Goal: Task Accomplishment & Management: Complete application form

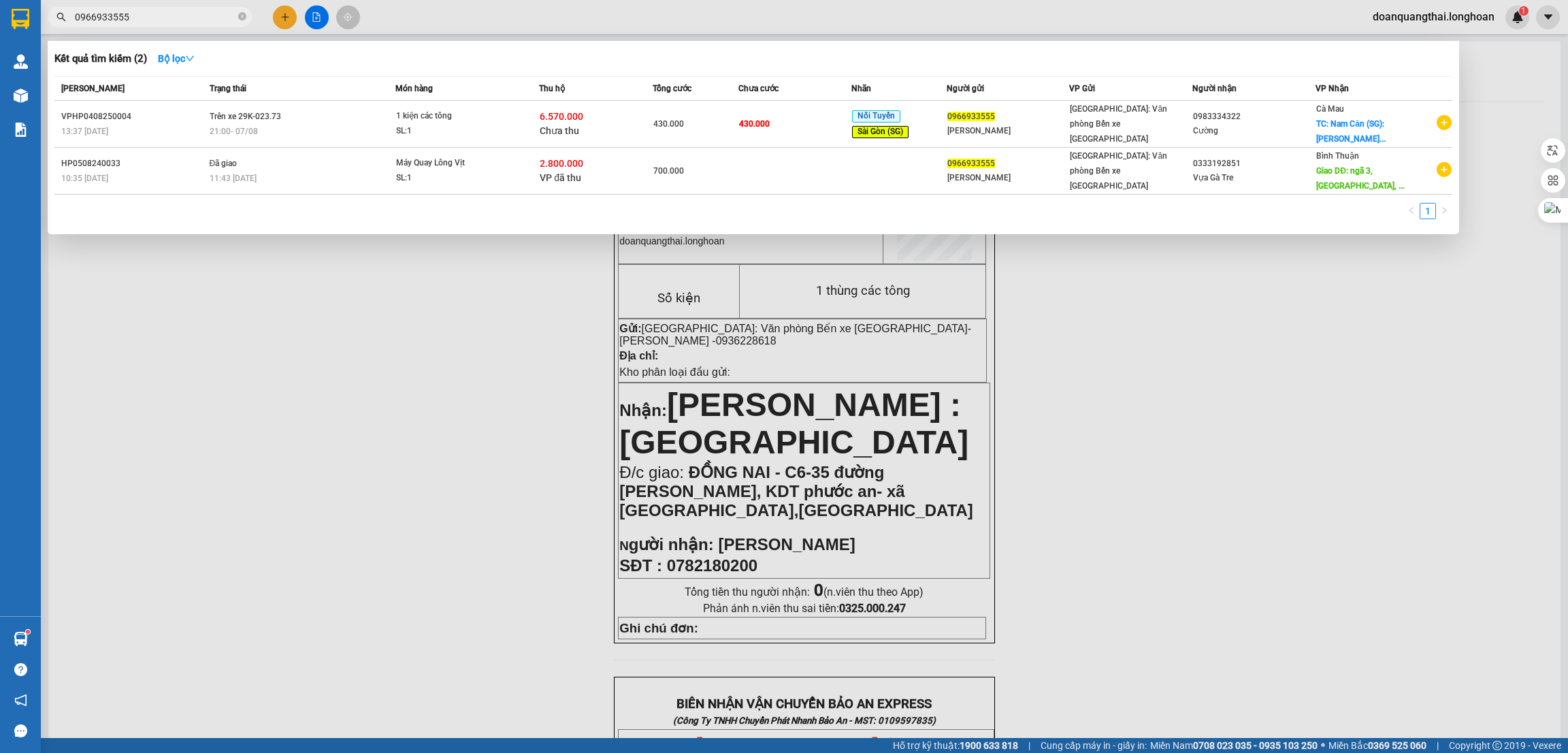
click at [162, 22] on input "0966933555" at bounding box center [156, 16] width 161 height 15
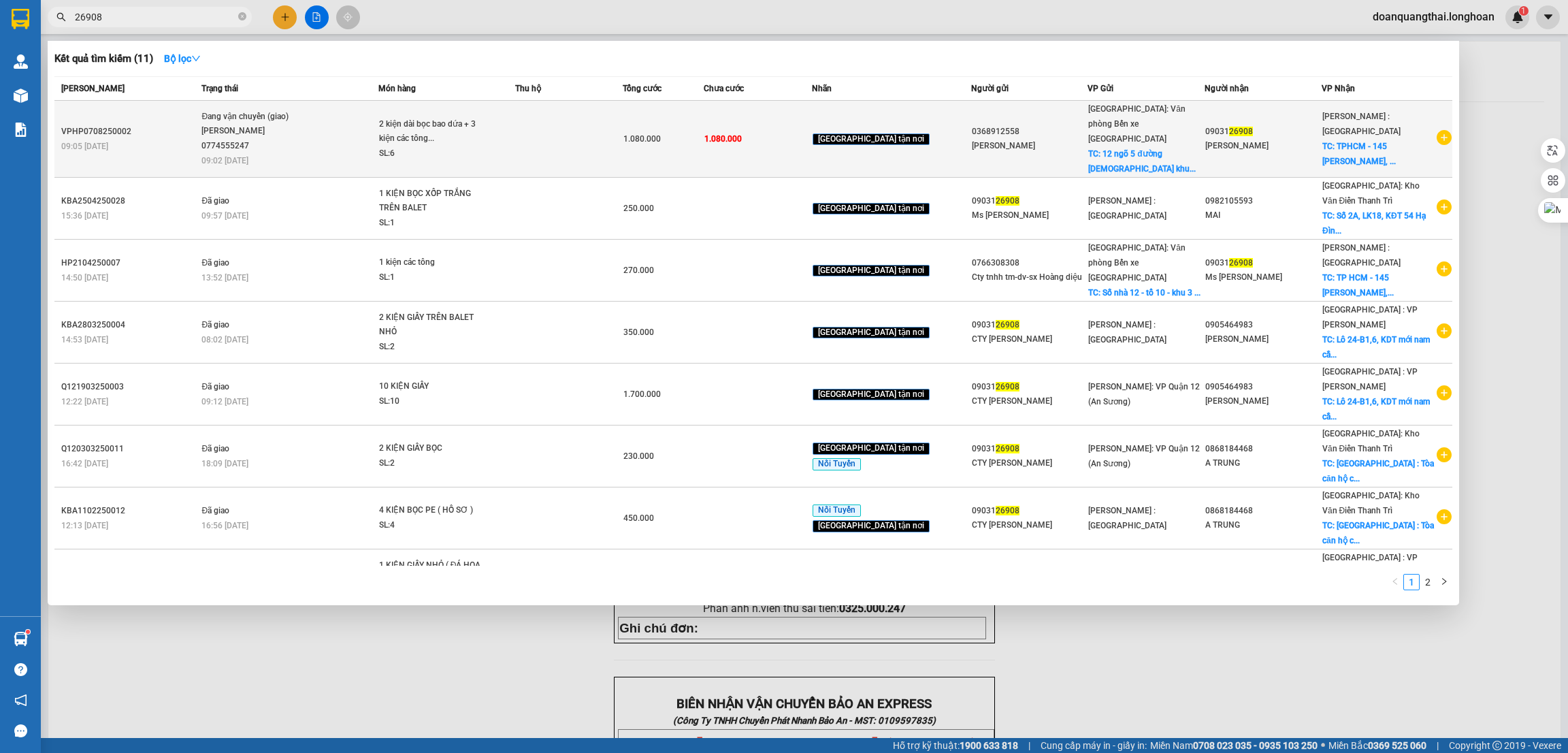
type input "26908"
click at [316, 137] on span "Đang vận chuyển (giao) [PERSON_NAME] 0774555247 09:02 [DATE]" at bounding box center [289, 138] width 176 height 57
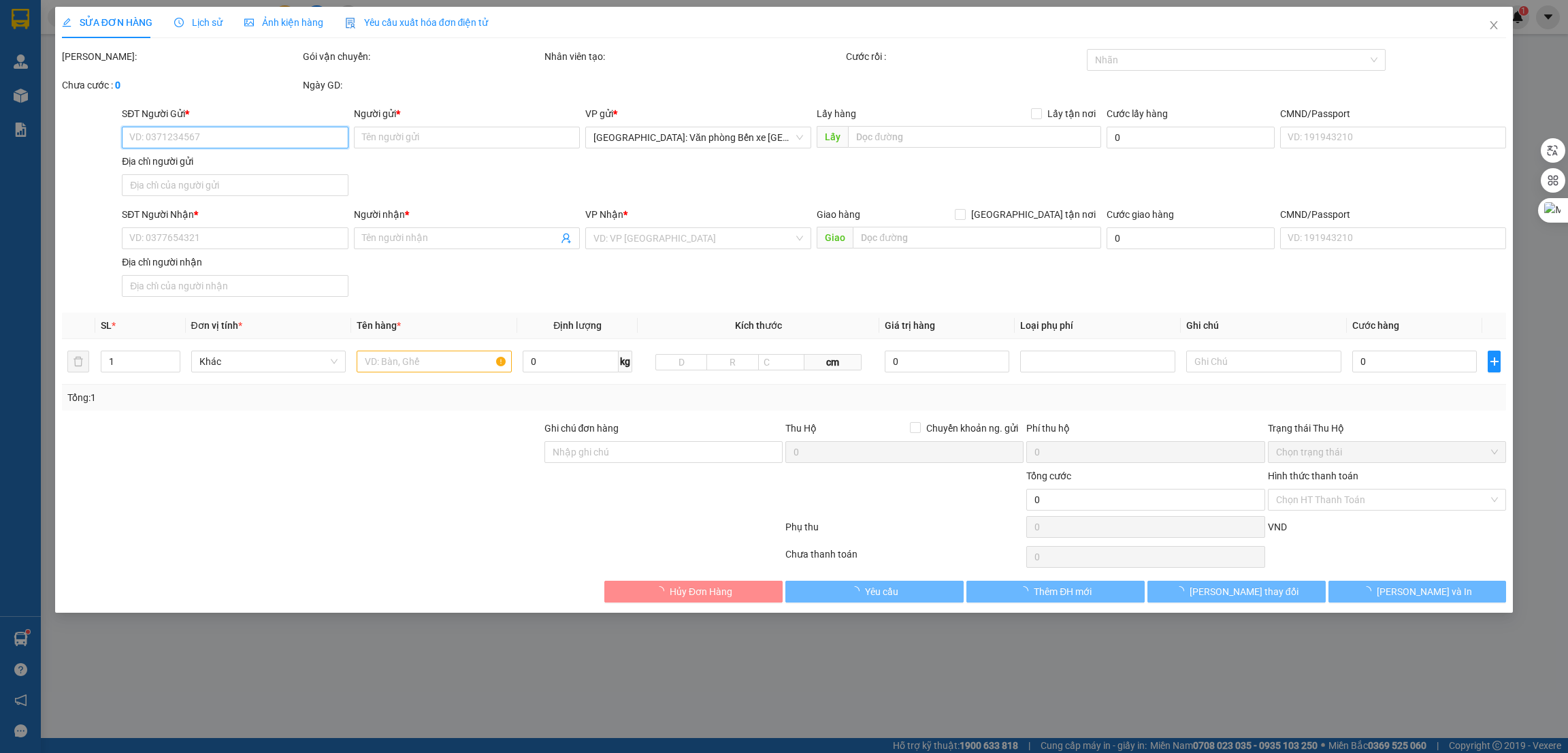
type input "0368912558"
type input "[PERSON_NAME]"
checkbox input "true"
type input "12 ngõ 5 đường [DEMOGRAPHIC_DATA] khu thác Hàn p móng cái 2"
type input "0903126908"
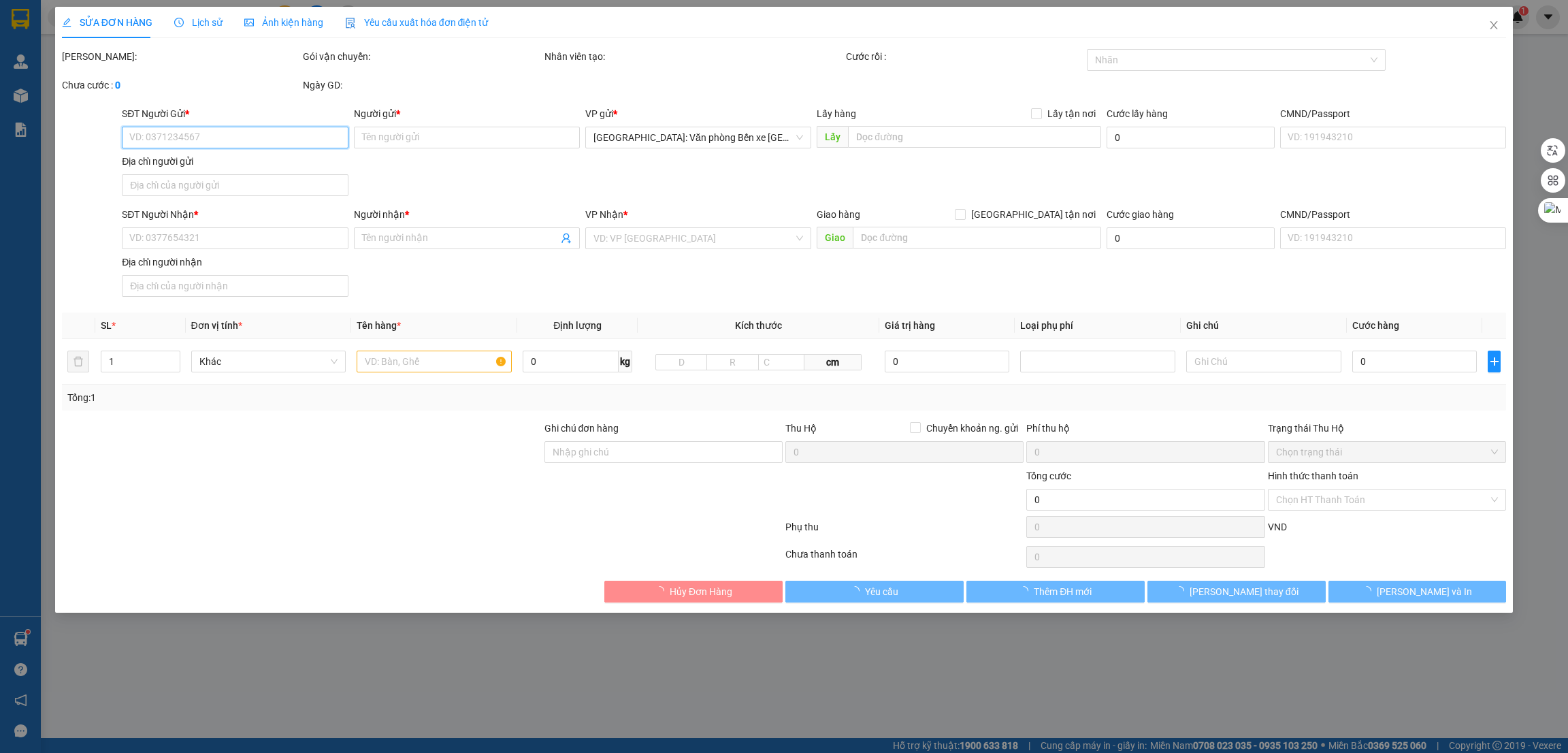
type input "[PERSON_NAME]"
checkbox input "true"
type input "TPHCM - 145 [GEOGRAPHIC_DATA], [GEOGRAPHIC_DATA], [GEOGRAPHIC_DATA]"
type input "1.080.000"
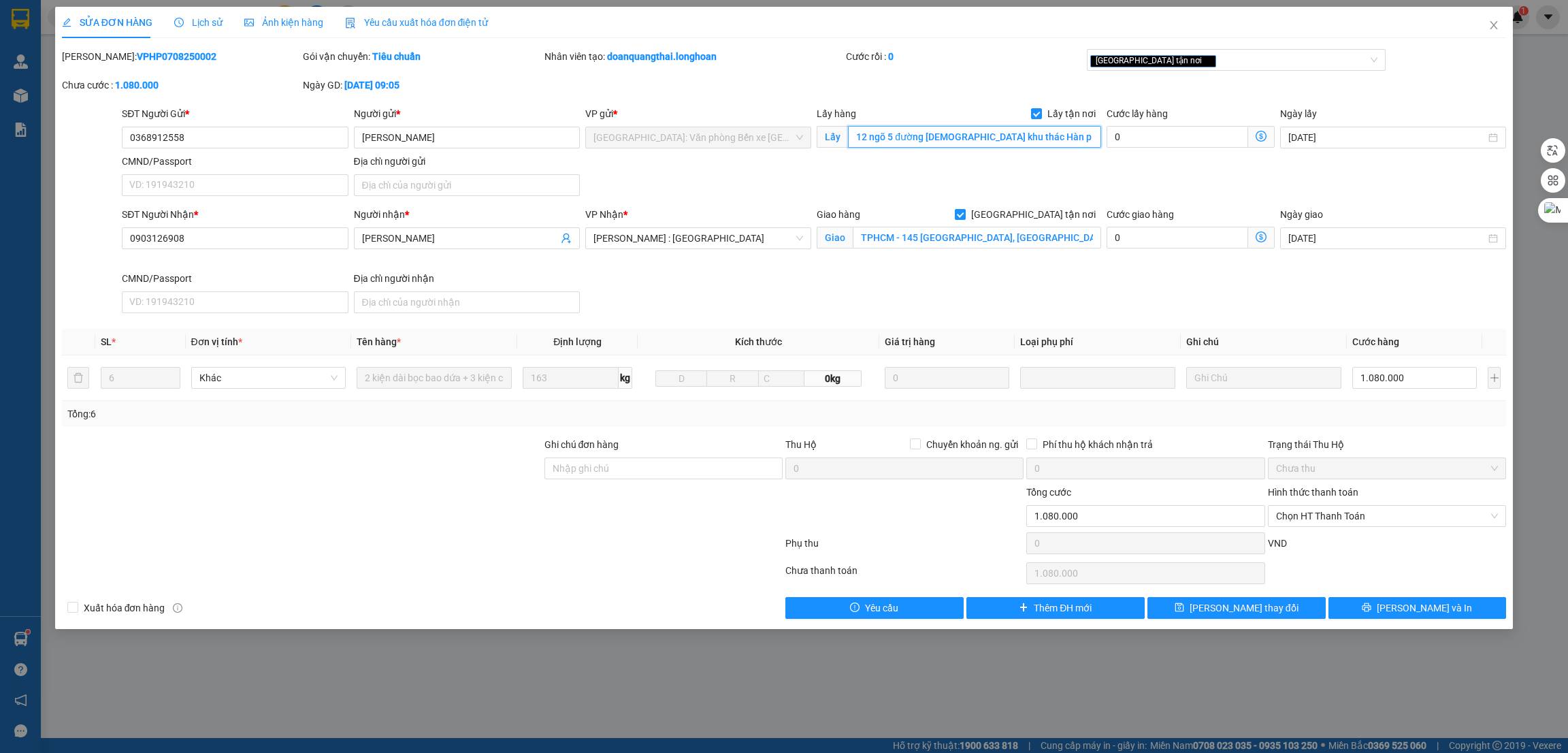
click at [949, 137] on input "12 ngõ 5 đường [DEMOGRAPHIC_DATA] khu thác Hàn p móng cái 2" at bounding box center [974, 137] width 252 height 22
click at [491, 266] on div "Người nhận * [PERSON_NAME]" at bounding box center [467, 239] width 231 height 64
click at [1428, 384] on input "1.080.000" at bounding box center [1415, 378] width 124 height 22
click at [1380, 608] on button "[PERSON_NAME] và In" at bounding box center [1418, 608] width 178 height 22
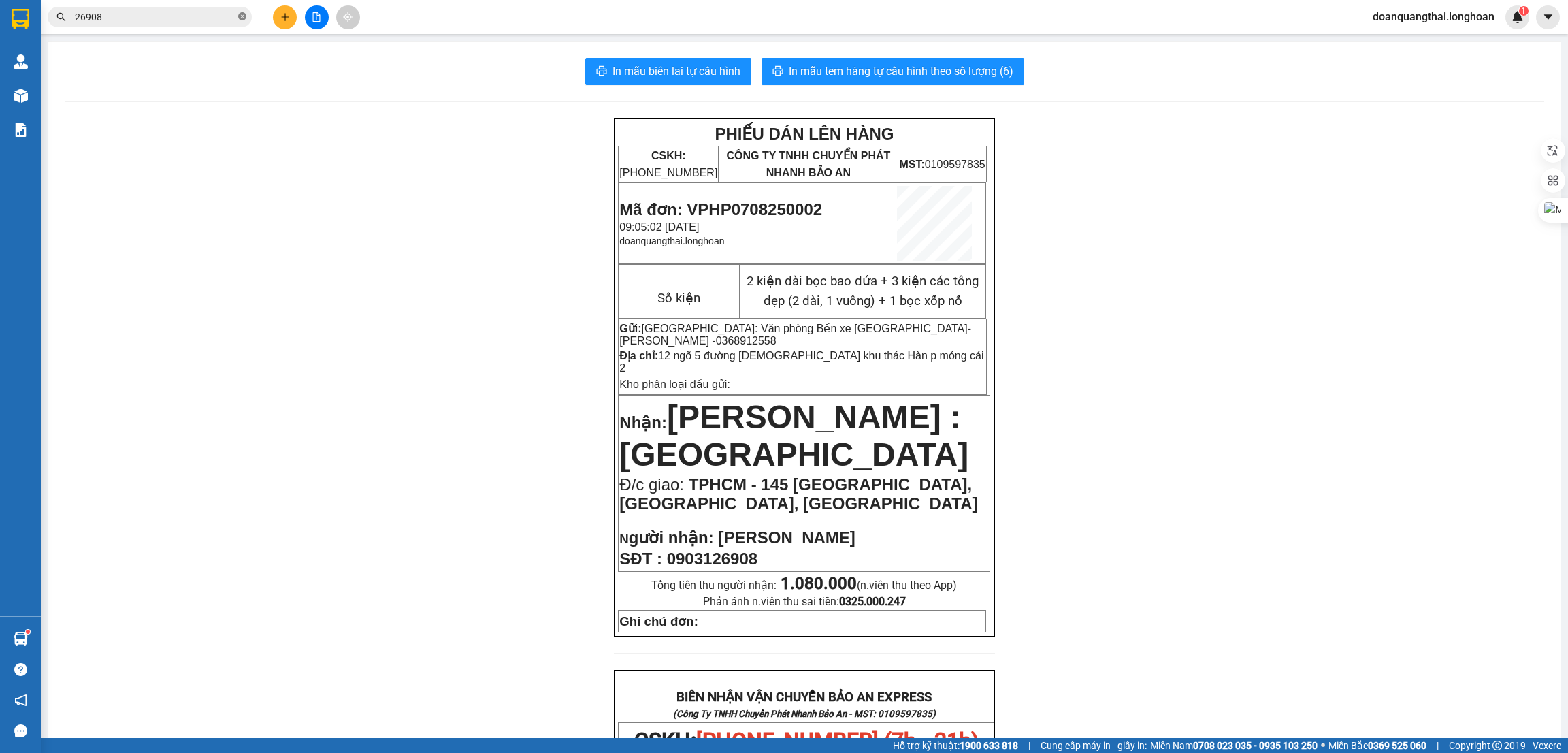
drag, startPoint x: 242, startPoint y: 15, endPoint x: 233, endPoint y: 26, distance: 14.2
click at [242, 15] on icon "close-circle" at bounding box center [242, 16] width 8 height 8
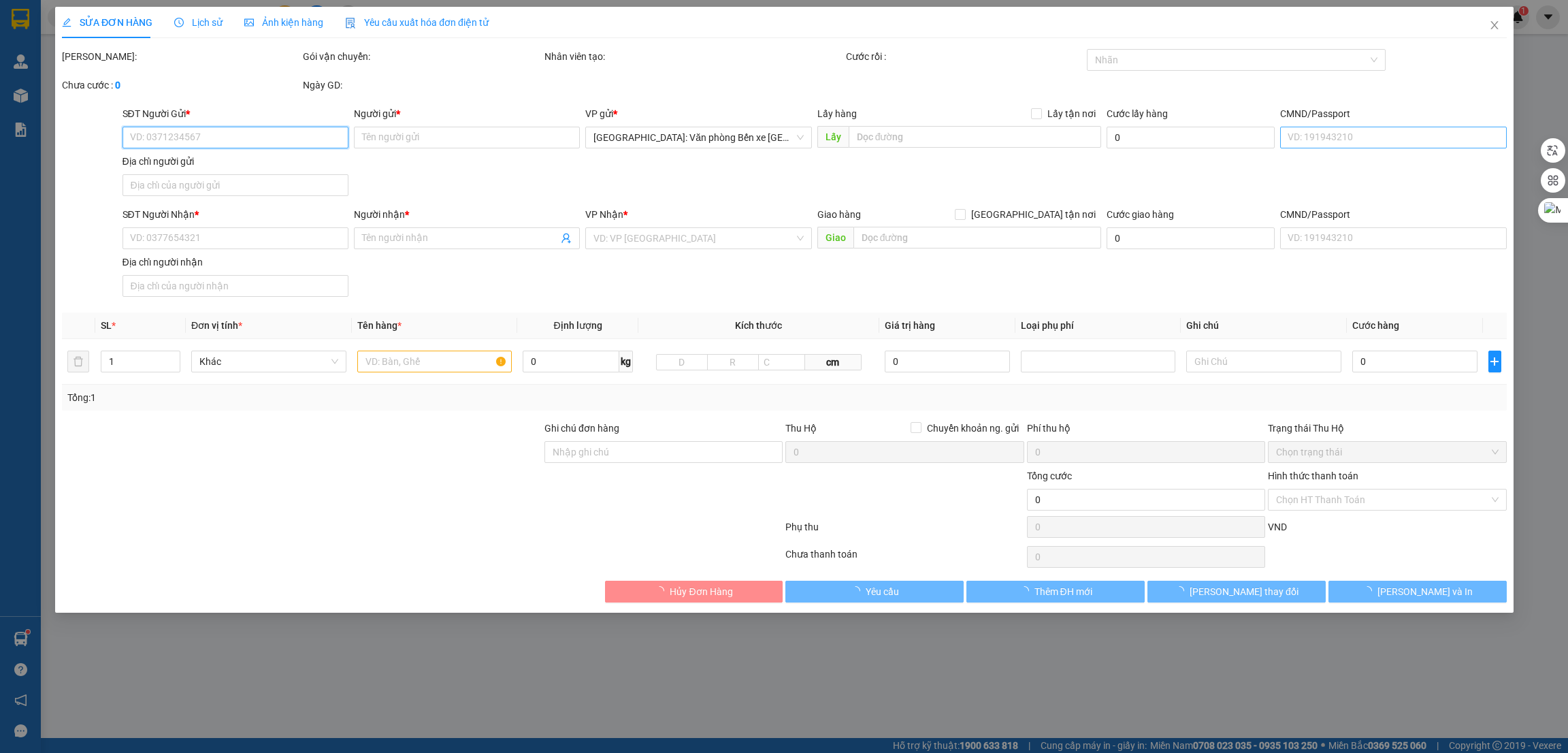
type input "0368912558"
type input "[PERSON_NAME]"
checkbox input "true"
type input "12 ngõ 5 đường [DEMOGRAPHIC_DATA] khu thác Hàn p móng cái 2"
type input "0903126908"
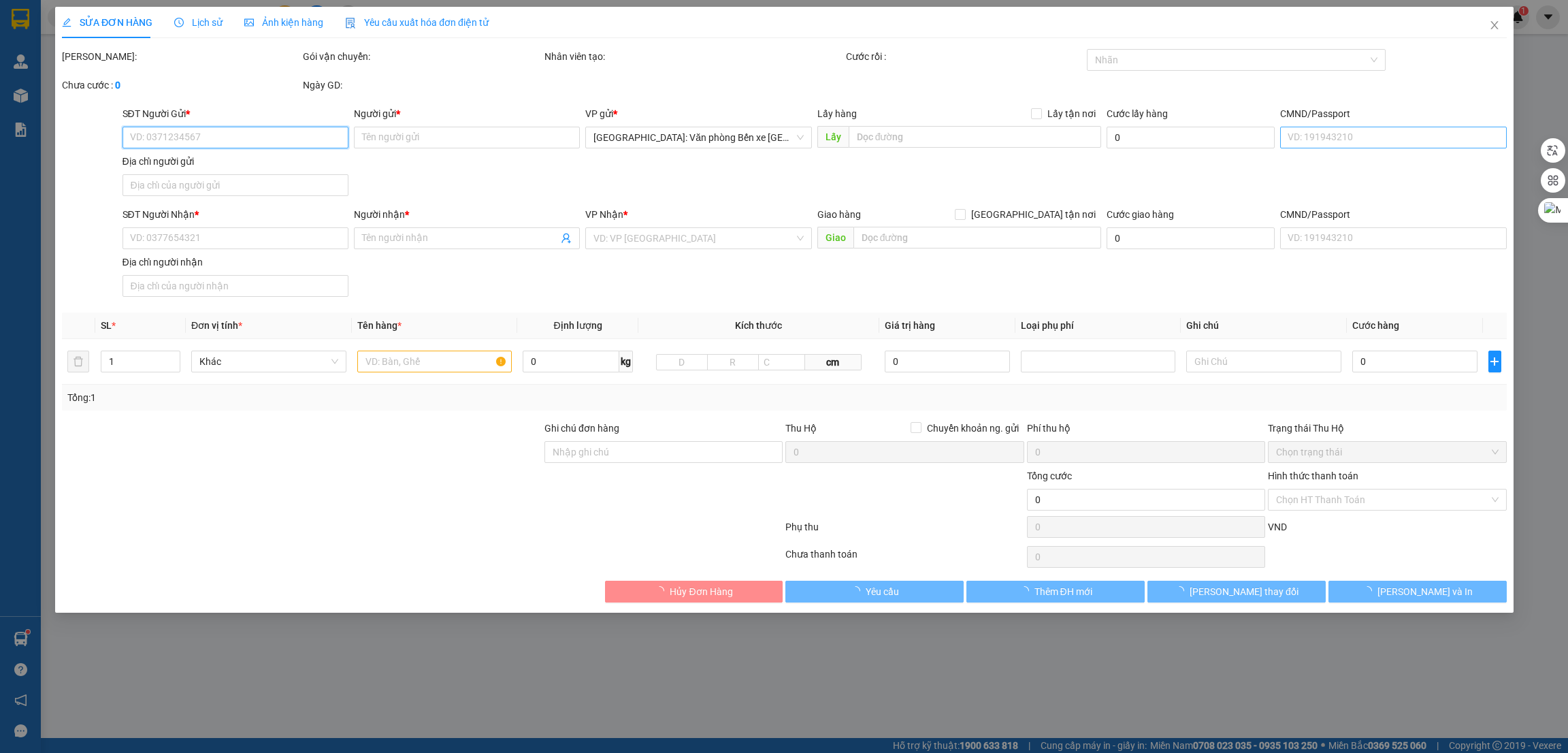
type input "[PERSON_NAME]"
checkbox input "true"
type input "TPHCM - 145 [GEOGRAPHIC_DATA], [GEOGRAPHIC_DATA], [GEOGRAPHIC_DATA]"
type input "1.080.000"
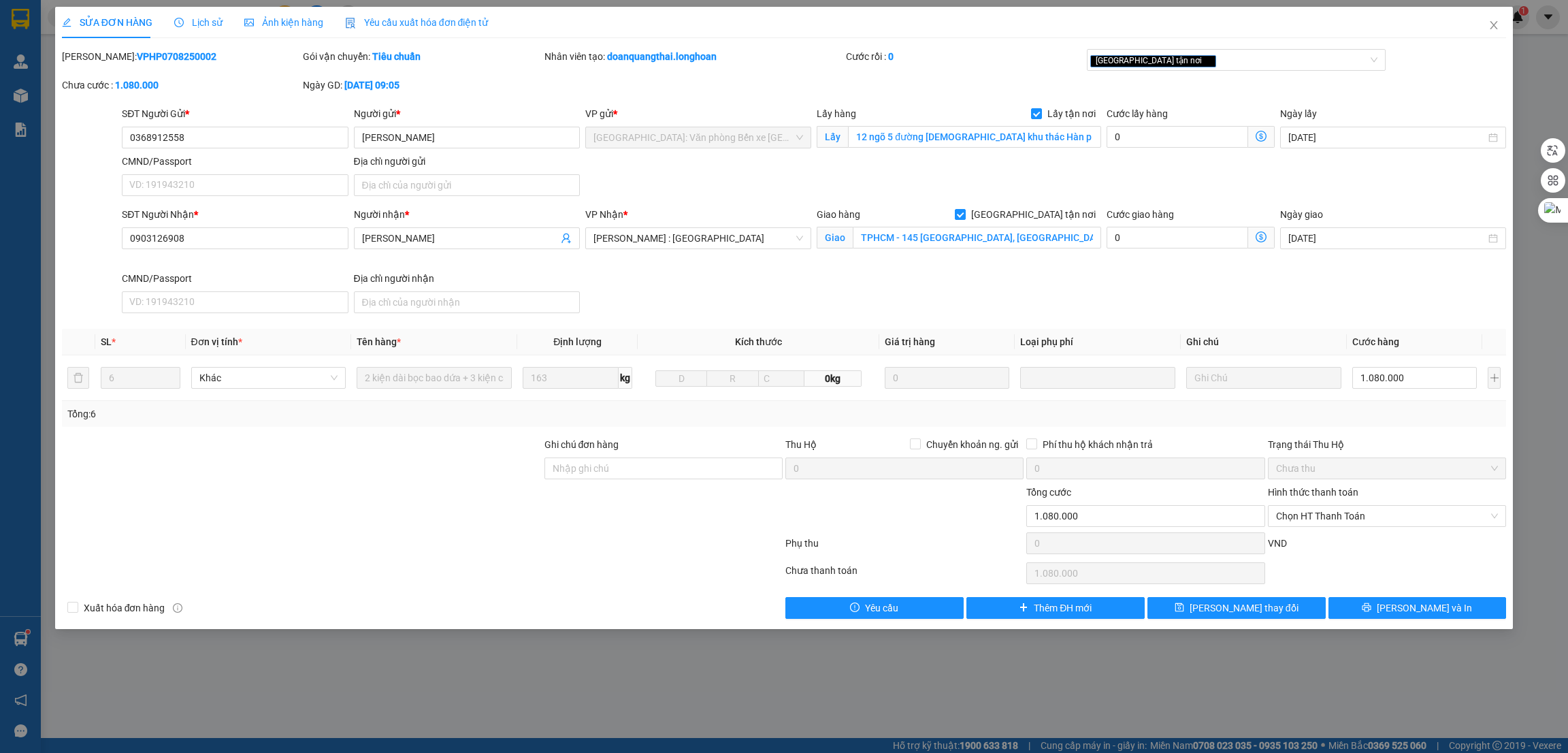
click at [195, 17] on span "Lịch sử" at bounding box center [198, 23] width 48 height 11
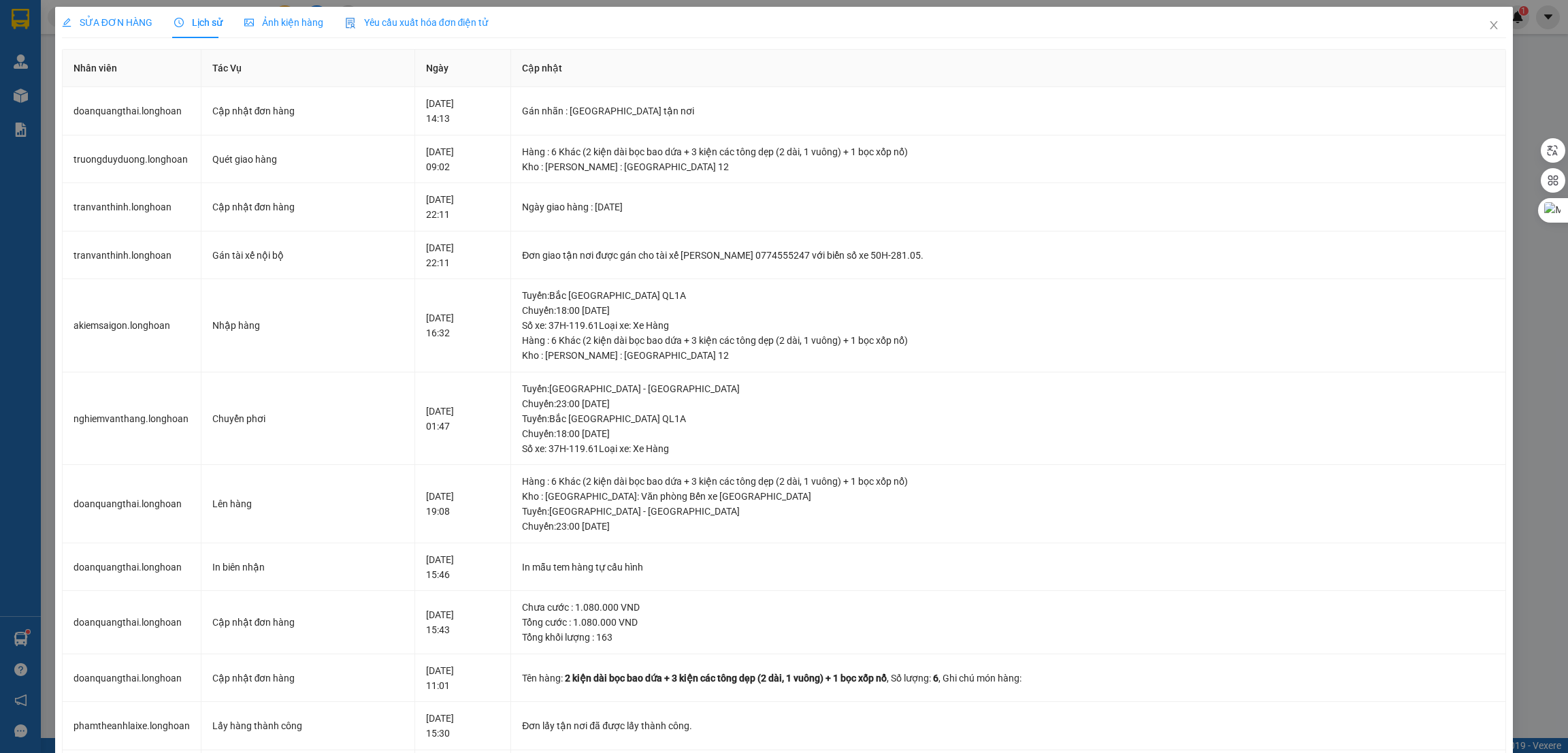
click at [105, 17] on span "SỬA ĐƠN HÀNG" at bounding box center [107, 23] width 91 height 11
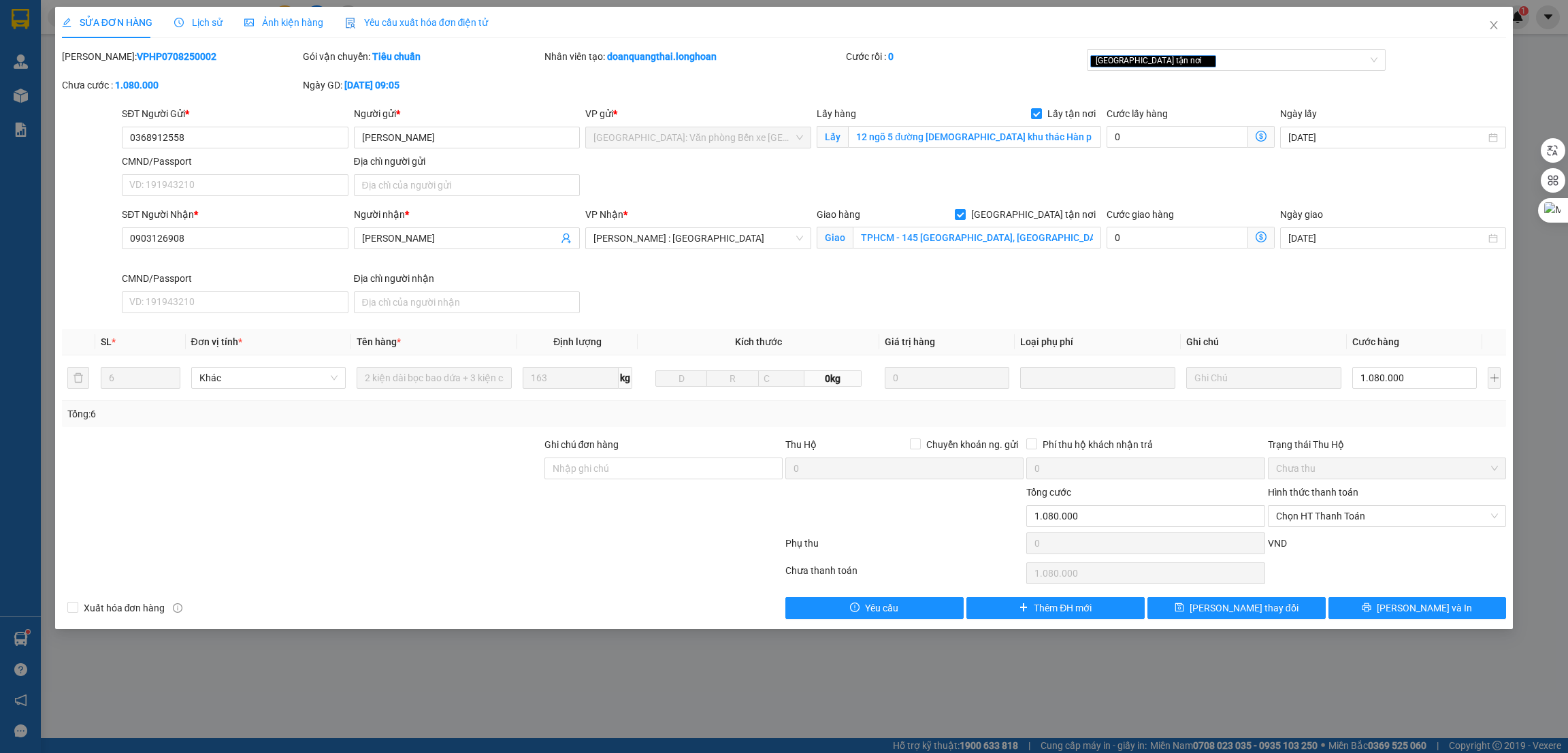
click at [416, 539] on div at bounding box center [422, 546] width 724 height 27
click at [523, 531] on div at bounding box center [302, 509] width 483 height 48
click at [454, 515] on div at bounding box center [302, 509] width 483 height 48
click at [1379, 563] on div "Chọn HT Thanh Toán" at bounding box center [1387, 574] width 241 height 27
click at [512, 534] on div at bounding box center [422, 546] width 724 height 27
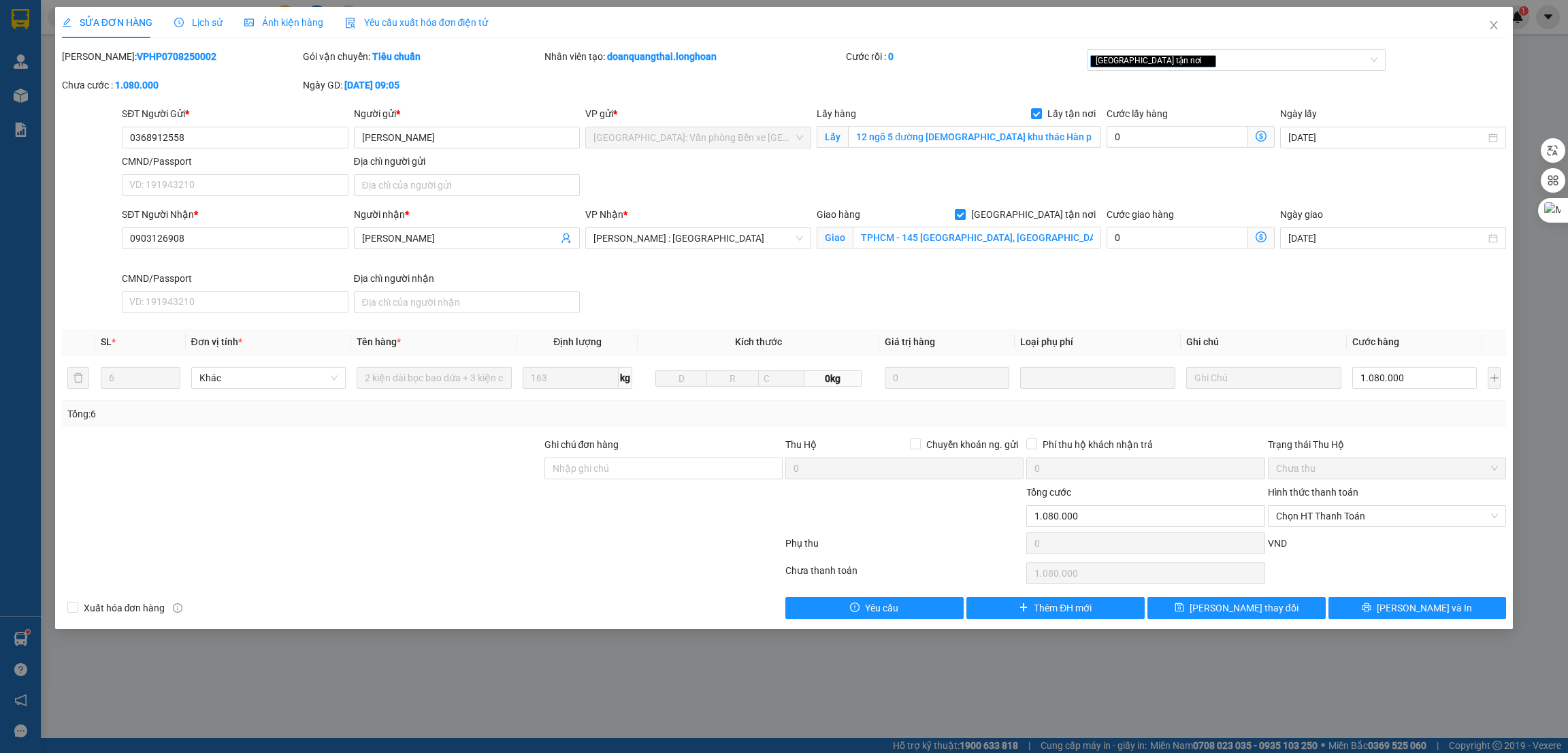
click at [424, 522] on div at bounding box center [302, 509] width 483 height 48
click at [444, 523] on div at bounding box center [302, 509] width 483 height 48
click at [760, 434] on div "Total Paid Fee 0 Total UnPaid Fee 1.080.000 Cash Collection Total Fee Mã ĐH: VP…" at bounding box center [785, 334] width 1445 height 570
click at [639, 469] on input "Ghi chú đơn hàng" at bounding box center [663, 468] width 238 height 22
type input "Hàng bị vỡ, giảm cước cho khách"
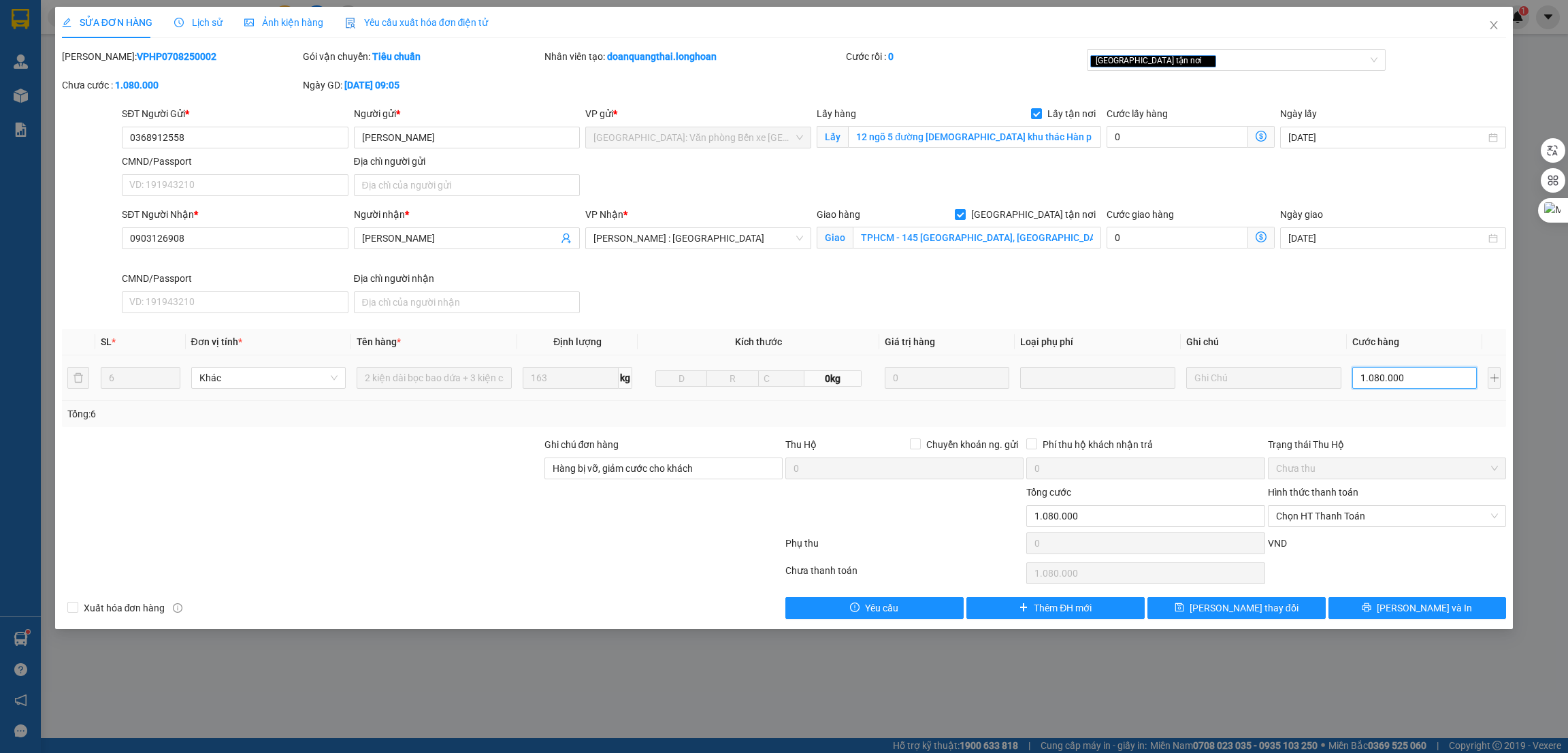
click at [1414, 375] on input "1.080.000" at bounding box center [1415, 378] width 124 height 22
type input "7"
type input "70"
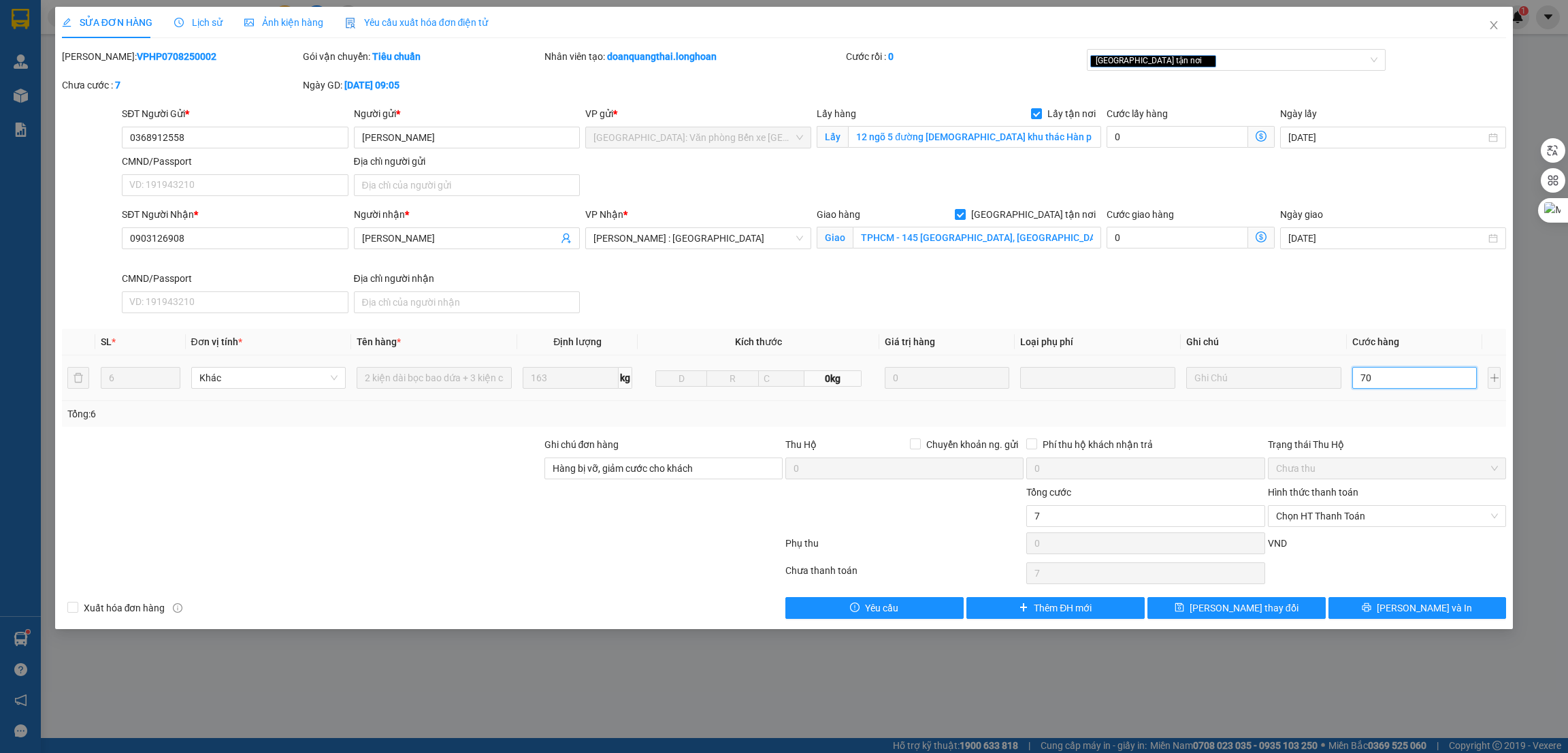
type input "70"
type input "708"
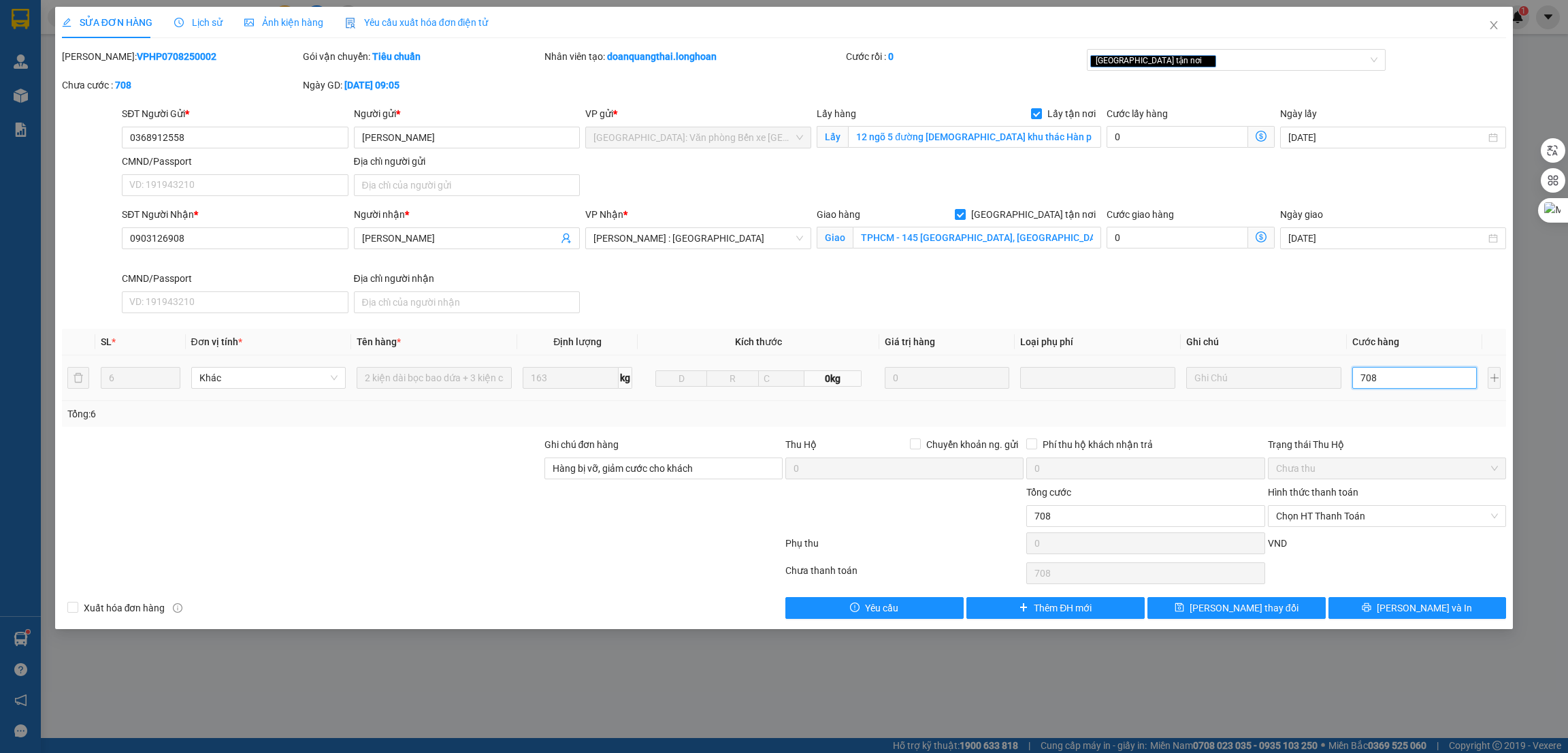
type input "7.080"
type input "70.800"
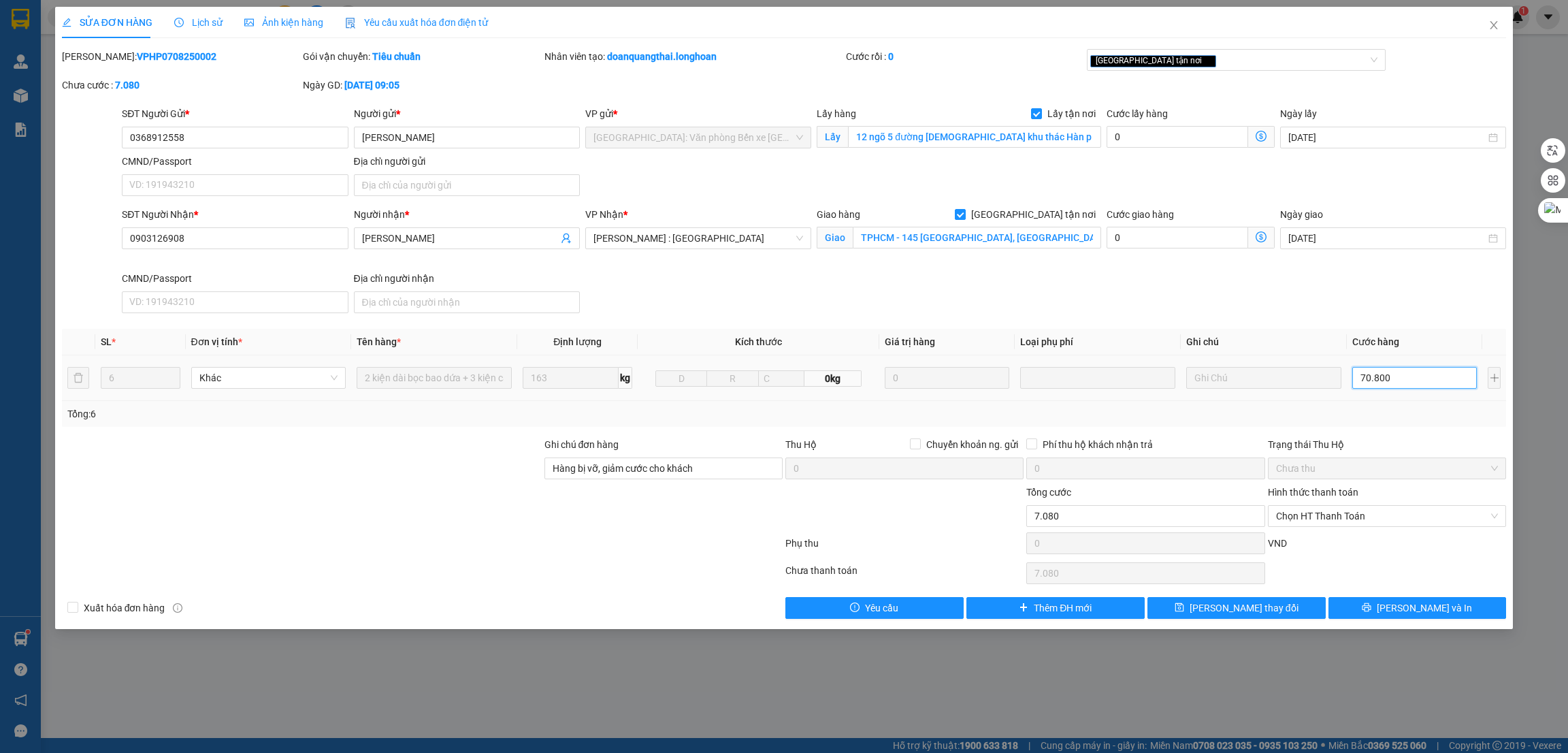
type input "70.800"
type input "708.000"
type input "70.800"
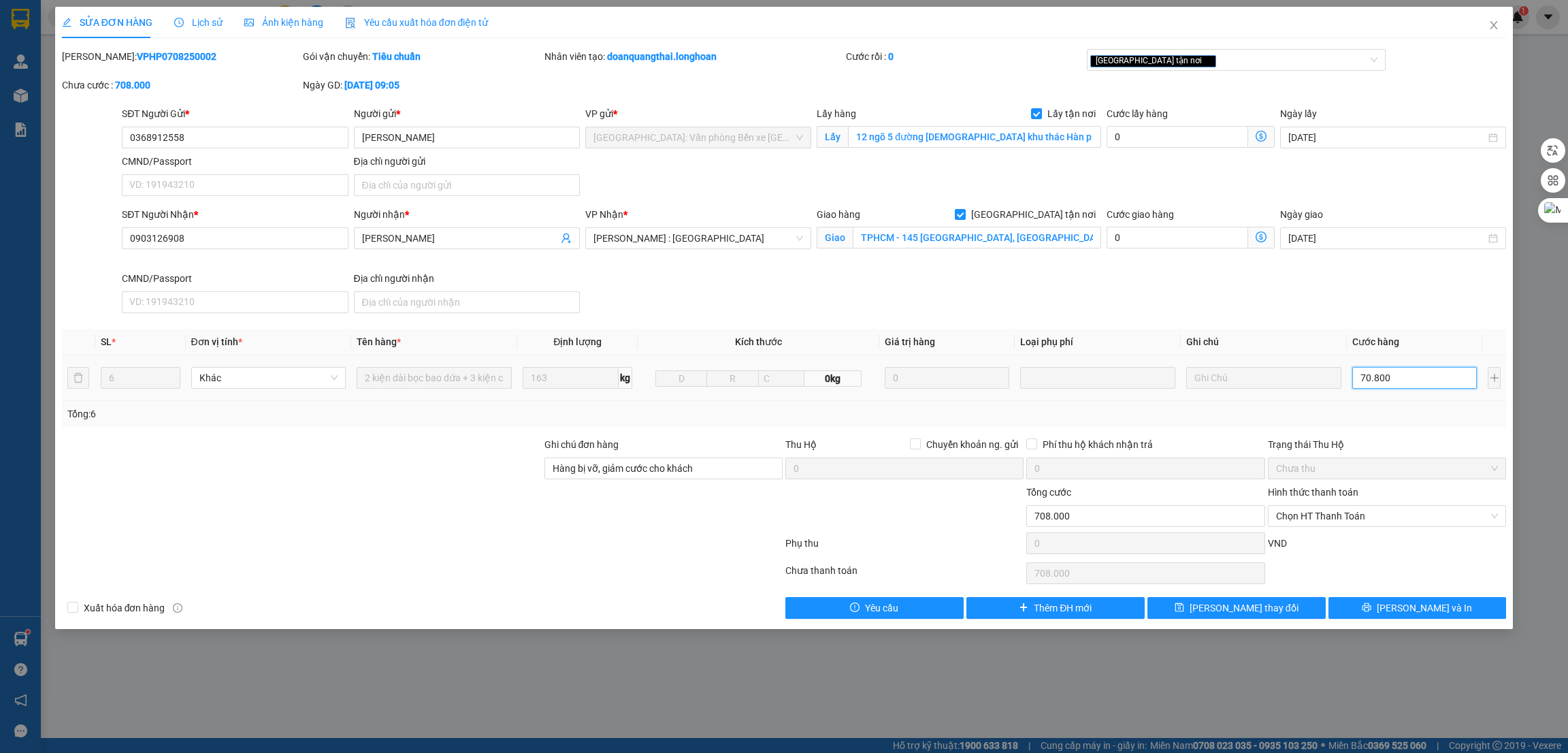
type input "70.800"
type input "7.080"
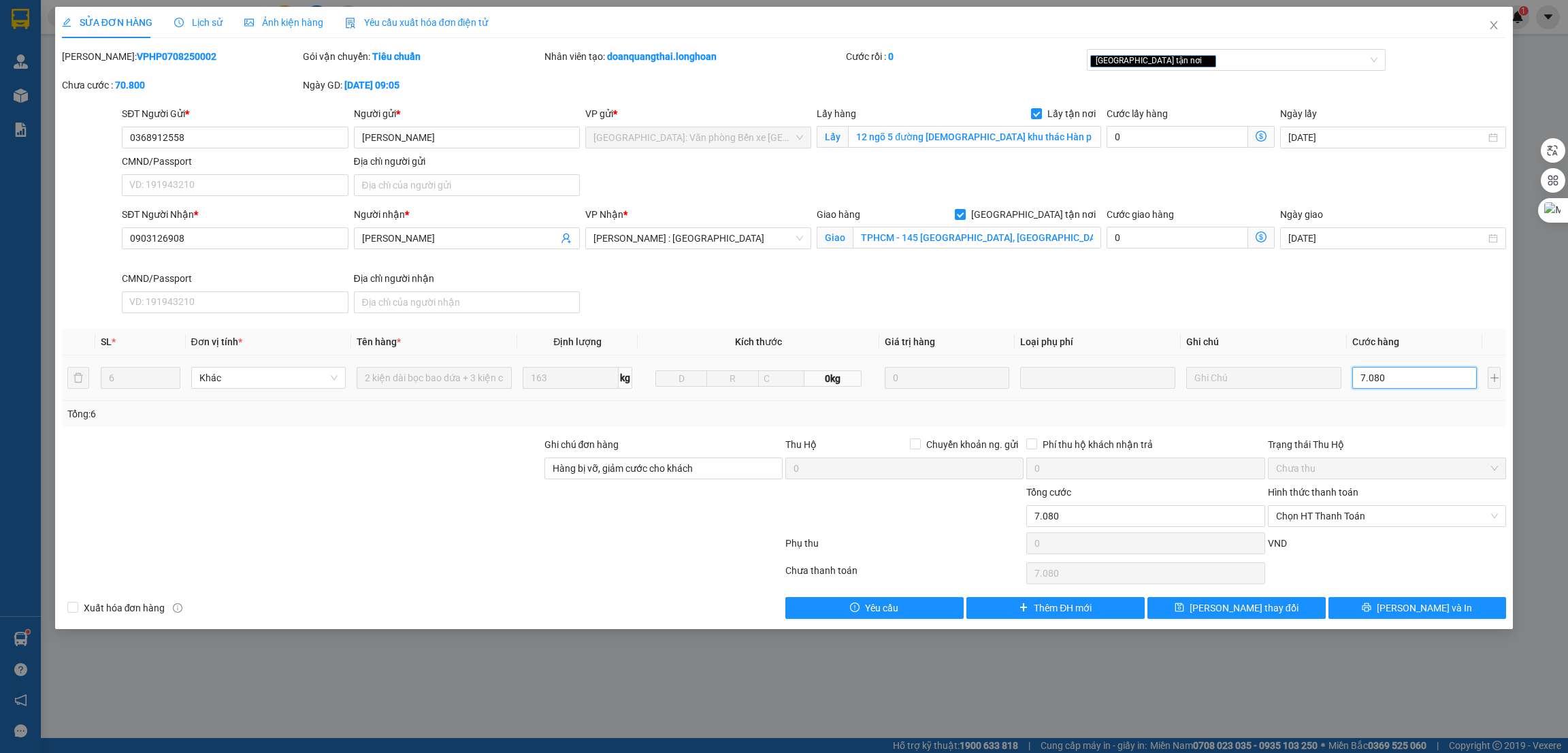
type input "708"
type input "70"
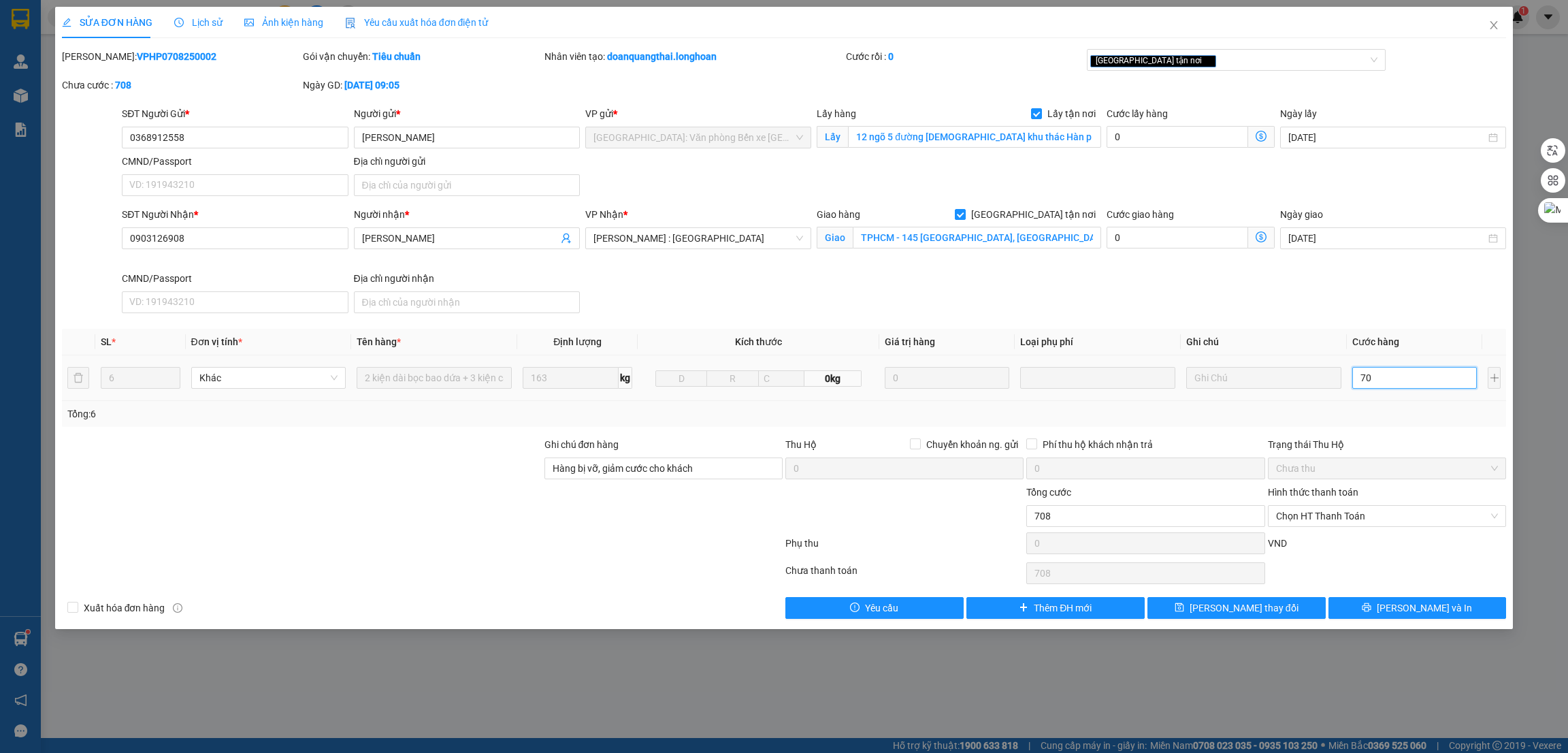
type input "70"
type input "7"
type input "0"
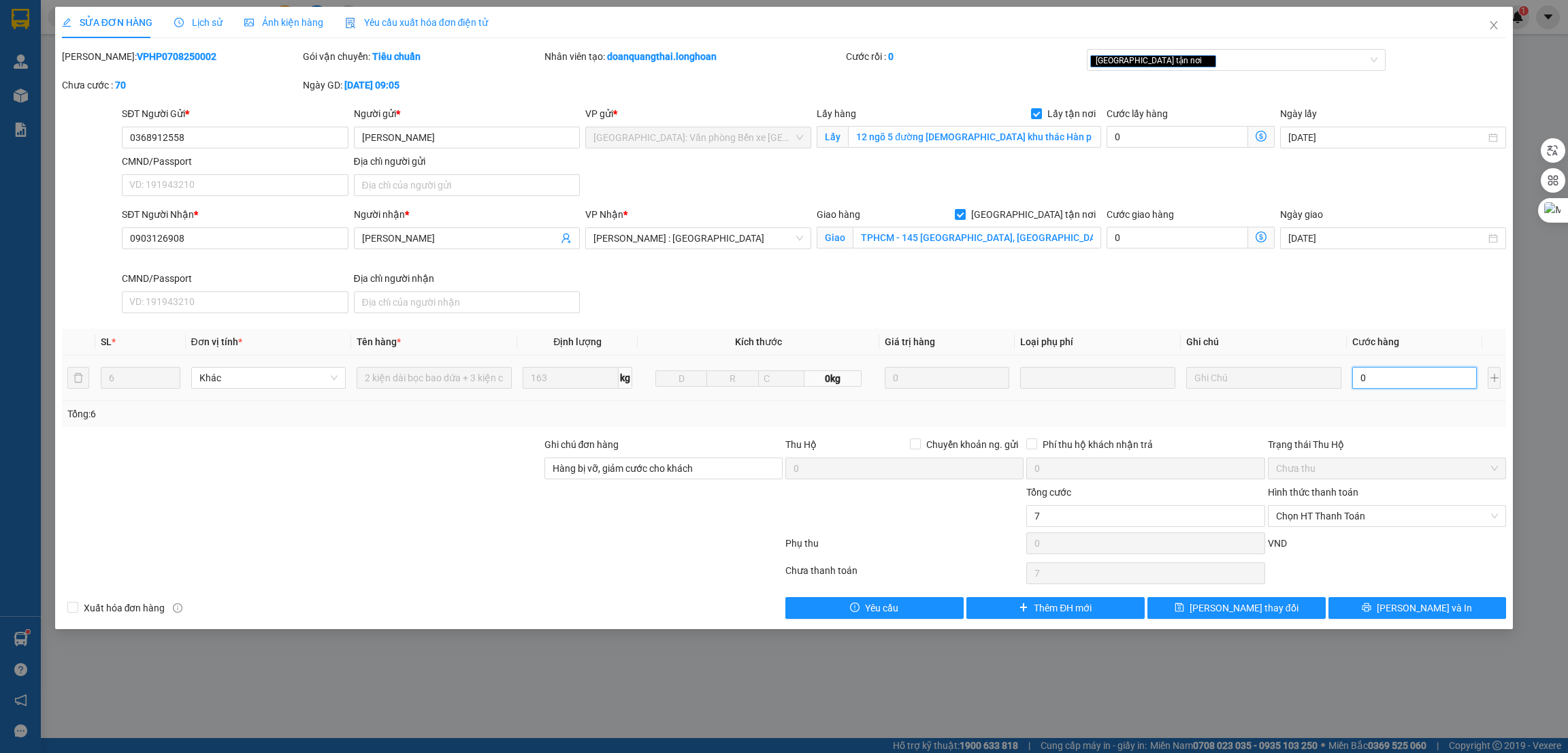
type input "0"
type input "07"
type input "7"
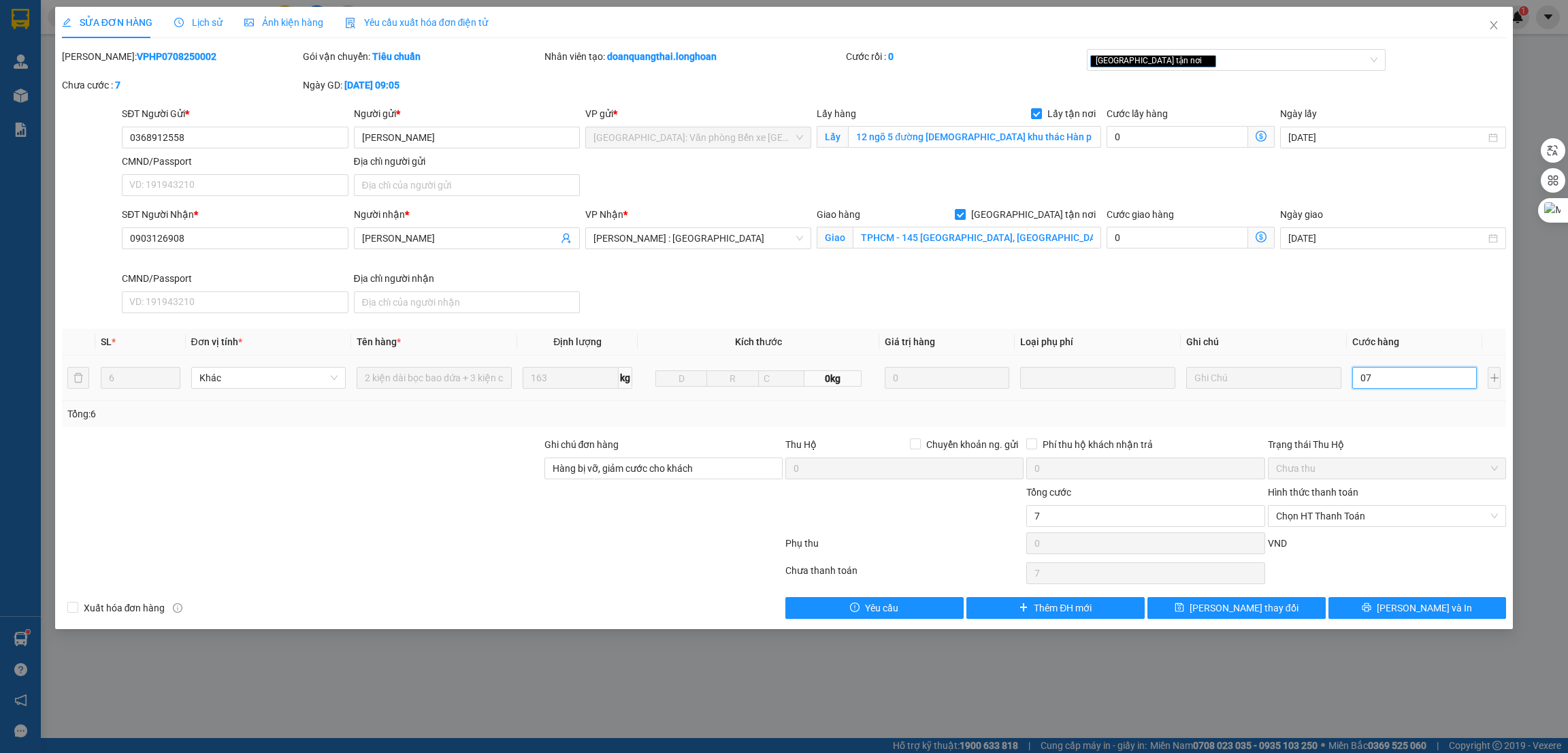
type input "078"
type input "78"
type input "0.780"
type input "780"
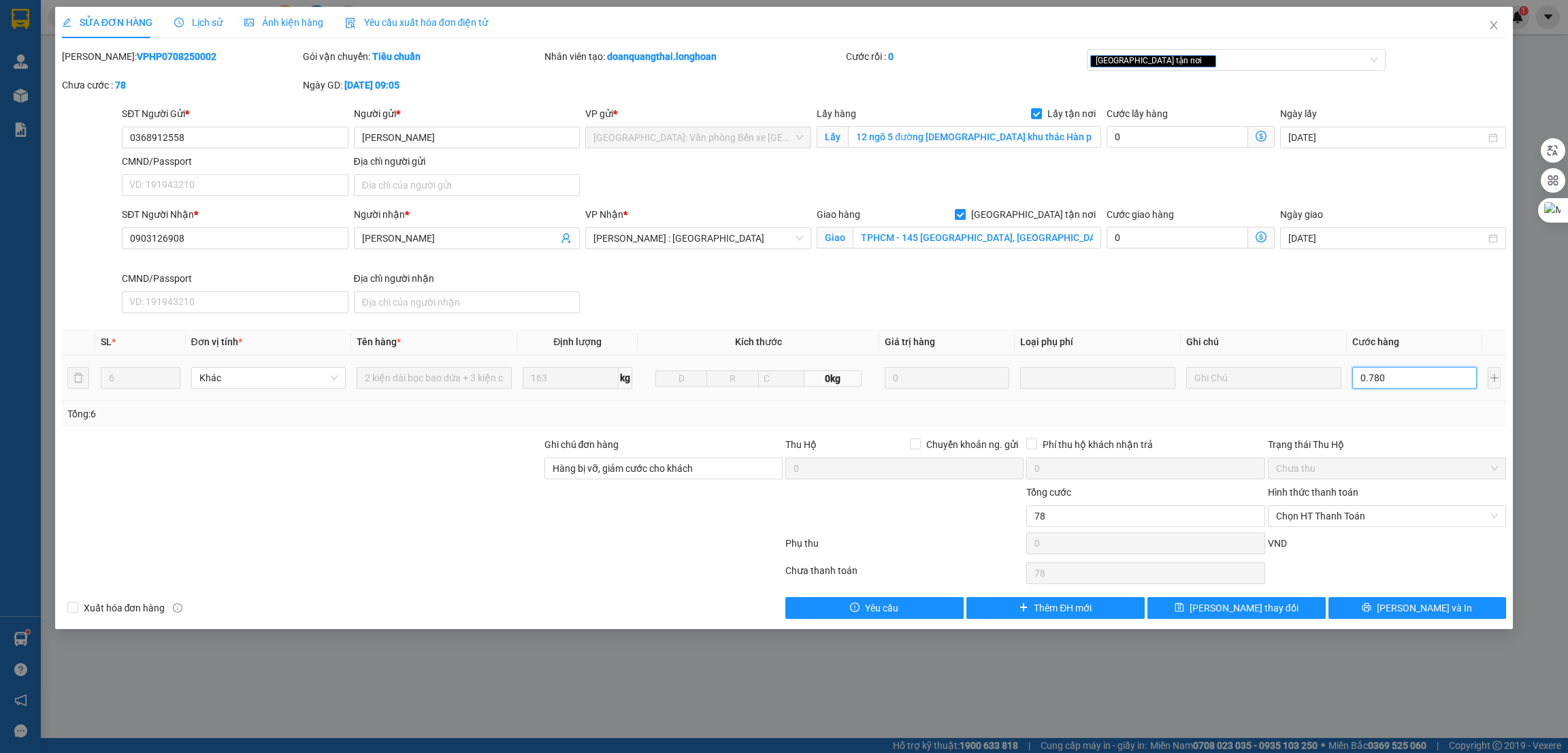
type input "780"
type input "07.800"
type input "7.800"
type input "078.000"
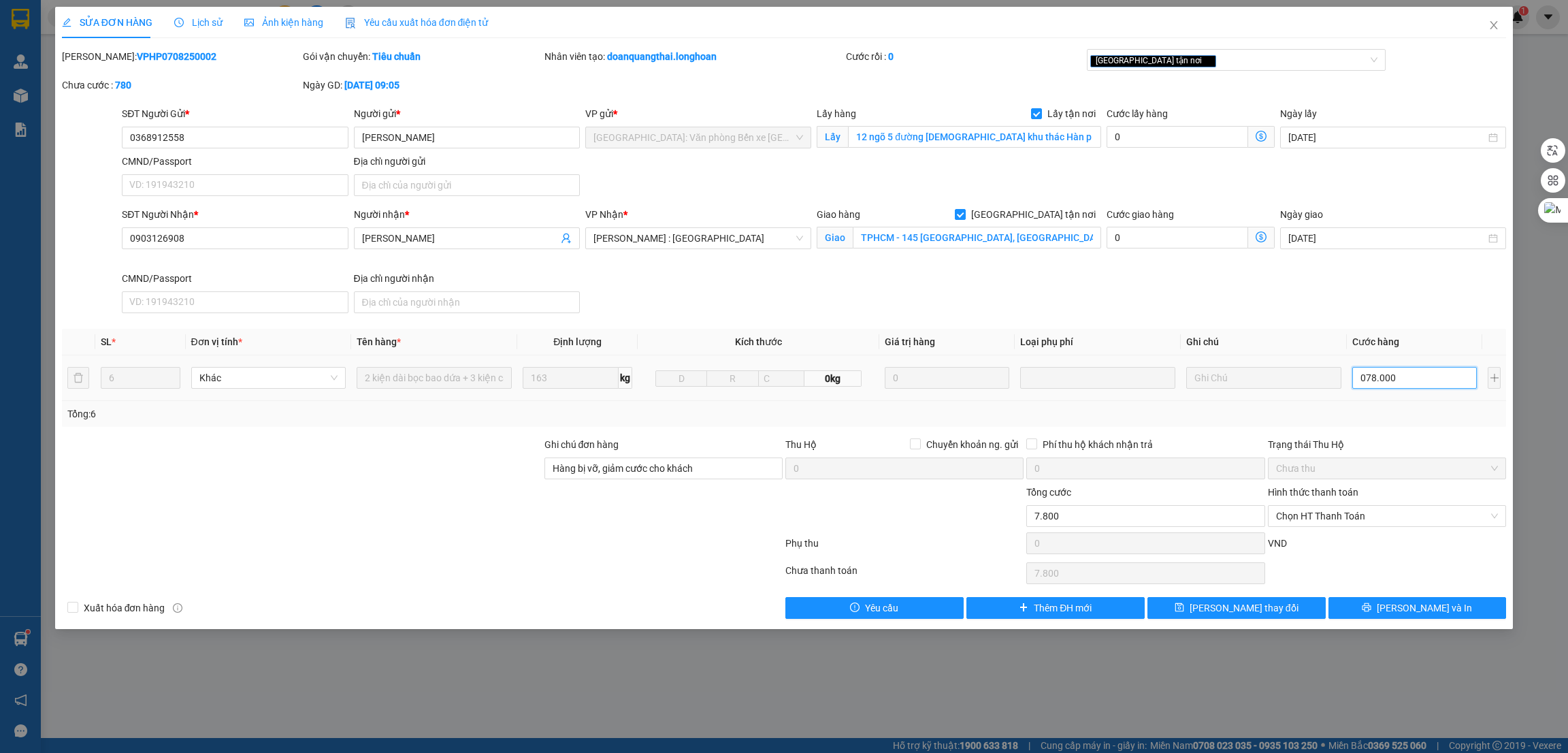
type input "78.000"
type input "0.780.000"
type input "780.000"
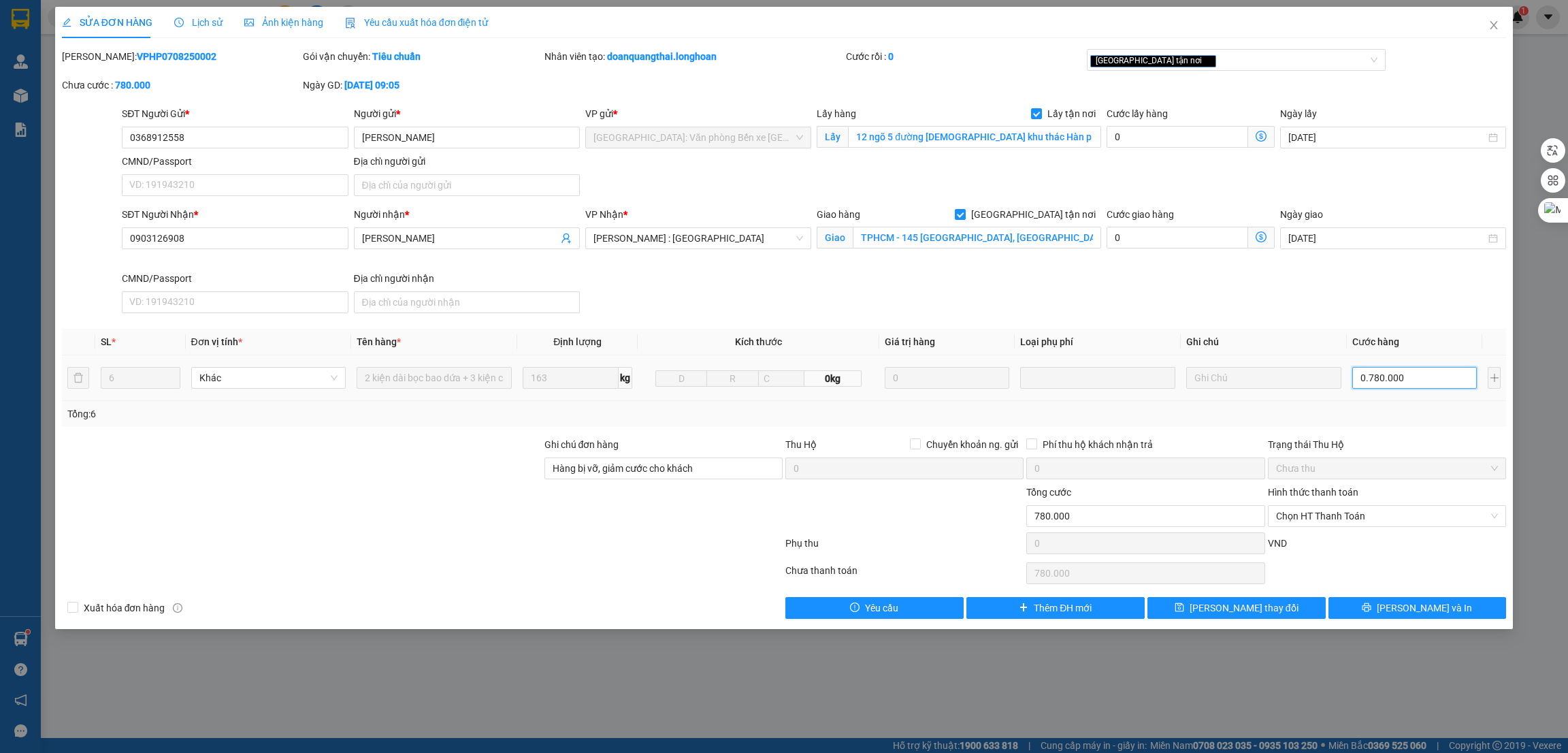
click at [1415, 376] on input "0.780.000" at bounding box center [1415, 378] width 124 height 22
type input "7"
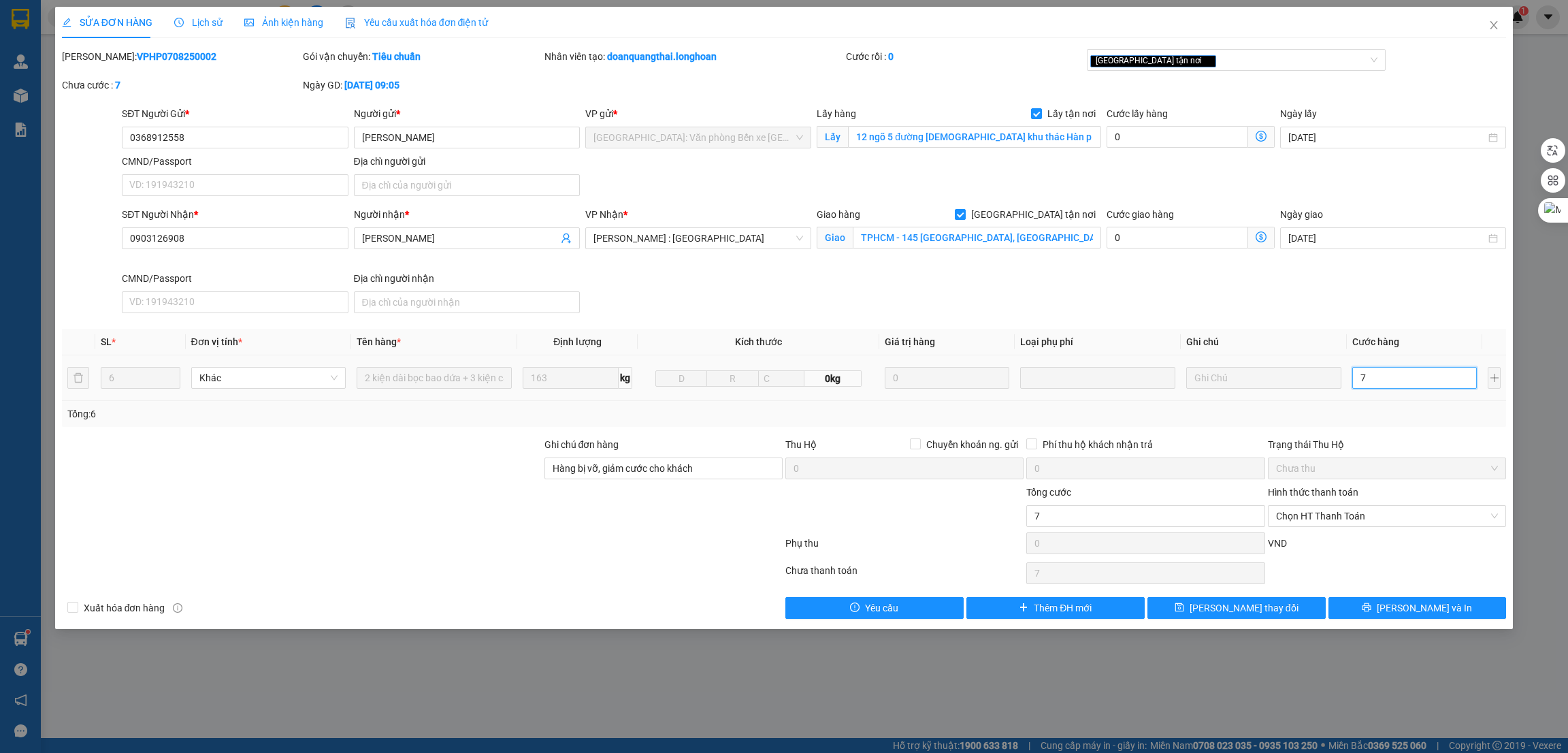
type input "78"
type input "780"
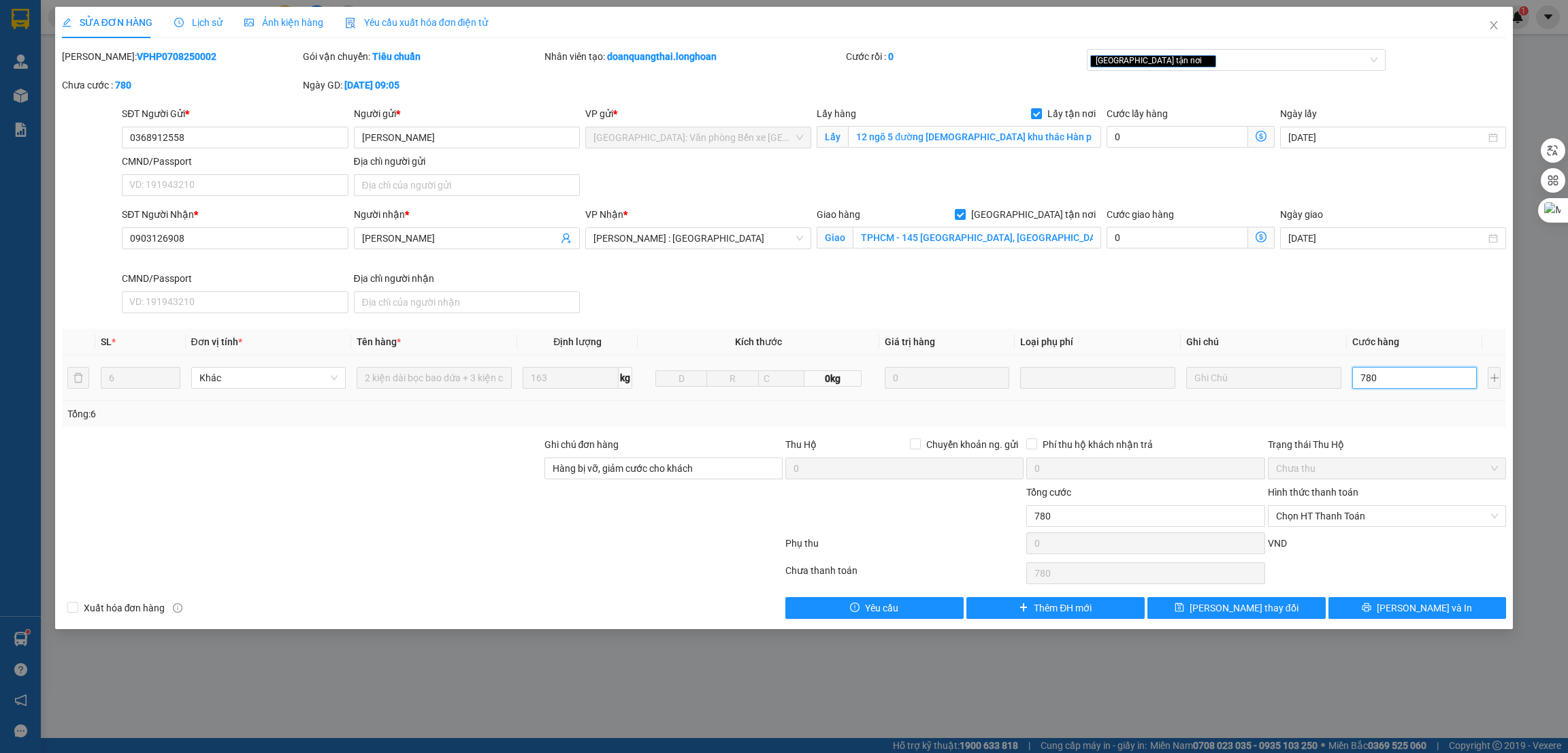
type input "7.800"
type input "78.000"
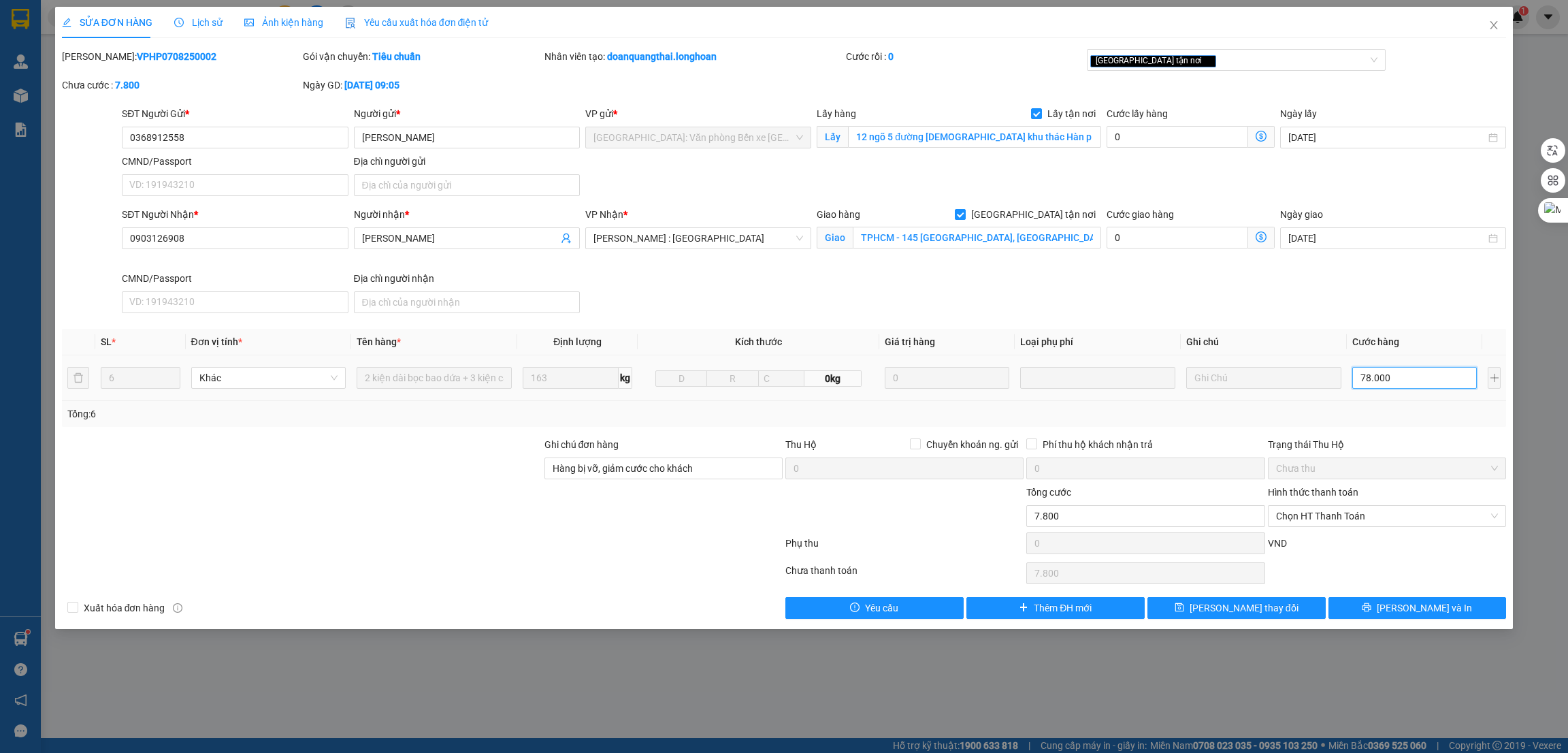
type input "78.000"
type input "780.000"
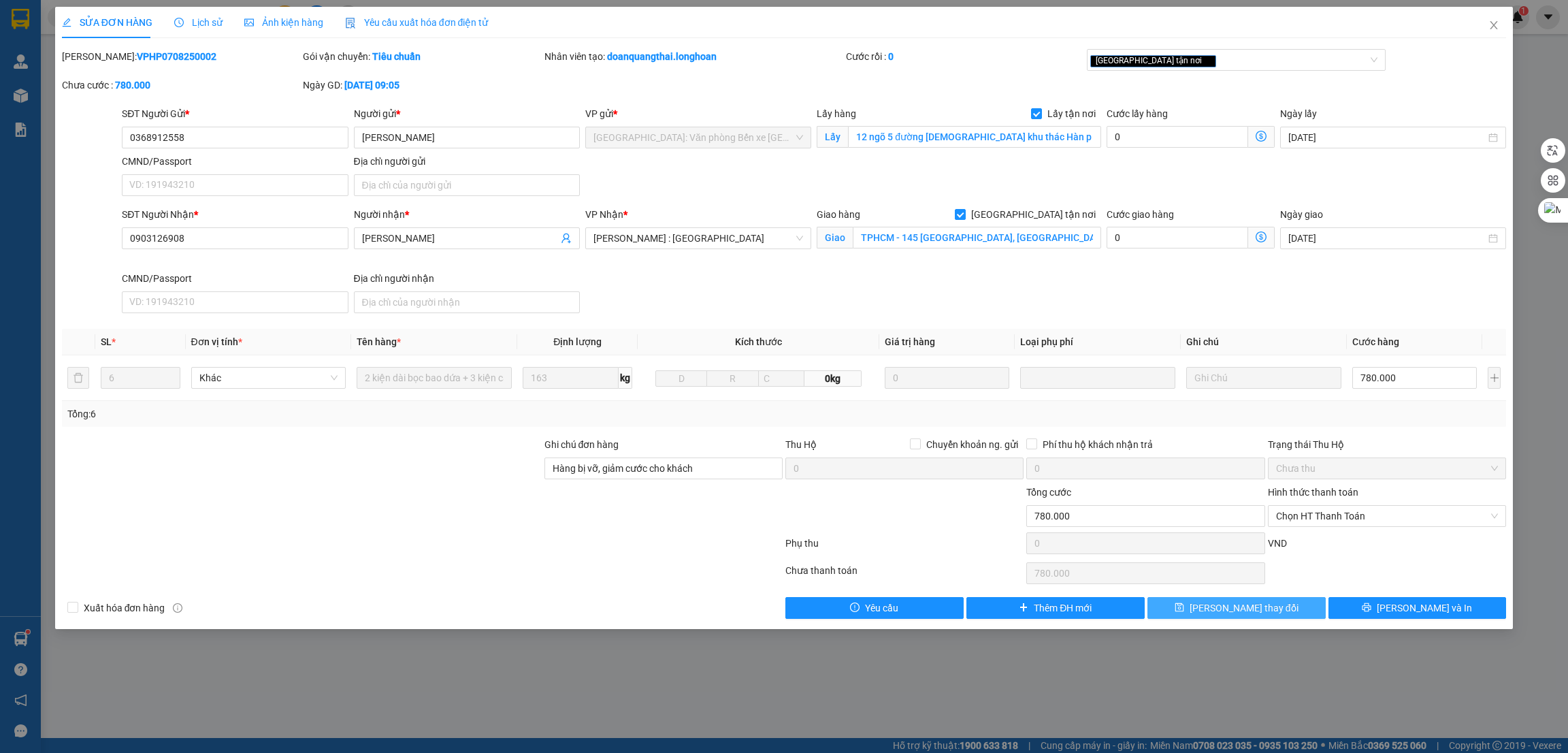
click at [1239, 613] on span "[PERSON_NAME] thay đổi" at bounding box center [1244, 608] width 109 height 15
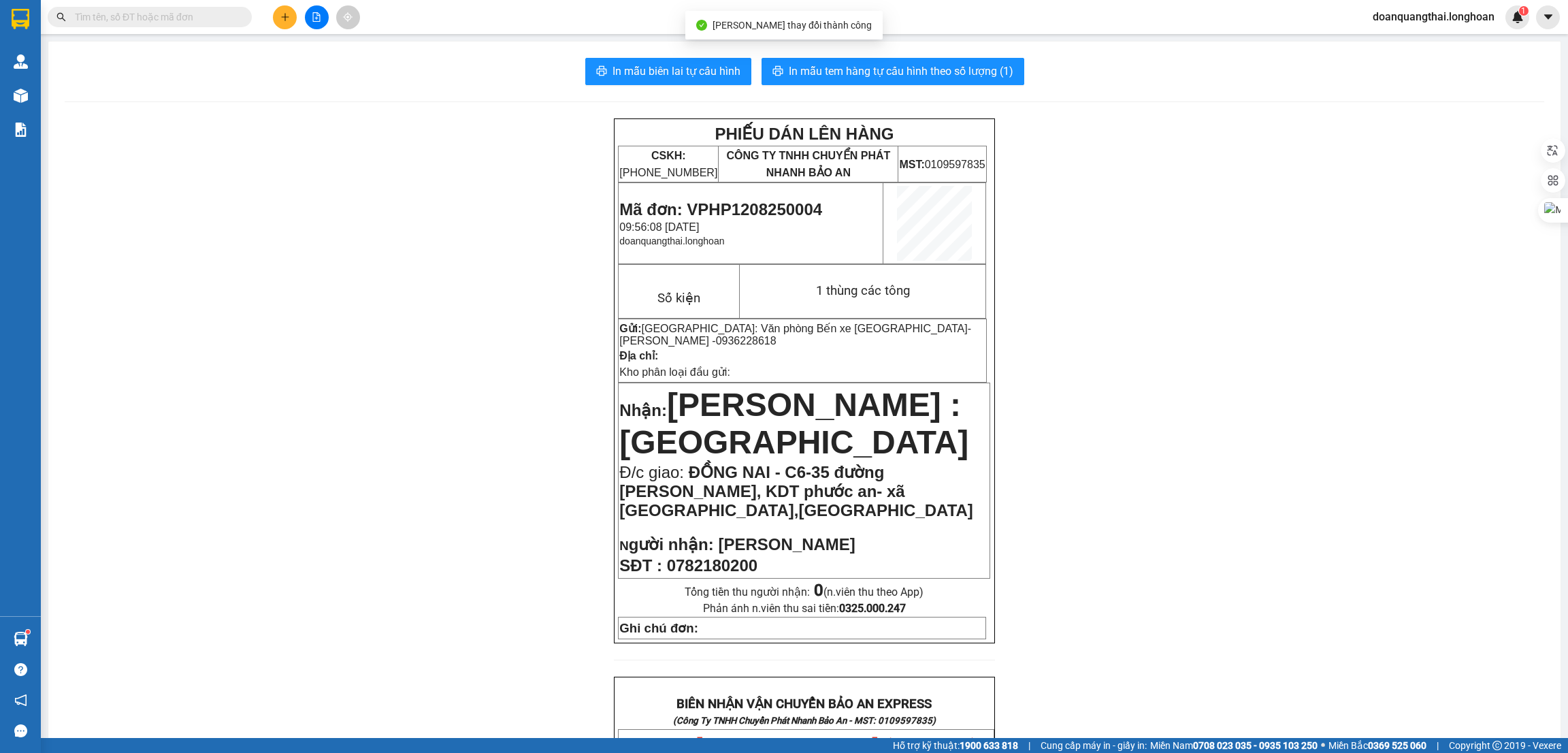
click at [488, 217] on div "PHIẾU DÁN LÊN HÀNG CSKH: [PHONE_NUMBER] CÔNG TY TNHH CHUYỂN PHÁT NHANH BẢO AN M…" at bounding box center [805, 760] width 1480 height 1285
click at [754, 203] on span "Mã đơn: VPHP1208250004" at bounding box center [721, 210] width 203 height 18
click at [565, 389] on div "PHIẾU DÁN LÊN HÀNG CSKH: [PHONE_NUMBER] CÔNG TY TNHH CHUYỂN PHÁT NHANH BẢO AN M…" at bounding box center [805, 760] width 1480 height 1285
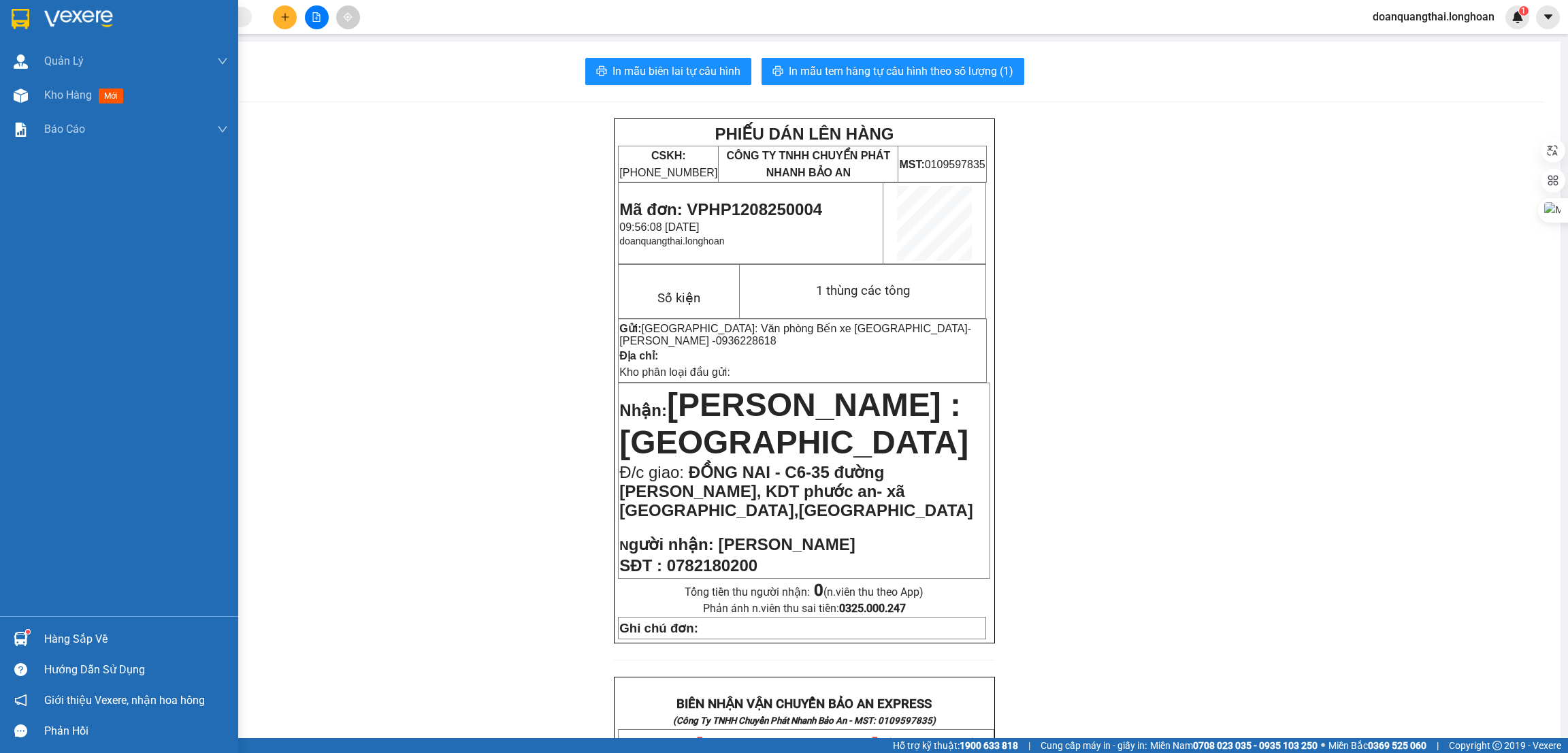
click at [15, 15] on img at bounding box center [20, 19] width 17 height 20
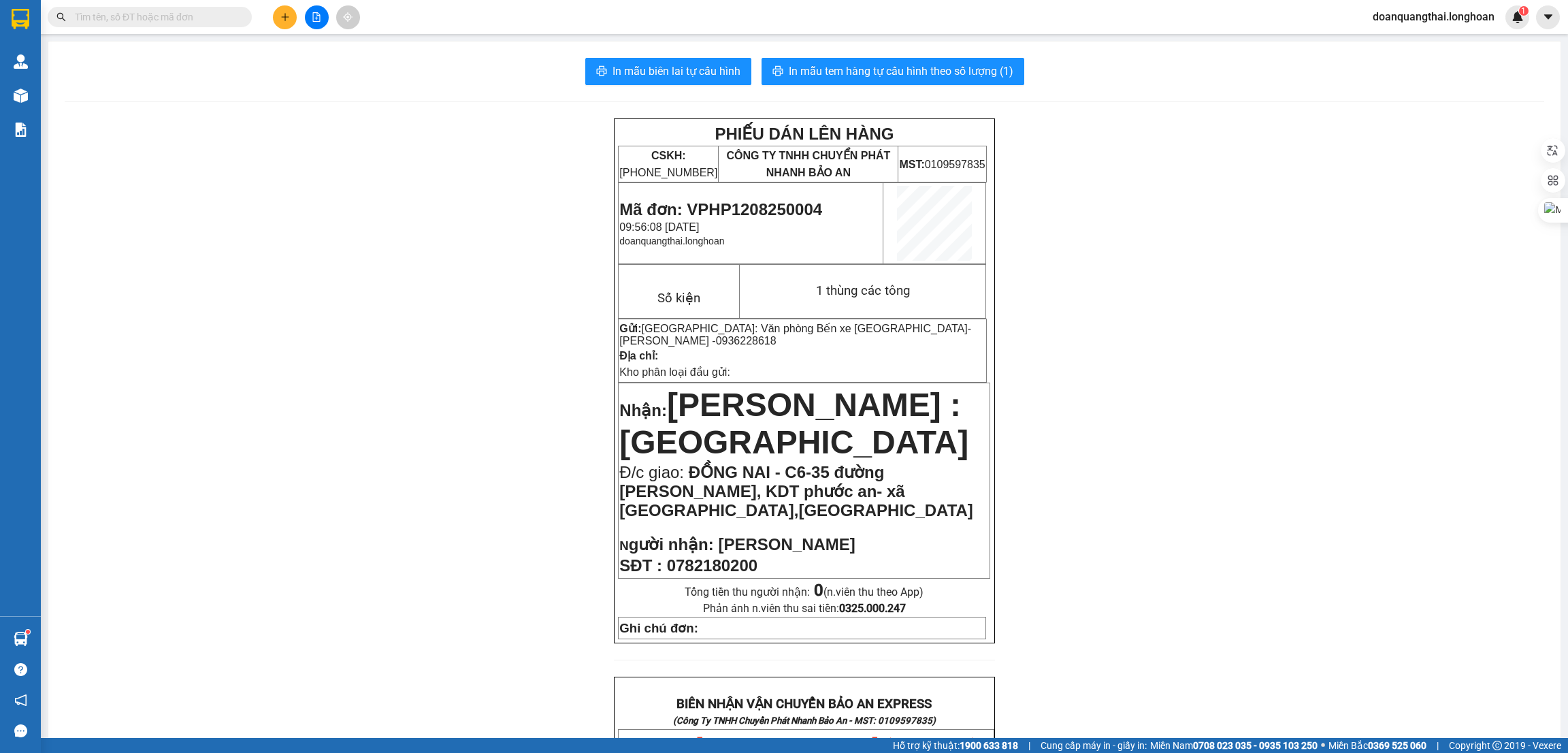
click at [1100, 325] on div "PHIẾU DÁN LÊN HÀNG CSKH: [PHONE_NUMBER] CÔNG TY TNHH CHUYỂN PHÁT NHANH BẢO AN M…" at bounding box center [805, 760] width 1480 height 1285
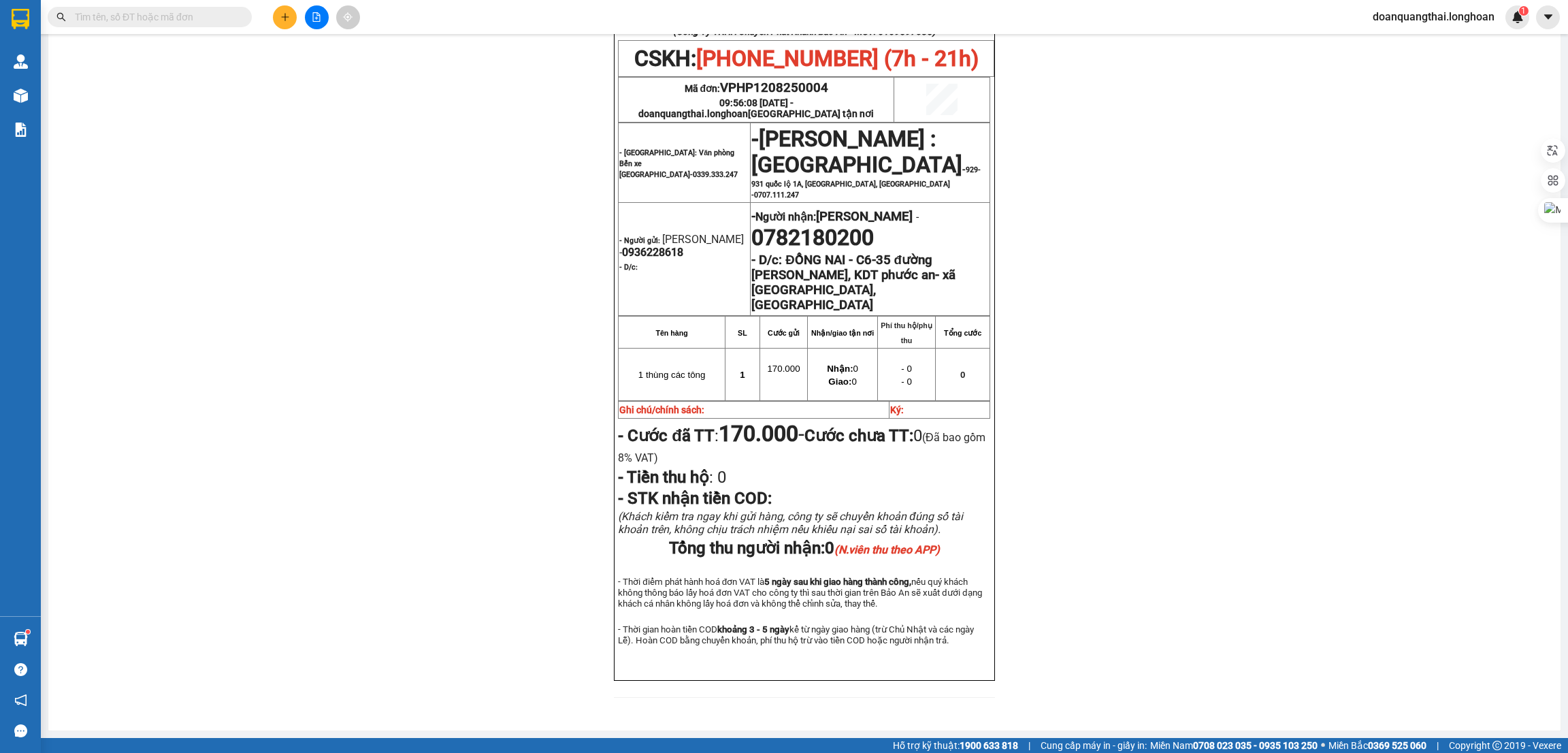
scroll to position [715, 0]
click at [113, 17] on input "text" at bounding box center [156, 16] width 161 height 15
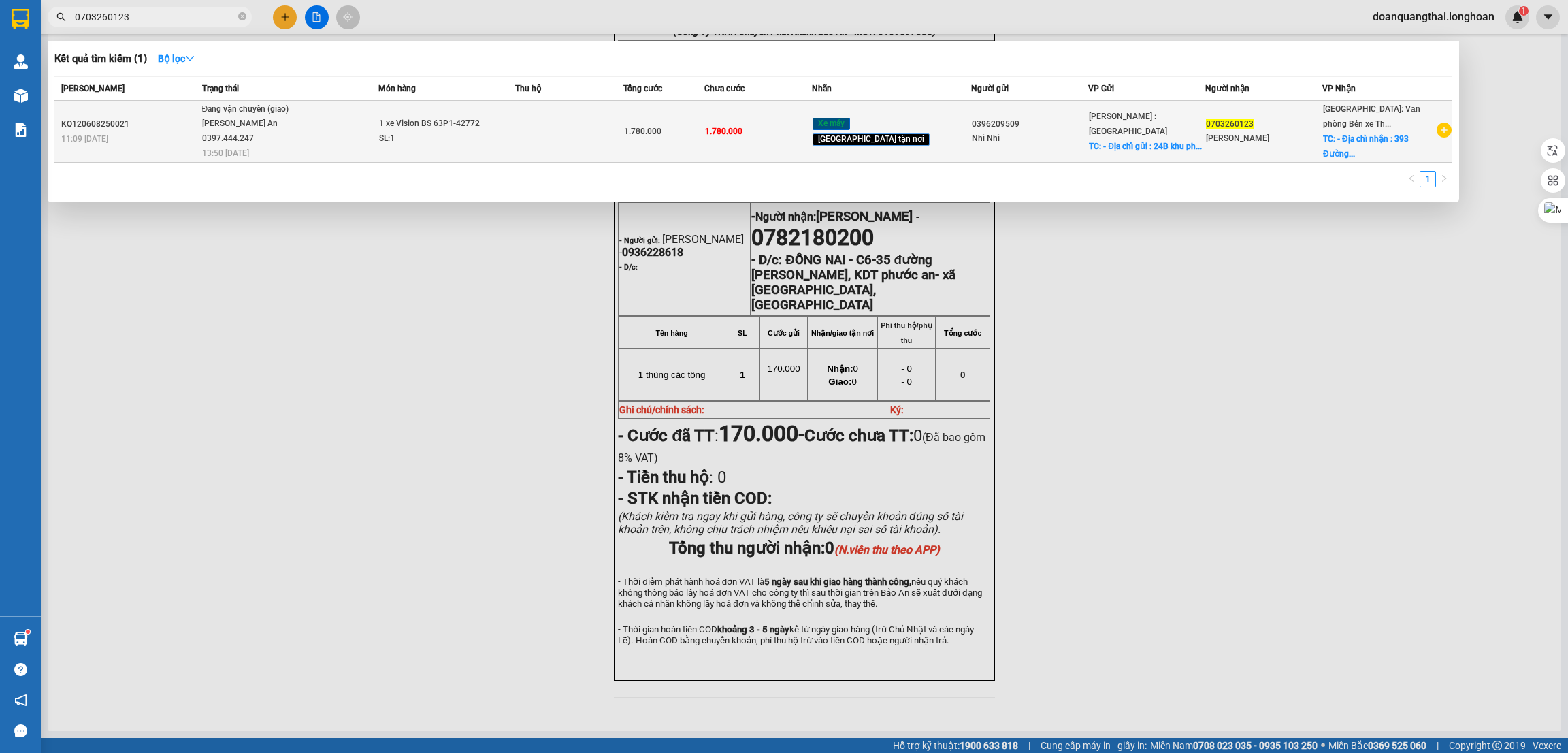
type input "0703260123"
click at [320, 143] on span "Đang vận chuyển (giao) [PERSON_NAME] An 0397.444.247 13:50 [DATE]" at bounding box center [290, 131] width 176 height 57
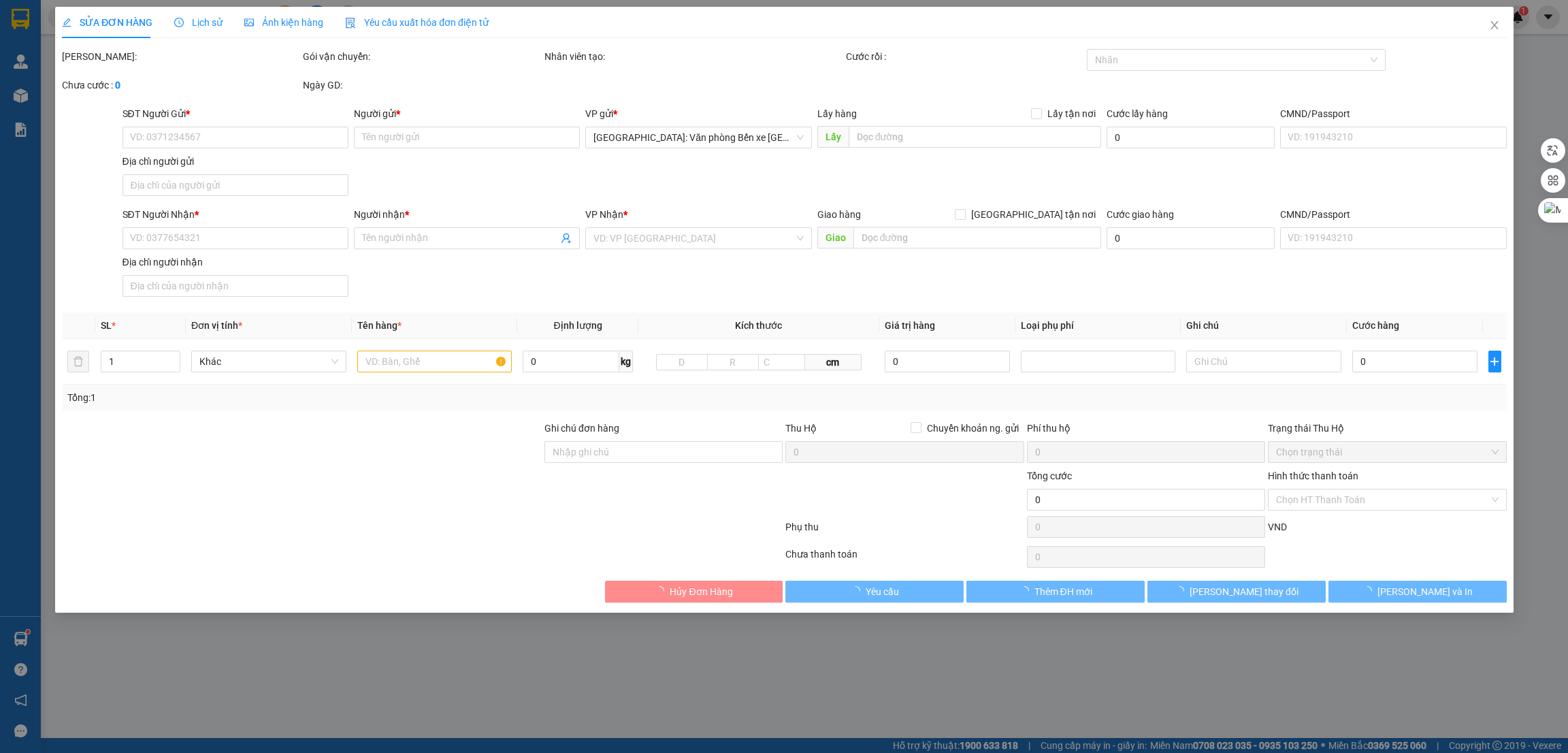
type input "0396209509"
type input "Nhi Nhi"
checkbox input "true"
type input "- Địa chỉ gửi : [STREET_ADDRESS]"
type input "0703260123"
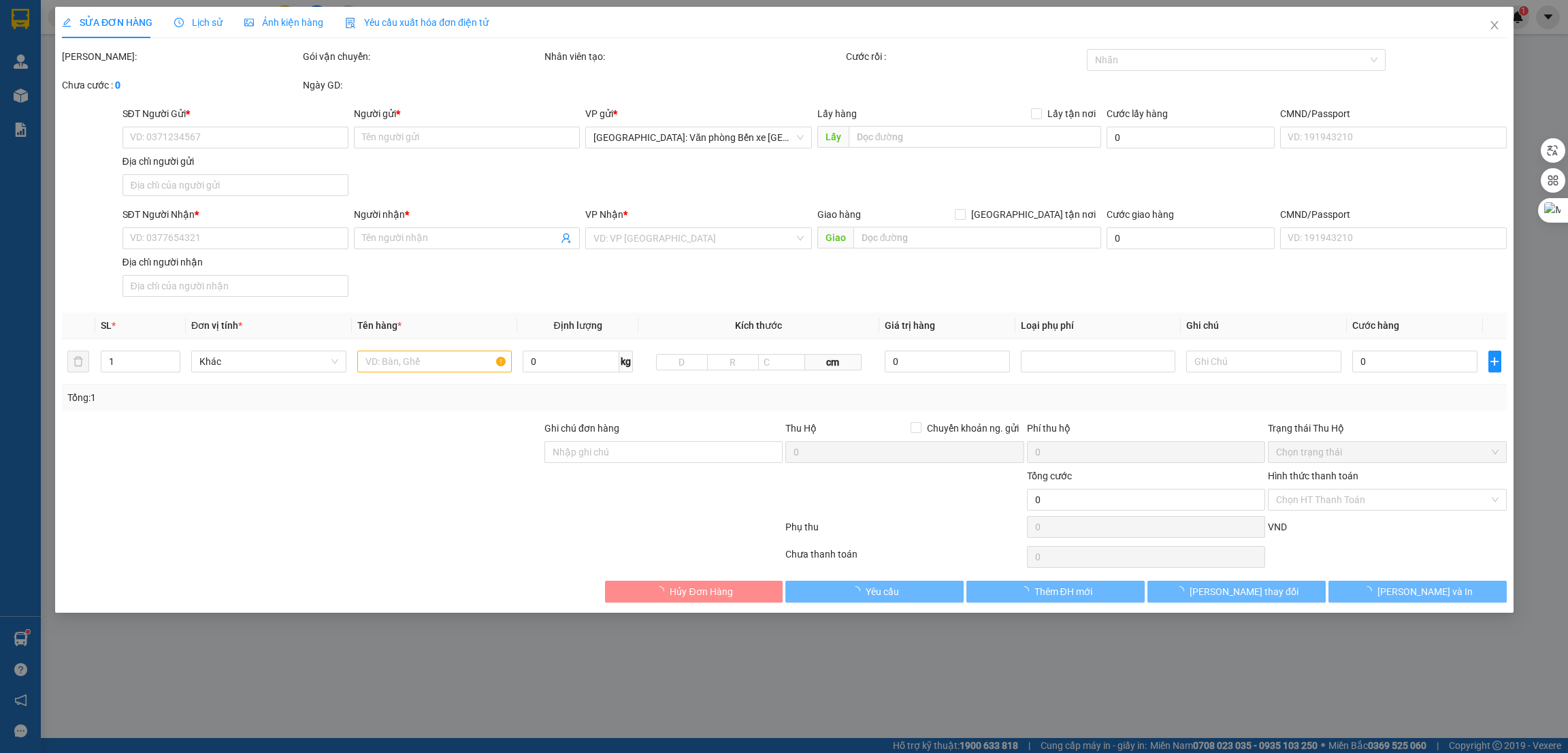
type input "[PERSON_NAME]"
checkbox input "true"
type input "- Địa chỉ nhận : [STREET_ADDRESS]"
type input "CÓ CHÌA KHOÁ QUẤN TAY LÁI - KHÔNG CAVET"
type input "1.780.000"
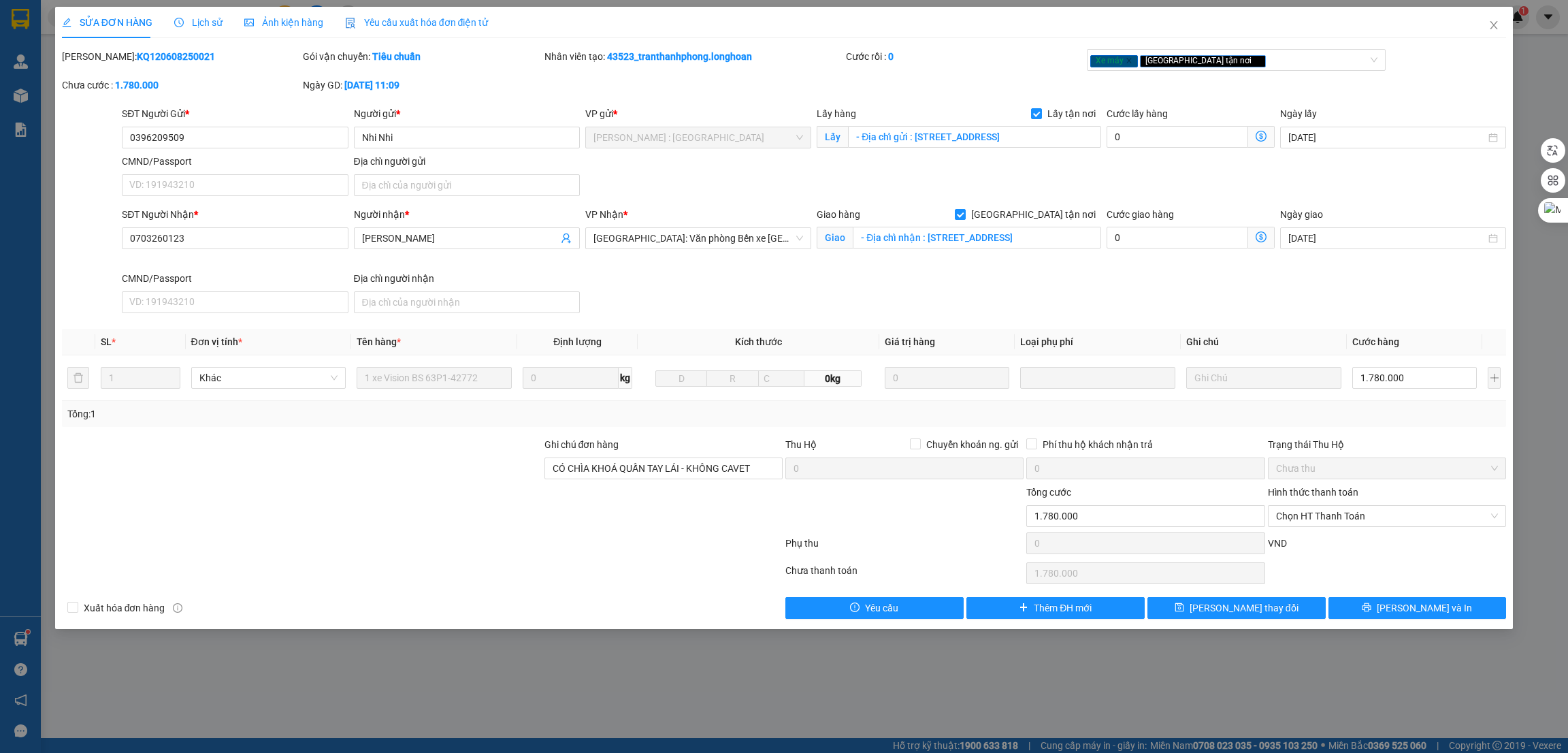
click at [137, 54] on b "KQ120608250021" at bounding box center [177, 57] width 79 height 11
copy b "KQ120608250021"
click at [610, 682] on div "SỬA ĐƠN HÀNG Lịch sử Ảnh kiện hàng Yêu cầu xuất hóa đơn điện tử Total Paid Fee …" at bounding box center [784, 376] width 1568 height 753
click at [1383, 520] on span "Chọn HT Thanh Toán" at bounding box center [1387, 516] width 222 height 20
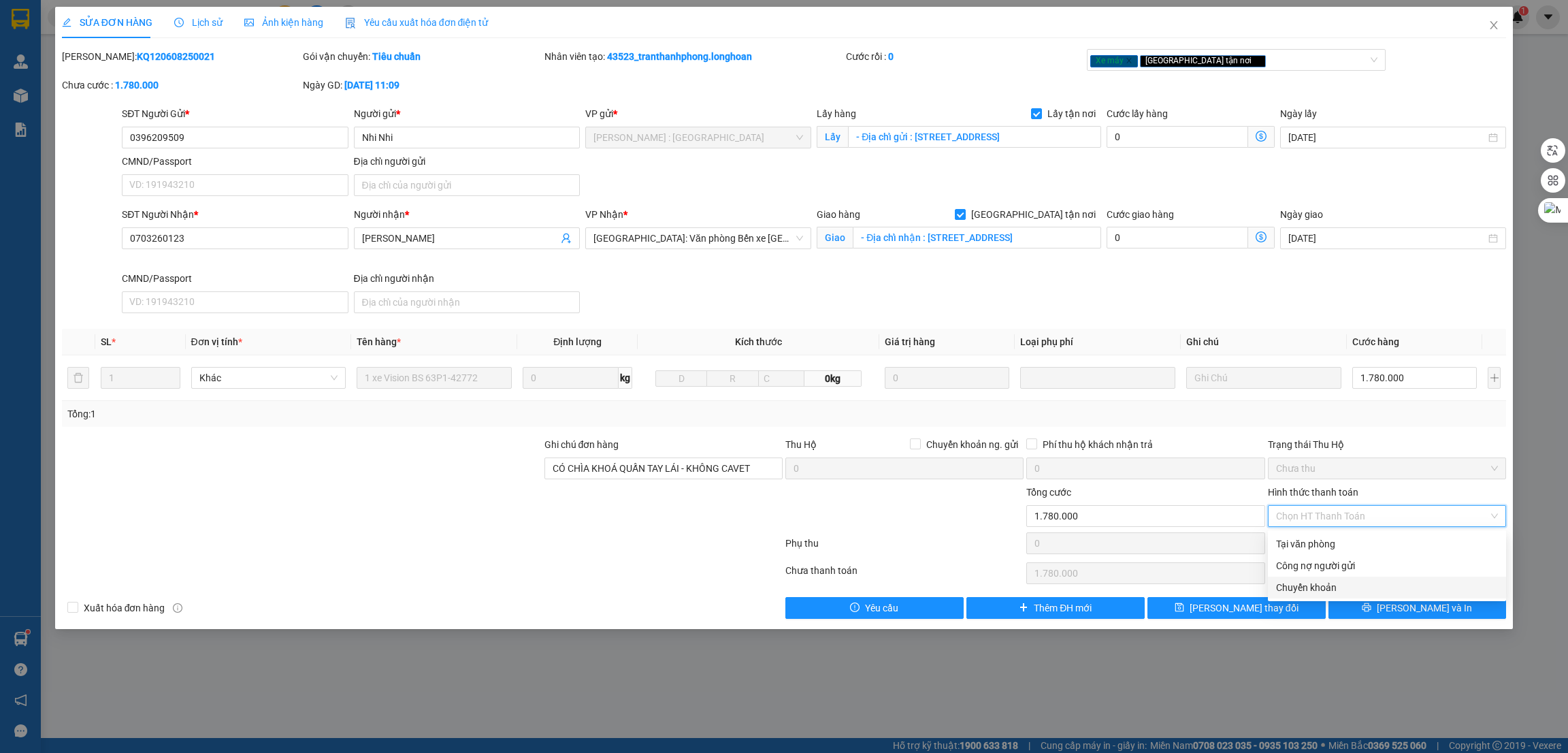
click at [1317, 589] on div "Chuyển khoản" at bounding box center [1387, 587] width 222 height 15
type input "0"
click at [1267, 613] on span "[PERSON_NAME] thay đổi" at bounding box center [1244, 608] width 109 height 15
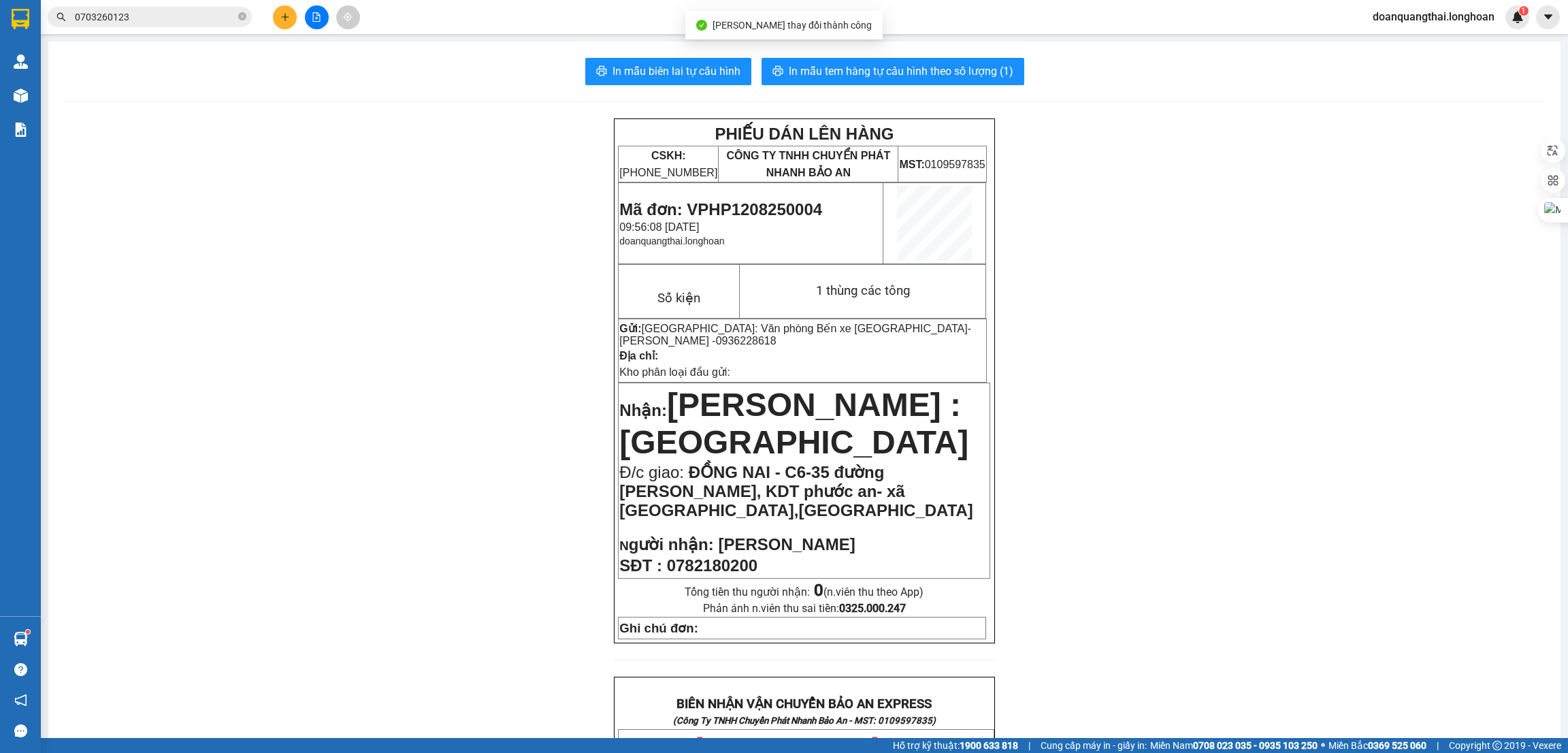
click at [1163, 307] on div "PHIẾU DÁN LÊN HÀNG CSKH: [PHONE_NUMBER] CÔNG TY TNHH CHUYỂN PHÁT NHANH BẢO AN M…" at bounding box center [805, 760] width 1480 height 1285
click at [136, 22] on input "0703260123" at bounding box center [156, 16] width 161 height 15
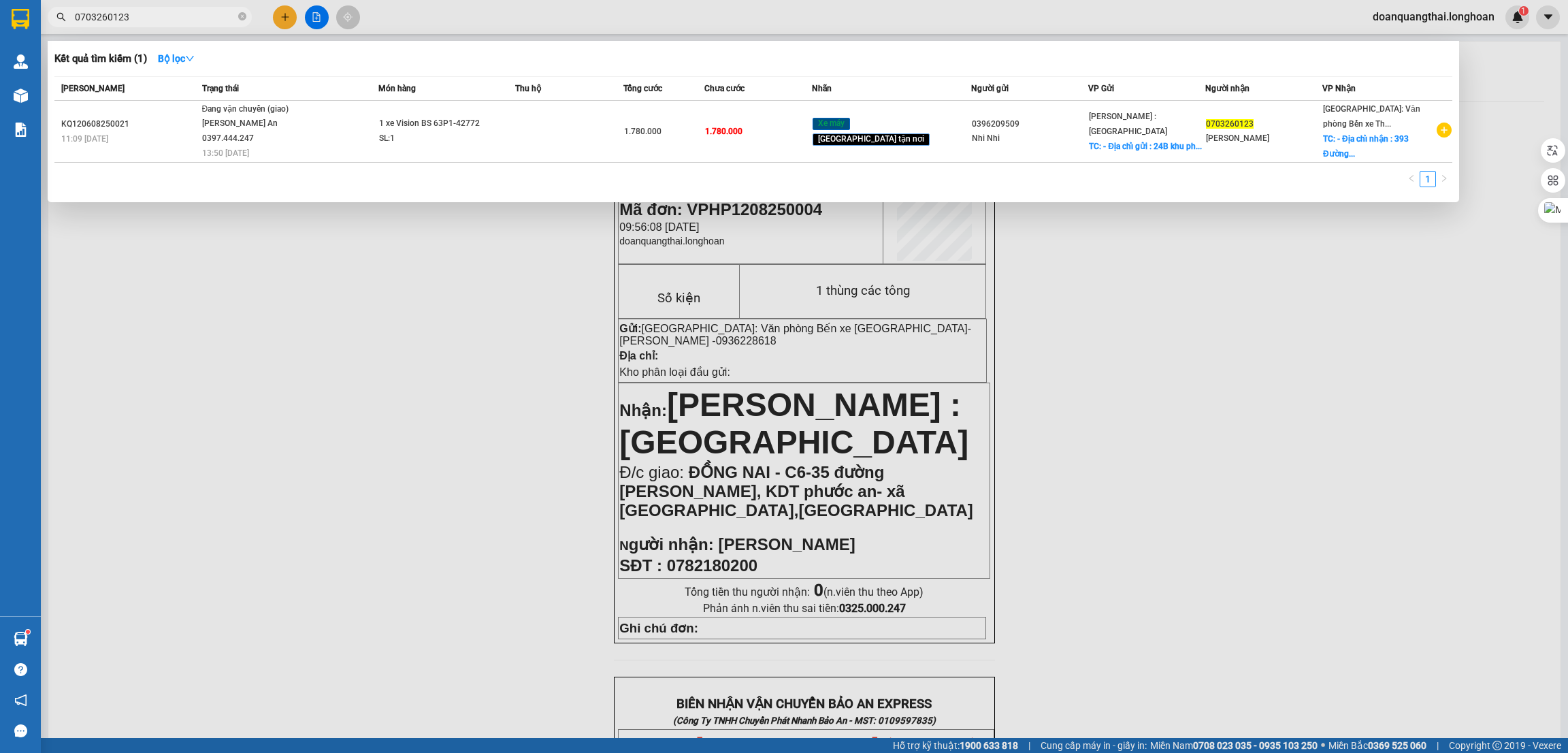
click at [136, 22] on input "0703260123" at bounding box center [156, 16] width 161 height 15
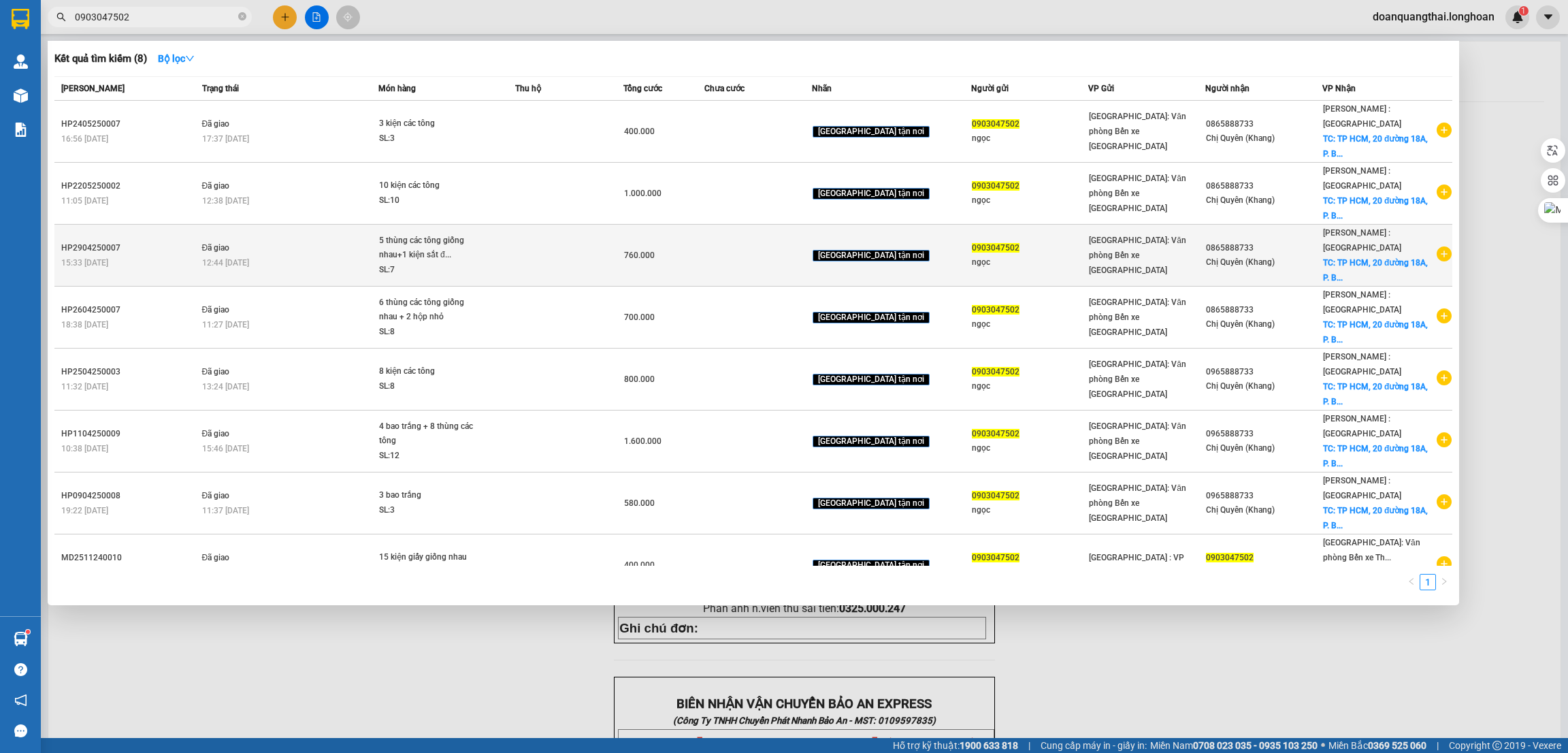
type input "0903047502"
click at [1443, 246] on icon "plus-circle" at bounding box center [1444, 253] width 15 height 15
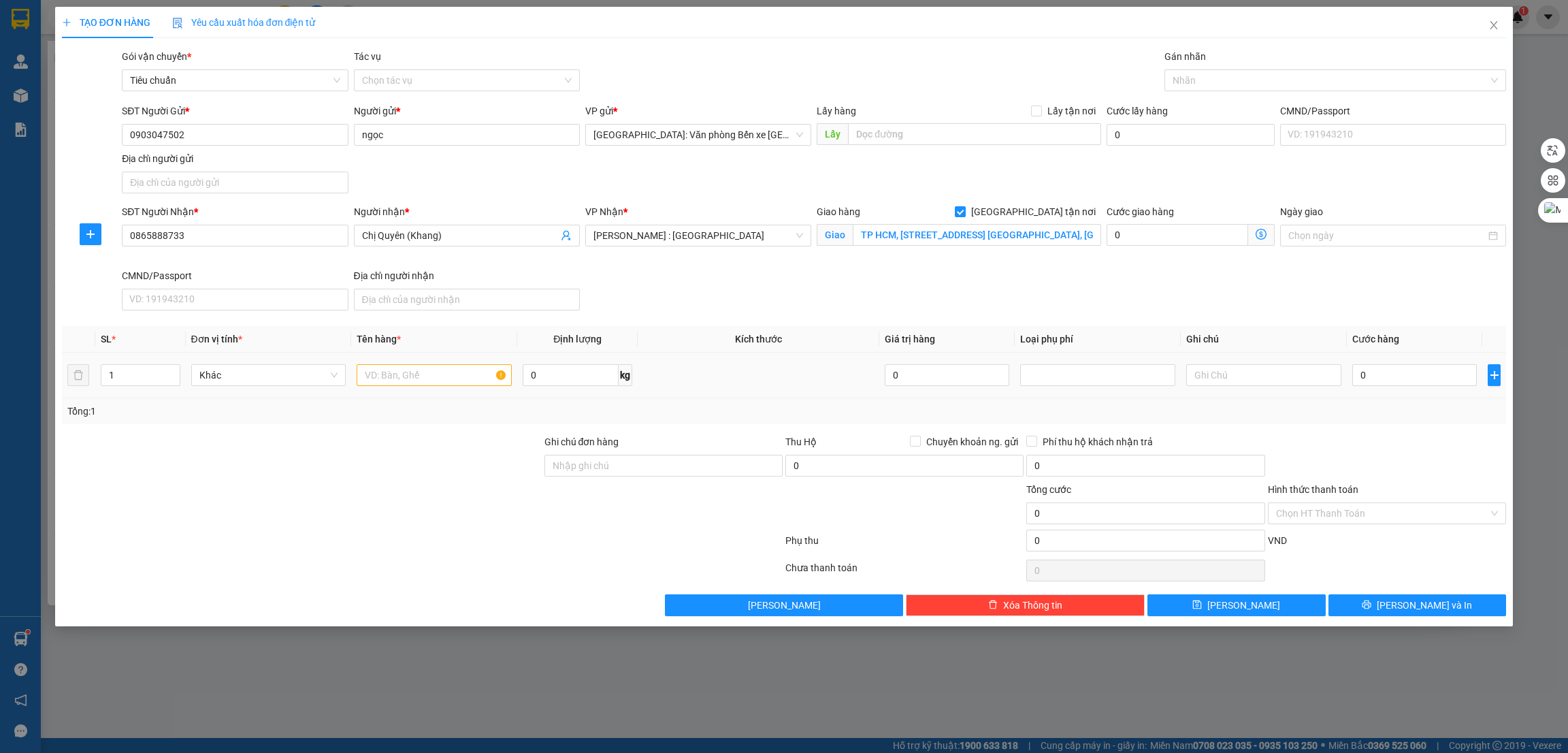
click at [574, 388] on div "0 kg" at bounding box center [577, 375] width 110 height 27
click at [571, 376] on input "0" at bounding box center [570, 375] width 96 height 22
type input "120"
click at [437, 376] on input "text" at bounding box center [435, 375] width 156 height 22
type input "6 kiện các tông"
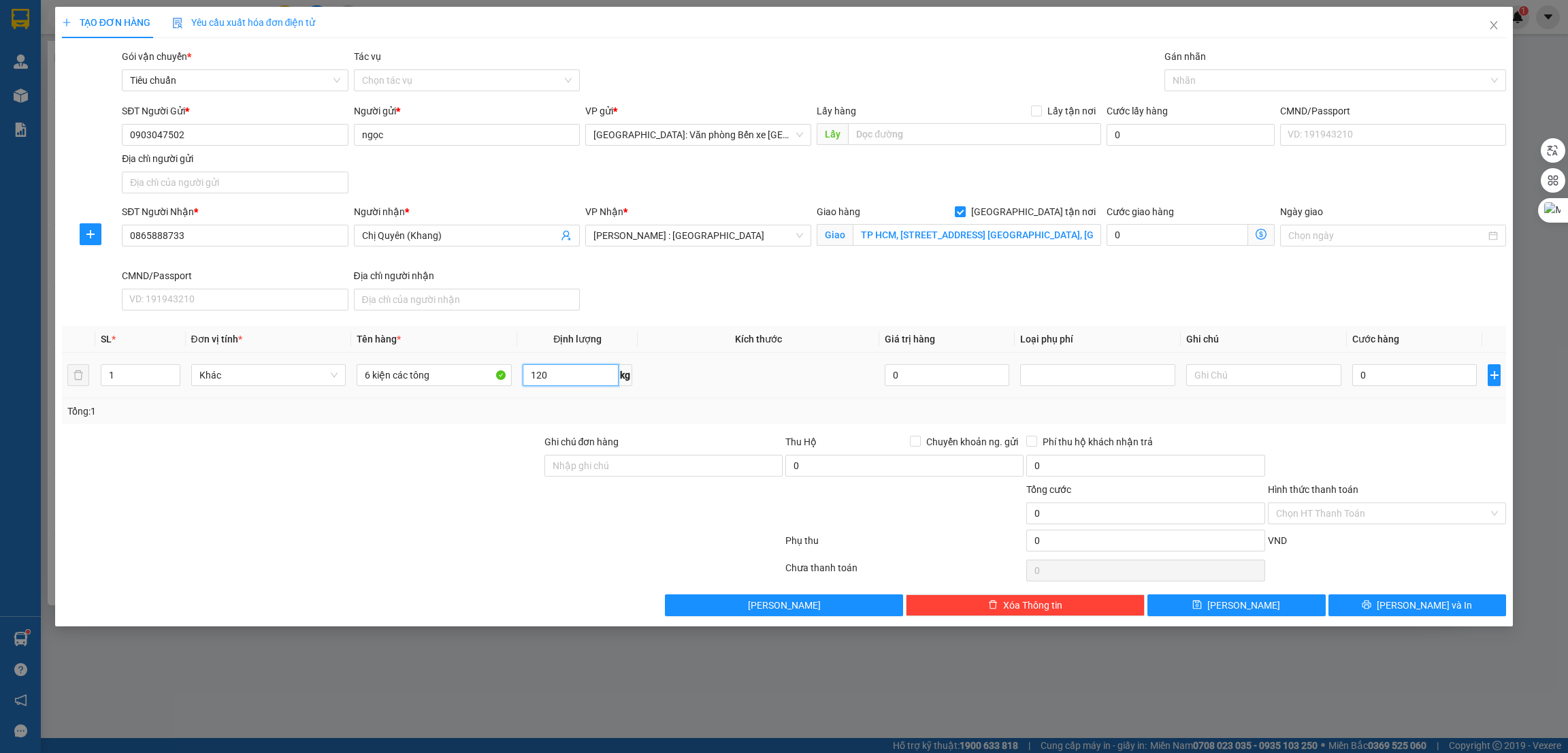
click at [574, 383] on input "120" at bounding box center [570, 375] width 96 height 22
type input "85"
click at [414, 568] on div at bounding box center [422, 571] width 724 height 27
click at [979, 239] on input "TP HCM, [STREET_ADDRESS] [GEOGRAPHIC_DATA], [GEOGRAPHIC_DATA]" at bounding box center [976, 235] width 248 height 22
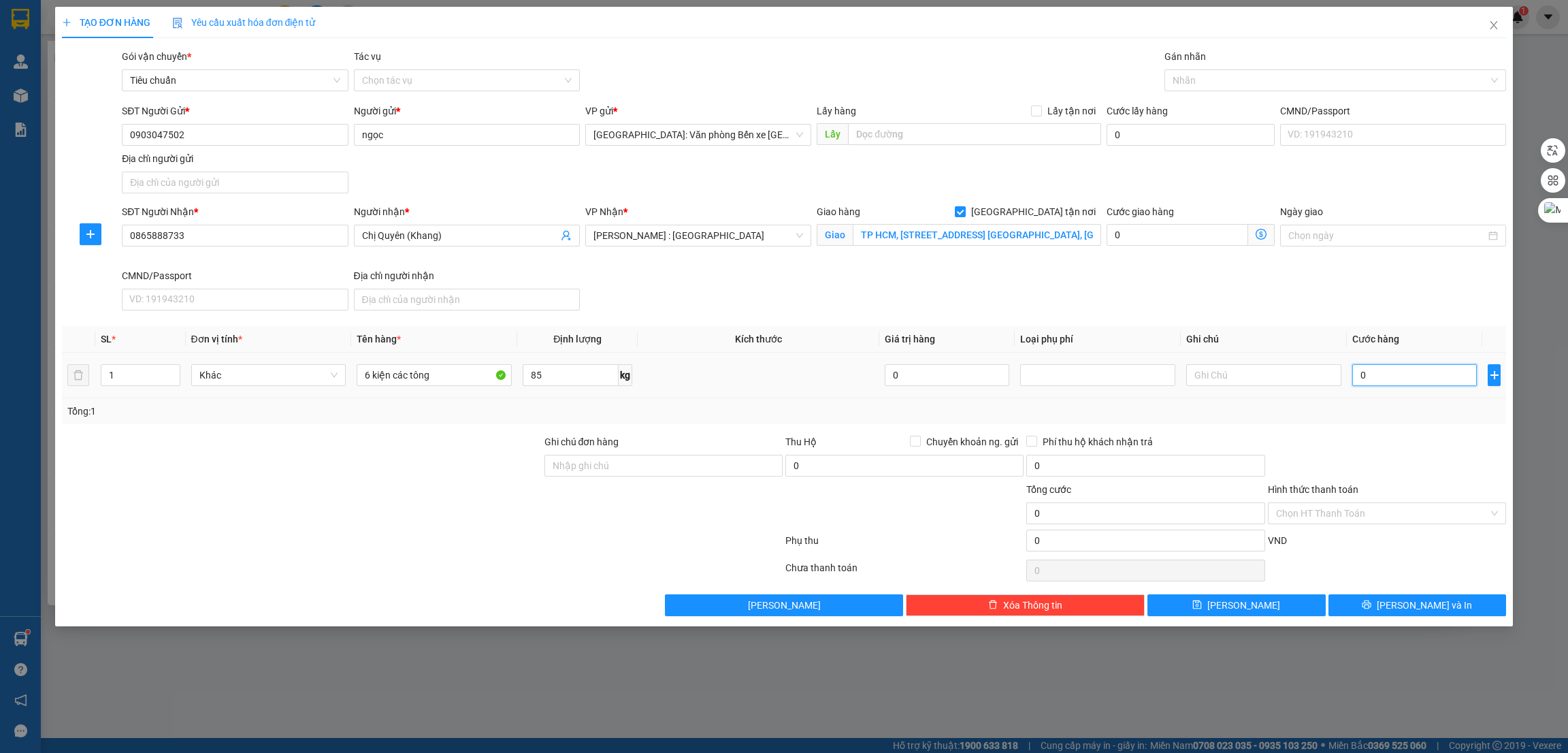
click at [1403, 377] on input "0" at bounding box center [1415, 375] width 124 height 22
type input "6"
type input "60"
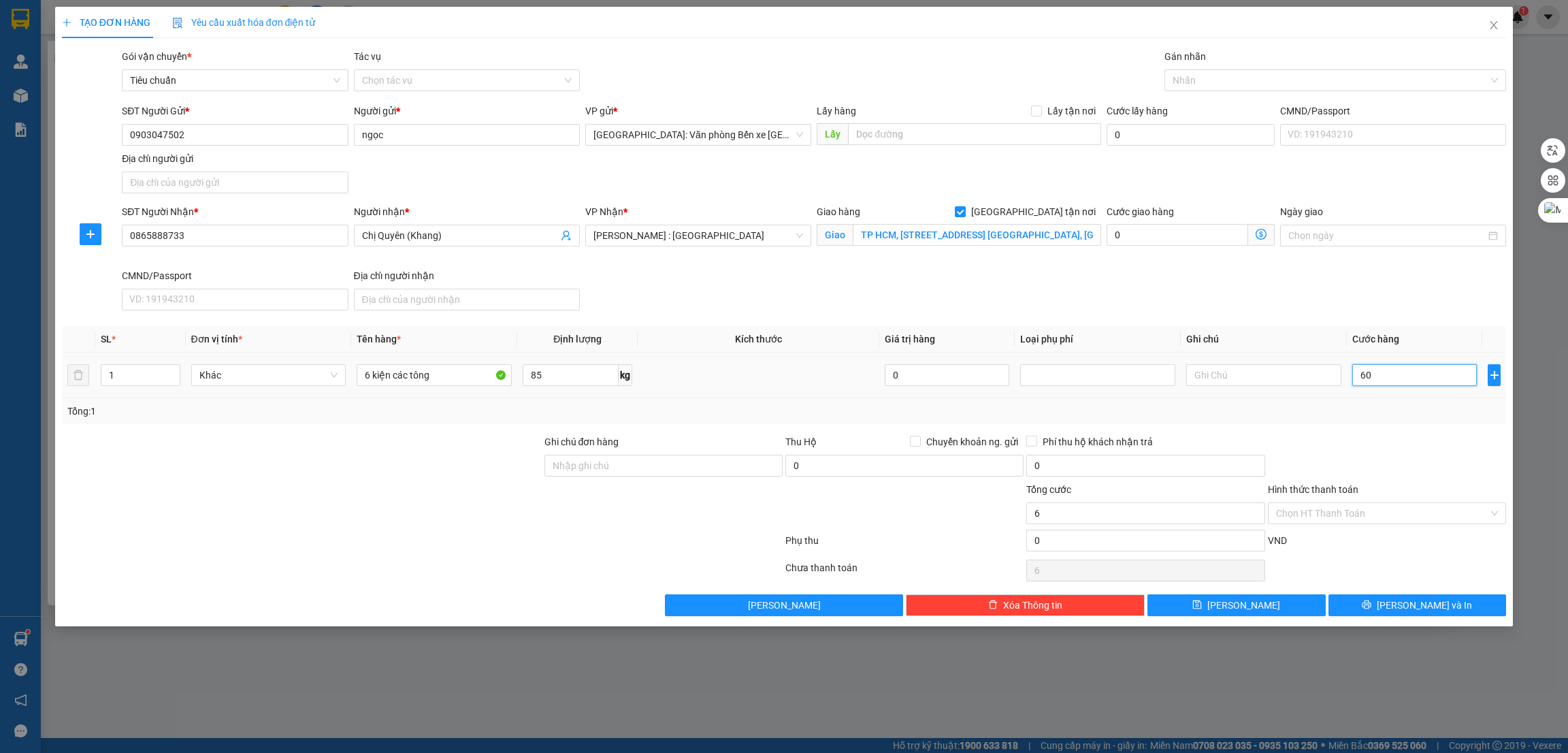
type input "60"
type input "600"
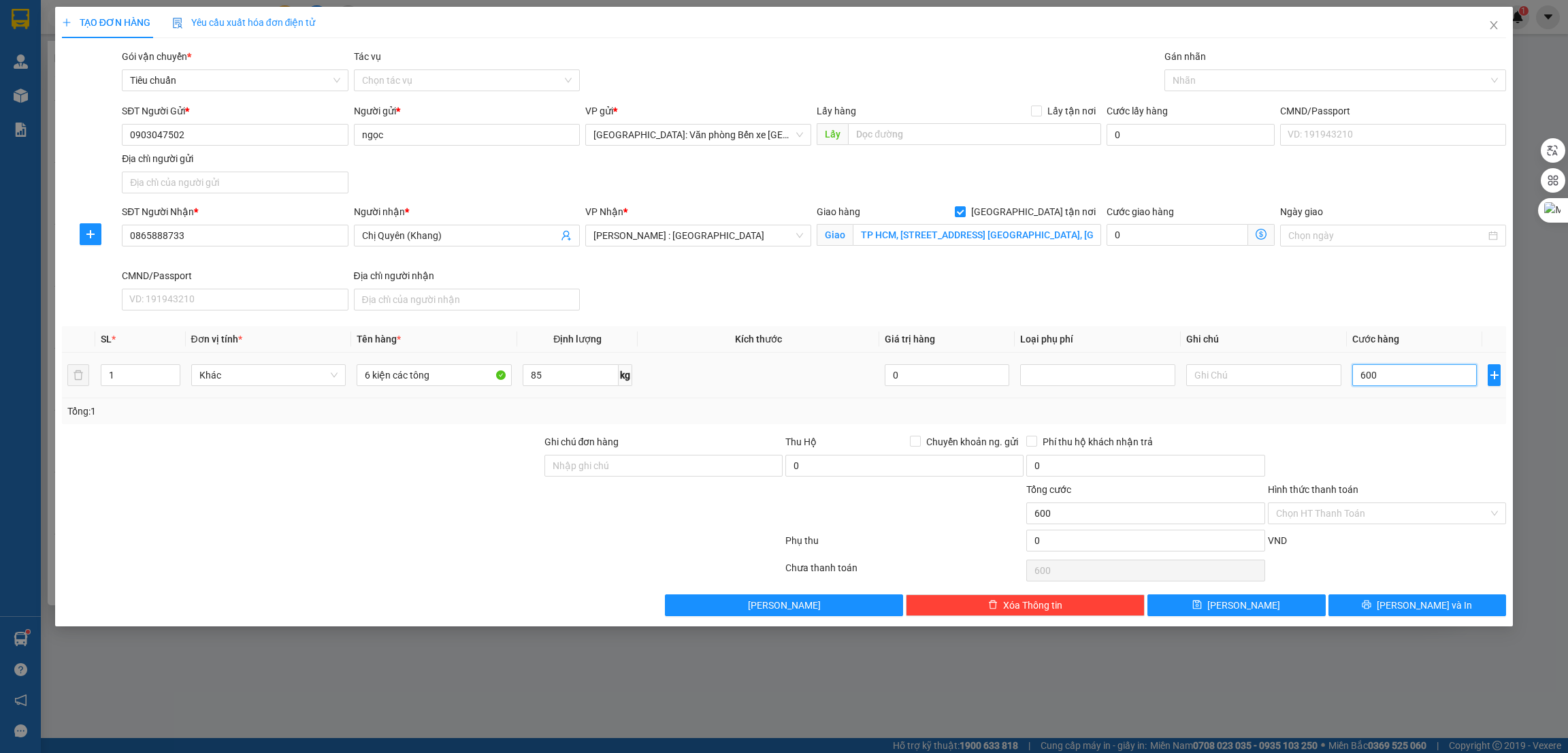
type input "6.000"
type input "60.000"
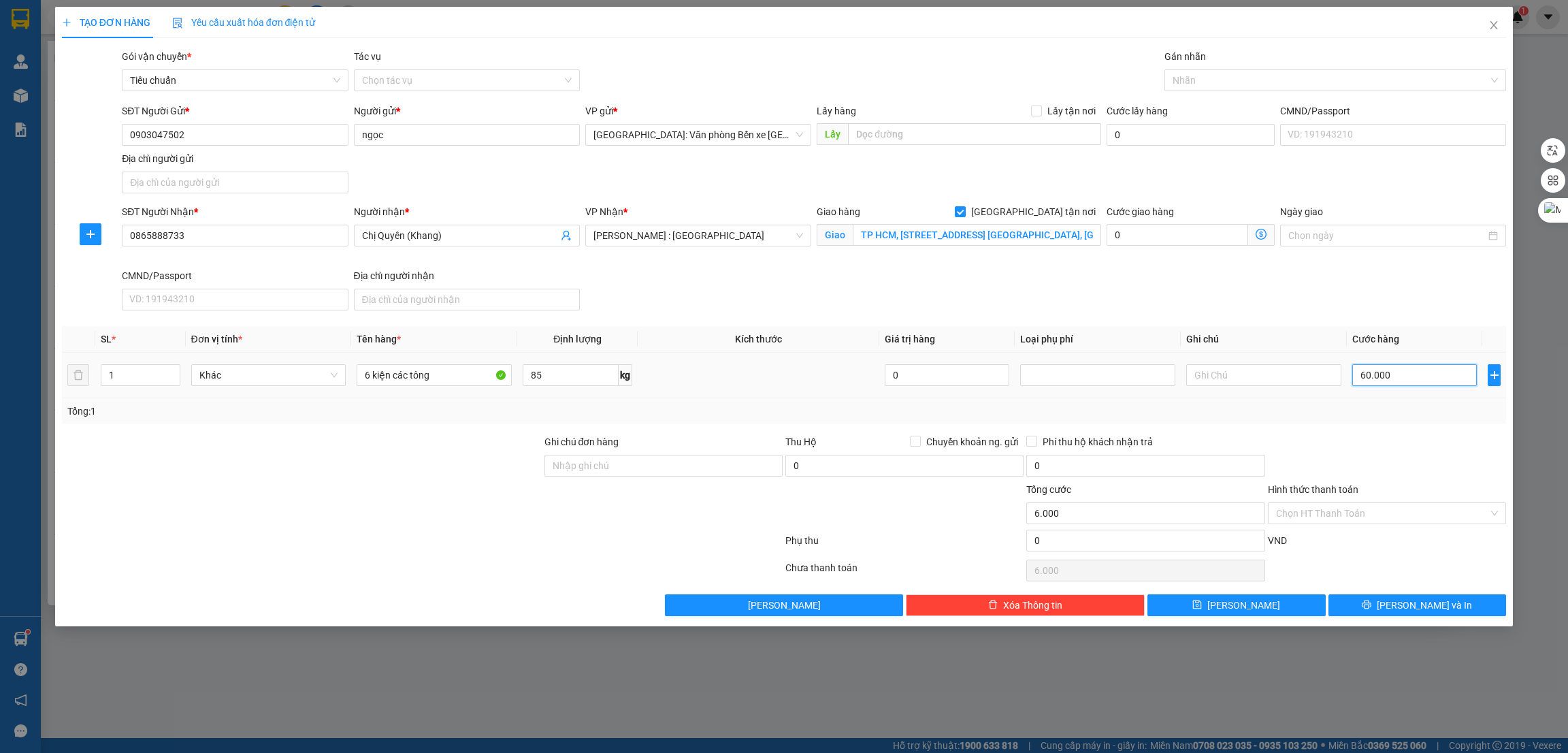
type input "60.000"
type input "600.000"
click at [1203, 78] on div at bounding box center [1329, 81] width 322 height 16
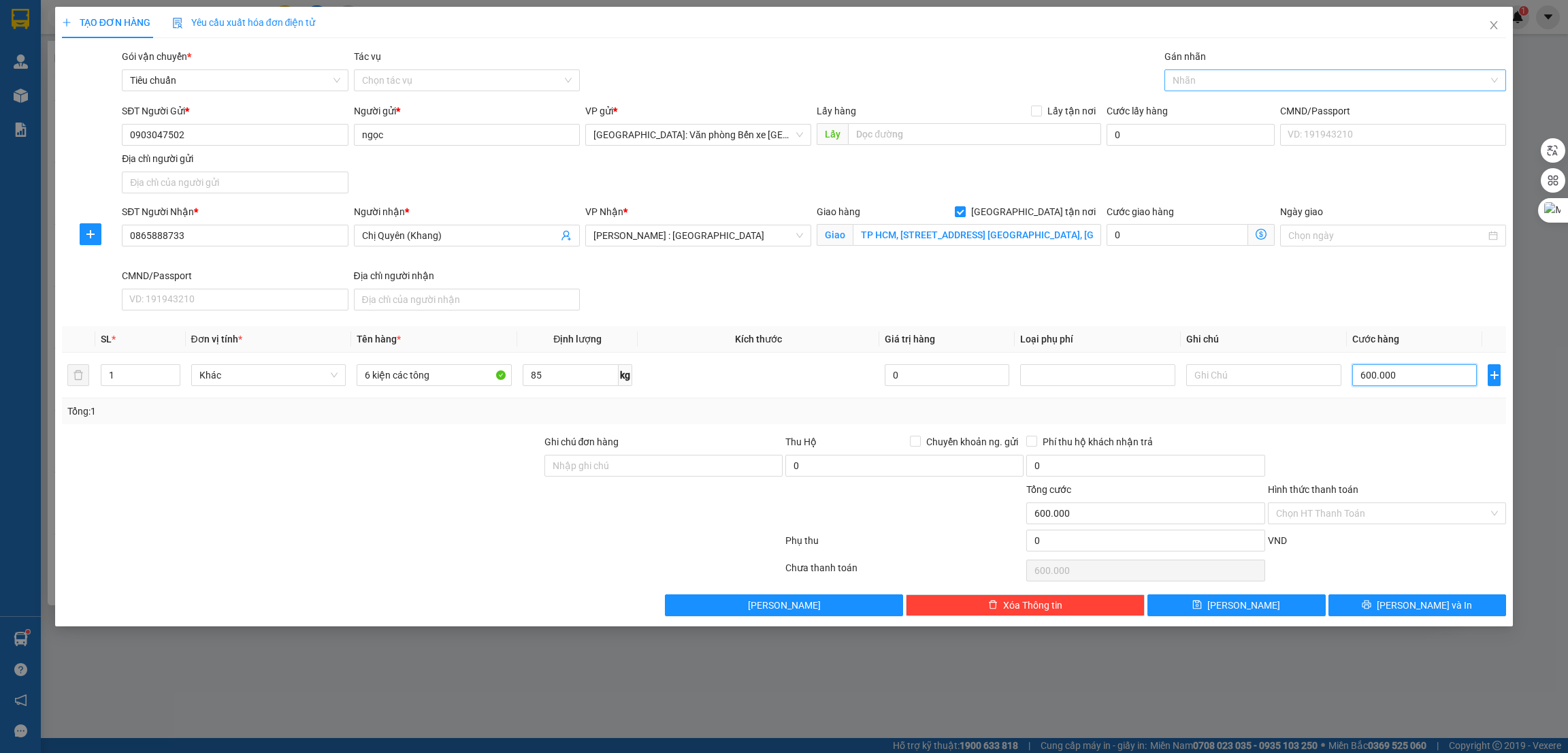
type input "600.000"
type input "giao"
click at [1241, 111] on div "[GEOGRAPHIC_DATA] tận nơi" at bounding box center [1336, 107] width 326 height 15
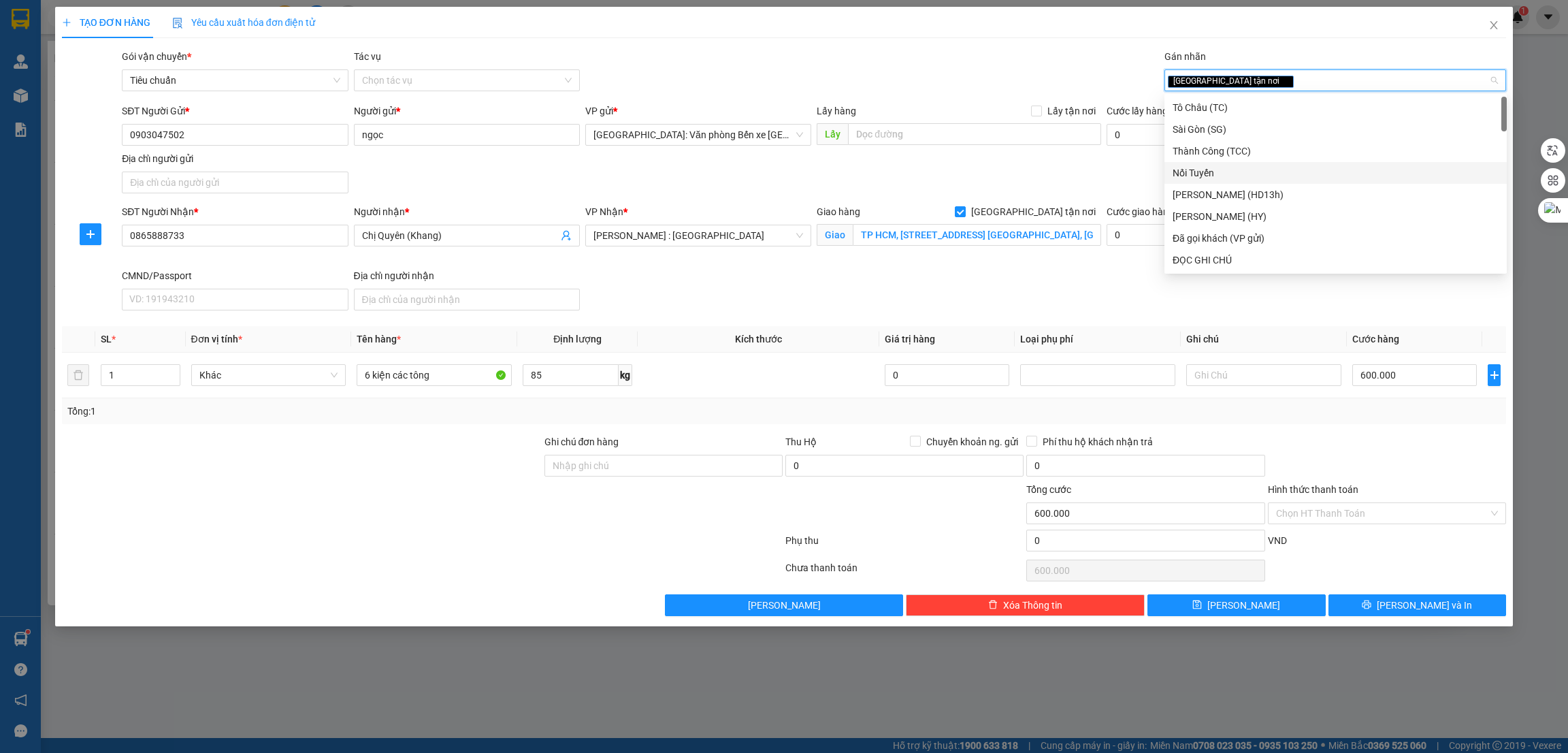
click at [325, 522] on div at bounding box center [302, 506] width 483 height 48
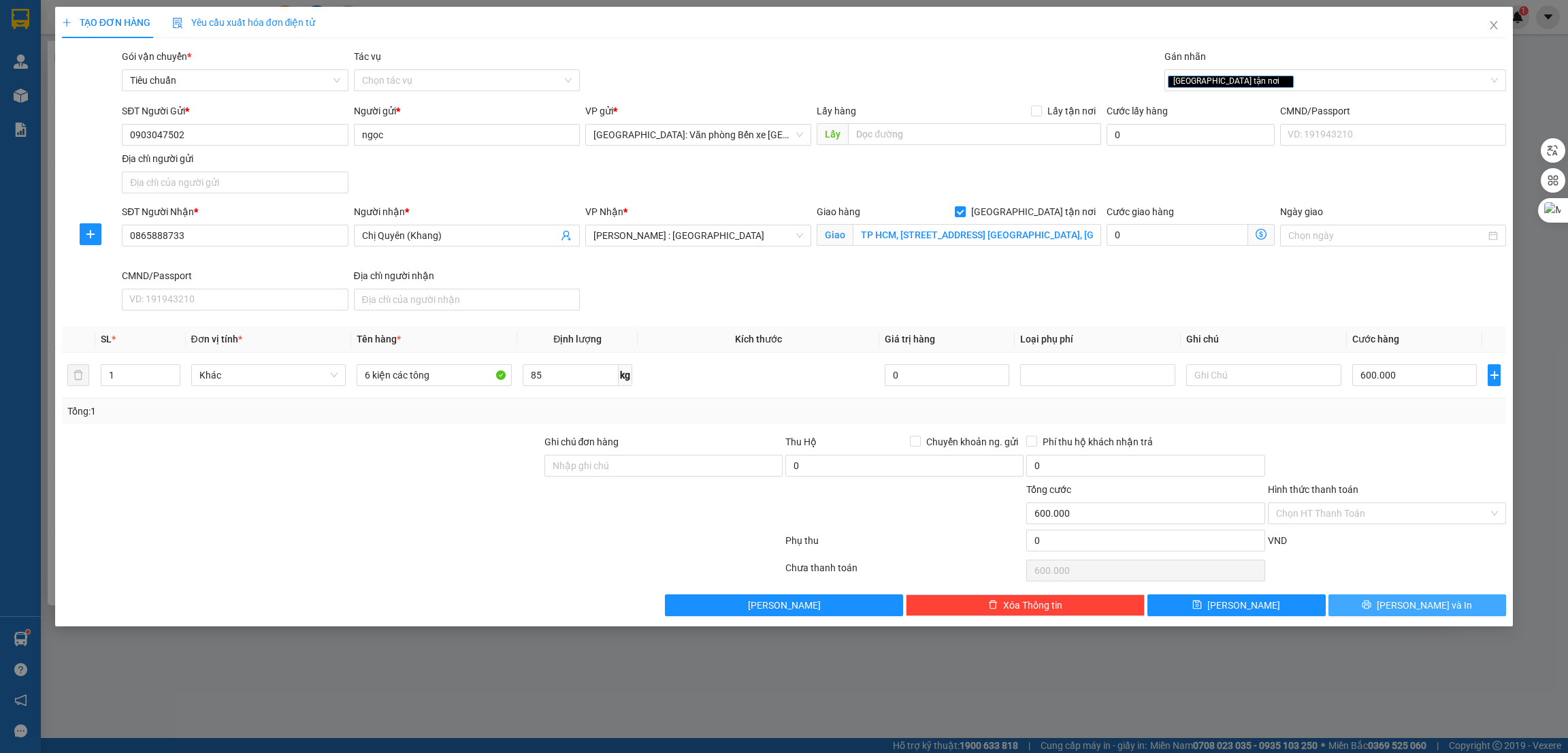
click at [1410, 607] on span "[PERSON_NAME] và In" at bounding box center [1424, 605] width 95 height 15
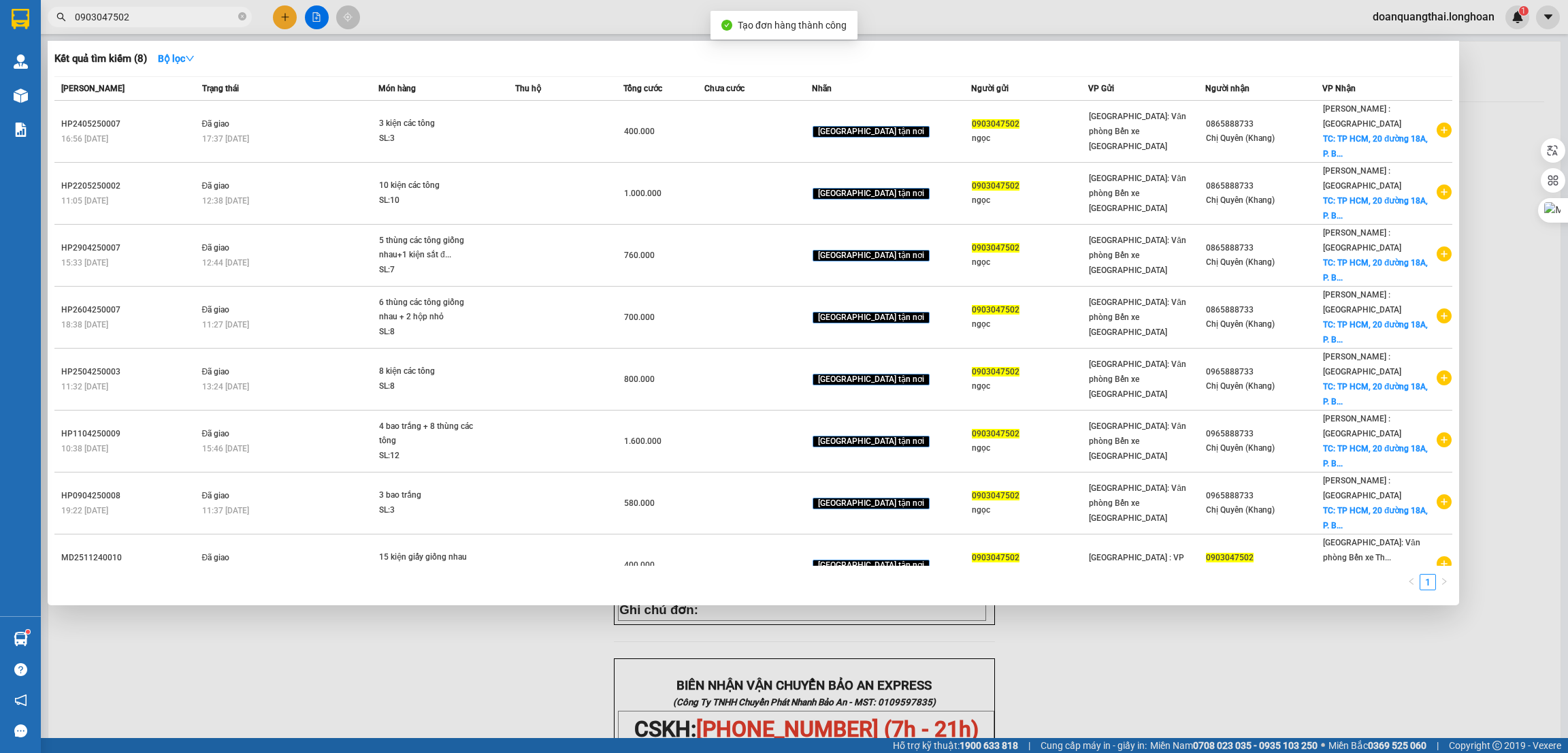
click at [491, 582] on div at bounding box center [784, 376] width 1568 height 753
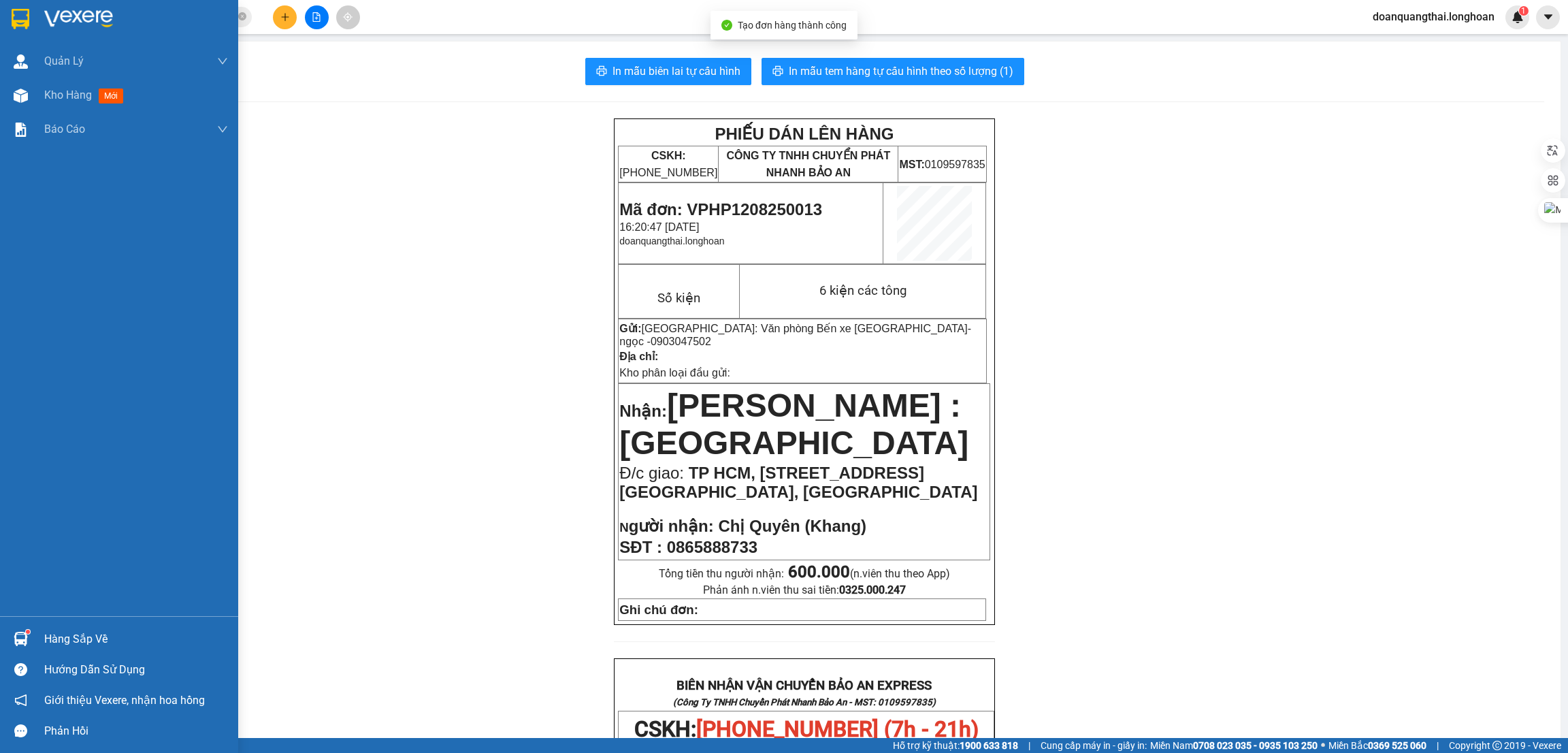
click at [23, 4] on div at bounding box center [119, 22] width 238 height 44
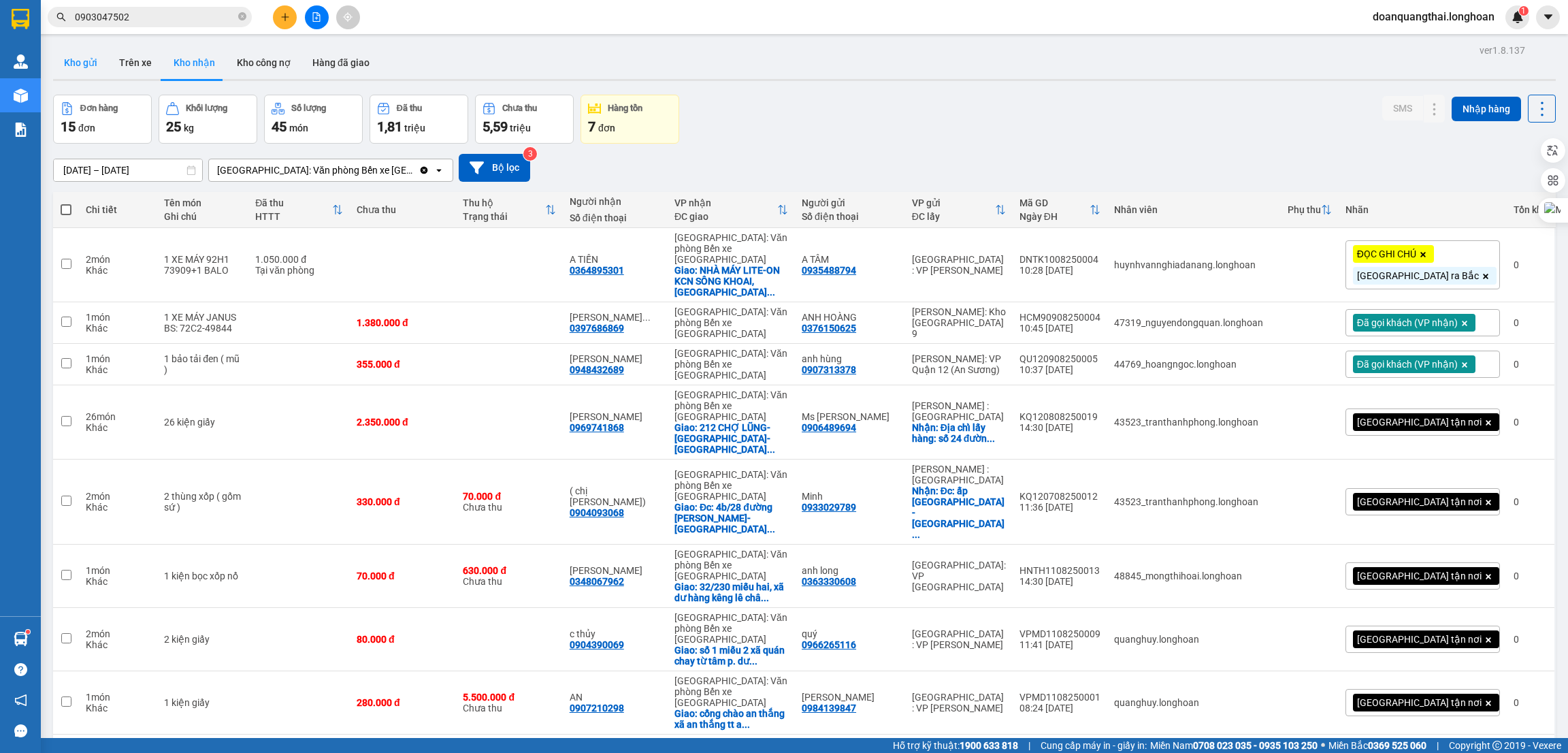
click at [91, 67] on button "Kho gửi" at bounding box center [81, 63] width 55 height 33
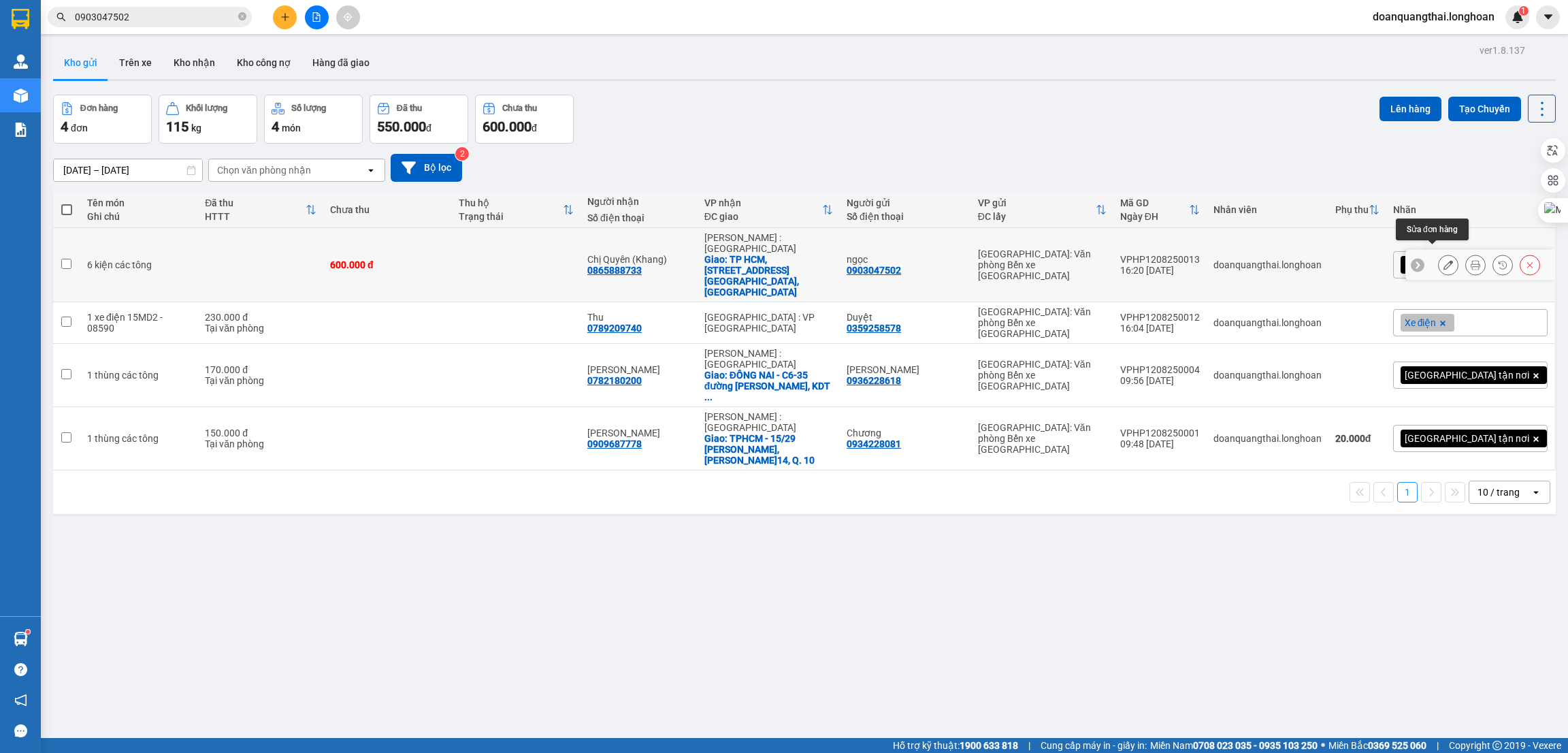
click at [1439, 253] on button at bounding box center [1448, 265] width 19 height 24
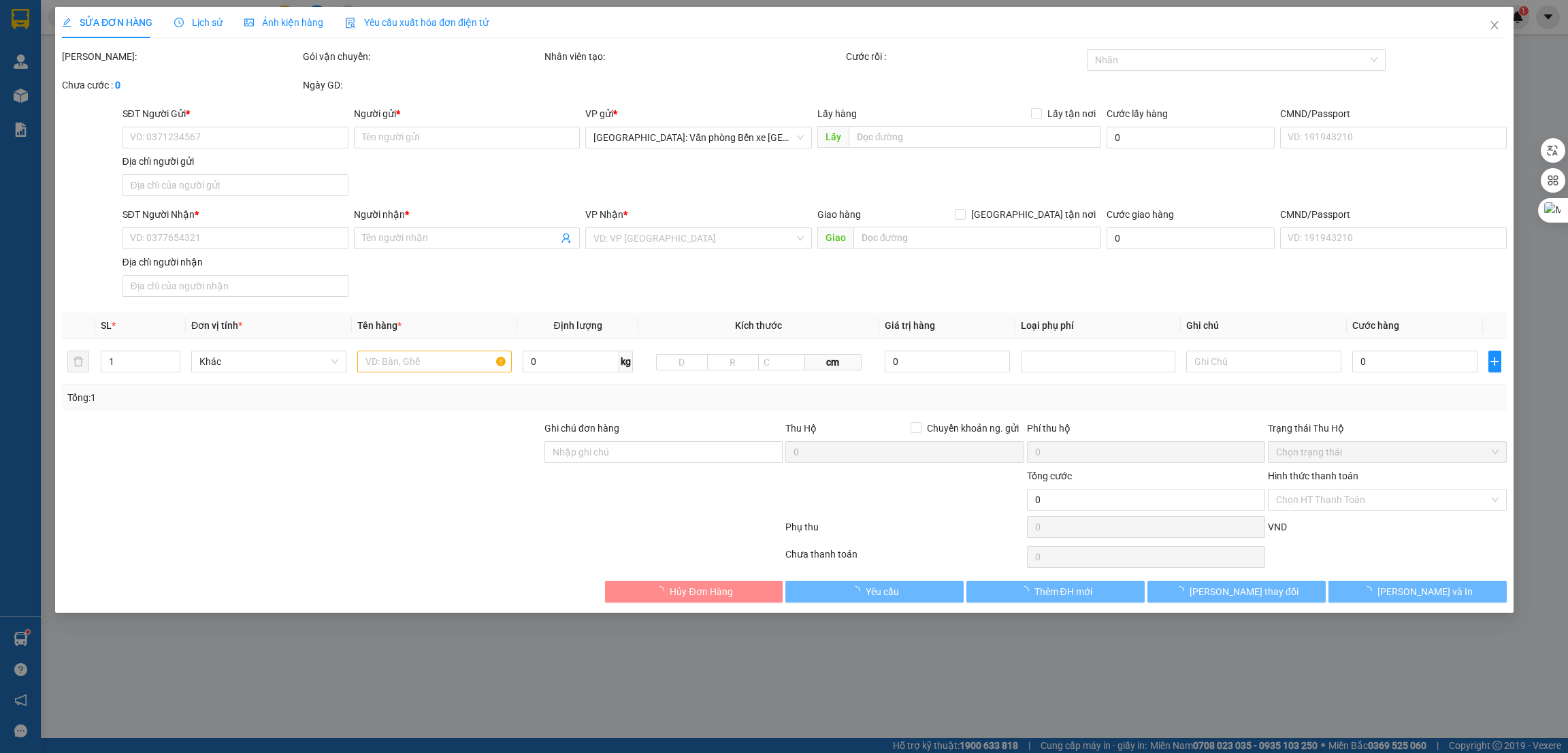
type input "0903047502"
type input "ngọc"
type input "0865888733"
type input "Chị Quyên (Khang)"
checkbox input "true"
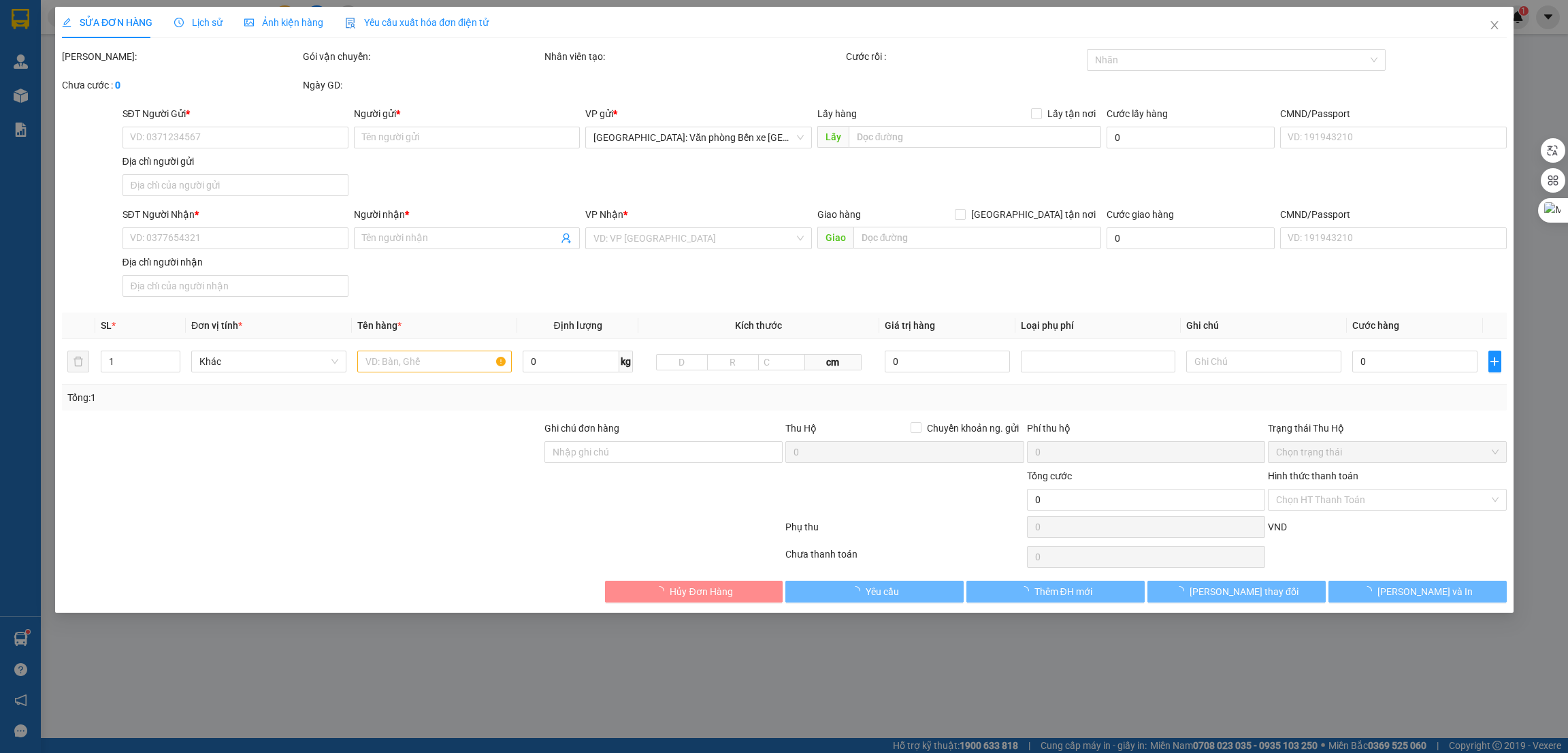
type input "TP HCM, [STREET_ADDRESS] [GEOGRAPHIC_DATA], [GEOGRAPHIC_DATA]"
type input "600.000"
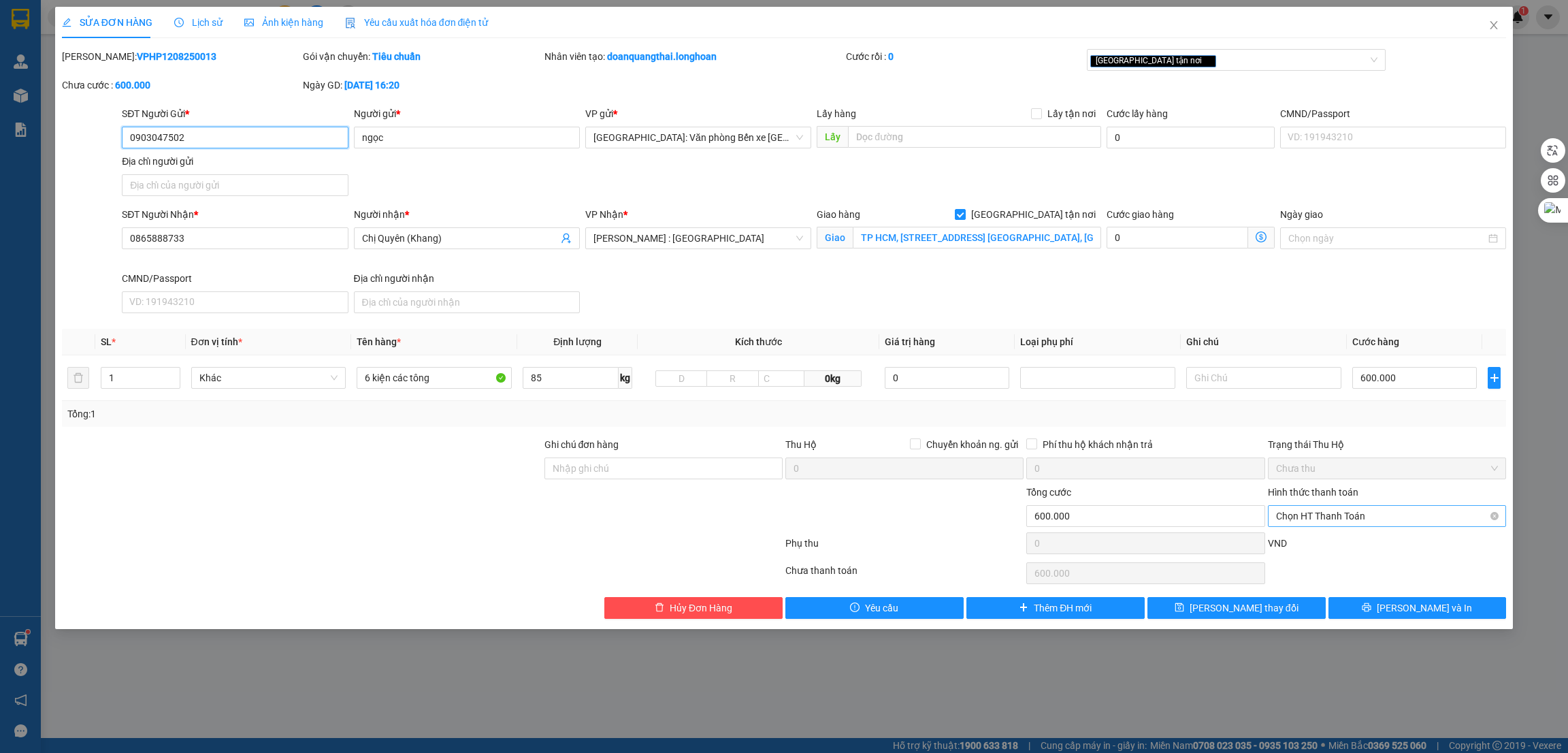
click at [1348, 521] on span "Chọn HT Thanh Toán" at bounding box center [1387, 516] width 222 height 20
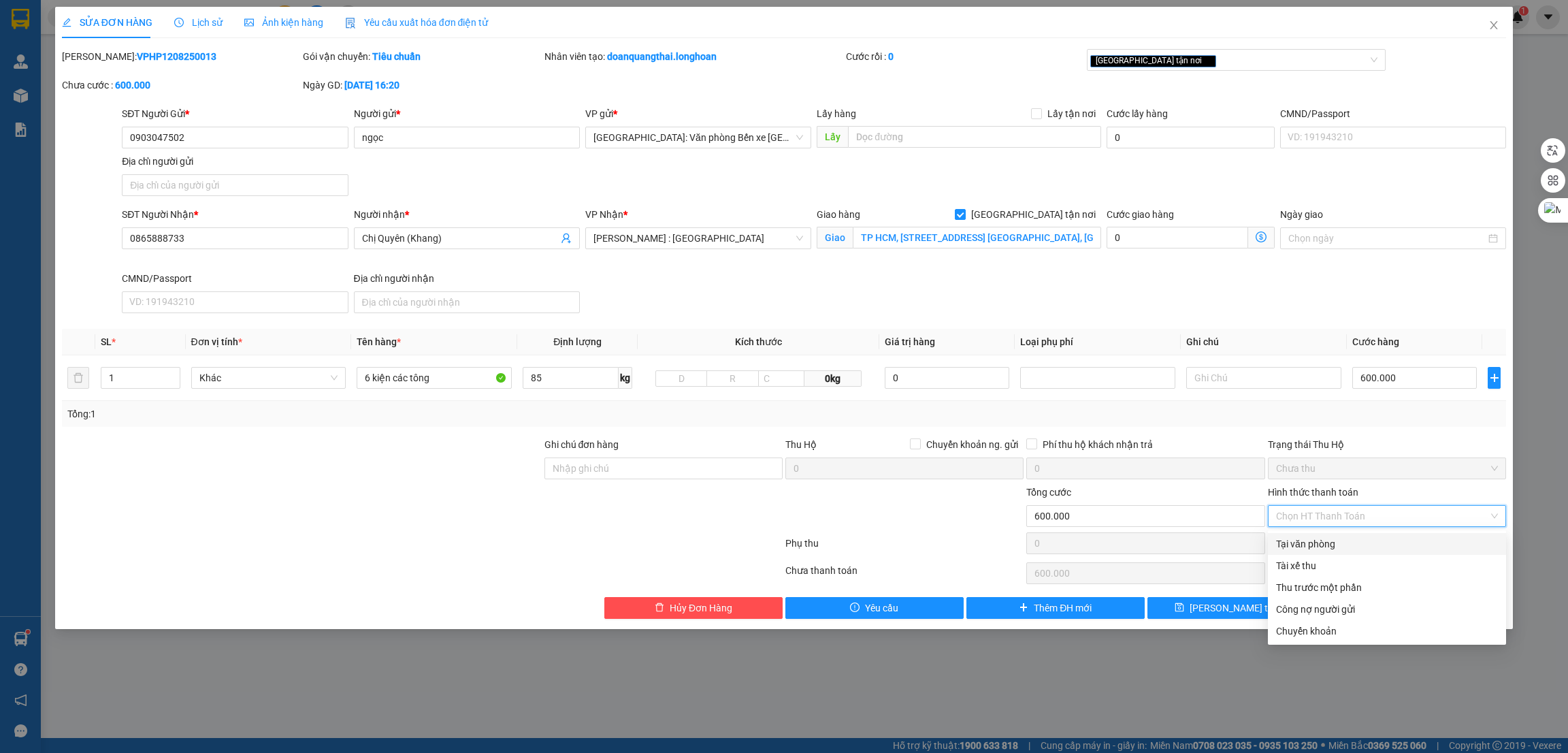
click at [1331, 545] on div "Tại văn phòng" at bounding box center [1387, 543] width 222 height 15
type input "0"
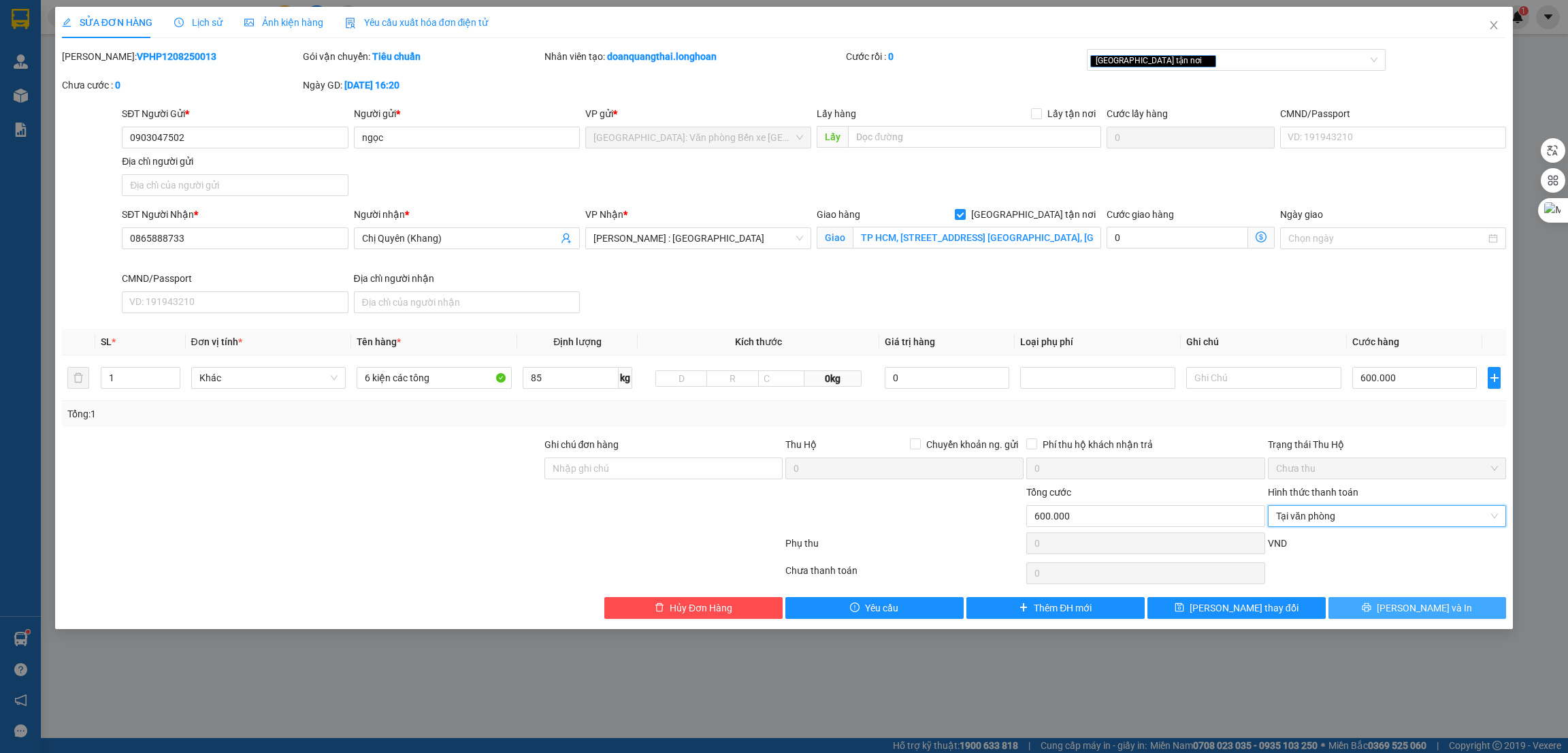
click at [1371, 610] on icon "printer" at bounding box center [1367, 608] width 9 height 9
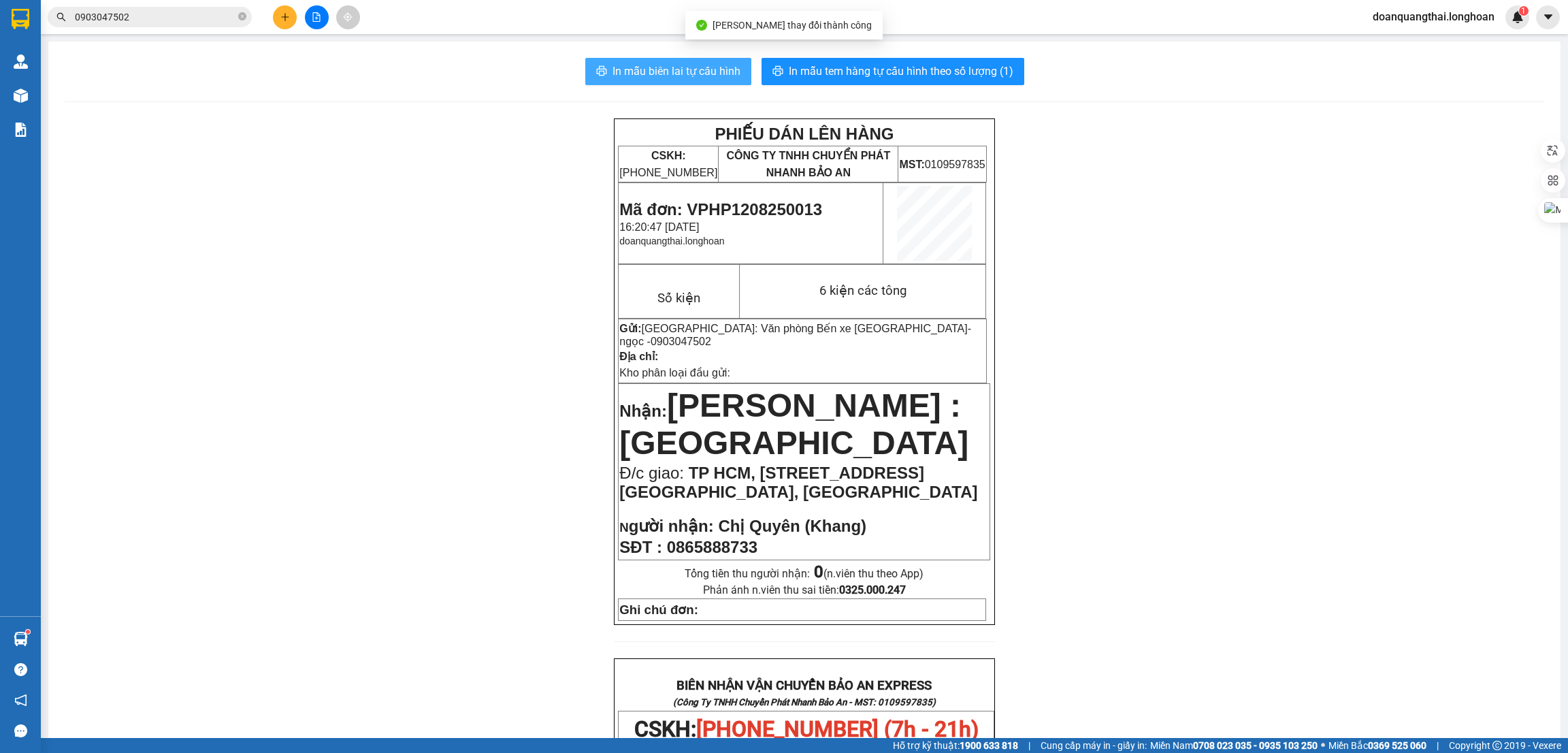
click at [677, 65] on span "In mẫu biên lai tự cấu hình" at bounding box center [677, 70] width 128 height 17
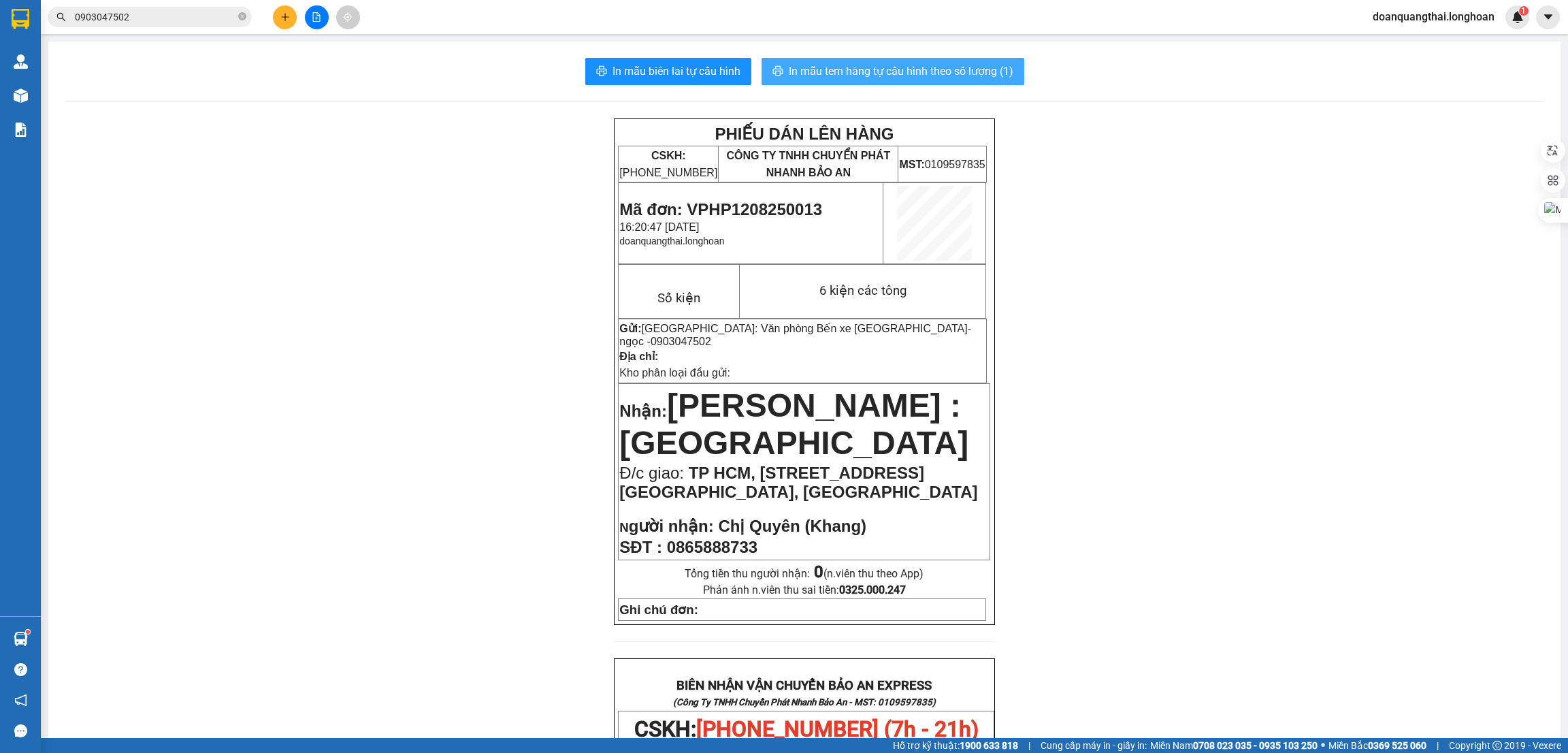
click at [811, 62] on button "In mẫu tem hàng tự cấu hình theo số lượng (1)" at bounding box center [893, 71] width 263 height 27
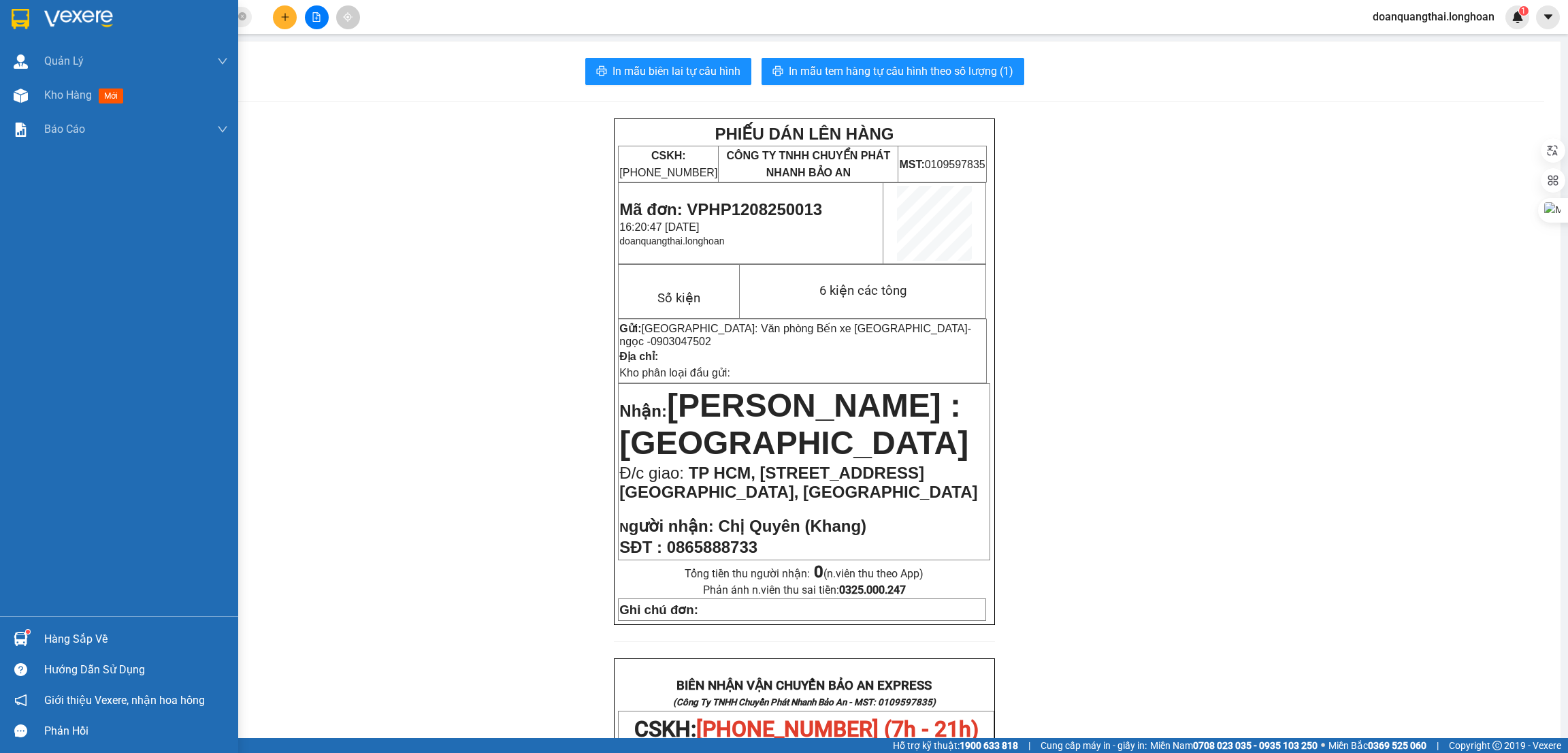
click at [15, 22] on img at bounding box center [20, 19] width 17 height 20
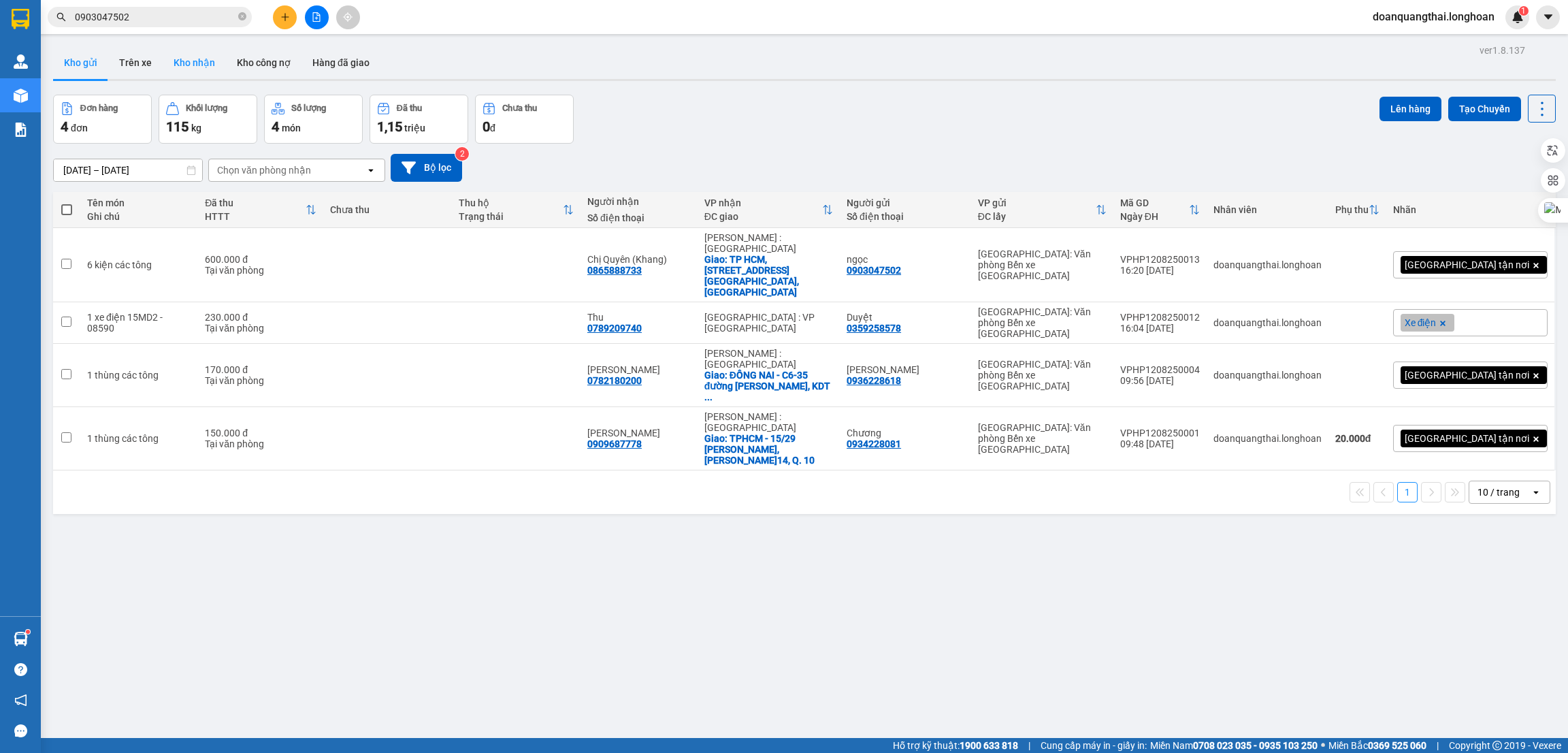
click at [193, 67] on button "Kho nhận" at bounding box center [194, 63] width 63 height 33
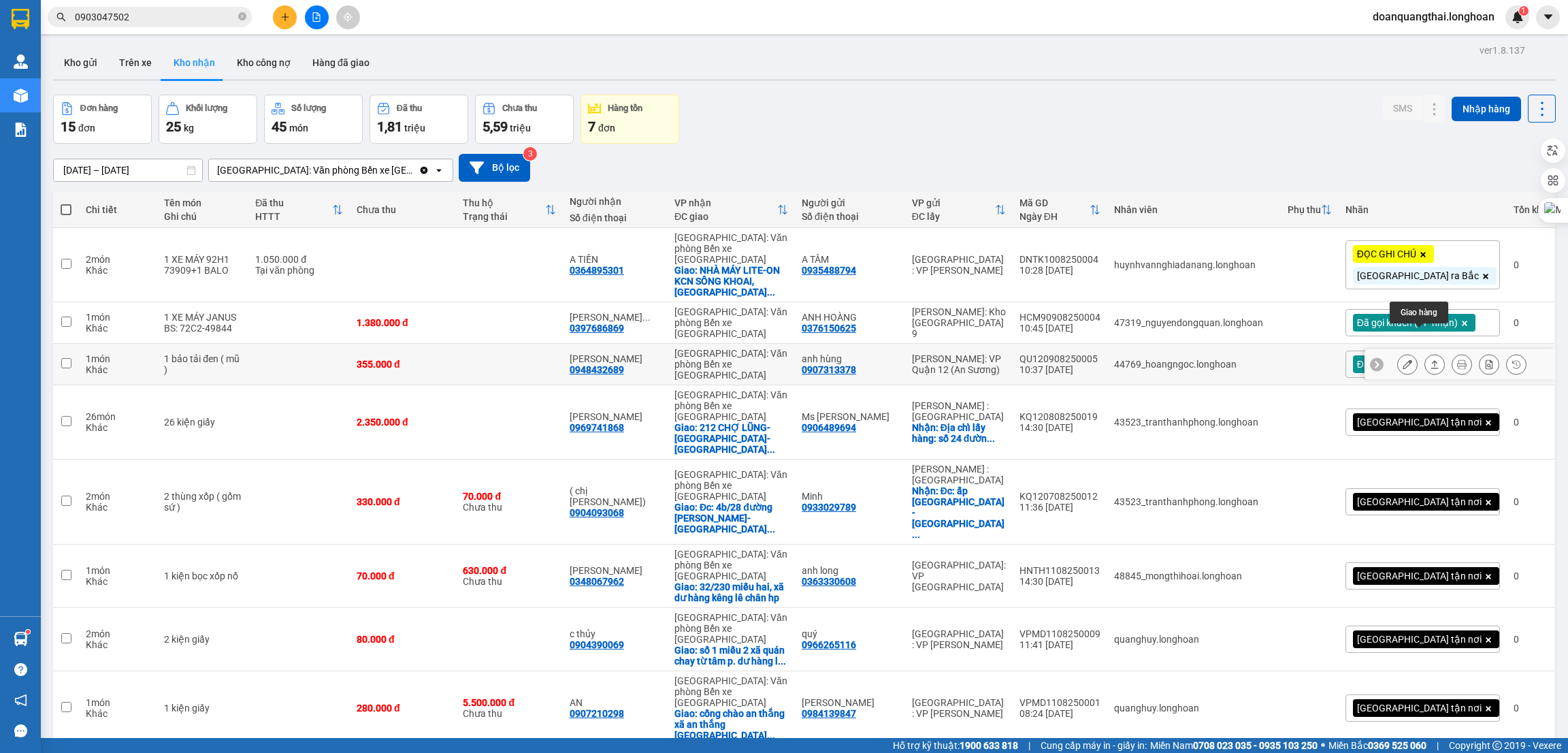
click at [1430, 360] on icon at bounding box center [1434, 364] width 9 height 9
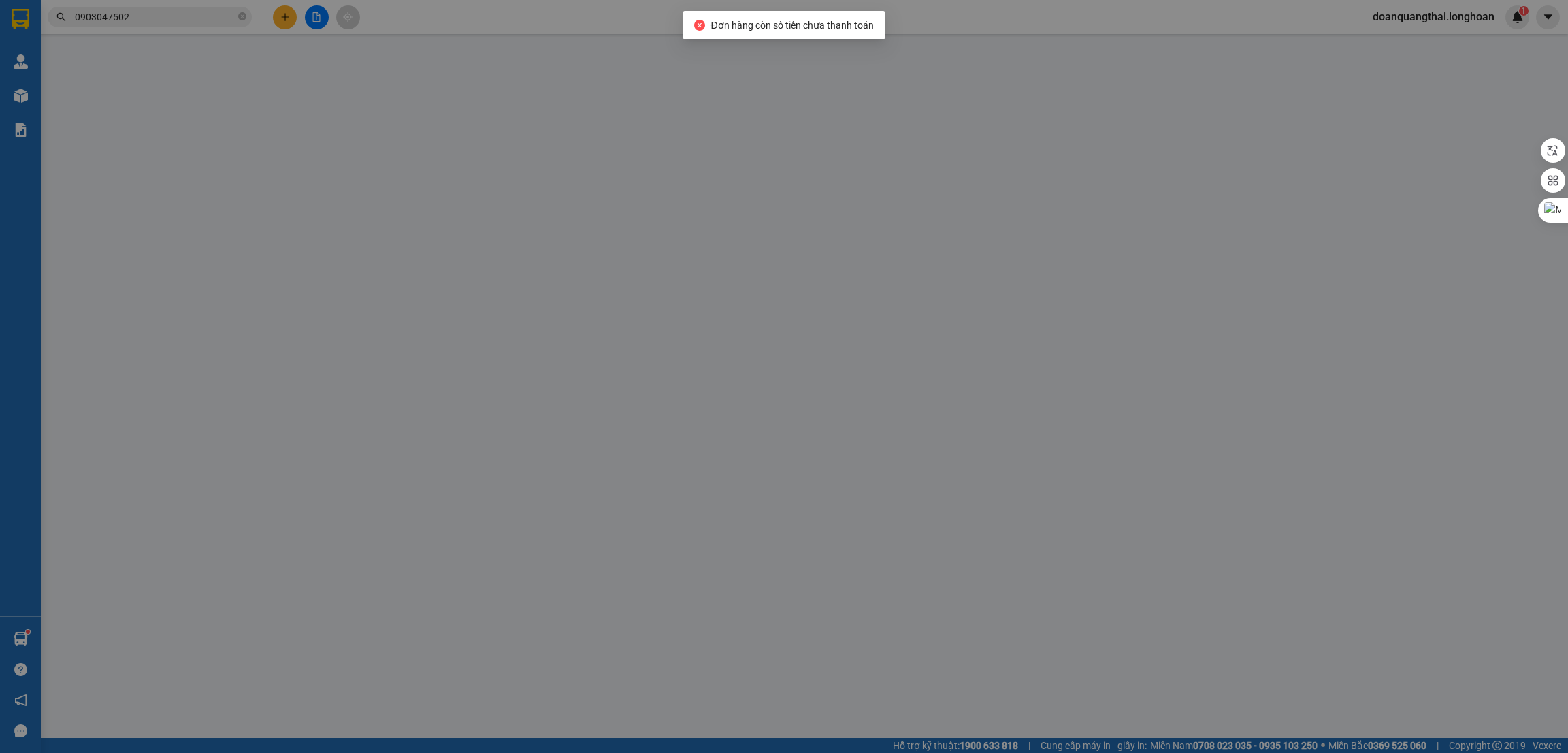
type input "0907313378"
type input "anh hùng"
type input "0948432689"
type input "[PERSON_NAME]"
type input "nhận theo kiện - hư hỏng ko chịu trách nhiệm"
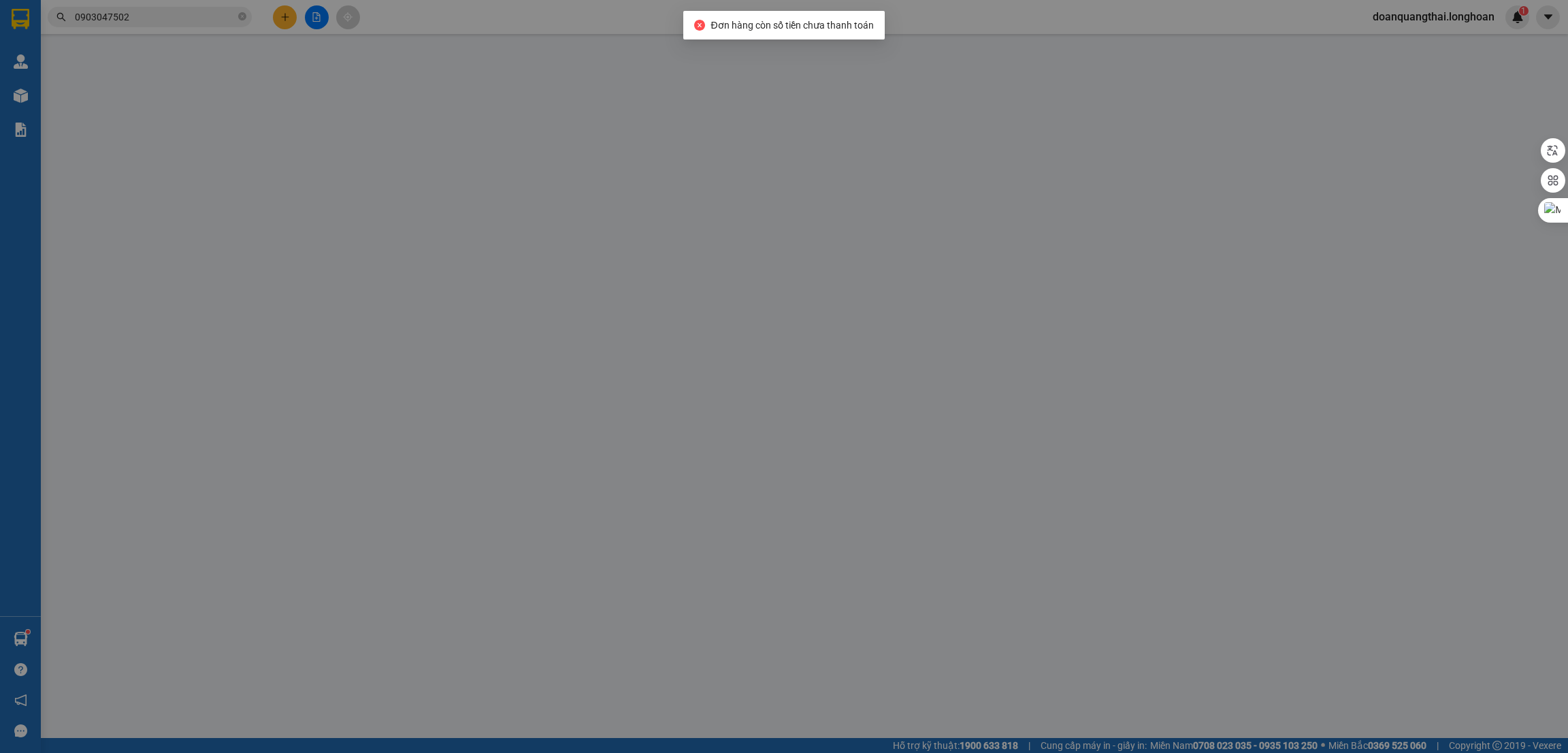
type input "355.000"
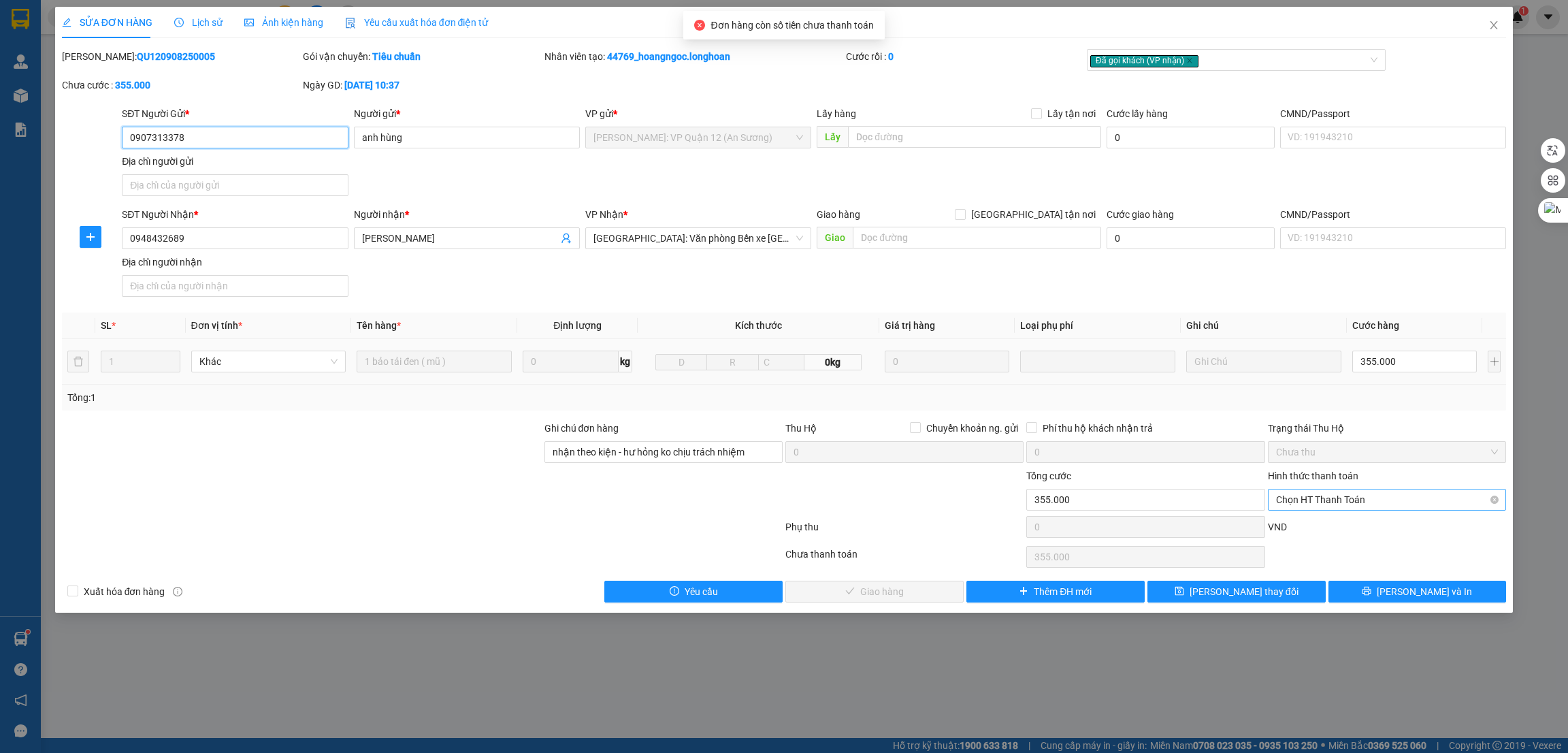
click at [1365, 500] on span "Chọn HT Thanh Toán" at bounding box center [1387, 500] width 222 height 20
click at [1313, 529] on div "Tại văn phòng" at bounding box center [1387, 528] width 222 height 15
type input "0"
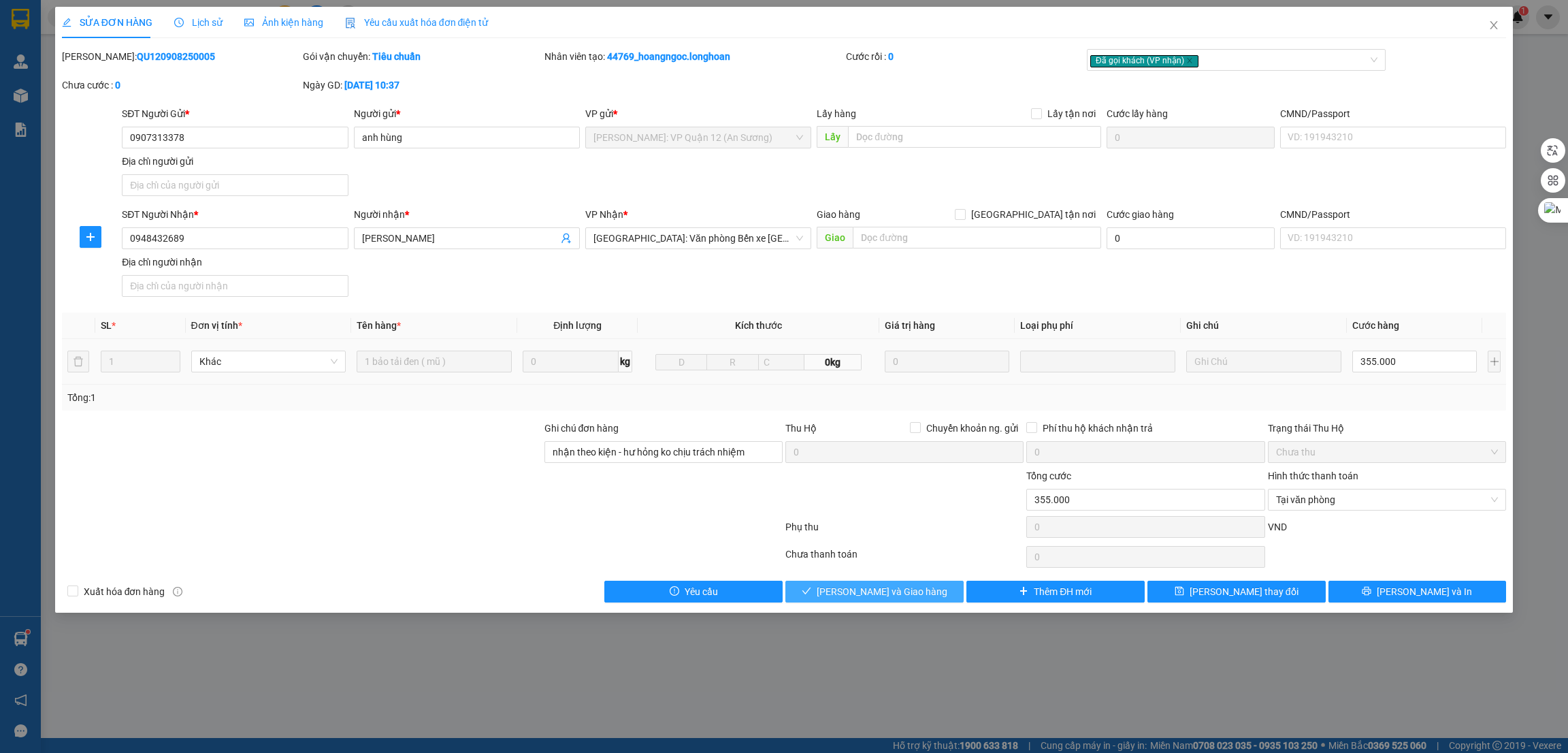
click at [900, 595] on span "[PERSON_NAME] và Giao hàng" at bounding box center [882, 591] width 131 height 15
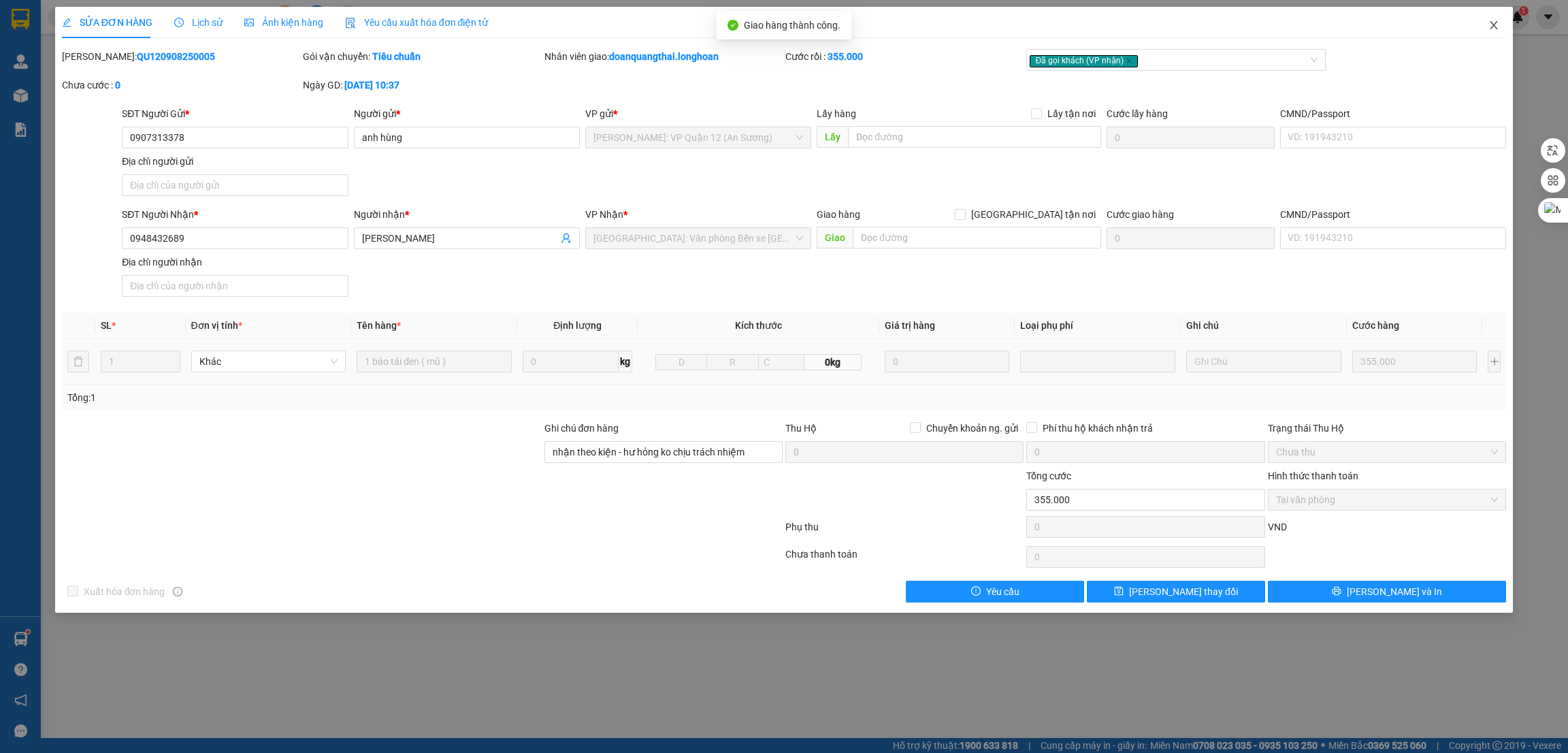
click at [1496, 22] on icon "close" at bounding box center [1494, 26] width 11 height 11
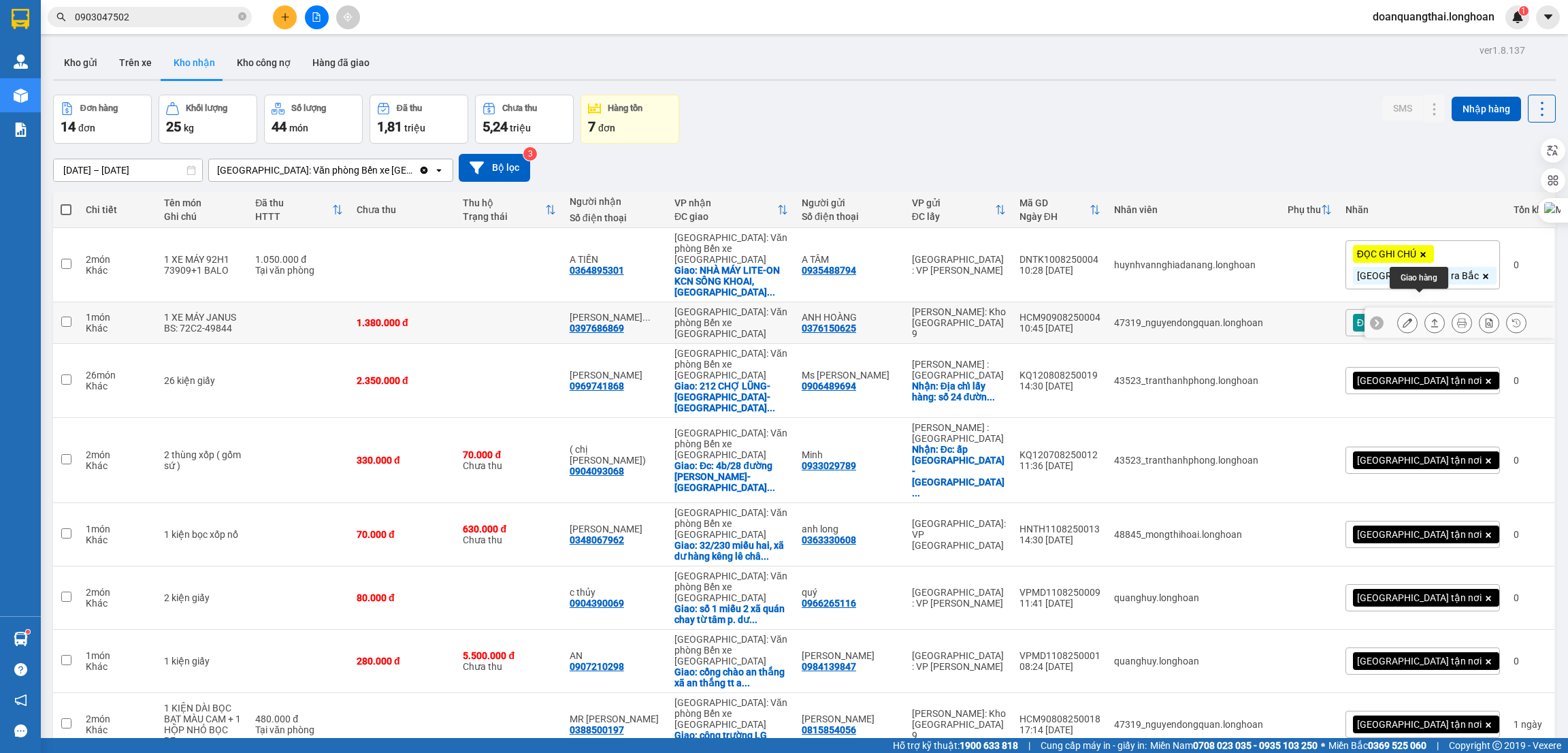
click at [1430, 318] on icon at bounding box center [1434, 323] width 9 height 9
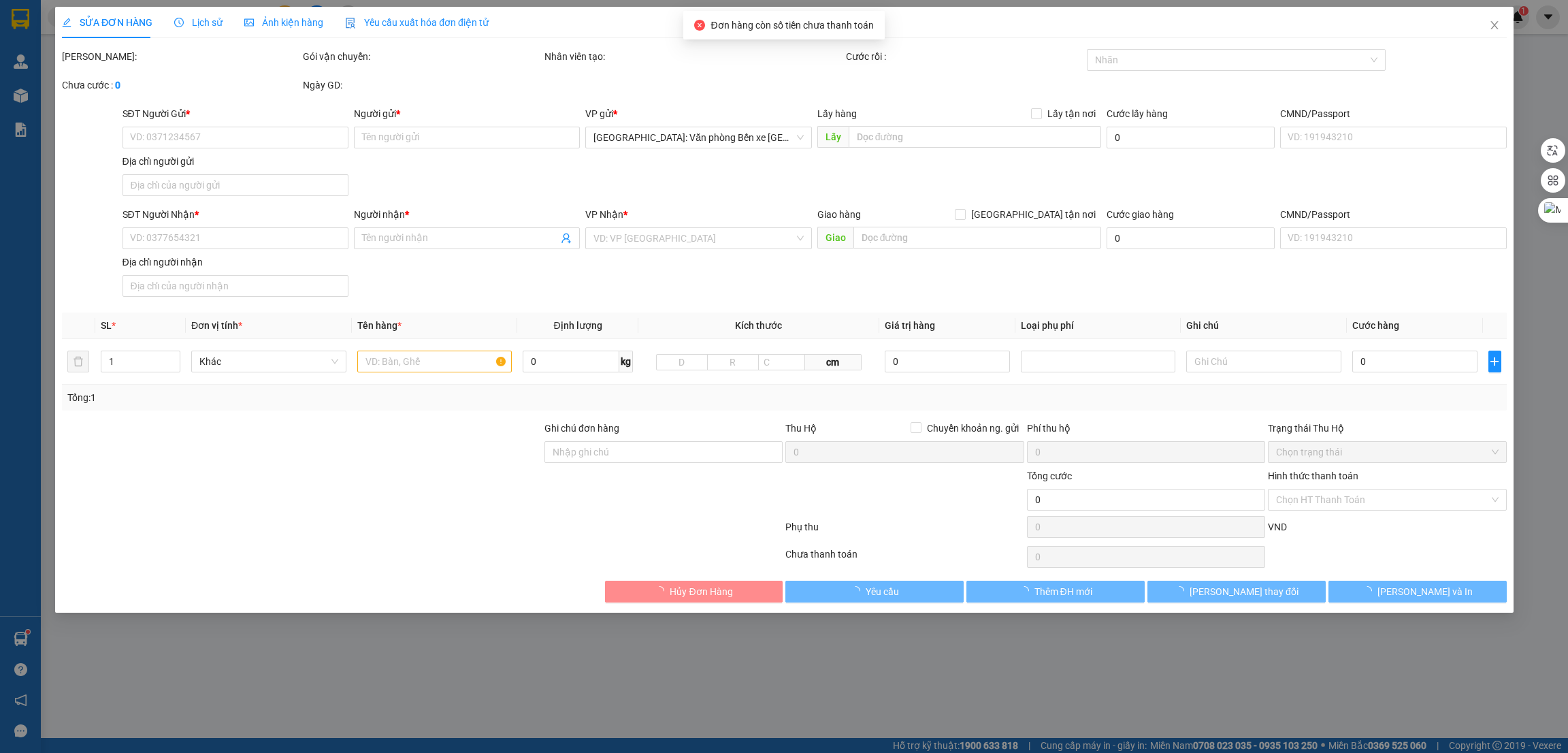
type input "0376150625"
type input "ANH HOÀNG"
type input "0397686869"
type input "[PERSON_NAME]"
type input "CHÌA KHÓA CUỐN TAY LÁI, CAVET DÁN CỐP XE"
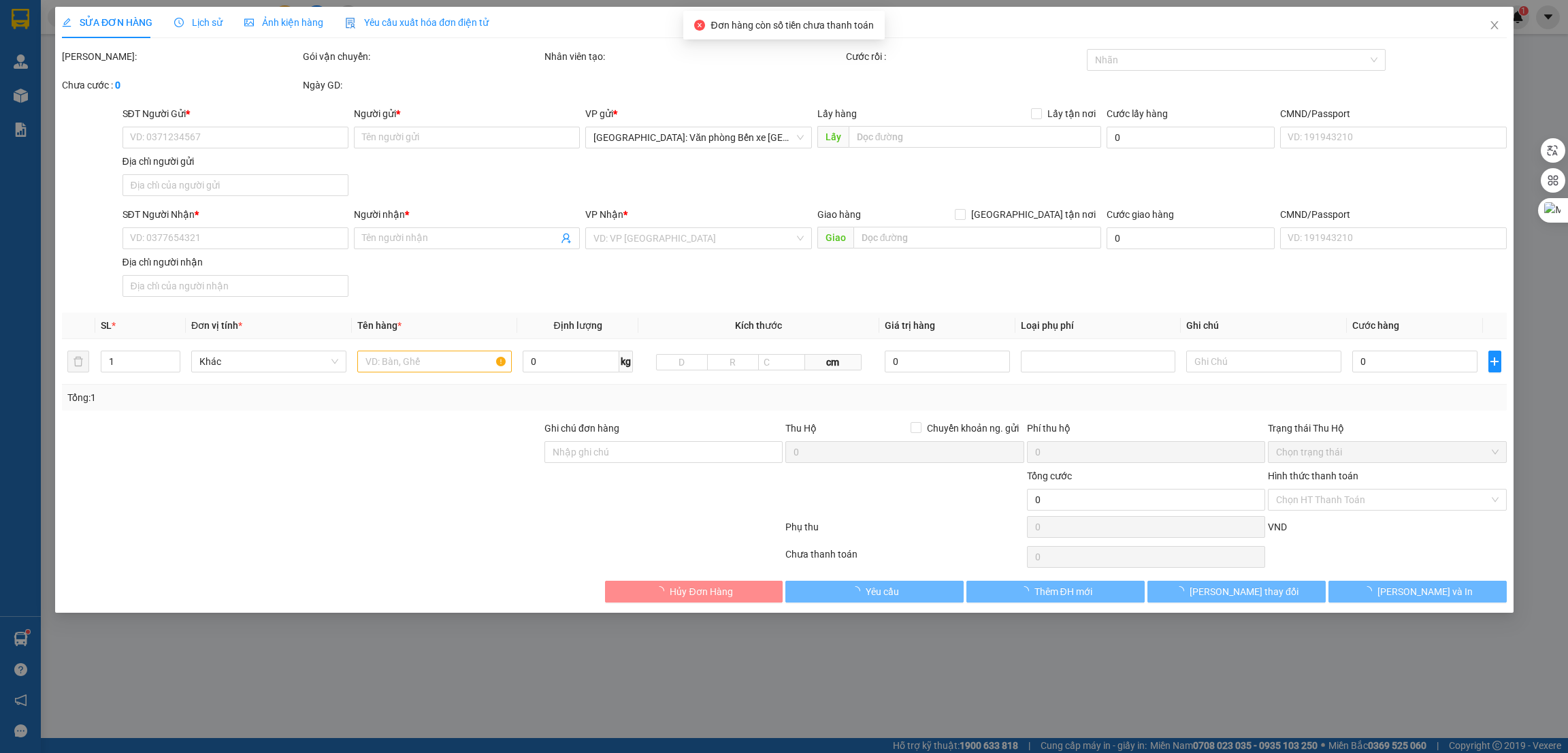
type input "1.380.000"
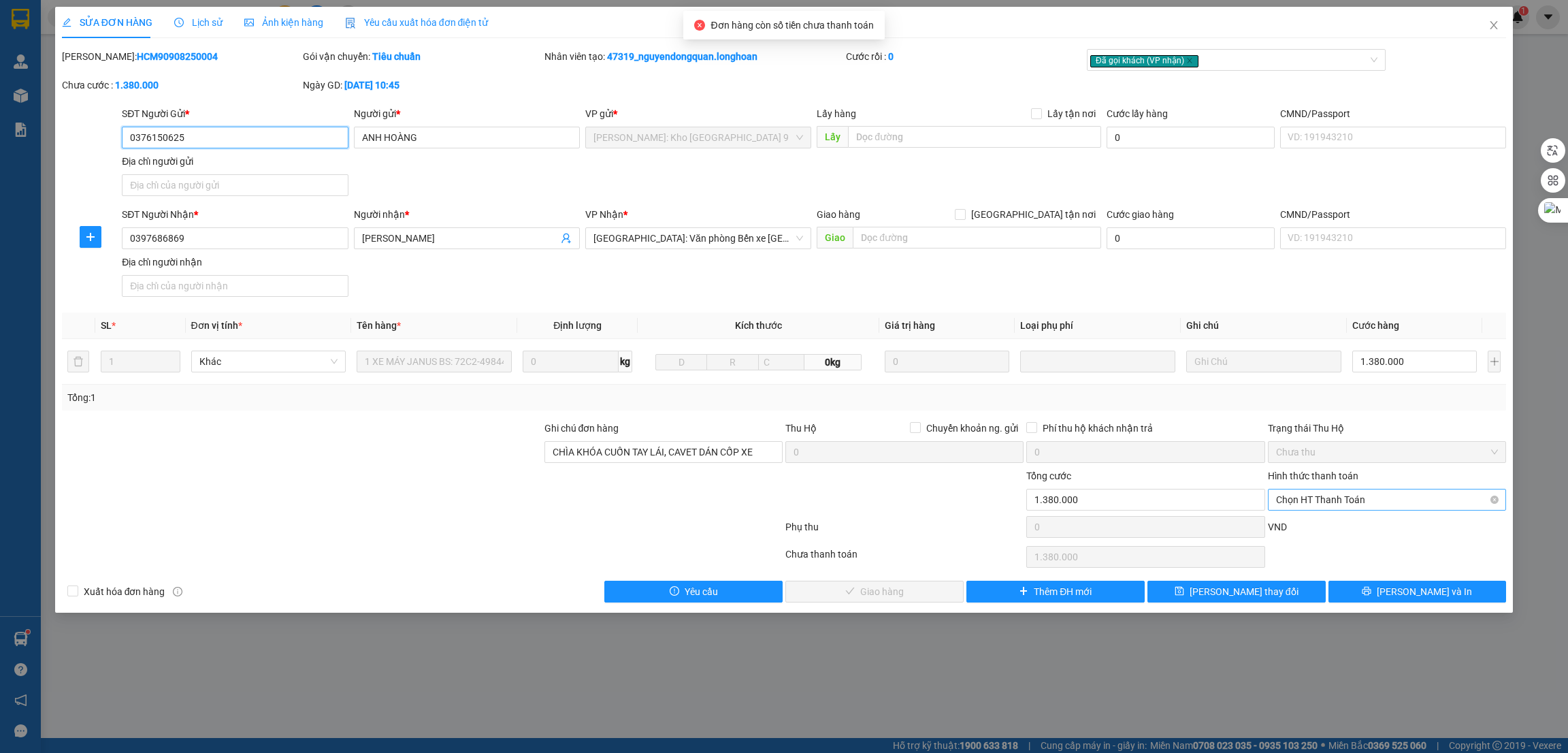
click at [1334, 504] on span "Chọn HT Thanh Toán" at bounding box center [1387, 500] width 222 height 20
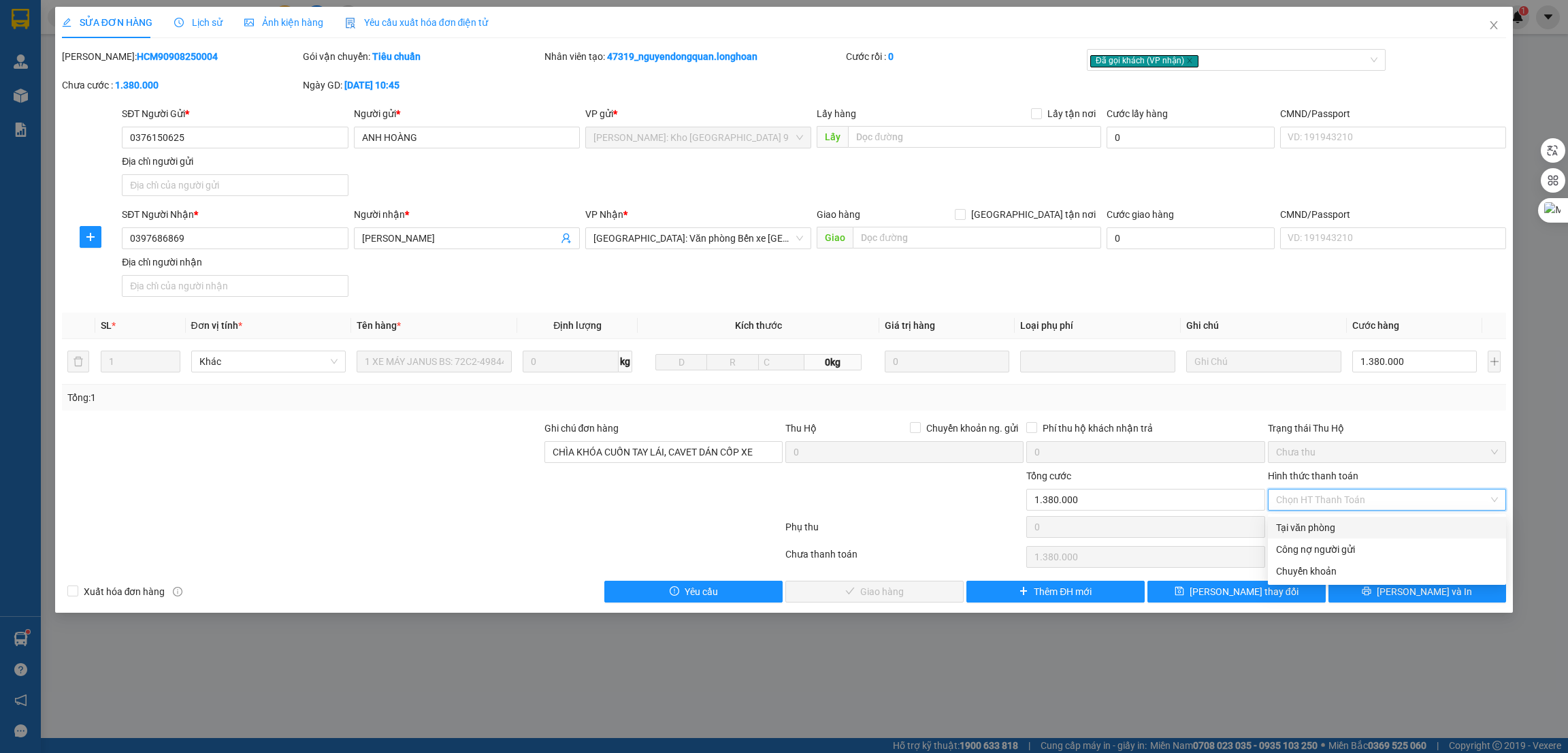
click at [1309, 532] on div "Tại văn phòng" at bounding box center [1387, 528] width 222 height 15
type input "0"
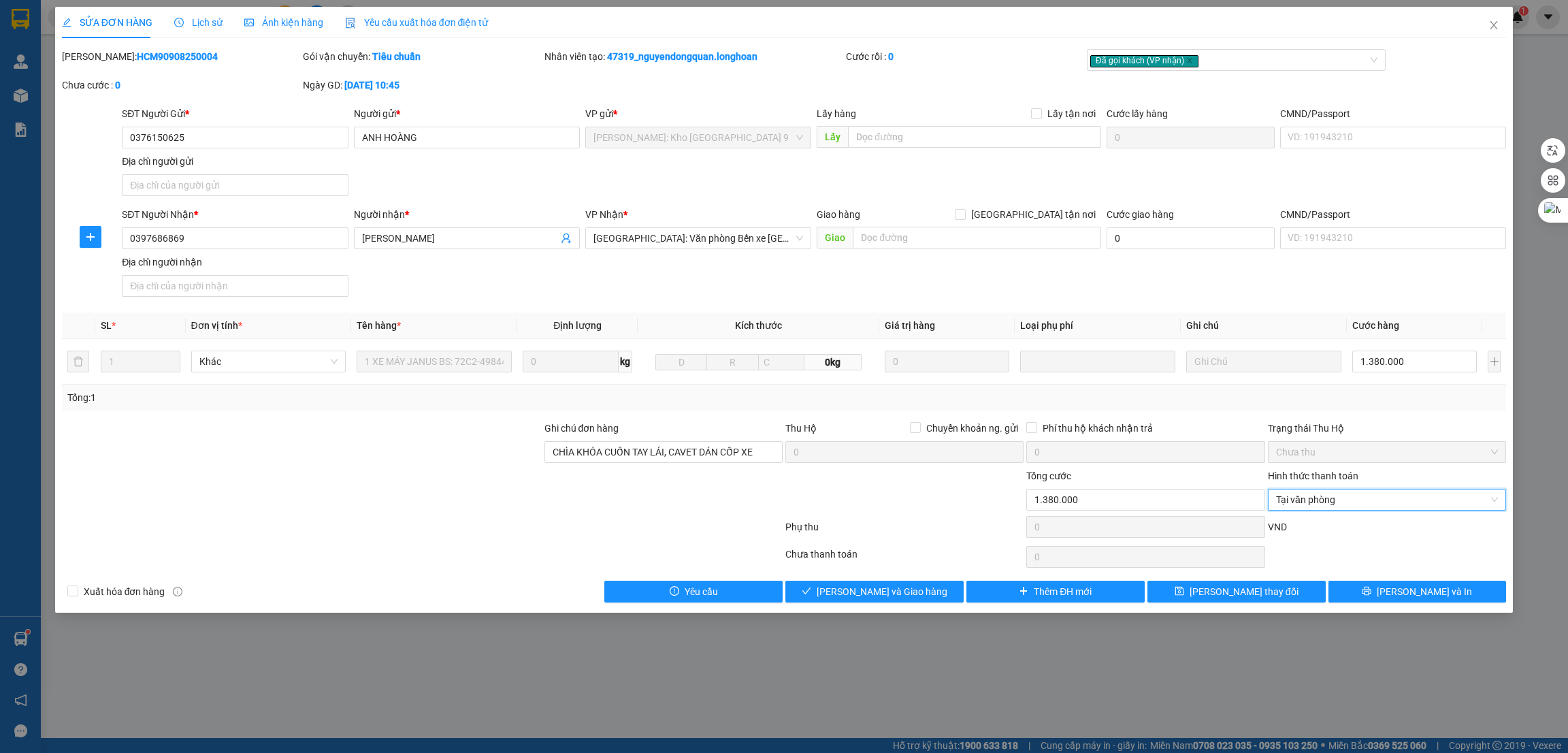
click at [733, 491] on div at bounding box center [663, 492] width 241 height 48
click at [1414, 588] on span "[PERSON_NAME] và In" at bounding box center [1424, 591] width 95 height 15
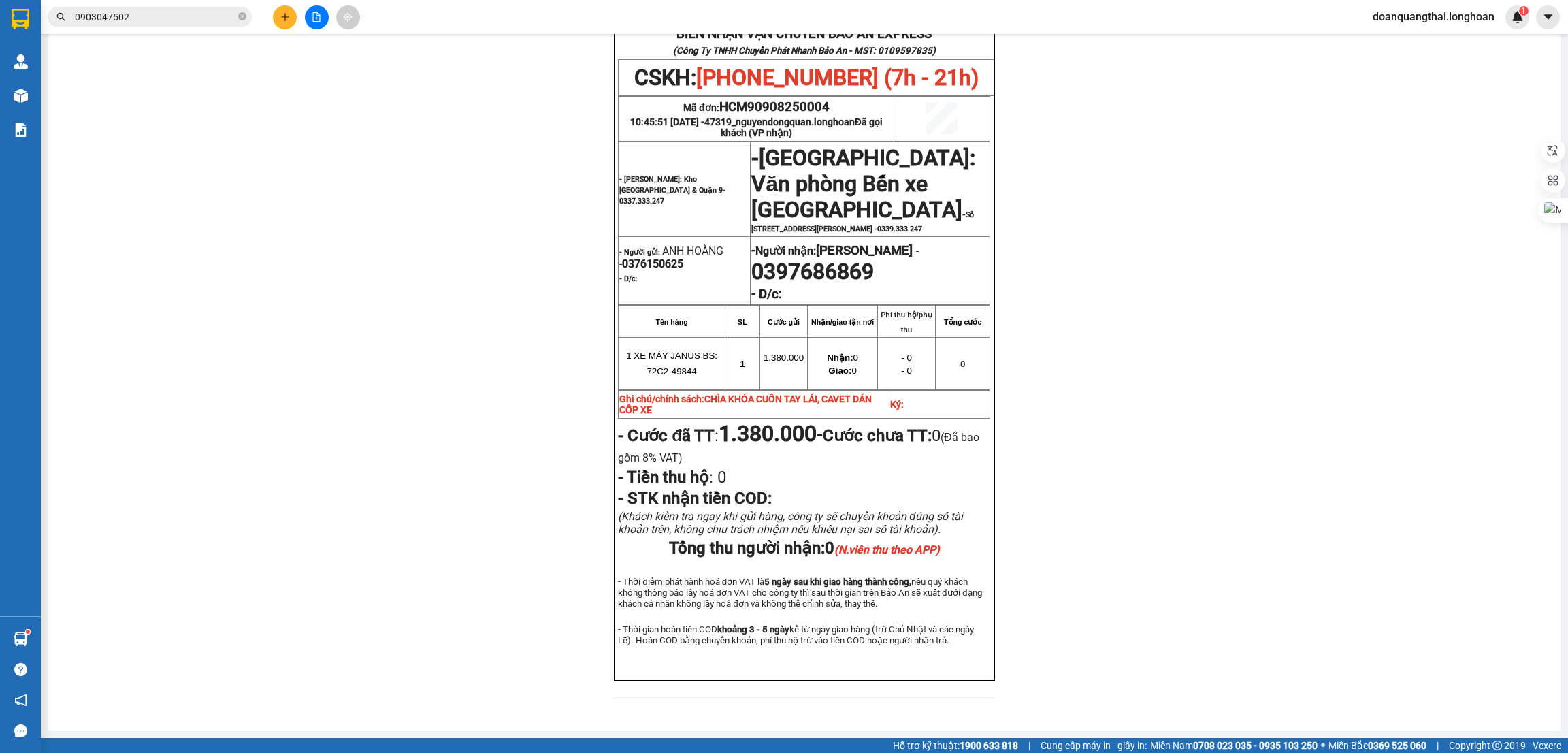
scroll to position [76, 0]
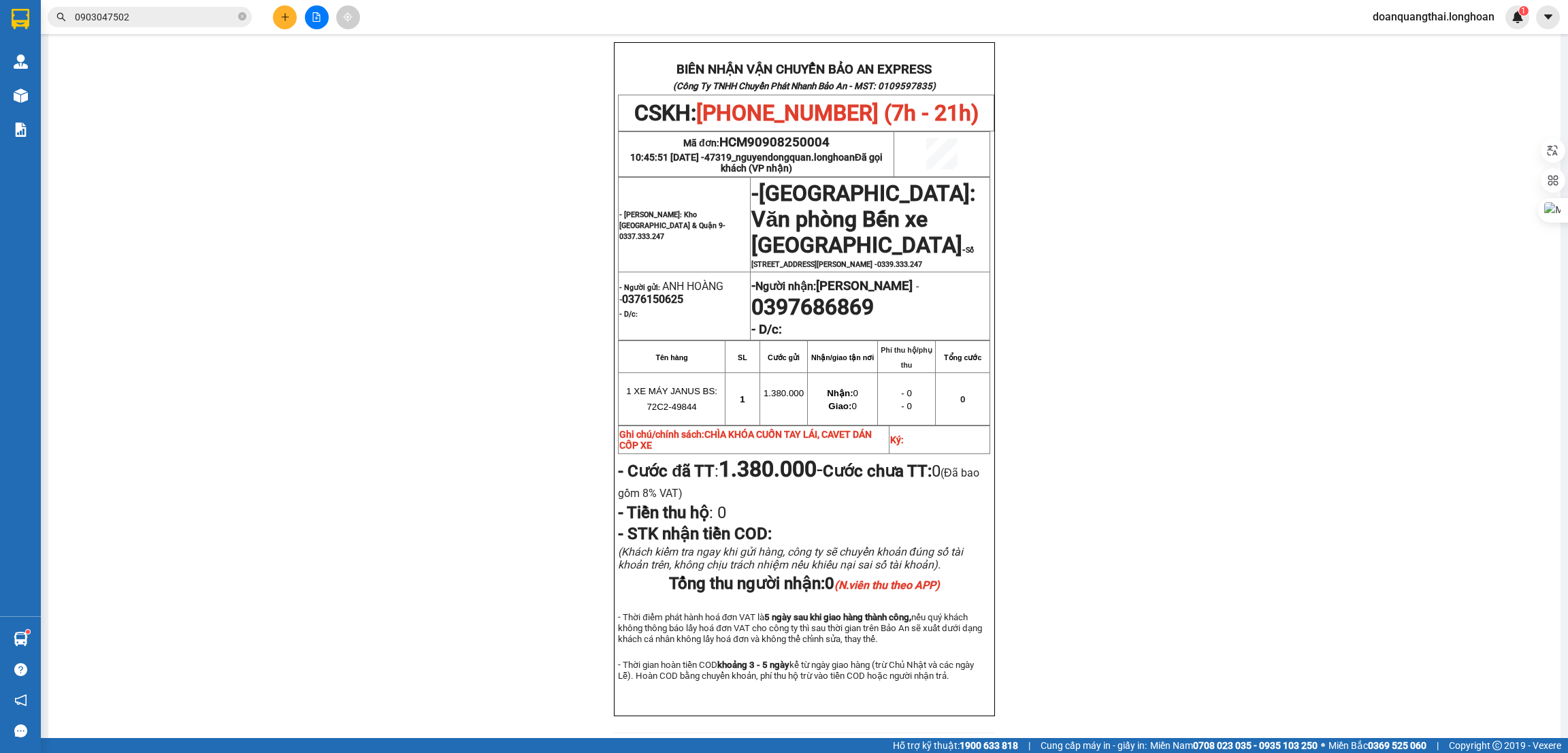
click at [1190, 222] on div "BIÊN NHẬN VẬN CHUYỂN BẢO AN EXPRESS (Công Ty TNHH Chuyển Phát Nhanh Bảo An - MS…" at bounding box center [805, 395] width 1480 height 707
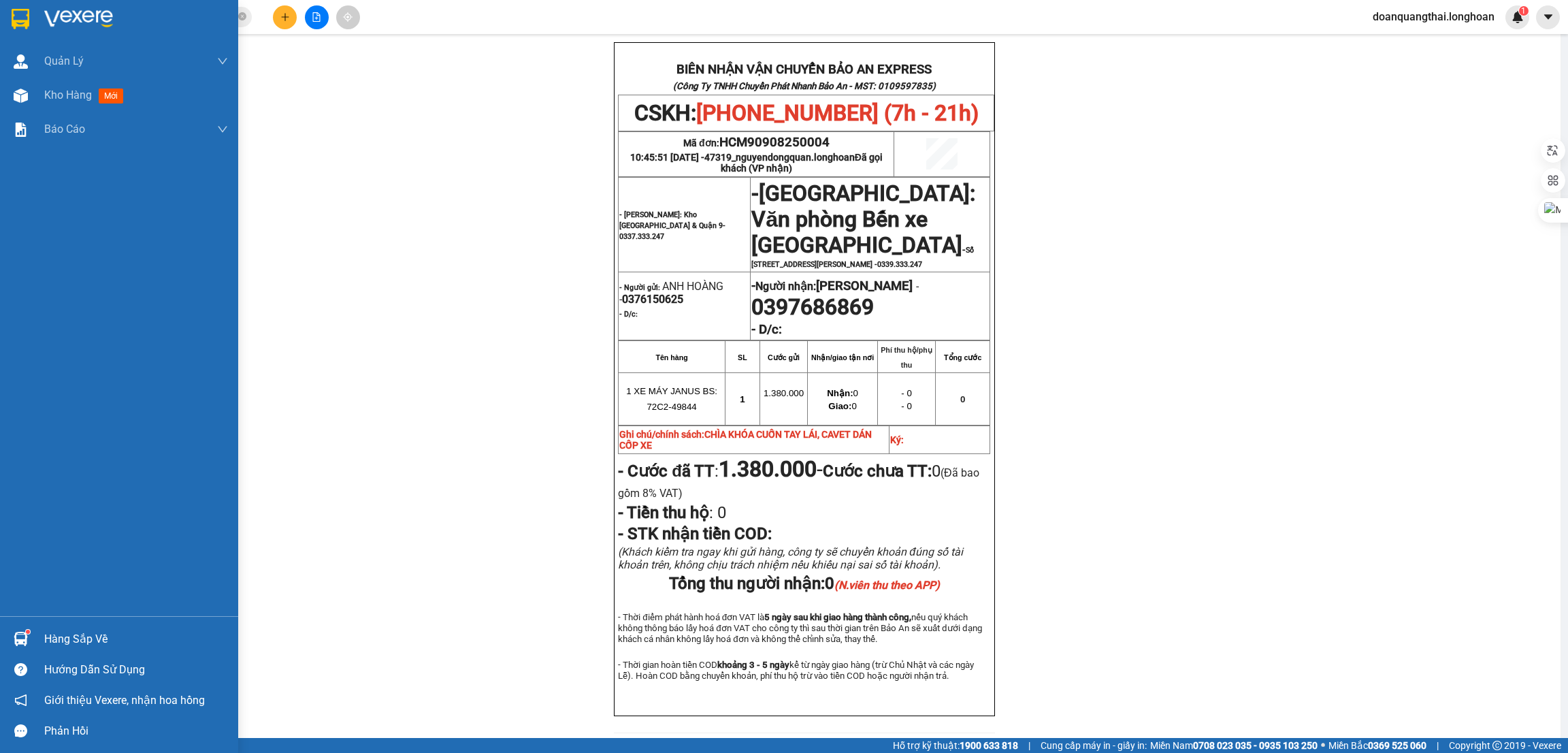
click at [32, 20] on div at bounding box center [119, 22] width 238 height 44
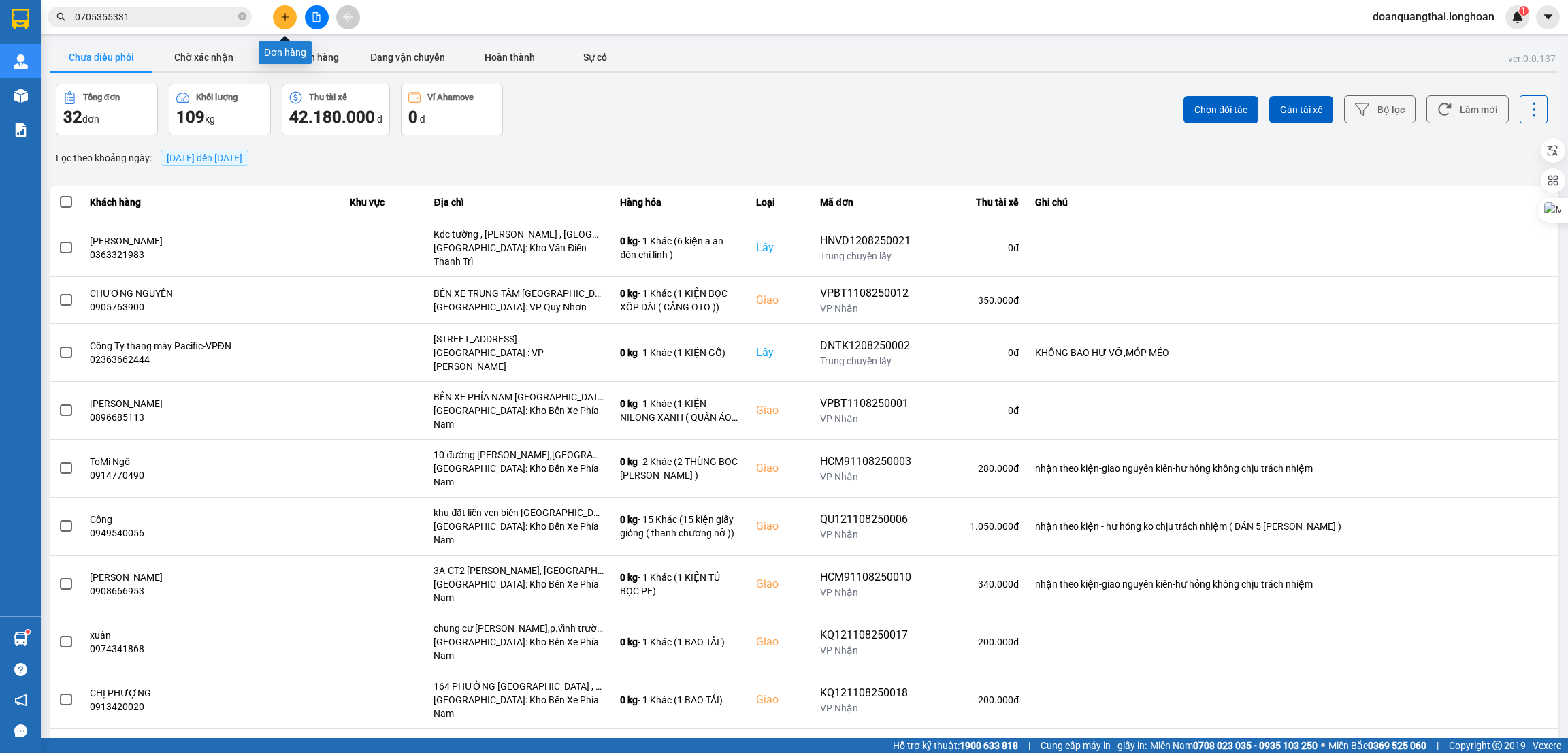
click at [287, 9] on button at bounding box center [285, 17] width 24 height 24
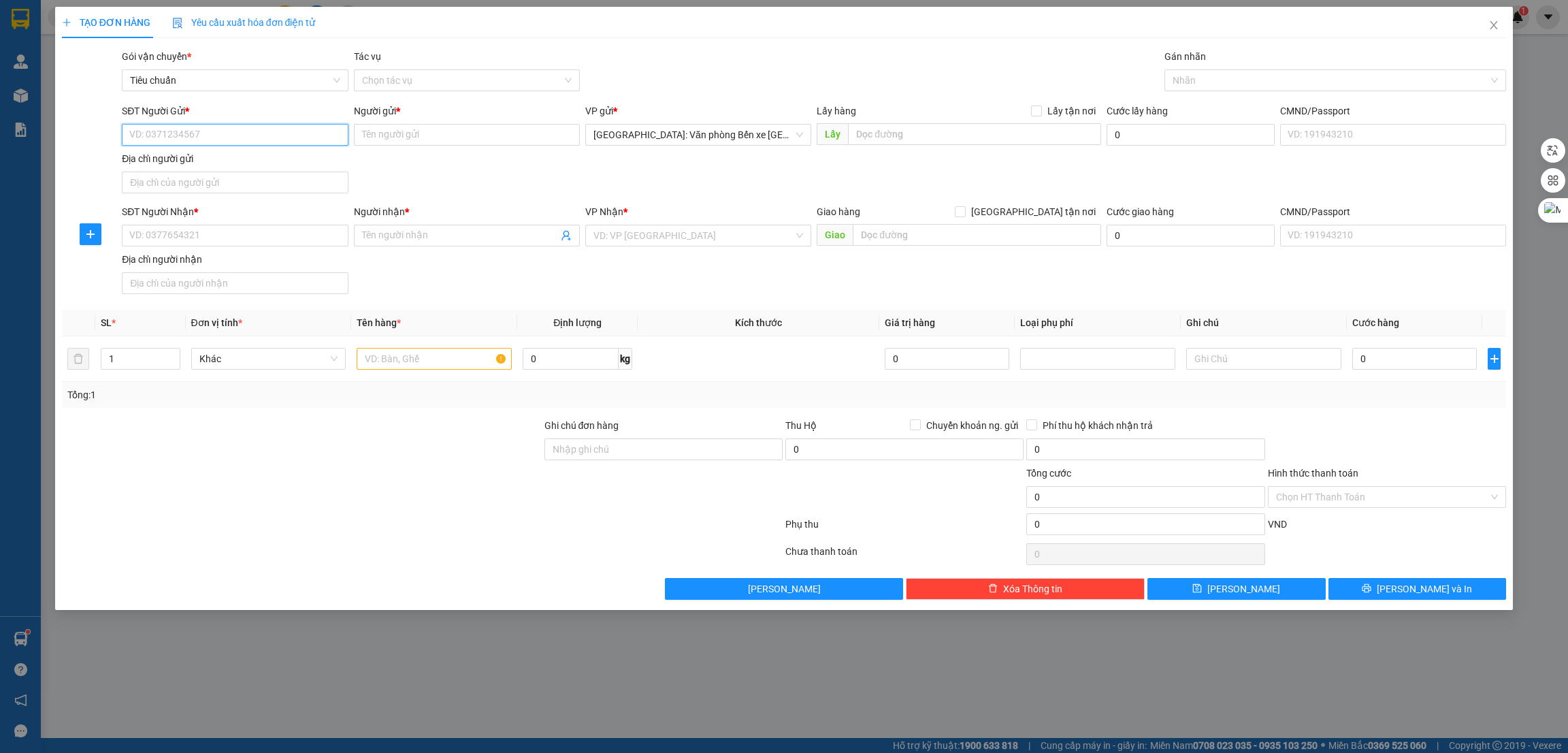
paste input "0936 506 909"
type input "0936506909"
click at [402, 140] on input "Người gửi *" at bounding box center [467, 134] width 226 height 22
click at [413, 137] on input "Người gửi *" at bounding box center [467, 134] width 226 height 22
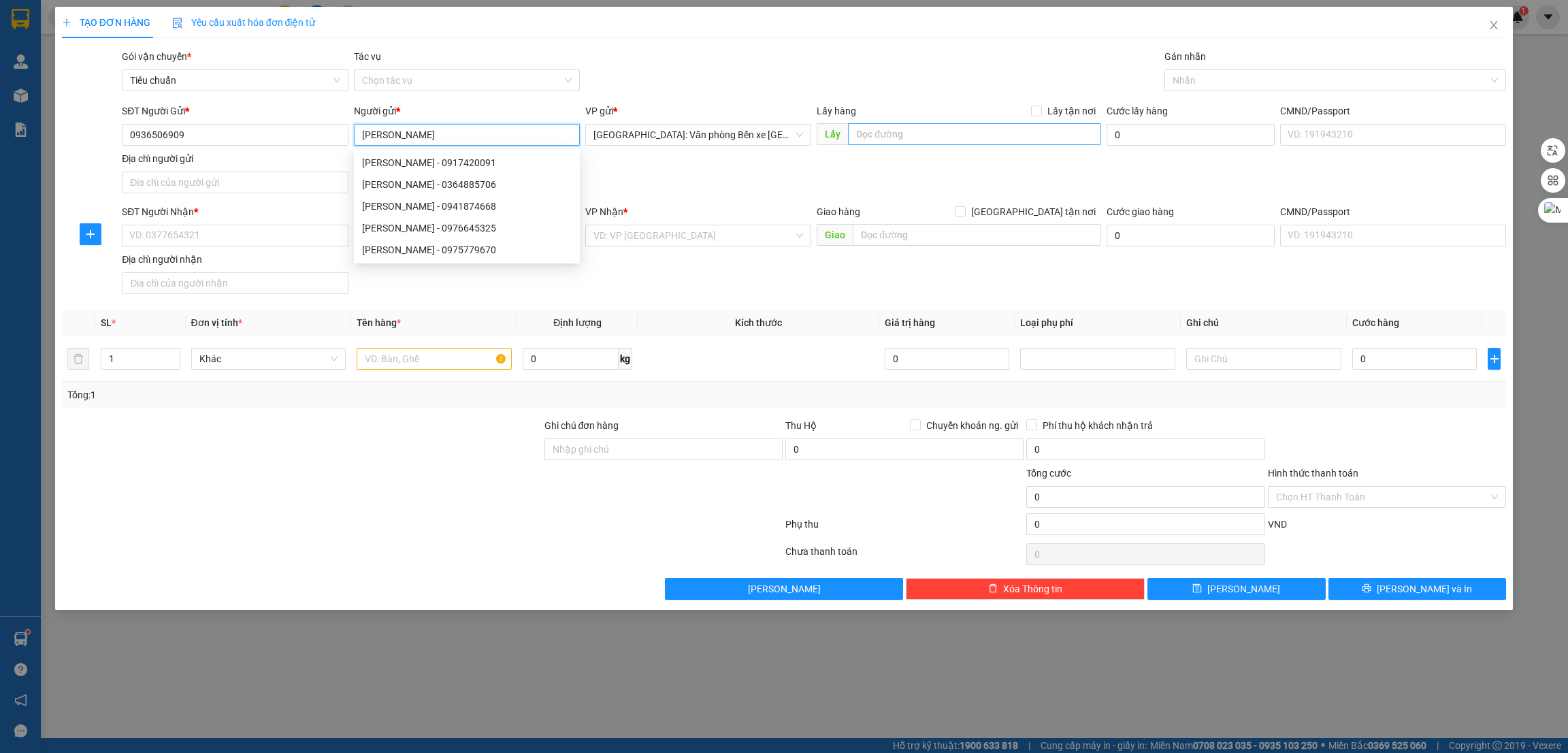
type input "nguyễn nga"
click at [929, 133] on input "text" at bounding box center [974, 134] width 252 height 22
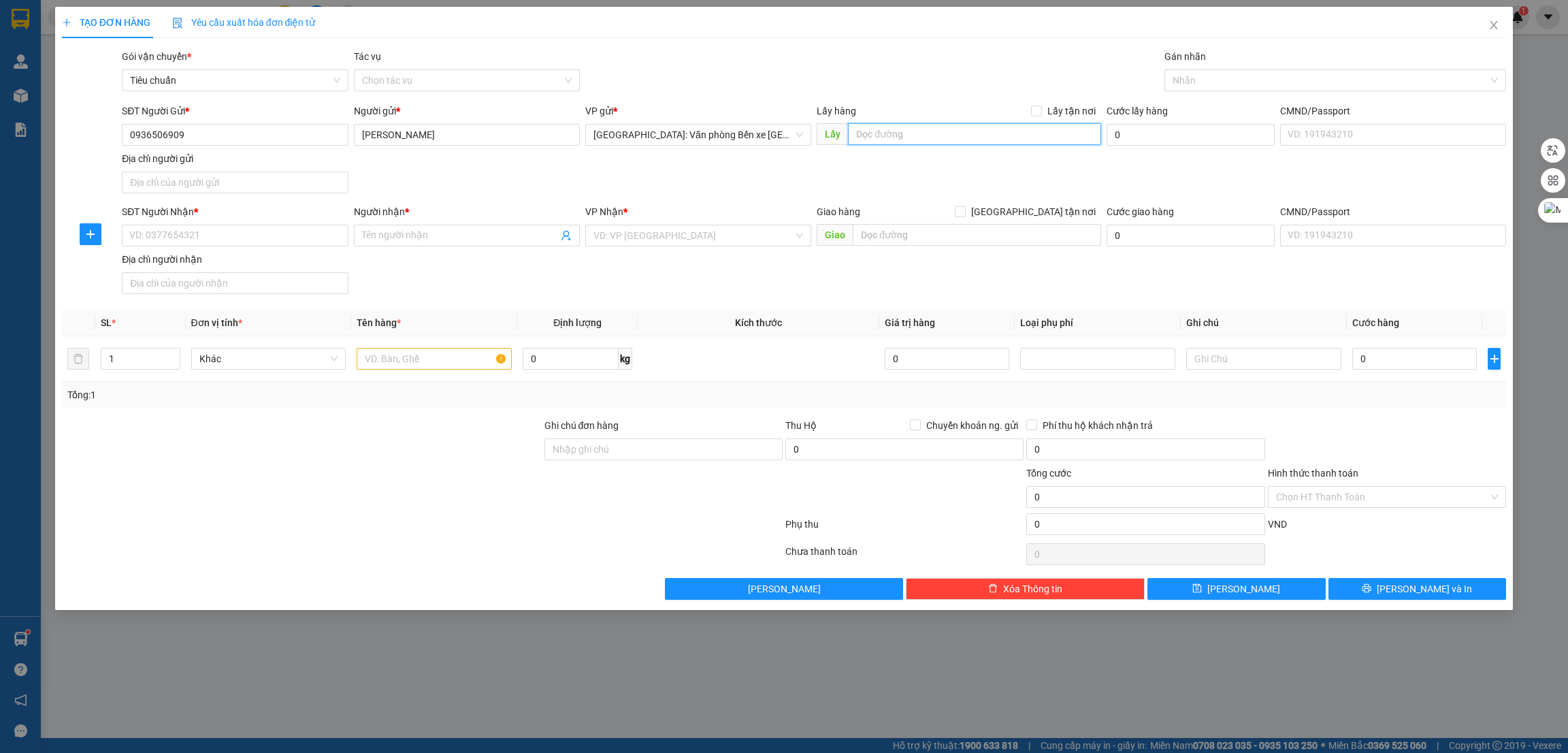
click at [897, 134] on input "text" at bounding box center [974, 134] width 252 height 22
paste input "Khách sạn Tomtit hùng thắng - hạ long ( đăng sau nhà hàng hồng hạnh 6"
type input "Khách sạn Tomtit hùng thắng - hạ long ( đăng sau nhà hàng hồng hạnh 6"
click at [1052, 114] on span "Lấy tận nơi" at bounding box center [1071, 111] width 59 height 15
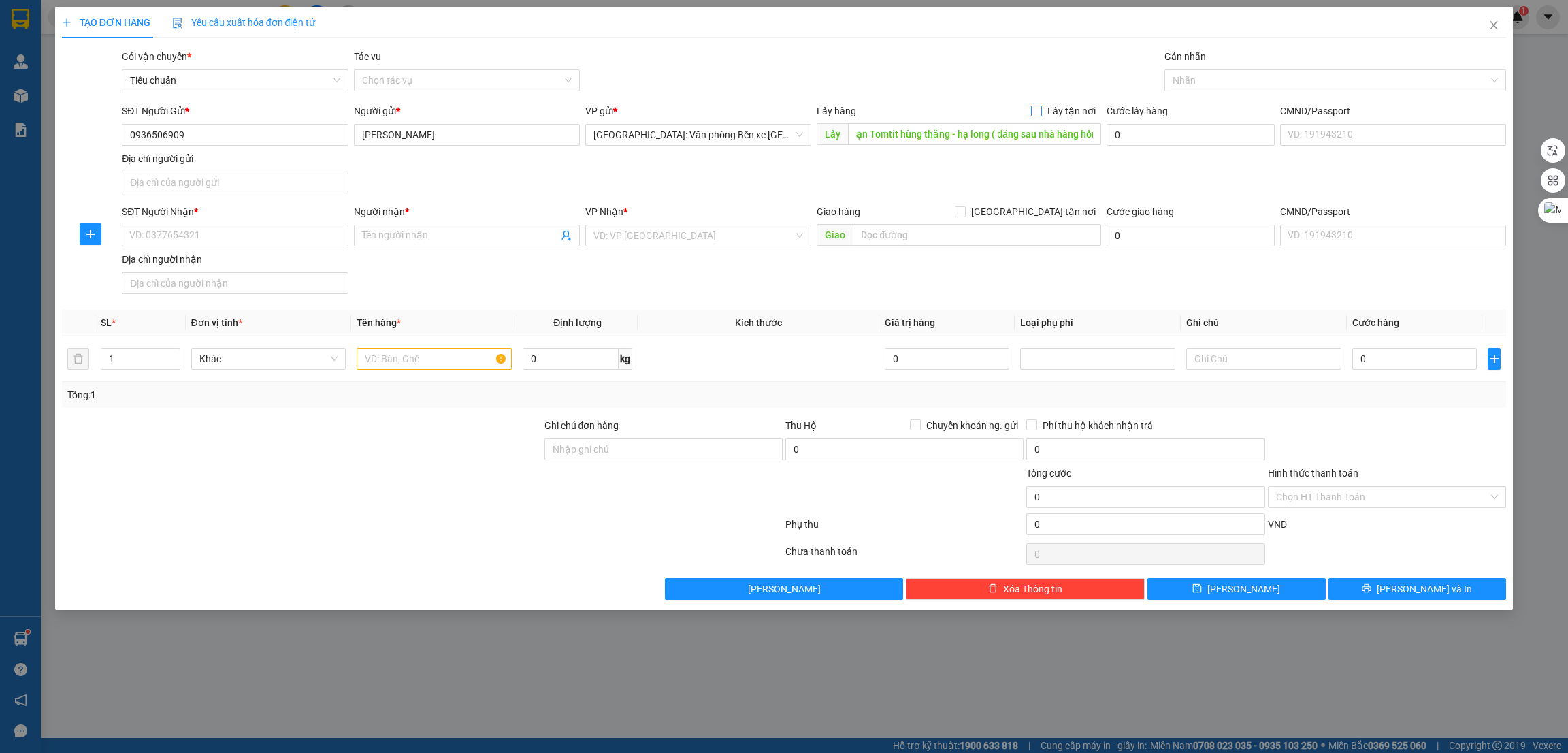
click at [1041, 114] on input "Lấy tận nơi" at bounding box center [1036, 110] width 9 height 9
checkbox input "true"
click at [270, 242] on input "SĐT Người Nhận *" at bounding box center [234, 236] width 226 height 22
click at [271, 241] on input "SĐT Người Nhận *" at bounding box center [234, 236] width 226 height 22
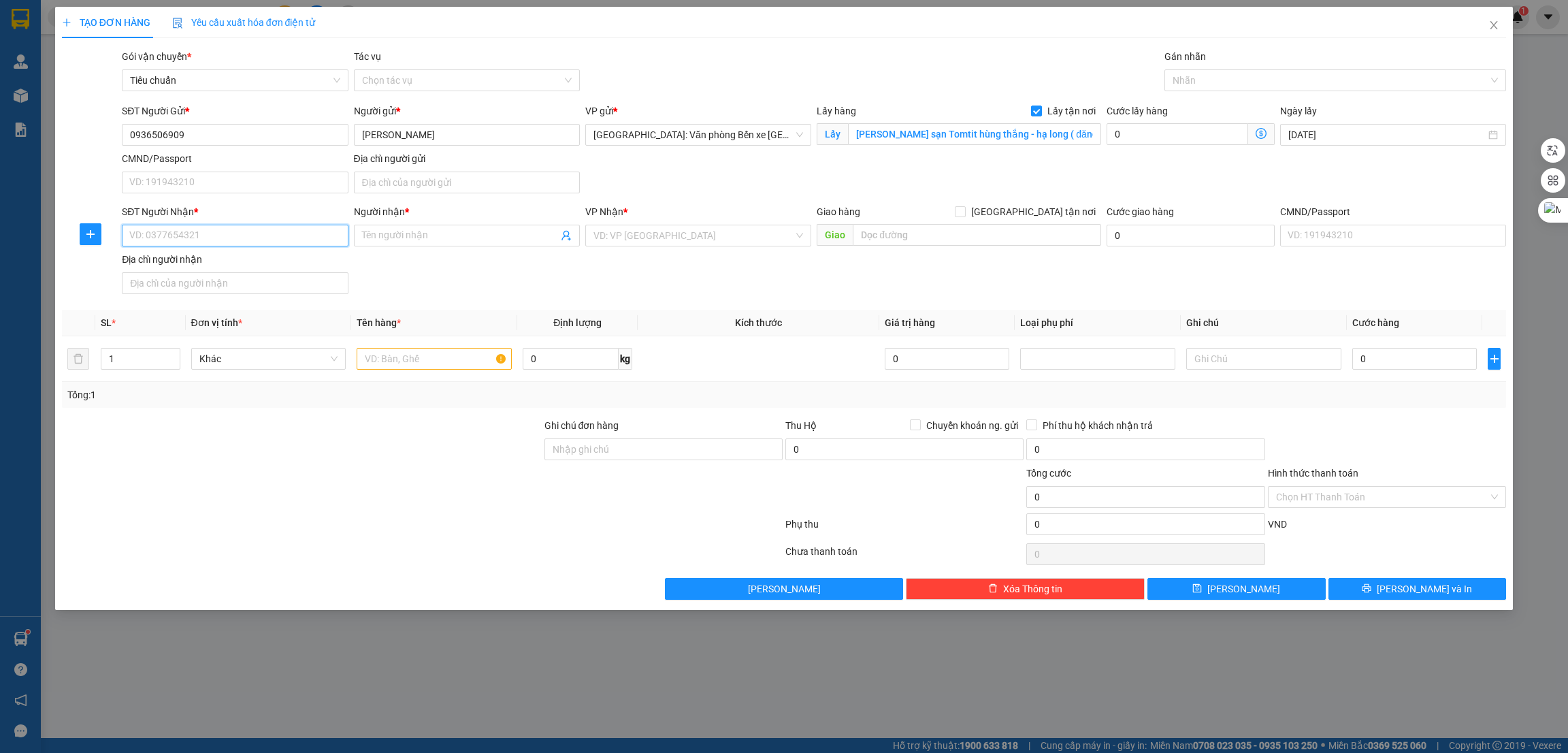
paste input "0362363297"
type input "0362363297"
click at [391, 242] on input "Người nhận *" at bounding box center [460, 235] width 196 height 15
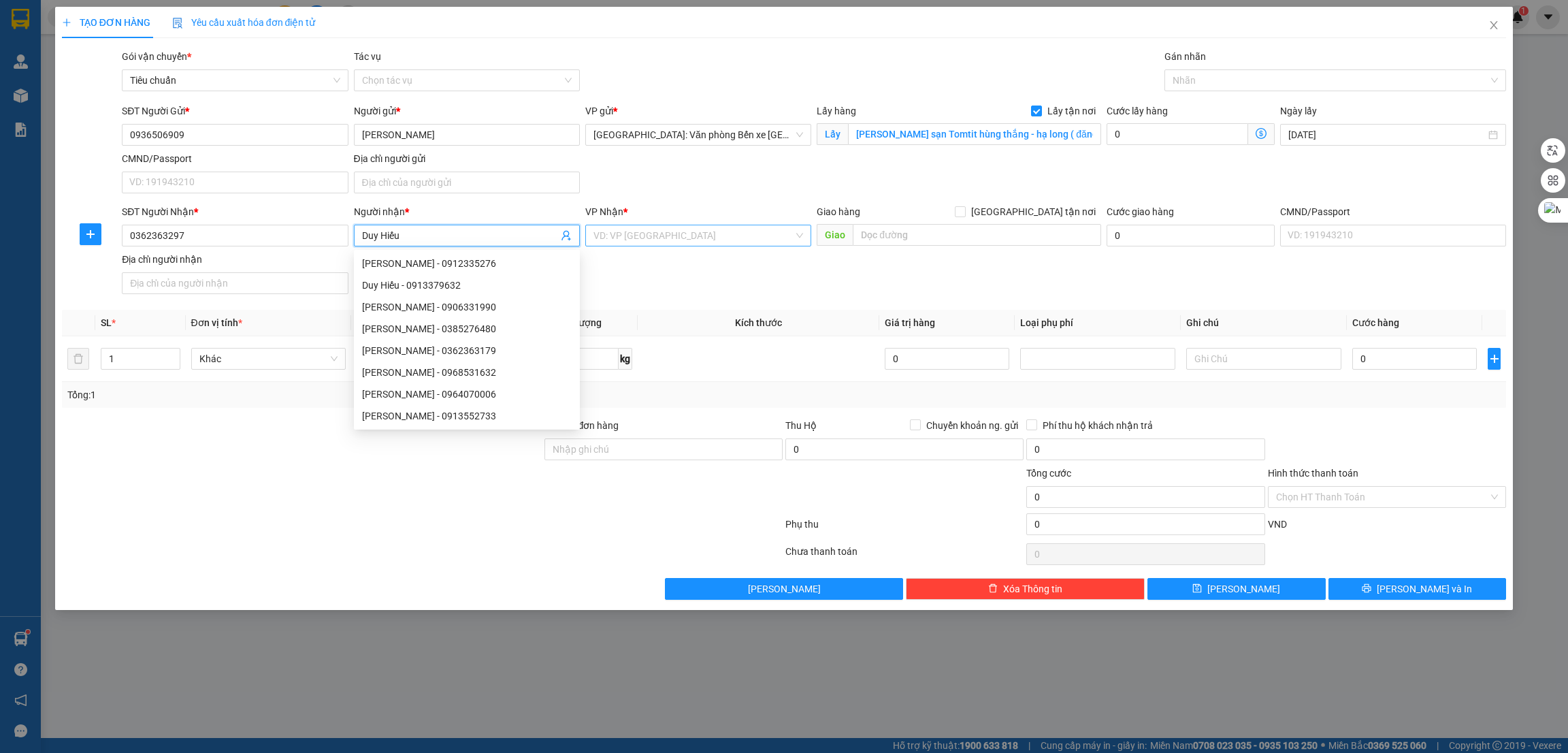
type input "Duy Hiếu"
click at [734, 227] on input "search" at bounding box center [693, 235] width 200 height 20
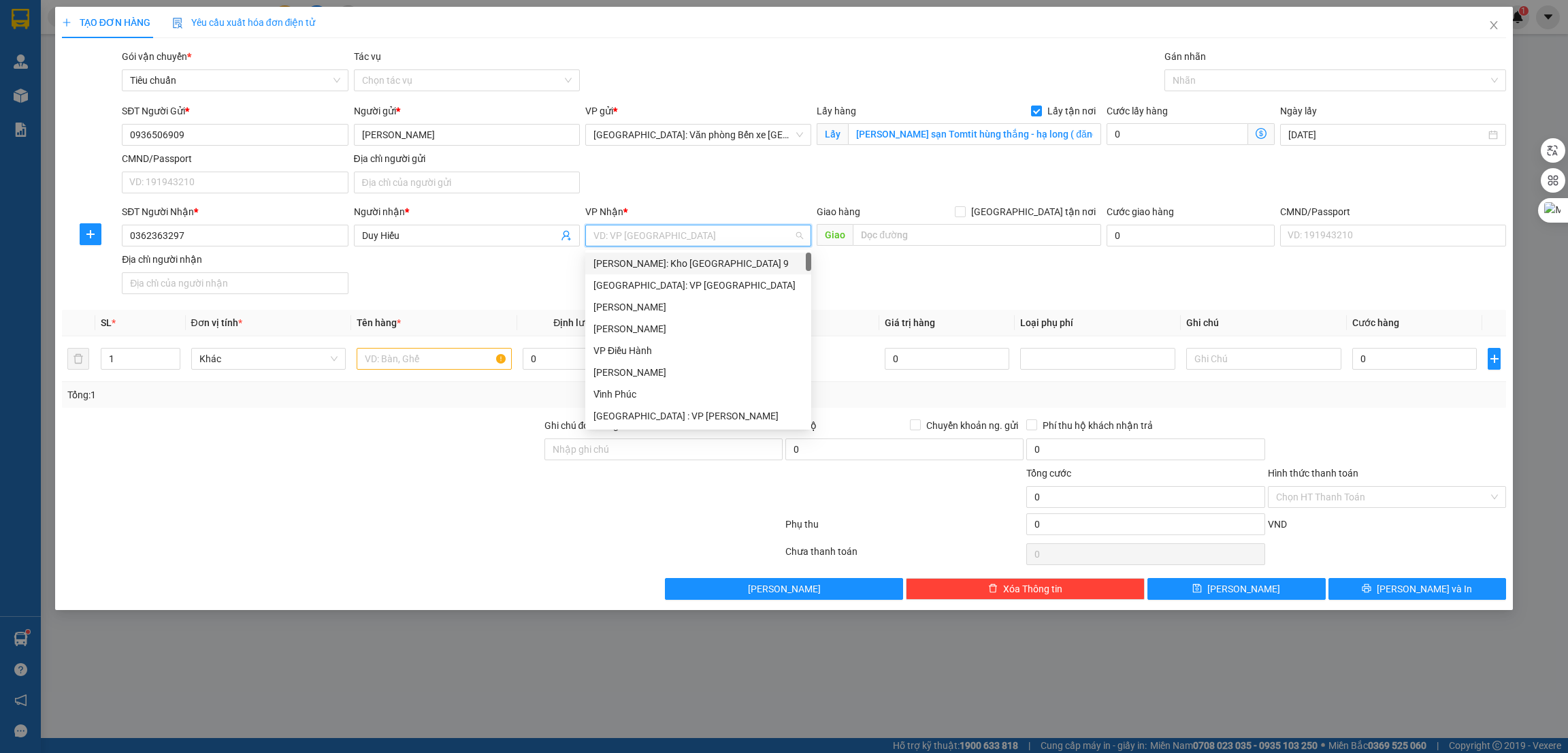
click at [691, 234] on input "search" at bounding box center [693, 235] width 200 height 20
type input "v"
type input "va"
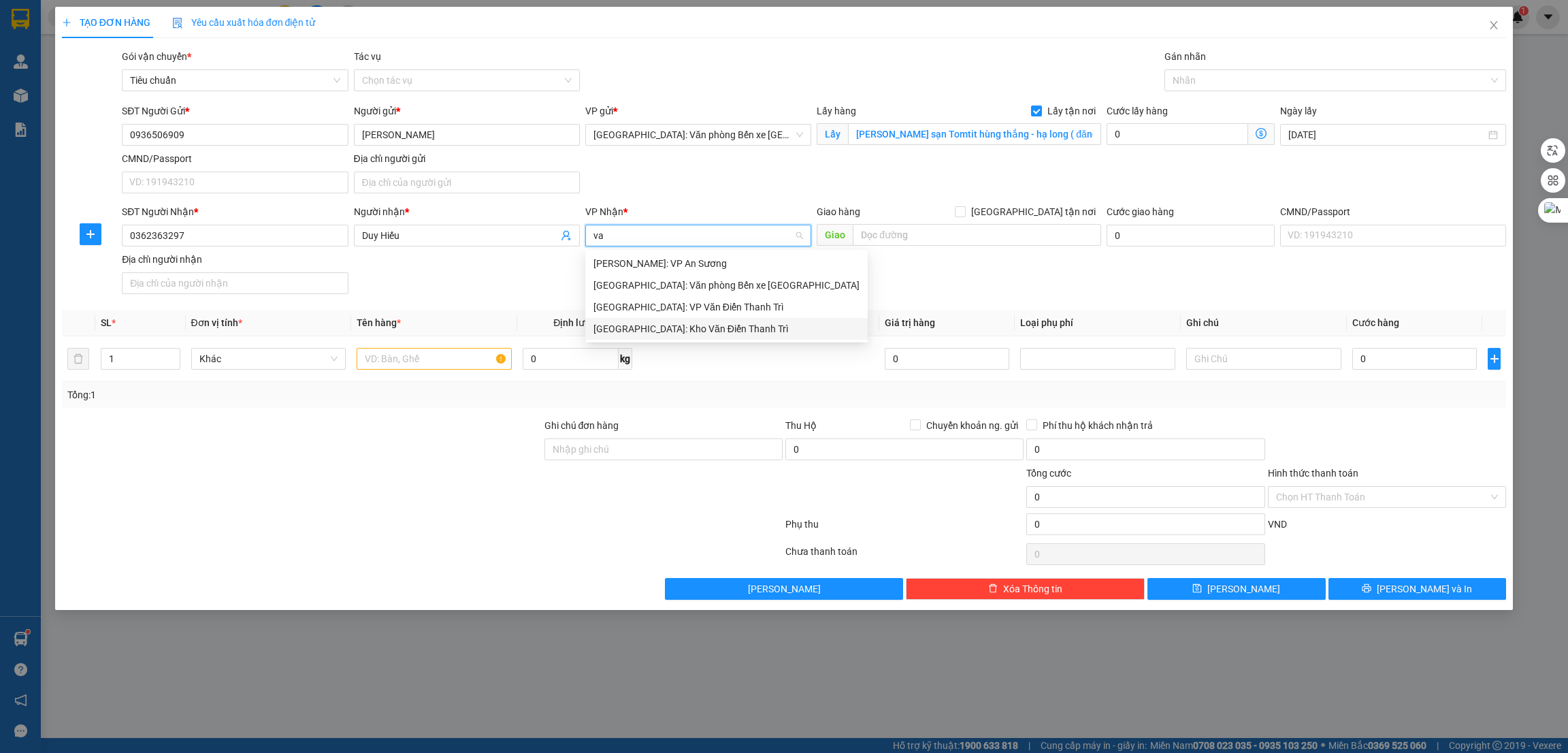
click at [675, 323] on div "[GEOGRAPHIC_DATA]: Kho Văn Điển Thanh Trì" at bounding box center [726, 328] width 266 height 15
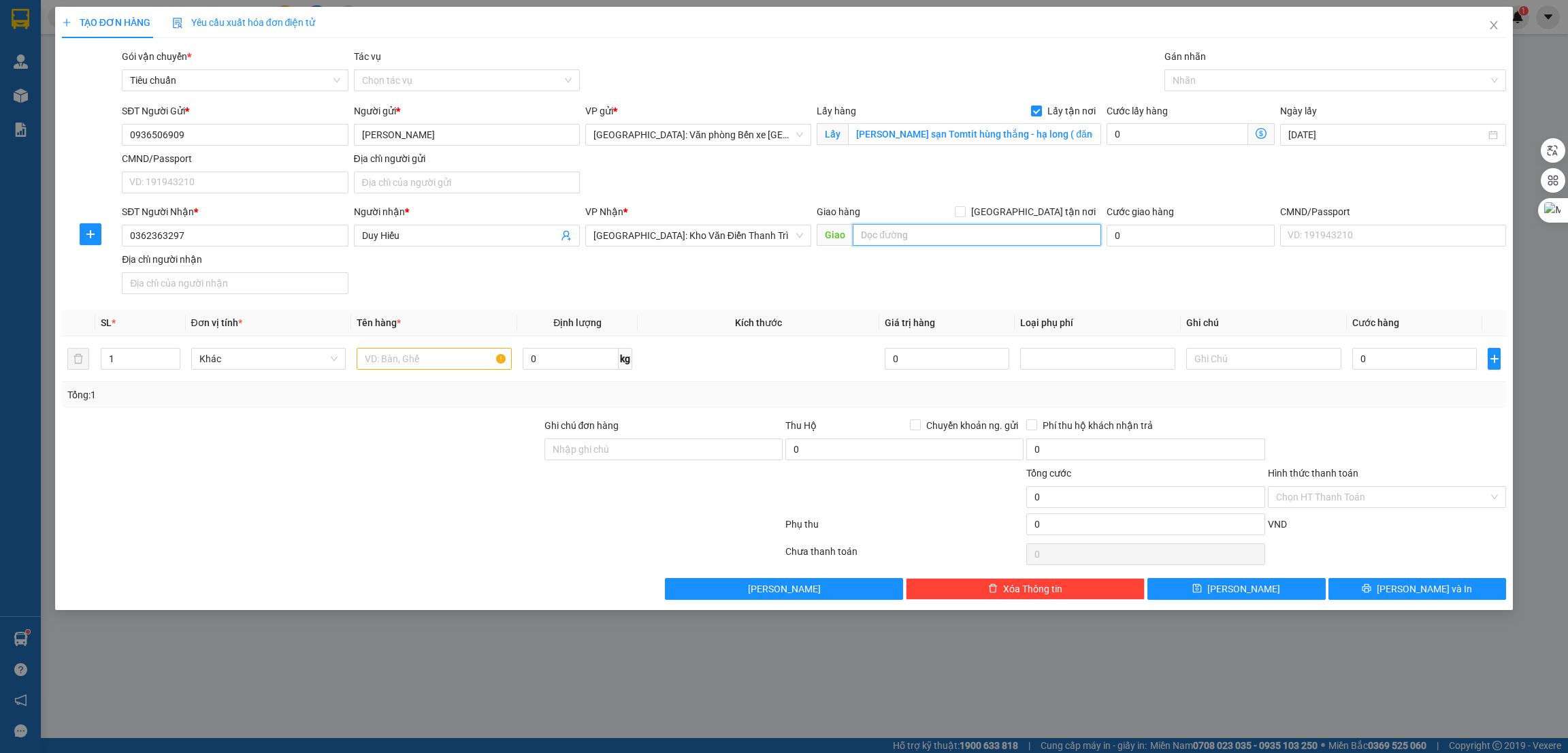
click at [904, 245] on input "text" at bounding box center [976, 235] width 248 height 22
paste input "0362363297"
type input "0362363297"
click at [941, 242] on input "0362363297" at bounding box center [976, 235] width 248 height 22
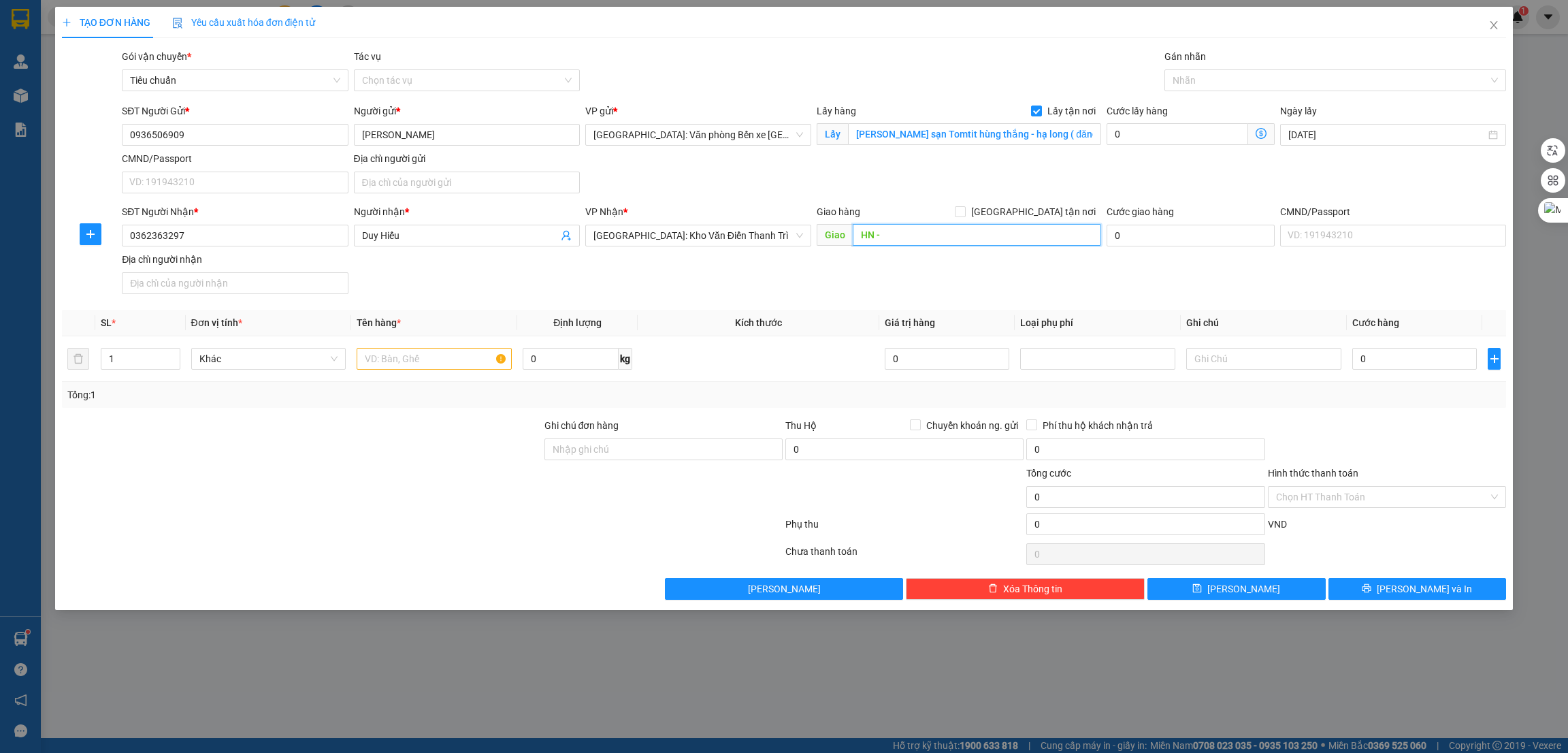
paste input "Số 55 ngõ 521 Cổ Nhuế"
type input "HN - Số 55 ngõ 521 Cổ Nhuế"
click at [1049, 210] on span "[GEOGRAPHIC_DATA] tận nơi" at bounding box center [1034, 211] width 135 height 15
click at [964, 210] on input "[GEOGRAPHIC_DATA] tận nơi" at bounding box center [960, 210] width 9 height 9
checkbox input "true"
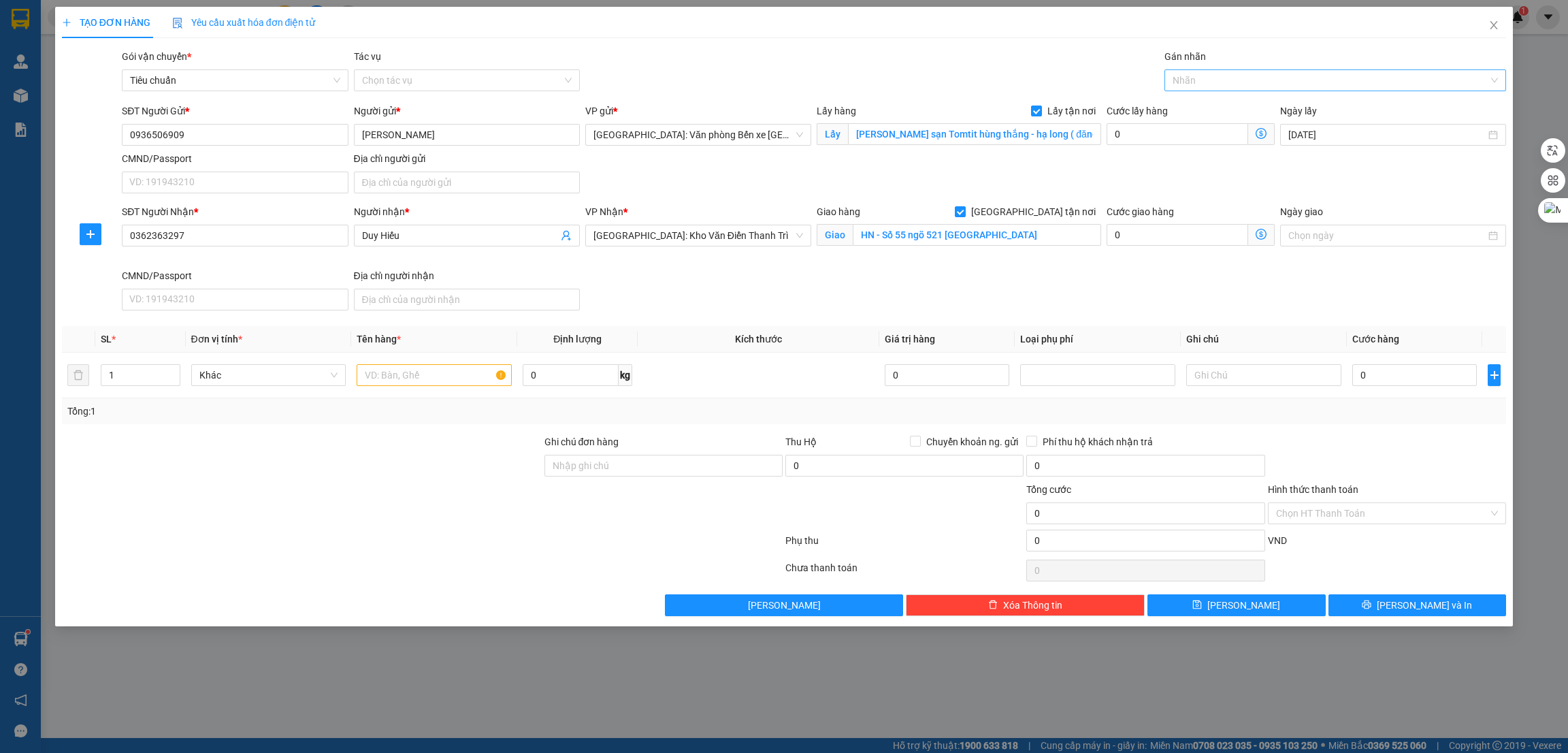
click at [1219, 88] on div at bounding box center [1329, 81] width 322 height 16
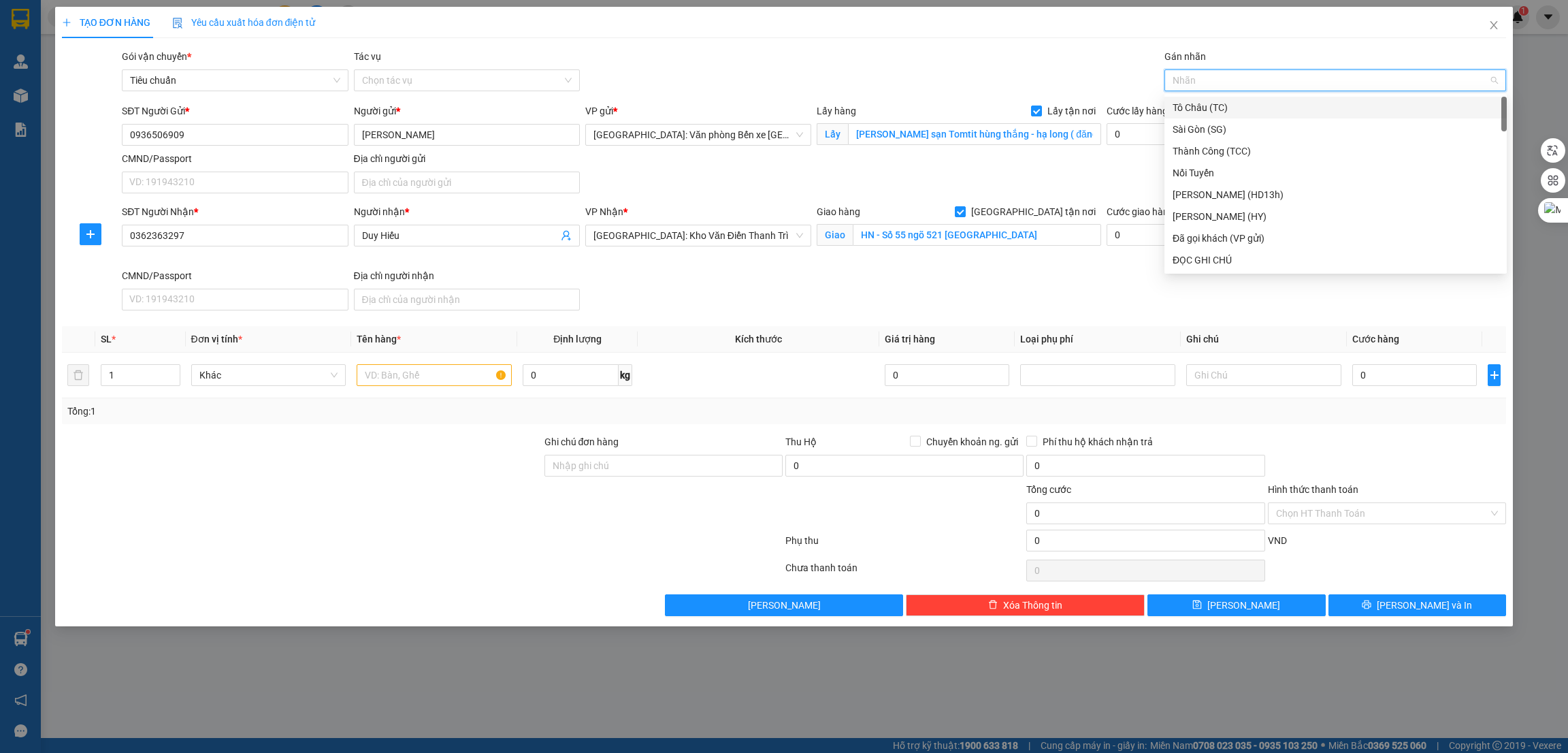
type input "g"
click at [1189, 263] on div "[GEOGRAPHIC_DATA] tận nơi" at bounding box center [1336, 260] width 326 height 15
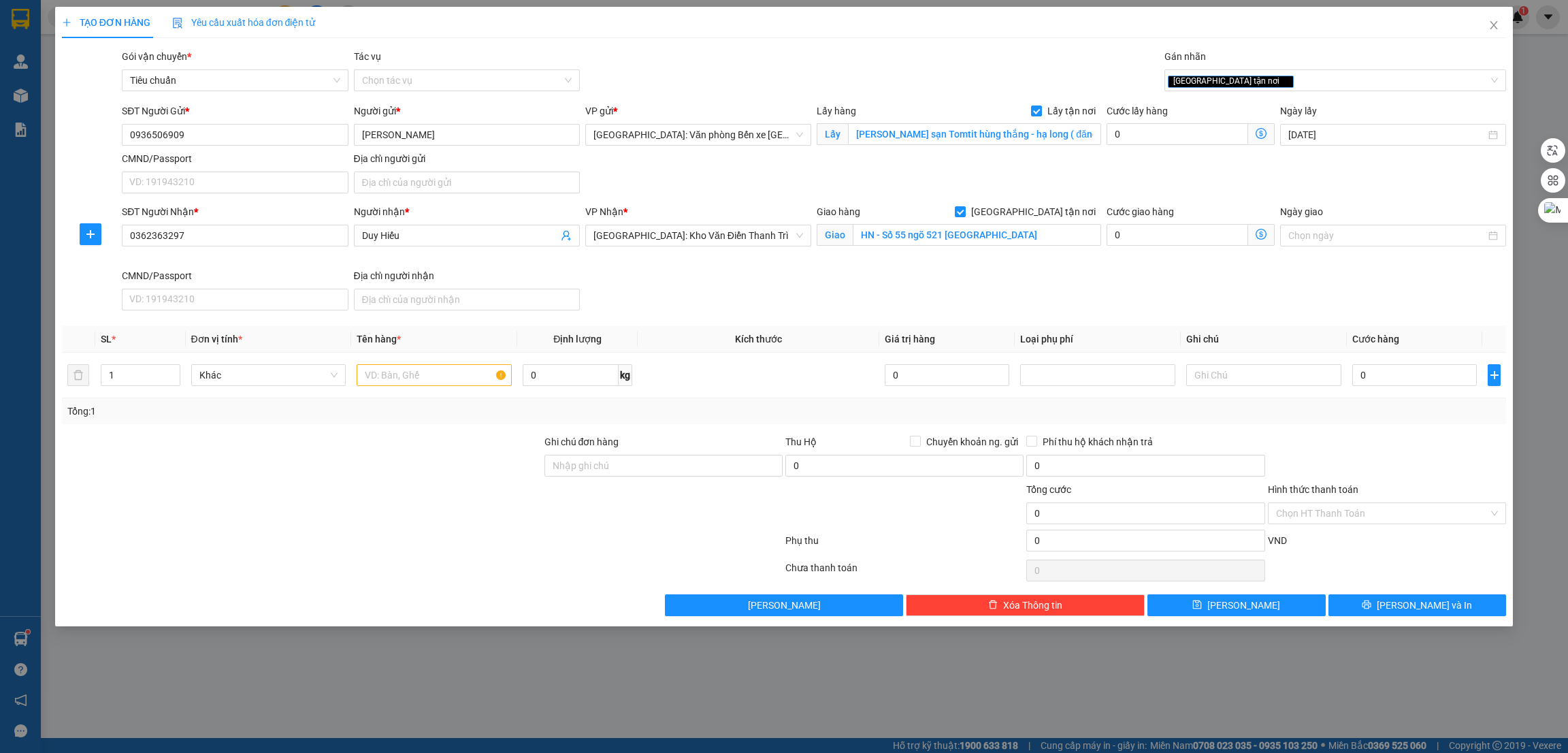
click at [309, 462] on div at bounding box center [302, 458] width 483 height 48
click at [401, 382] on input "text" at bounding box center [435, 375] width 156 height 22
type input "2 bọc phao bơi"
click at [1385, 388] on div "0" at bounding box center [1415, 375] width 124 height 27
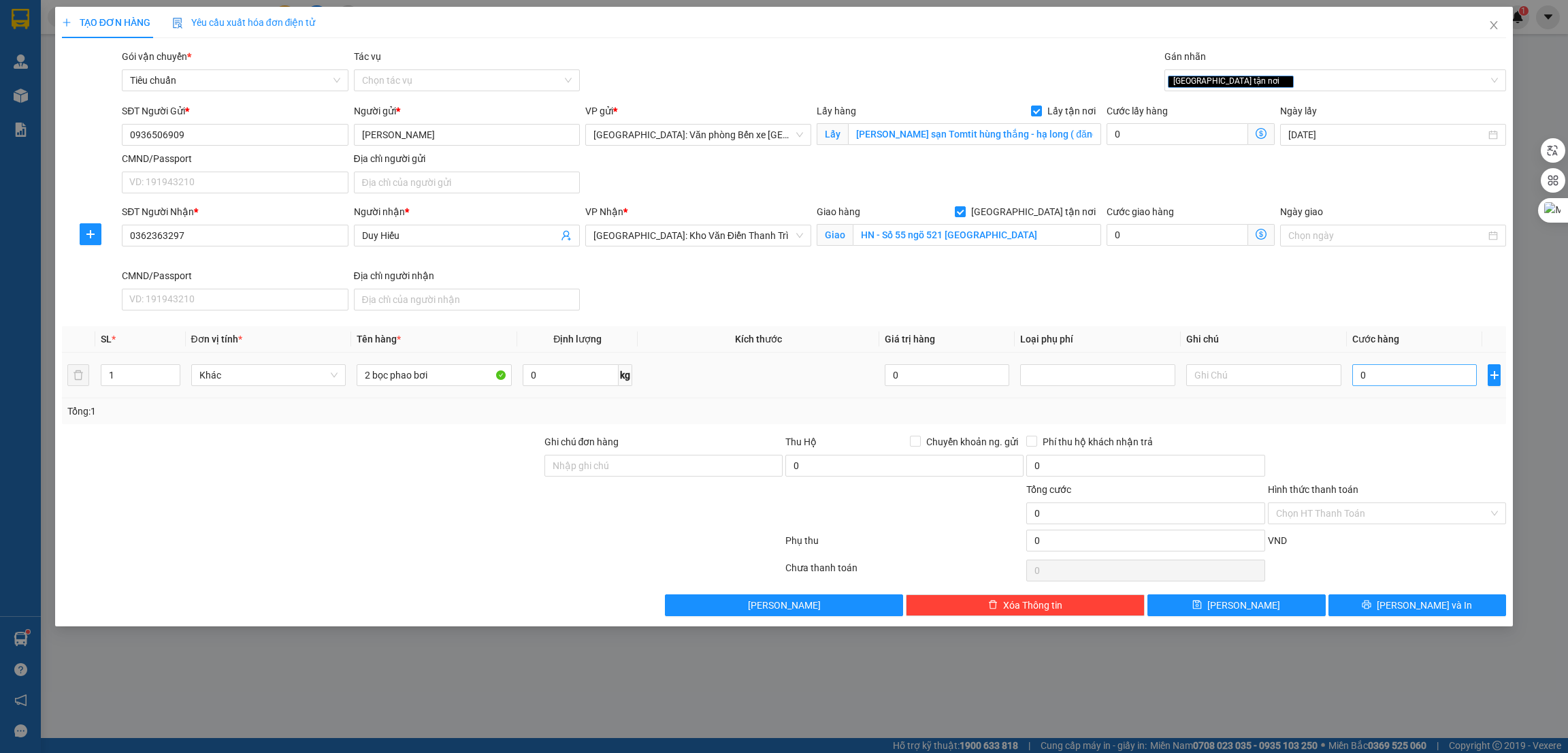
click at [1378, 369] on input "0" at bounding box center [1415, 375] width 124 height 22
type input "1"
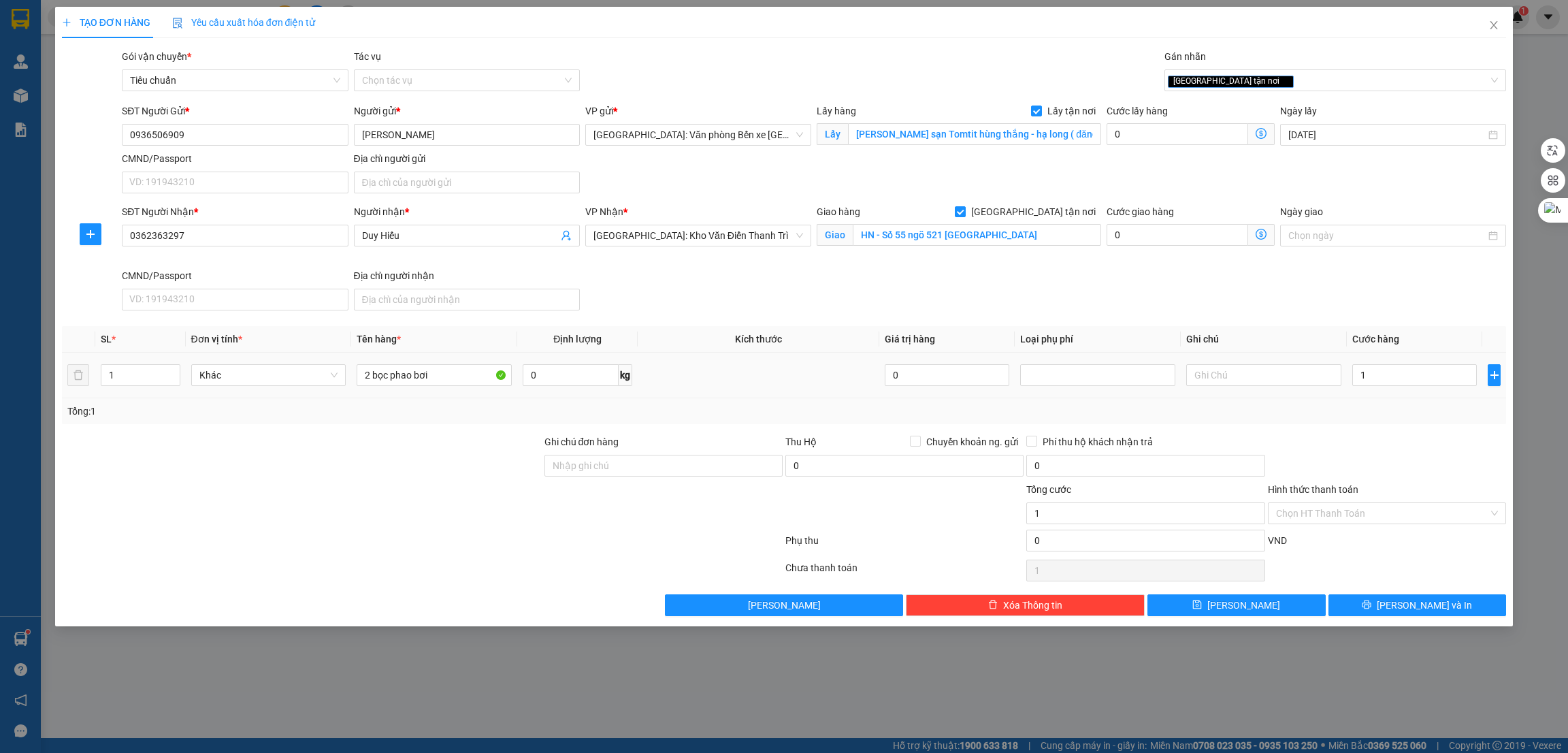
click at [1380, 414] on div "Tổng: 1" at bounding box center [785, 411] width 1434 height 15
type input "1.000"
click at [1289, 603] on button "[PERSON_NAME]" at bounding box center [1237, 606] width 178 height 22
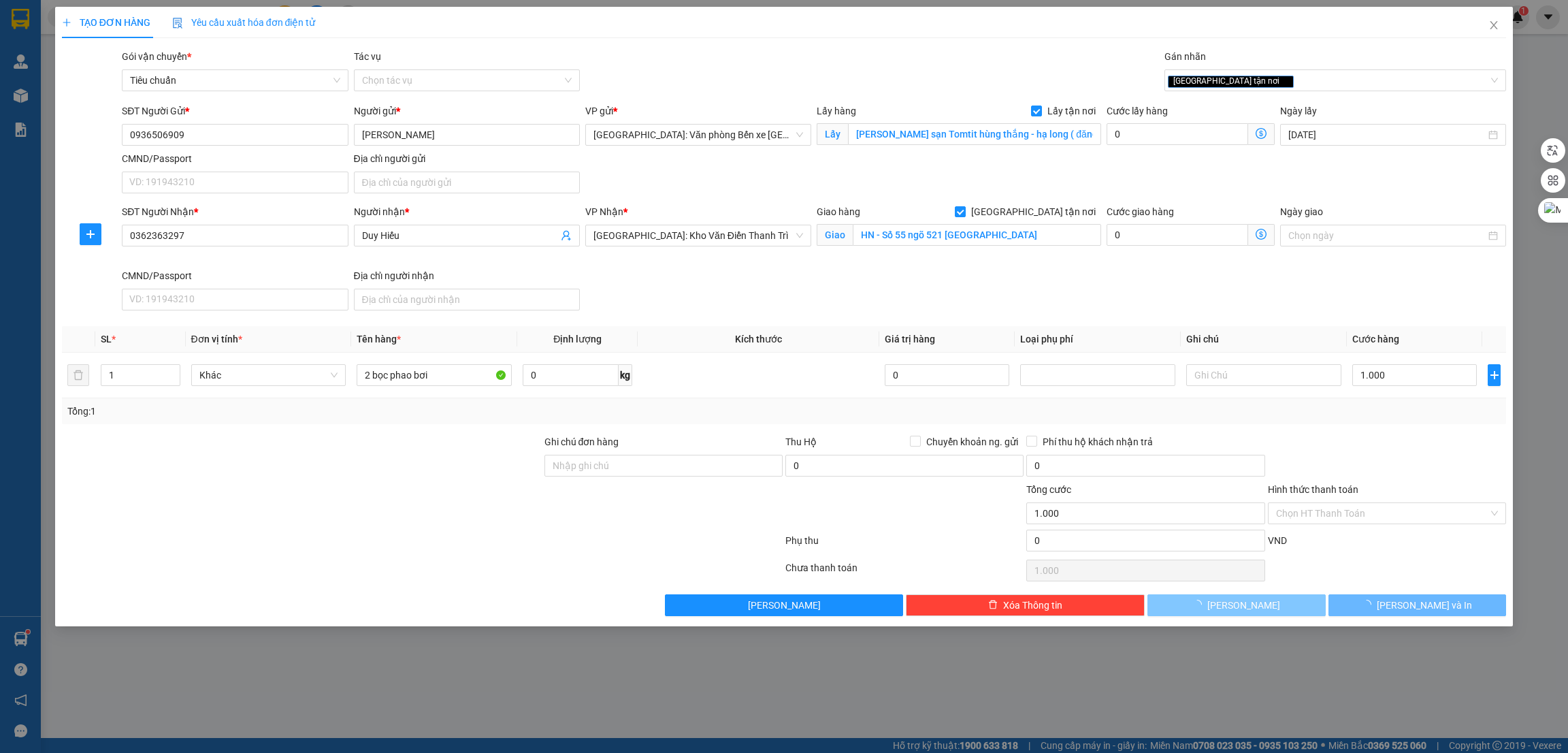
checkbox input "false"
type input "0"
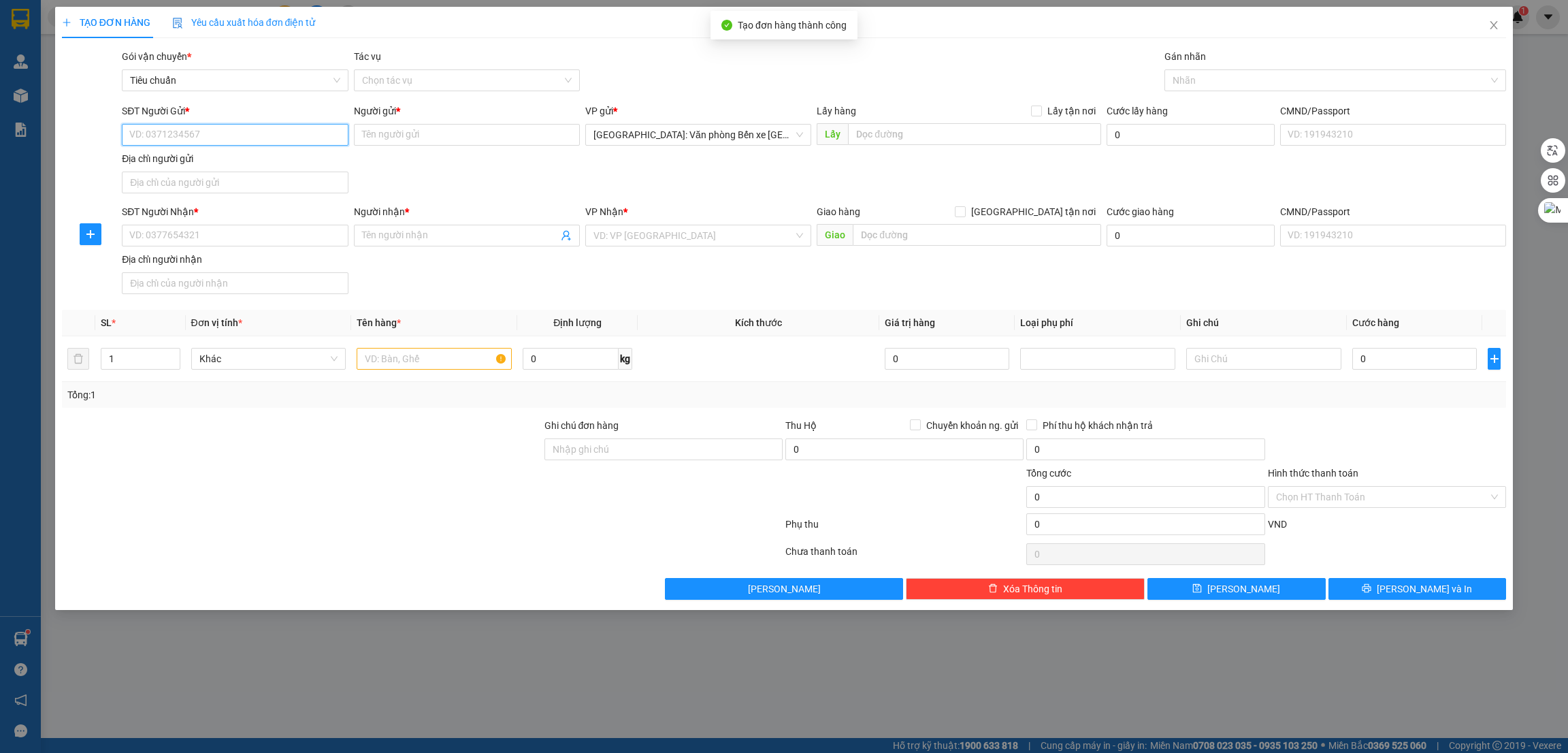
click at [211, 134] on input "SĐT Người Gửi *" at bounding box center [234, 134] width 226 height 22
paste input "0973833895"
click at [231, 140] on input "0973833895" at bounding box center [234, 134] width 226 height 22
type input "0973833895"
click at [280, 235] on input "SĐT Người Nhận *" at bounding box center [234, 236] width 226 height 22
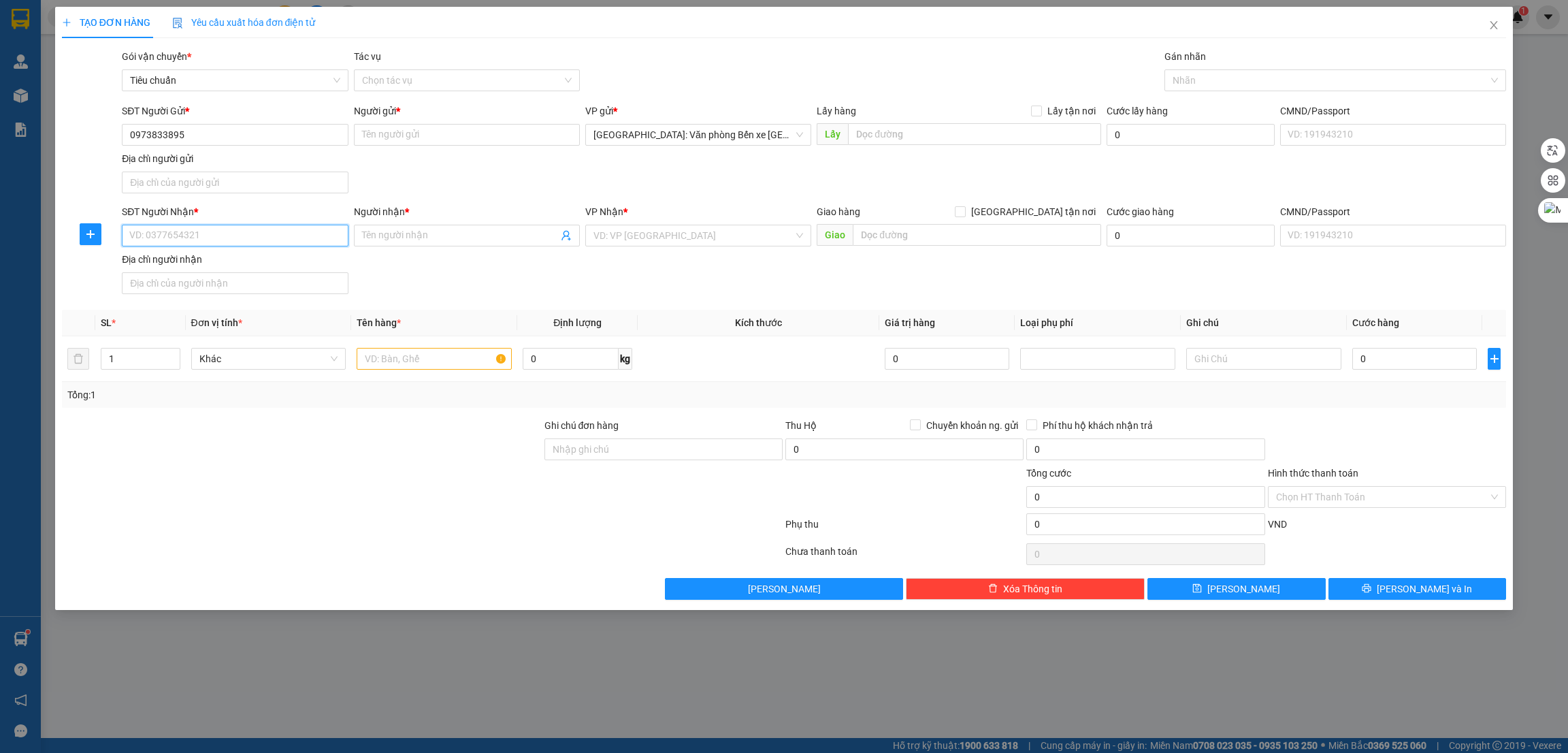
paste input "0866597287"
type input "0866597287"
click at [389, 137] on input "Người gửi *" at bounding box center [467, 134] width 226 height 22
click at [209, 232] on input "0866597287" at bounding box center [234, 236] width 226 height 22
click at [201, 261] on div "0866597287 - phượng" at bounding box center [234, 264] width 209 height 15
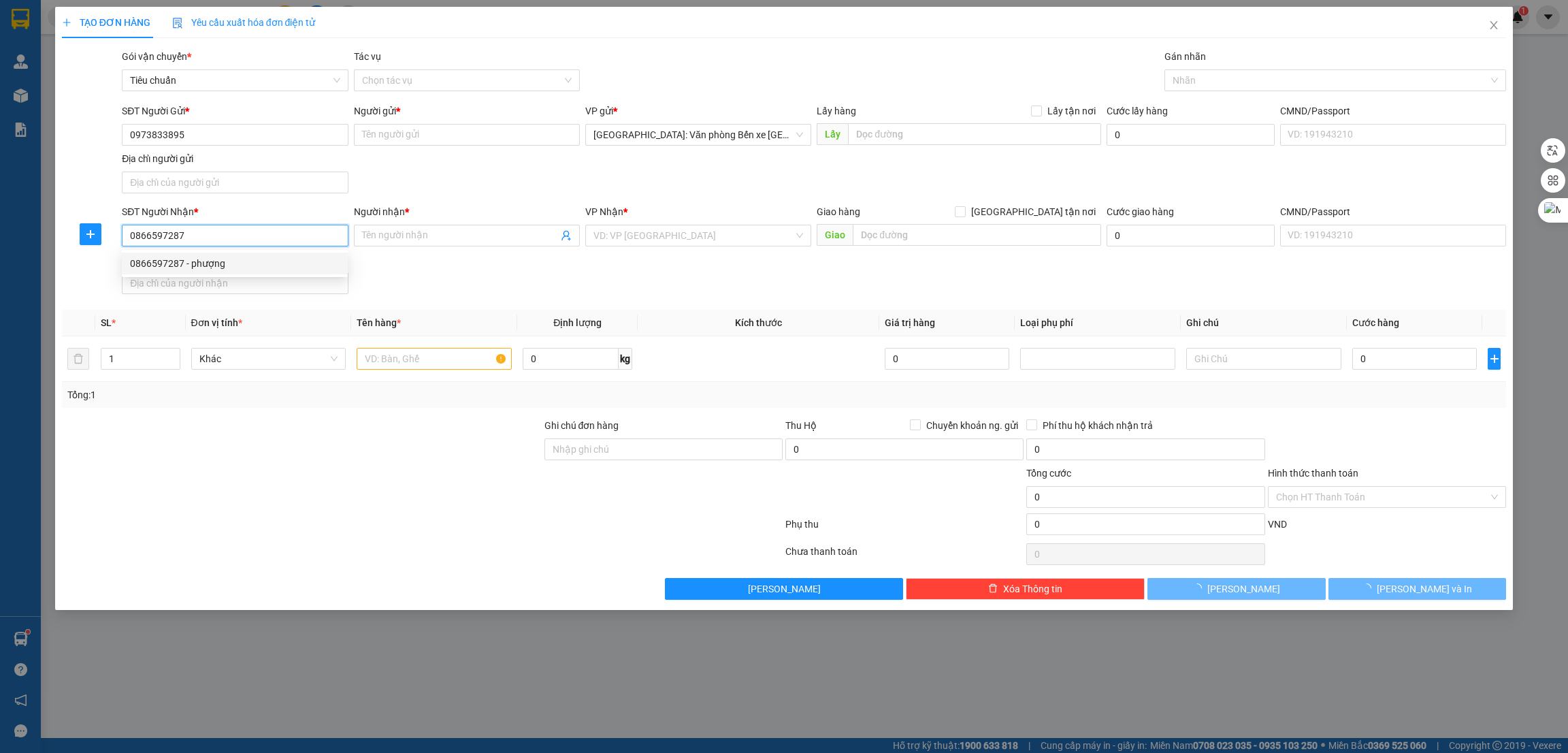
type input "phượng"
checkbox input "true"
type input "576 đường 30/4,hưng lợi,ninh kiều,cần thơ"
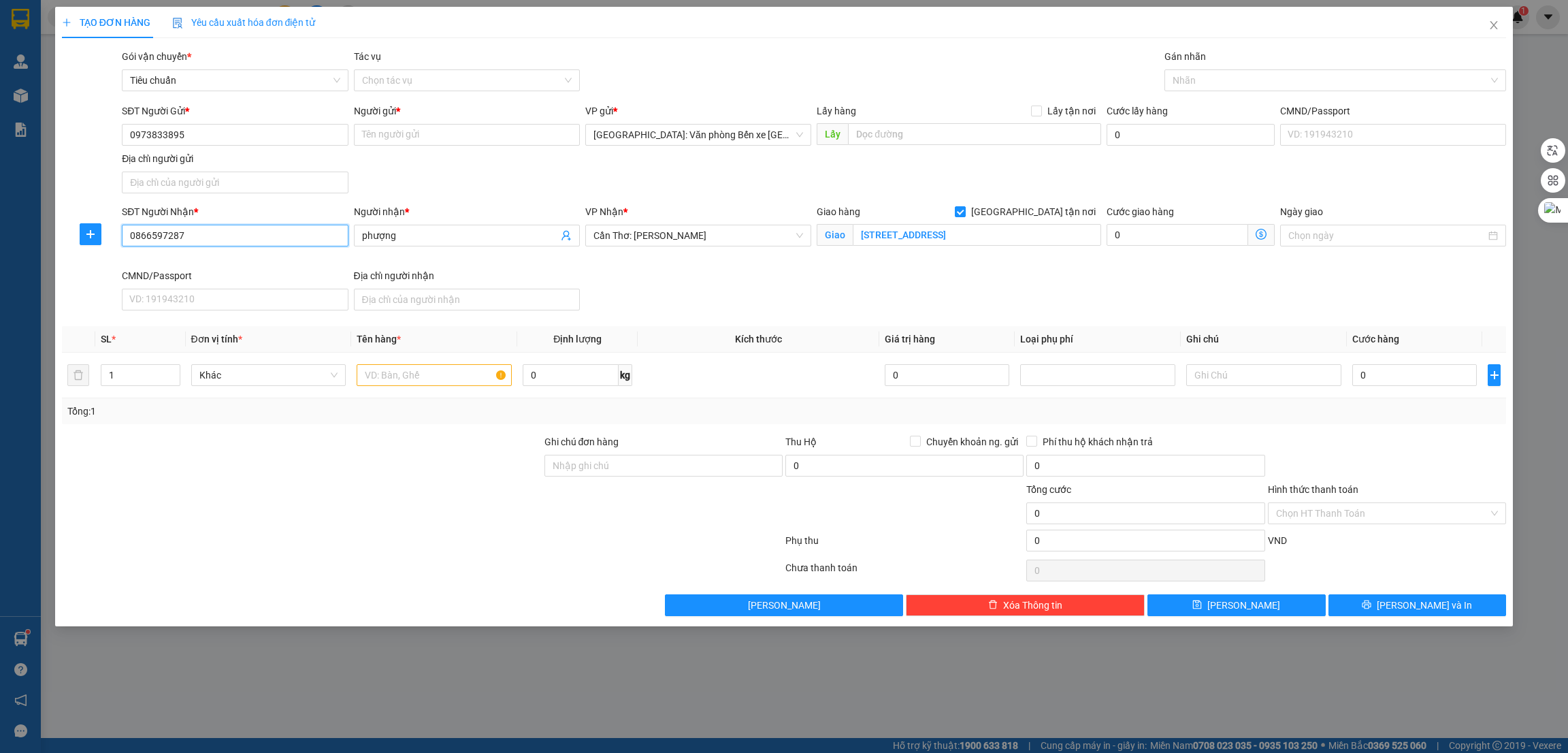
click at [194, 235] on input "0866597287" at bounding box center [234, 236] width 226 height 22
click at [413, 231] on input "phượng" at bounding box center [460, 235] width 196 height 15
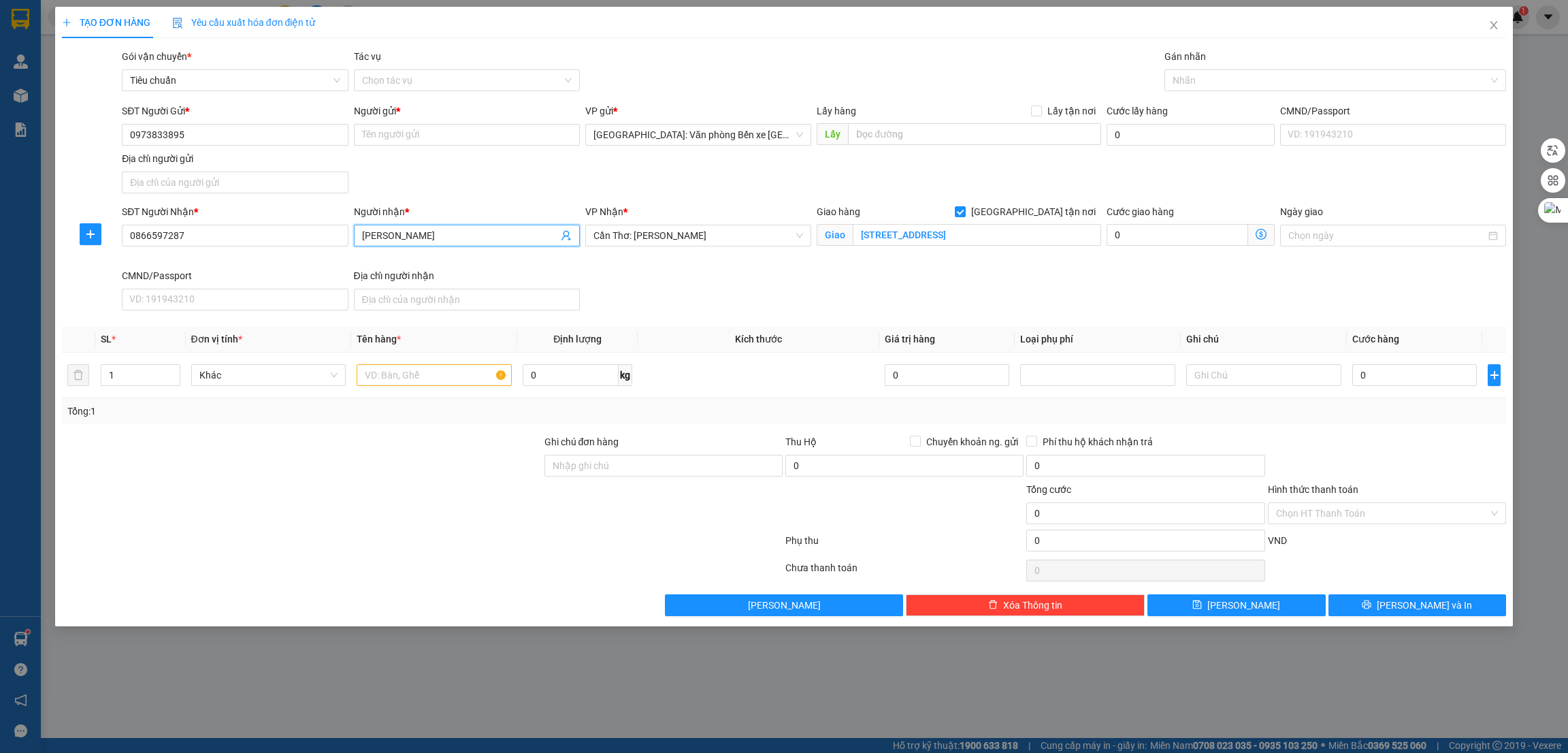
type input "đinh công thương"
click at [446, 492] on div at bounding box center [302, 506] width 483 height 48
click at [1042, 234] on input "576 đường 30/4,hưng lợi,ninh kiều,cần thơ" at bounding box center [976, 235] width 248 height 22
click at [730, 222] on div "VP Nhận *" at bounding box center [698, 214] width 226 height 20
click at [720, 232] on span "Cần Thơ: [PERSON_NAME]" at bounding box center [698, 235] width 209 height 20
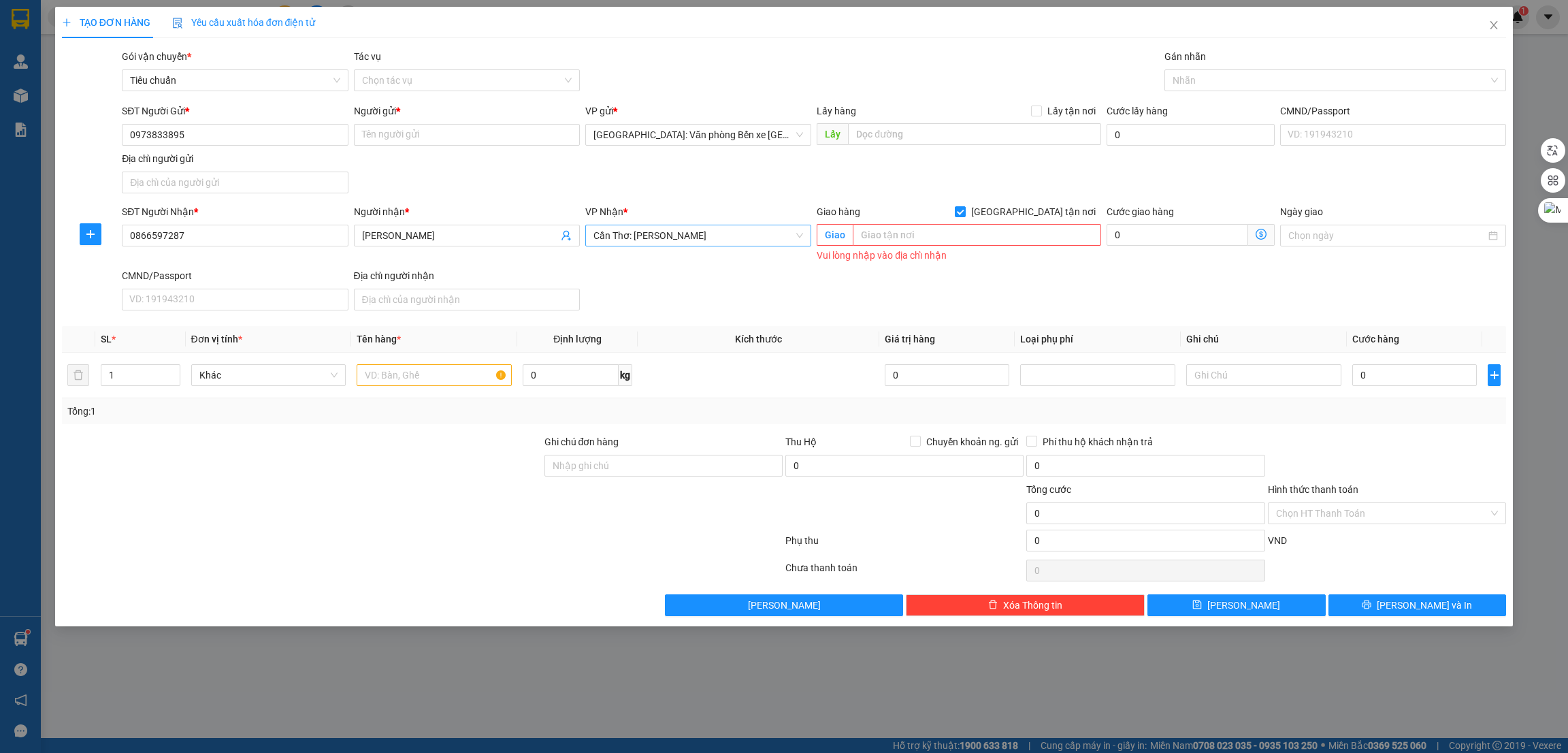
scroll to position [305, 0]
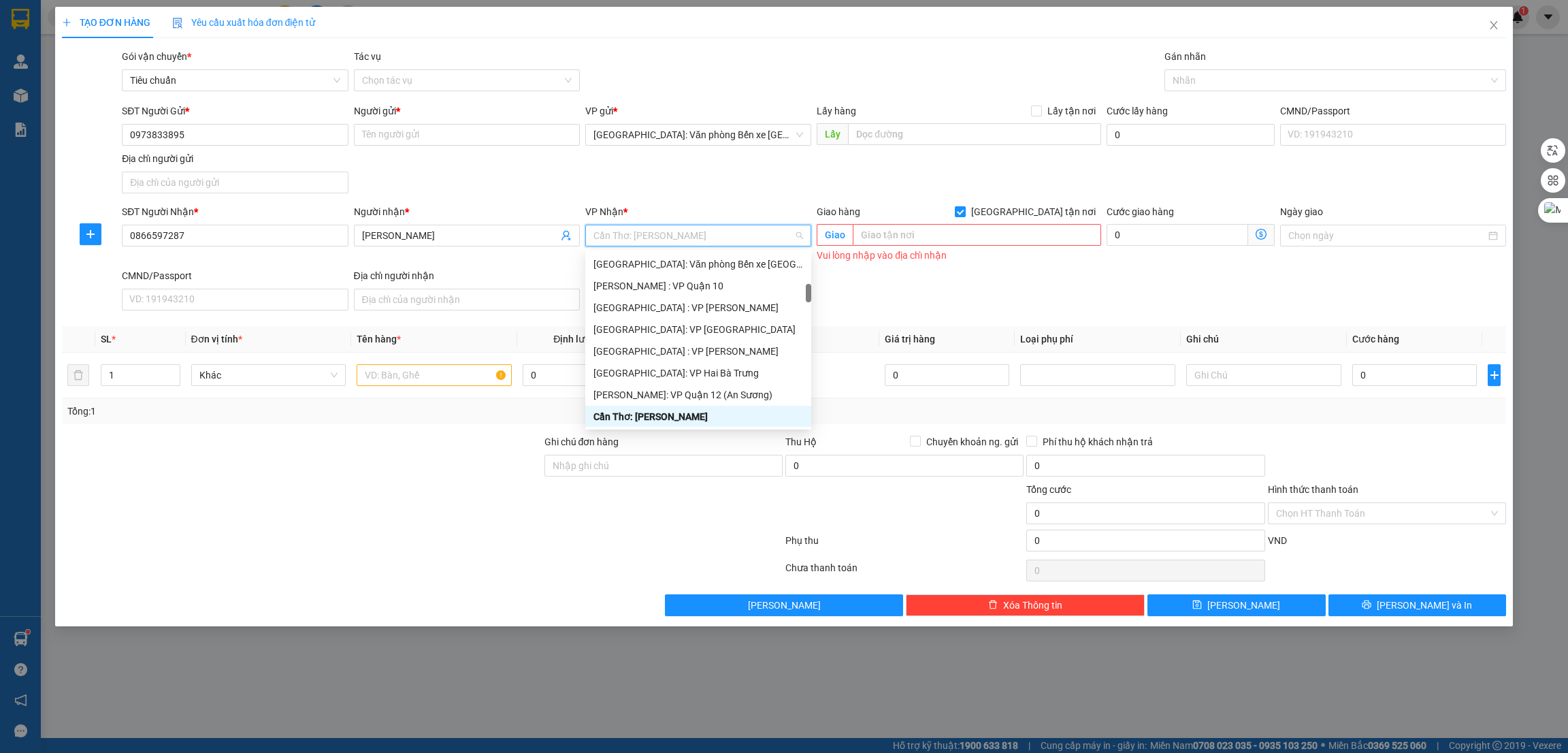
type input "9"
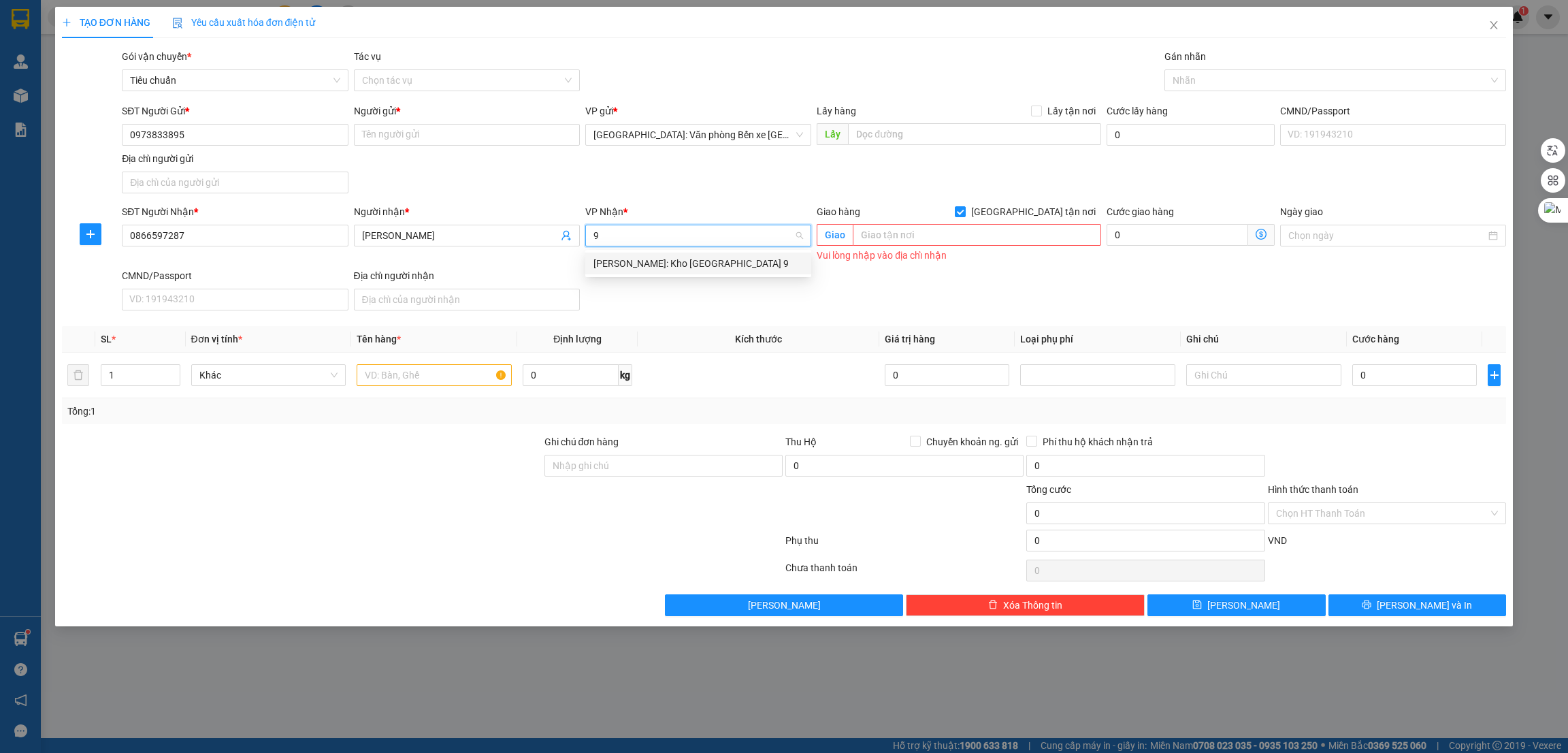
click at [706, 261] on div "[PERSON_NAME]: Kho [GEOGRAPHIC_DATA] 9" at bounding box center [698, 264] width 209 height 15
click at [699, 289] on div "SĐT Người Nhận * 0866597287 Người nhận * đinh công thương VP Nhận * Hồ Chí Minh…" at bounding box center [813, 260] width 1390 height 112
click at [1042, 216] on span "[GEOGRAPHIC_DATA] tận nơi" at bounding box center [1034, 211] width 135 height 15
click at [964, 216] on input "[GEOGRAPHIC_DATA] tận nơi" at bounding box center [960, 210] width 9 height 9
checkbox input "false"
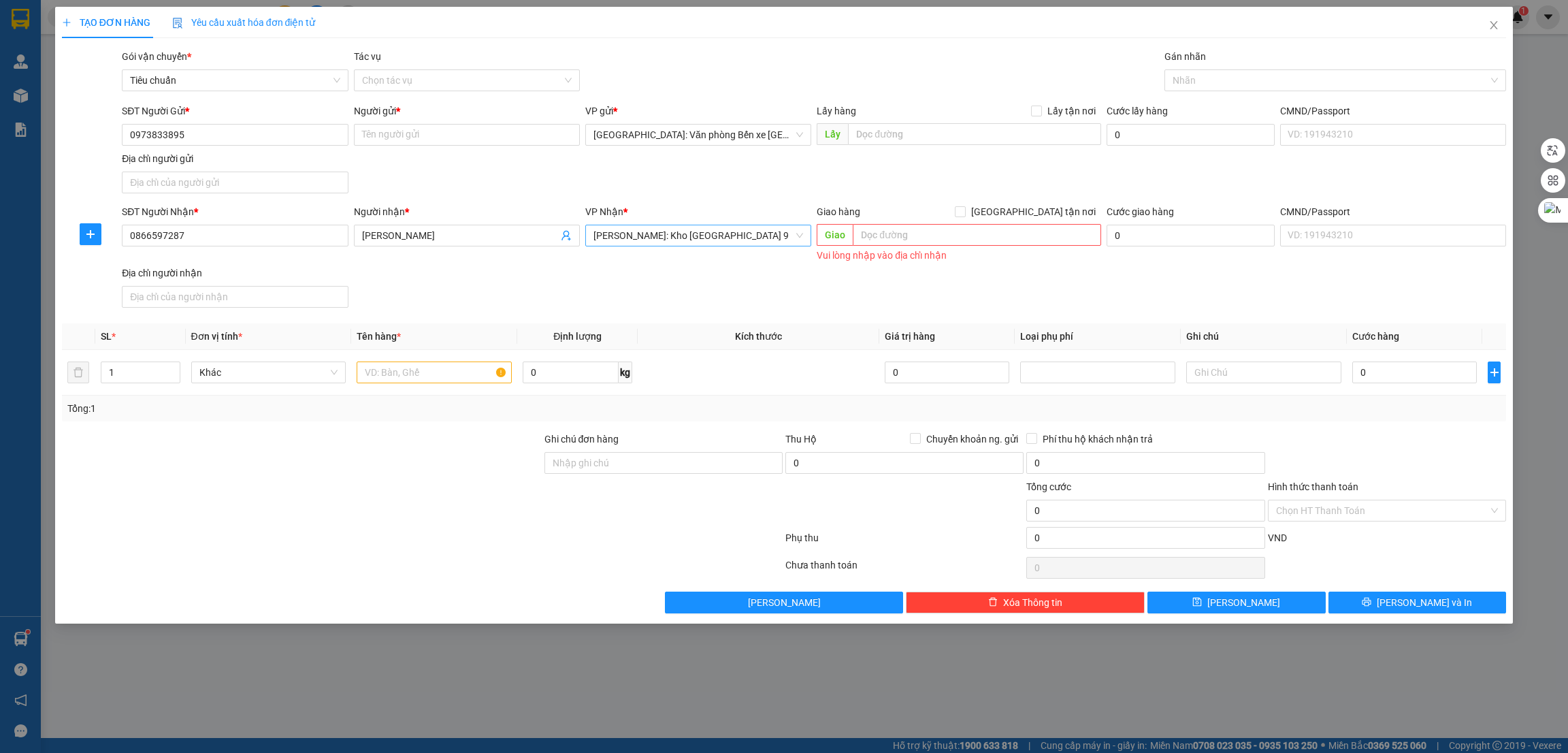
click at [732, 302] on div "SĐT Người Nhận * 0866597287 Người nhận * đinh công thương VP Nhận * Hồ Chí Minh…" at bounding box center [813, 258] width 1390 height 109
click at [413, 375] on input "text" at bounding box center [435, 372] width 156 height 22
click at [417, 373] on input "text" at bounding box center [435, 372] width 156 height 22
click at [402, 378] on input "text" at bounding box center [435, 372] width 156 height 22
paste input "1 xe winner"
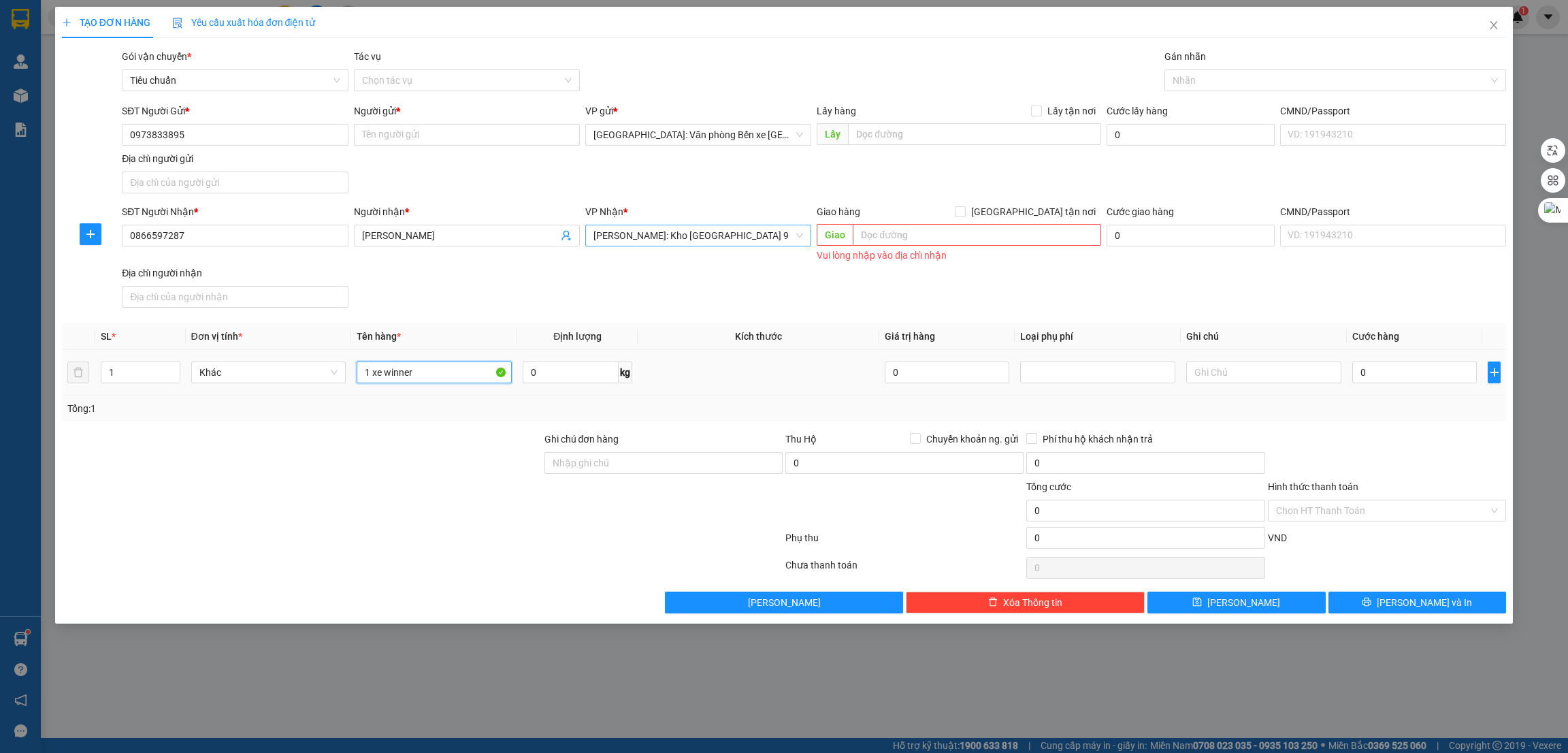
type input "1 xe winner"
click at [414, 478] on div at bounding box center [302, 456] width 483 height 48
click at [478, 295] on div "SĐT Người Nhận * 0866597287 Người nhận * đinh công thương VP Nhận * Hồ Chí Minh…" at bounding box center [813, 258] width 1390 height 109
click at [463, 483] on div at bounding box center [302, 503] width 483 height 48
click at [403, 286] on div "SĐT Người Nhận * 0866597287 Người nhận * đinh công thương VP Nhận * Hồ Chí Minh…" at bounding box center [813, 258] width 1390 height 109
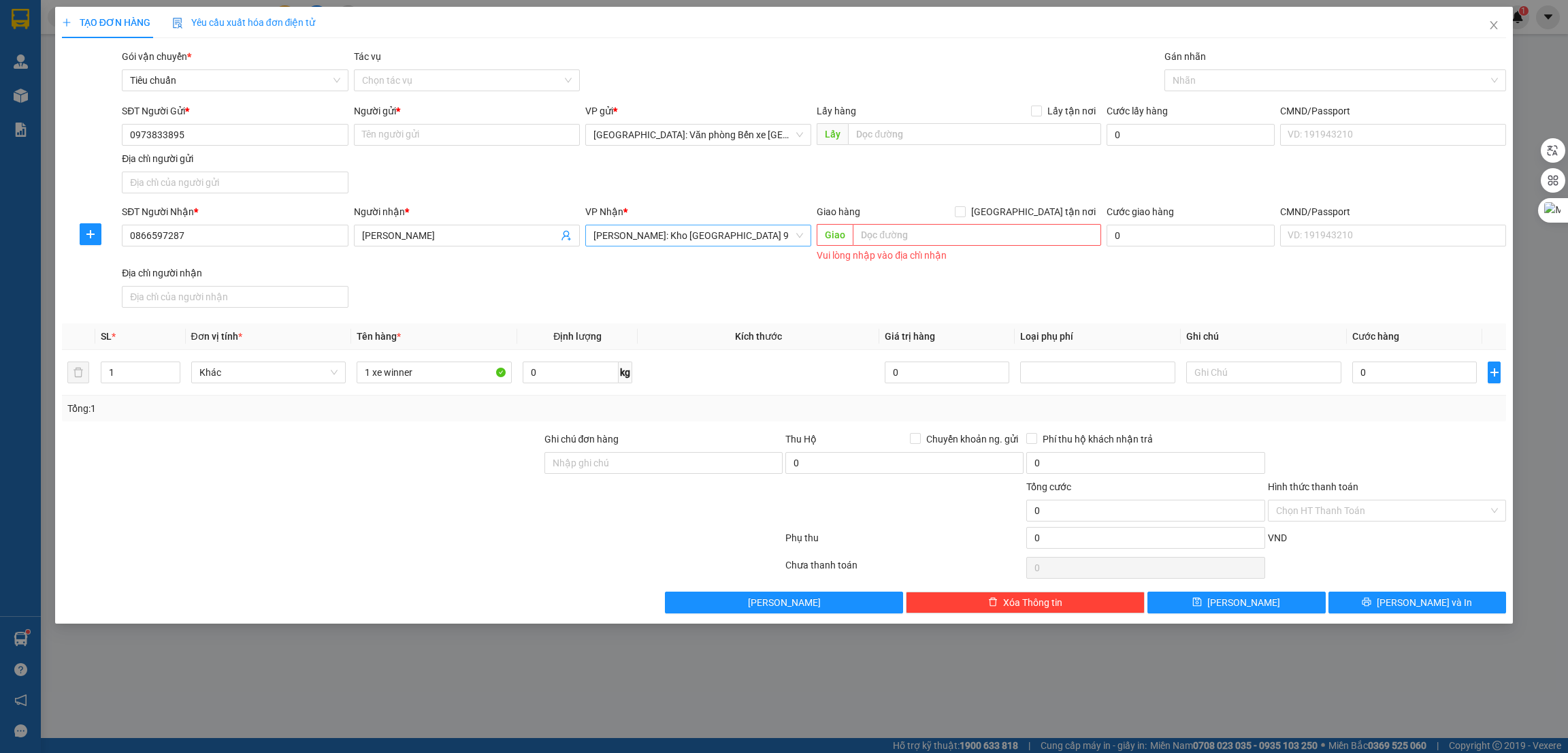
click at [459, 472] on div at bounding box center [302, 456] width 483 height 48
click at [1380, 375] on input "0" at bounding box center [1415, 372] width 124 height 22
click at [1297, 290] on div "SĐT Người Nhận * 0866597287 Người nhận * đinh công thương VP Nhận * Hồ Chí Minh…" at bounding box center [813, 258] width 1390 height 109
click at [391, 462] on div at bounding box center [302, 456] width 483 height 48
click at [488, 292] on div "SĐT Người Nhận * 0866597287 Người nhận * đinh công thương VP Nhận * Hồ Chí Minh…" at bounding box center [813, 258] width 1390 height 109
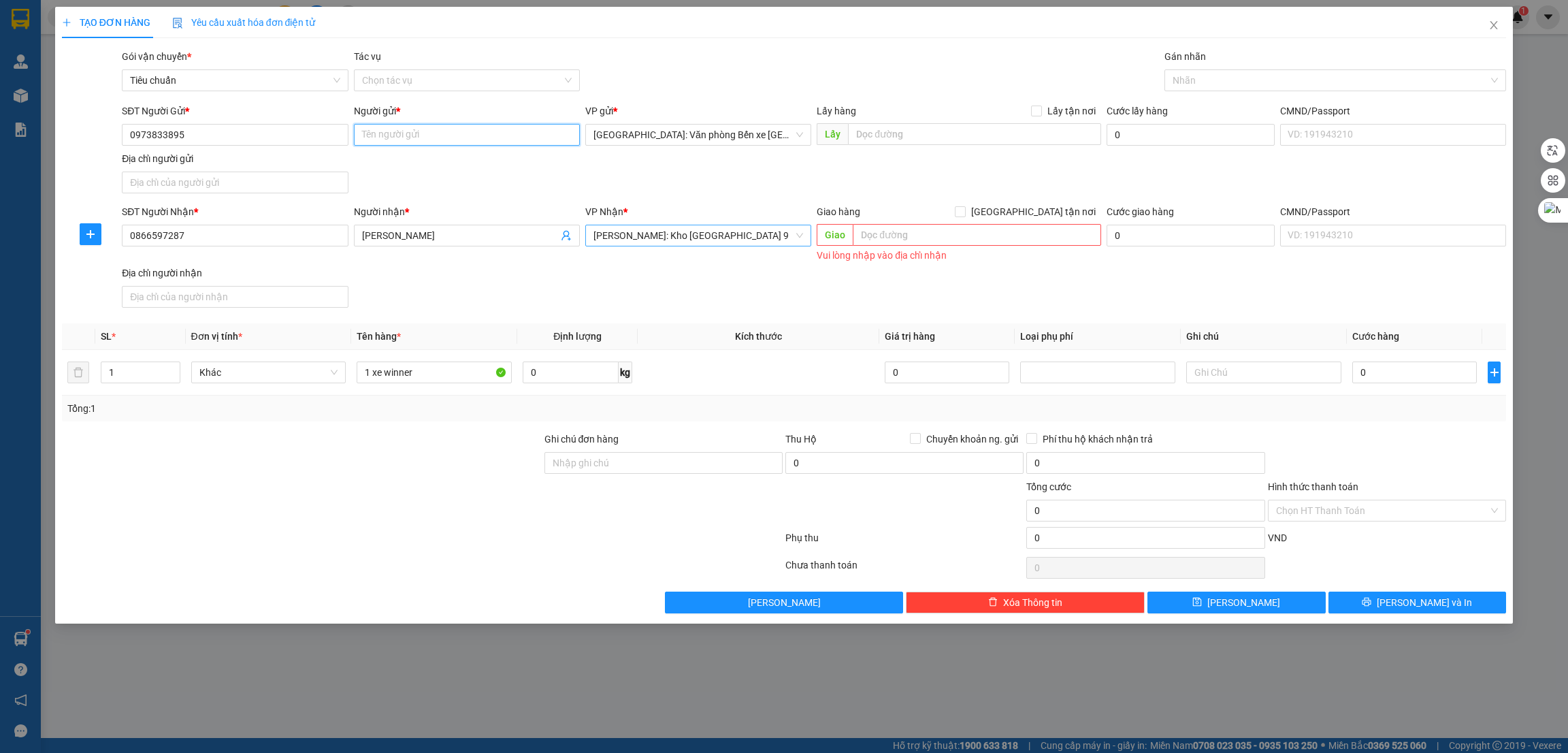
click at [415, 135] on input "Người gửi *" at bounding box center [467, 134] width 226 height 22
type input "Nguyễn tuán anh"
click at [938, 134] on input "text" at bounding box center [974, 134] width 252 height 22
click at [896, 131] on input "cao xanh hạ long" at bounding box center [974, 134] width 252 height 22
type input "cao xanh hạ long"
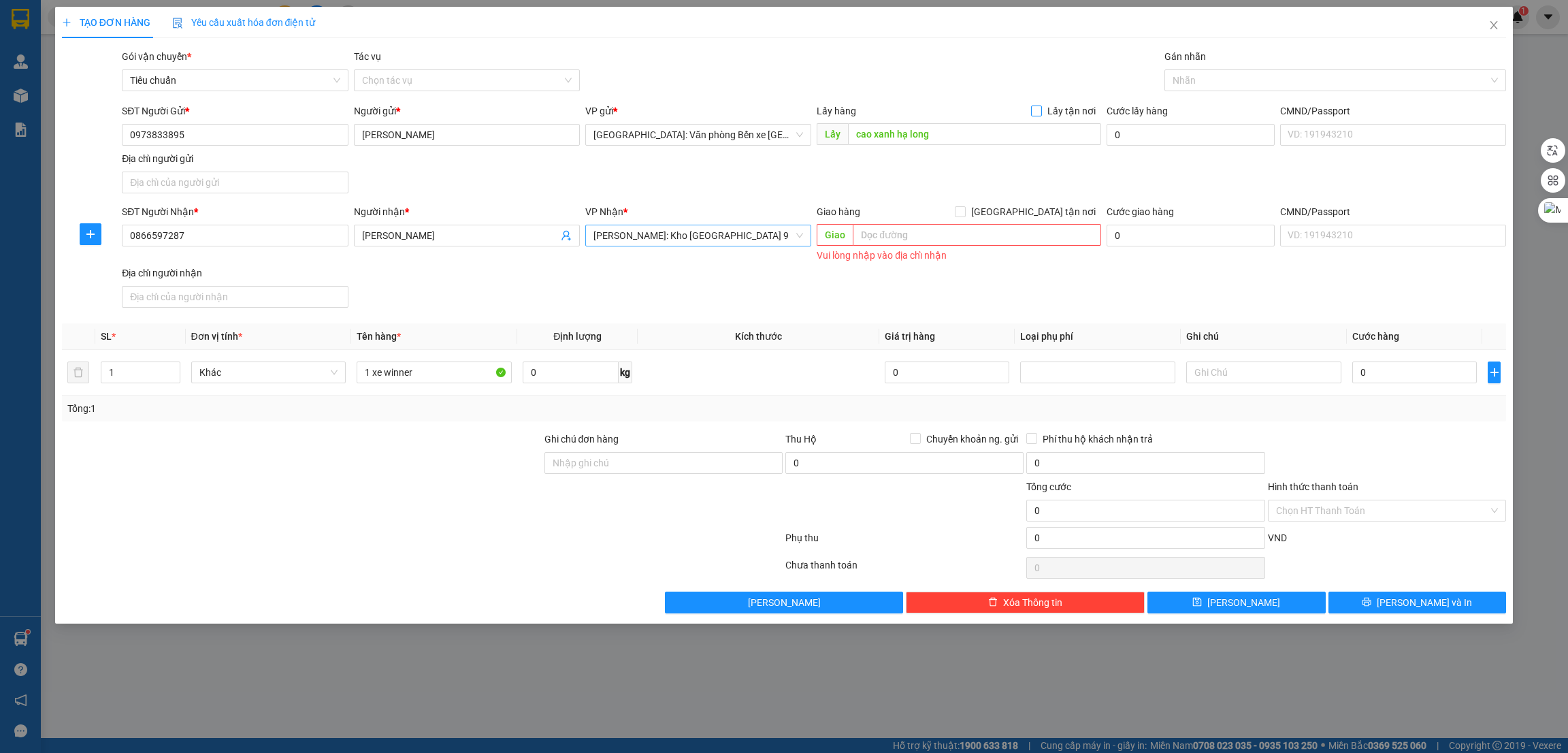
click at [1036, 108] on input "Lấy tận nơi" at bounding box center [1036, 110] width 9 height 9
checkbox input "true"
click at [1426, 376] on input "0" at bounding box center [1415, 372] width 124 height 22
type input "1"
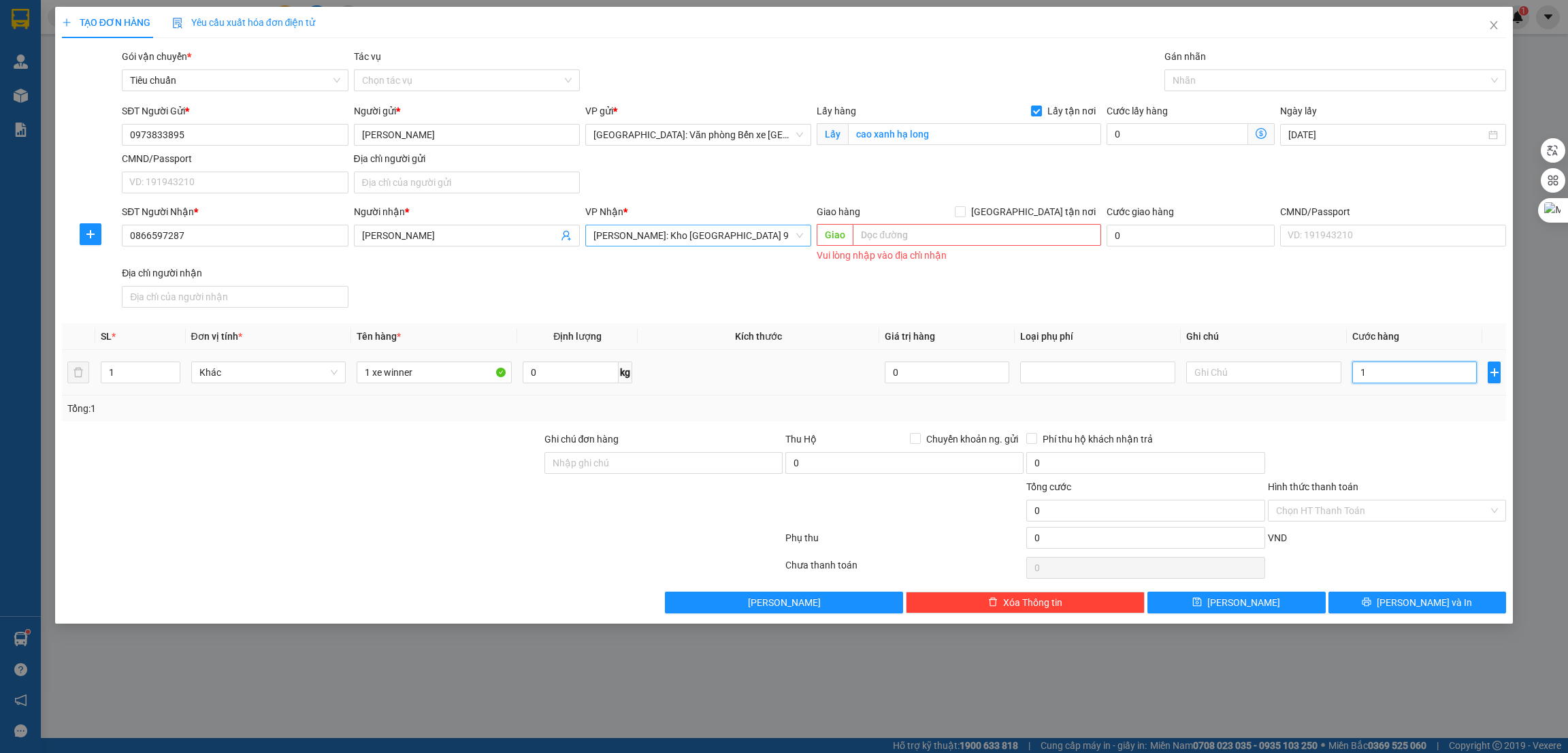
type input "1"
type input "13"
type input "138"
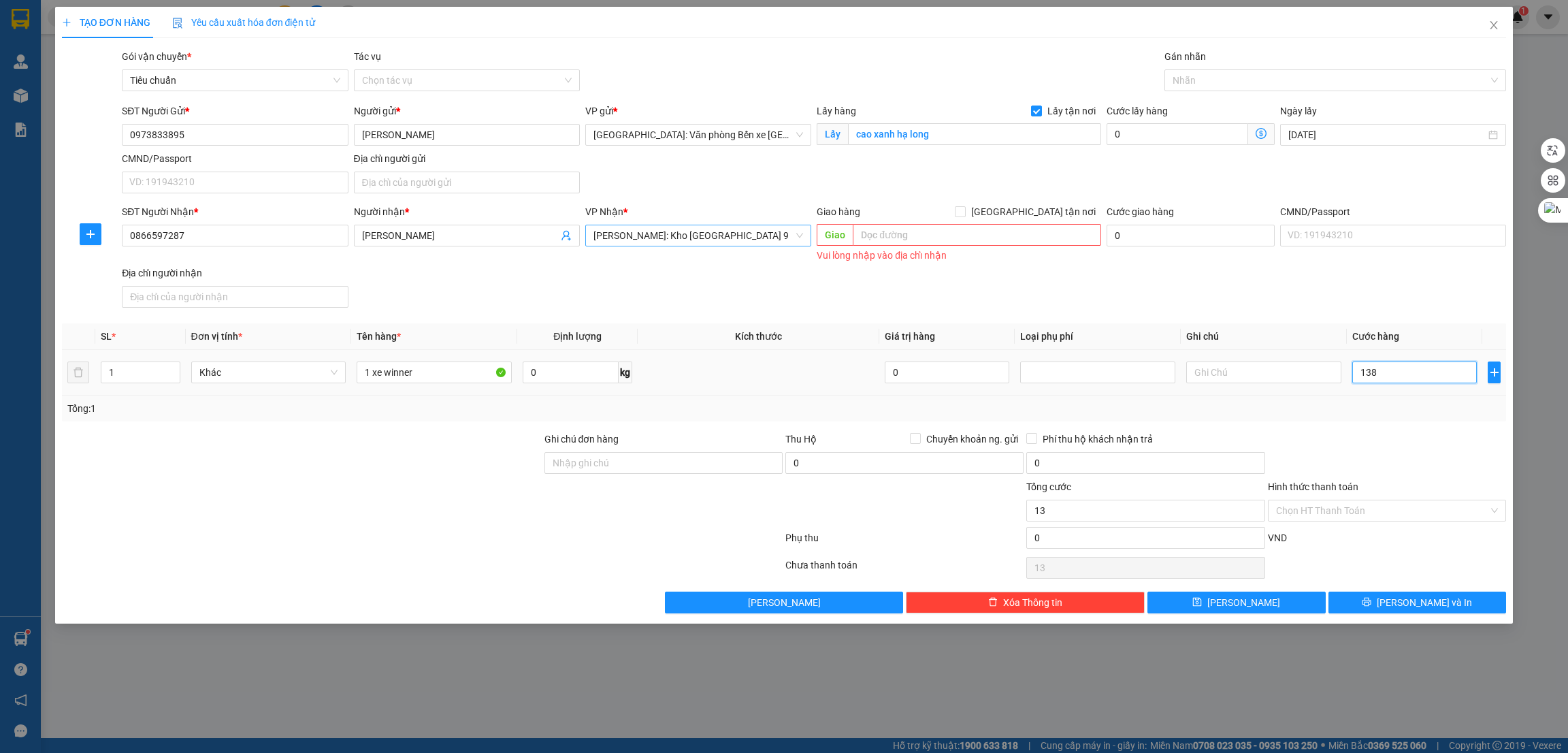
type input "138"
type input "1.380"
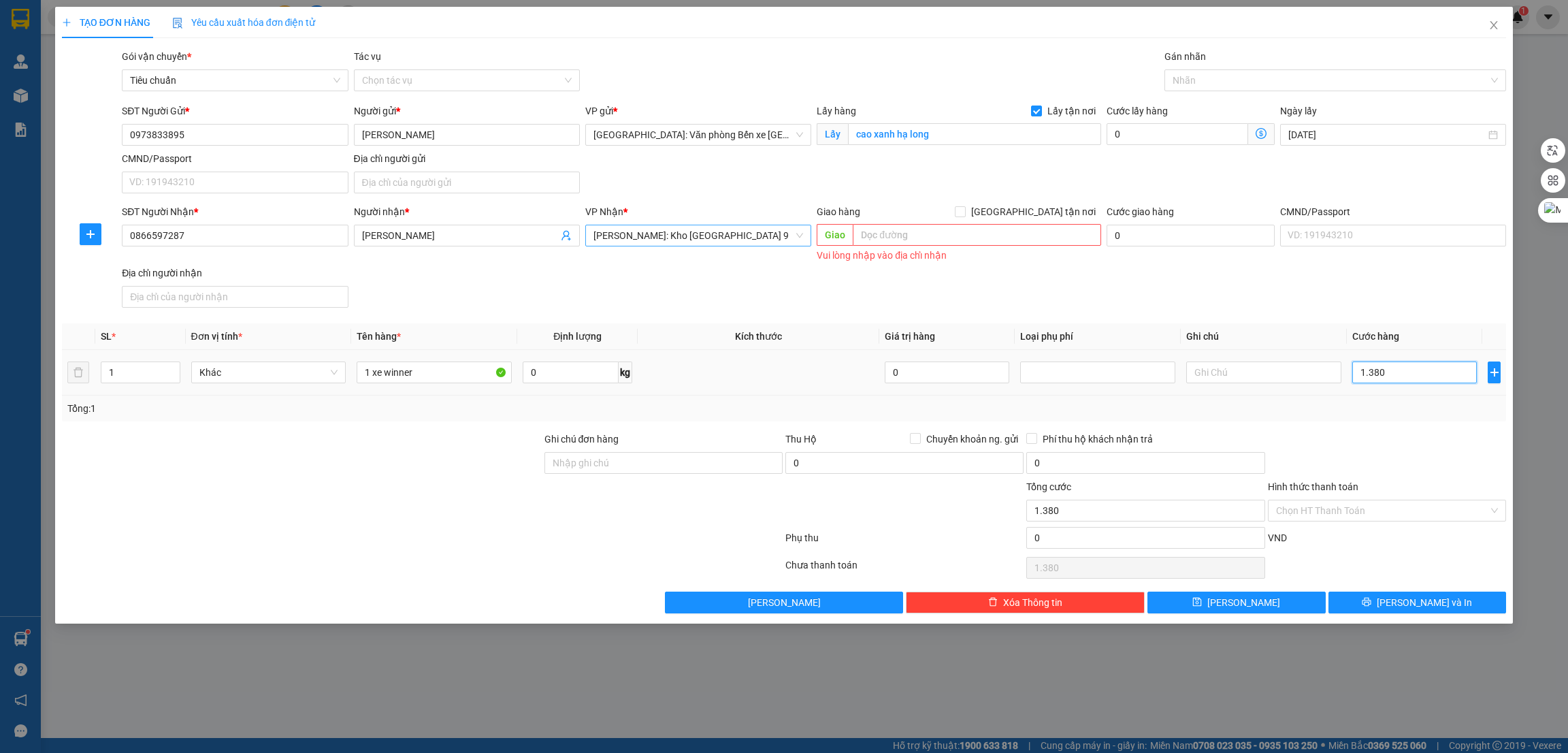
type input "13.800"
type input "138.000"
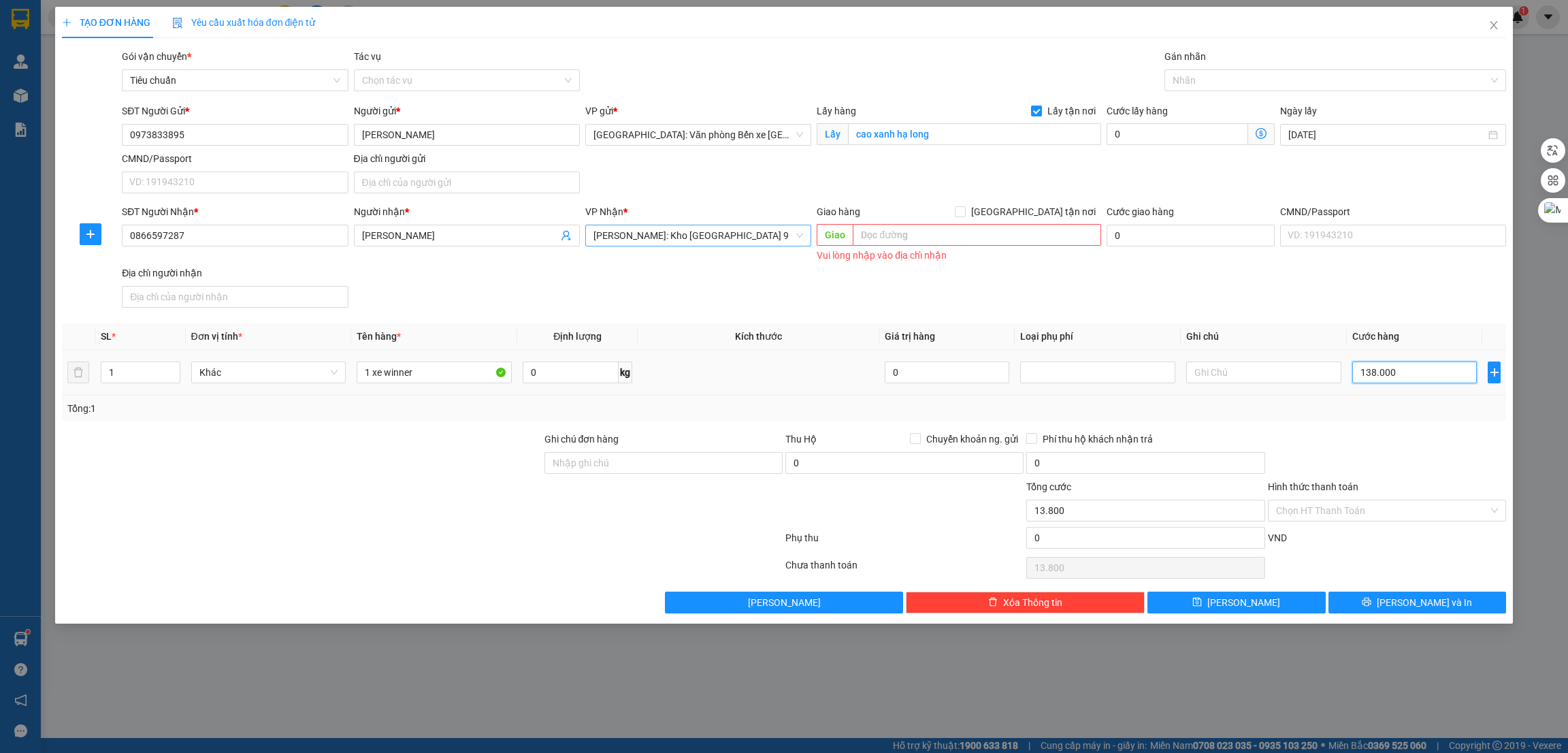
type input "138.000"
type input "1.380.000"
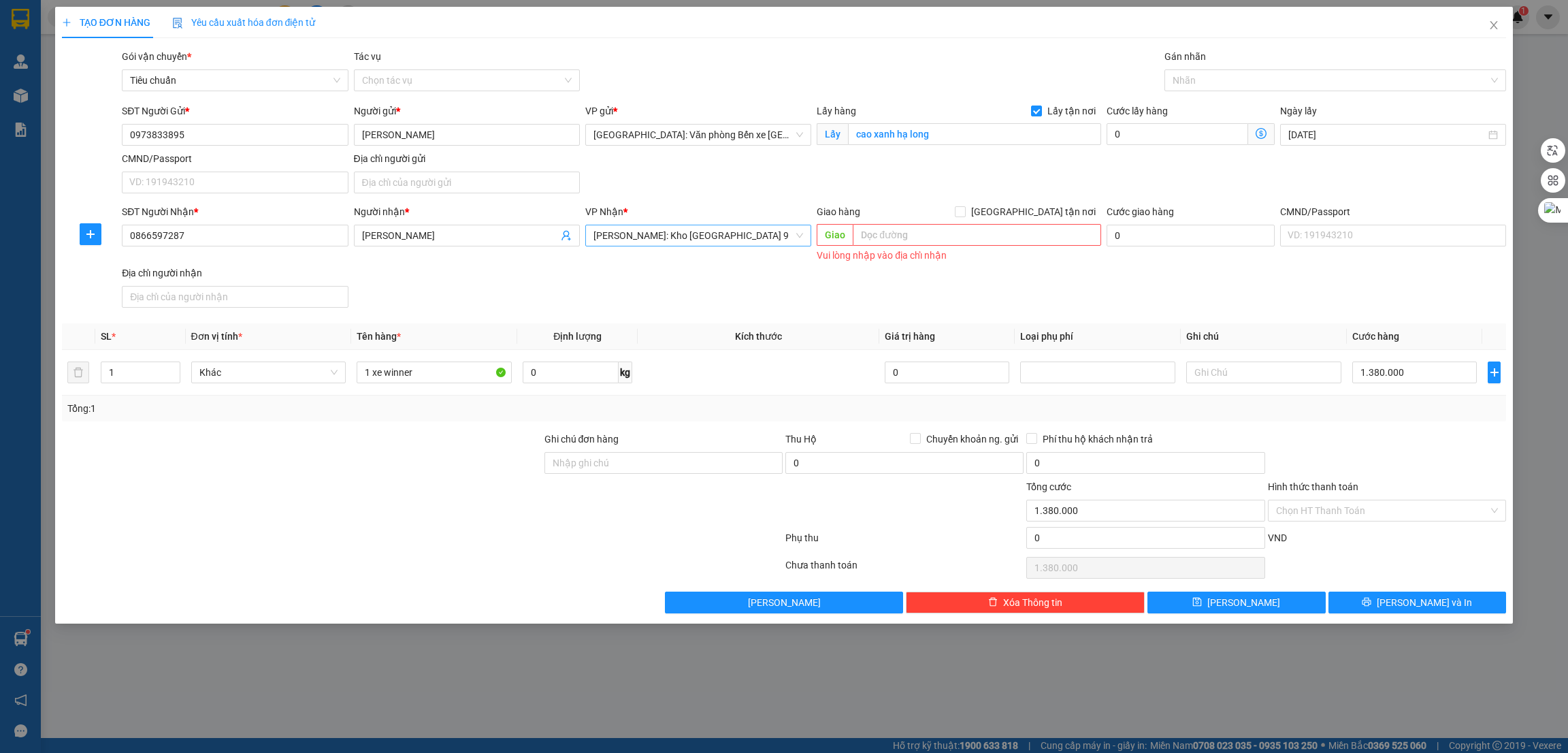
click at [392, 492] on div at bounding box center [302, 503] width 483 height 48
click at [1293, 606] on button "[PERSON_NAME]" at bounding box center [1237, 603] width 178 height 22
checkbox input "false"
type input "0"
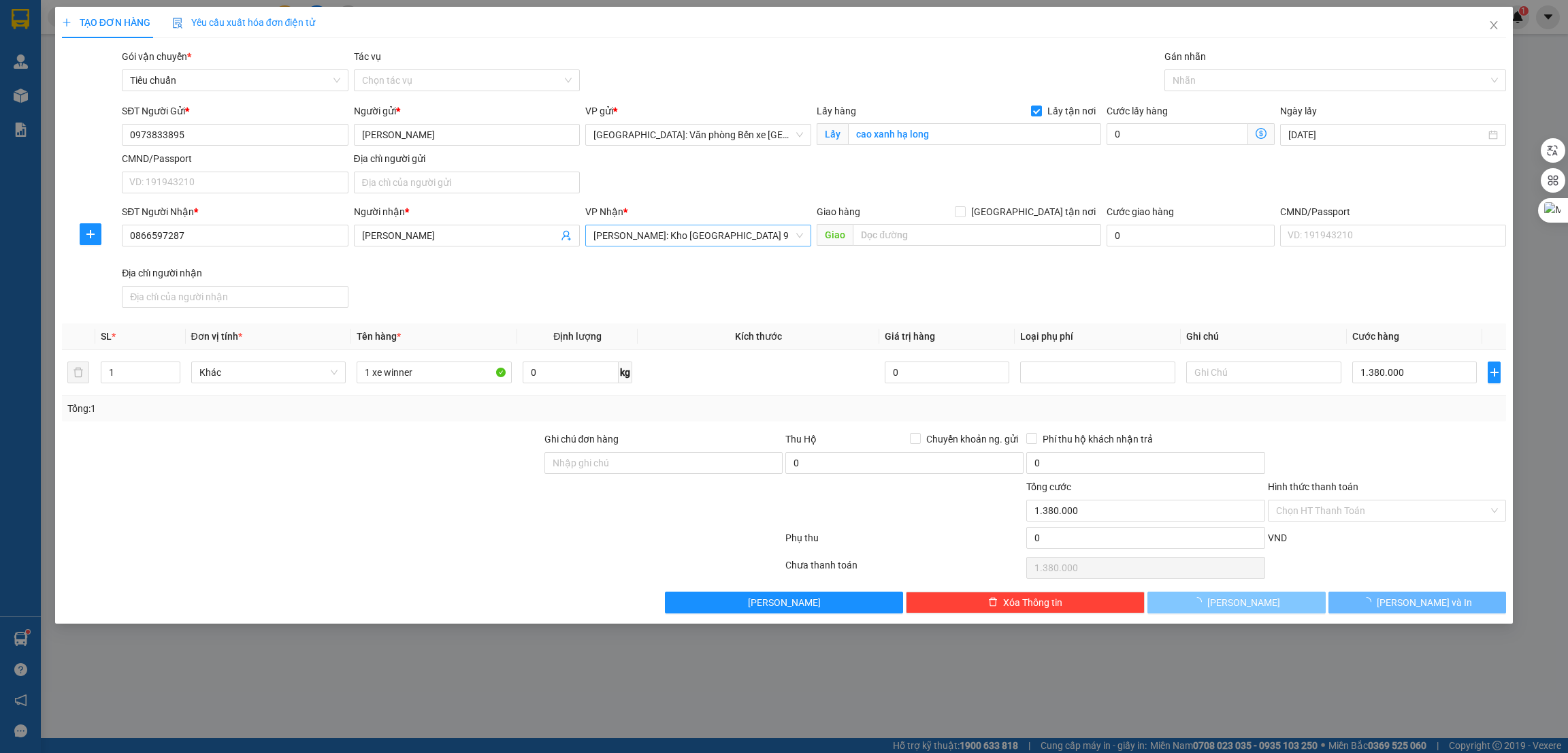
type input "0"
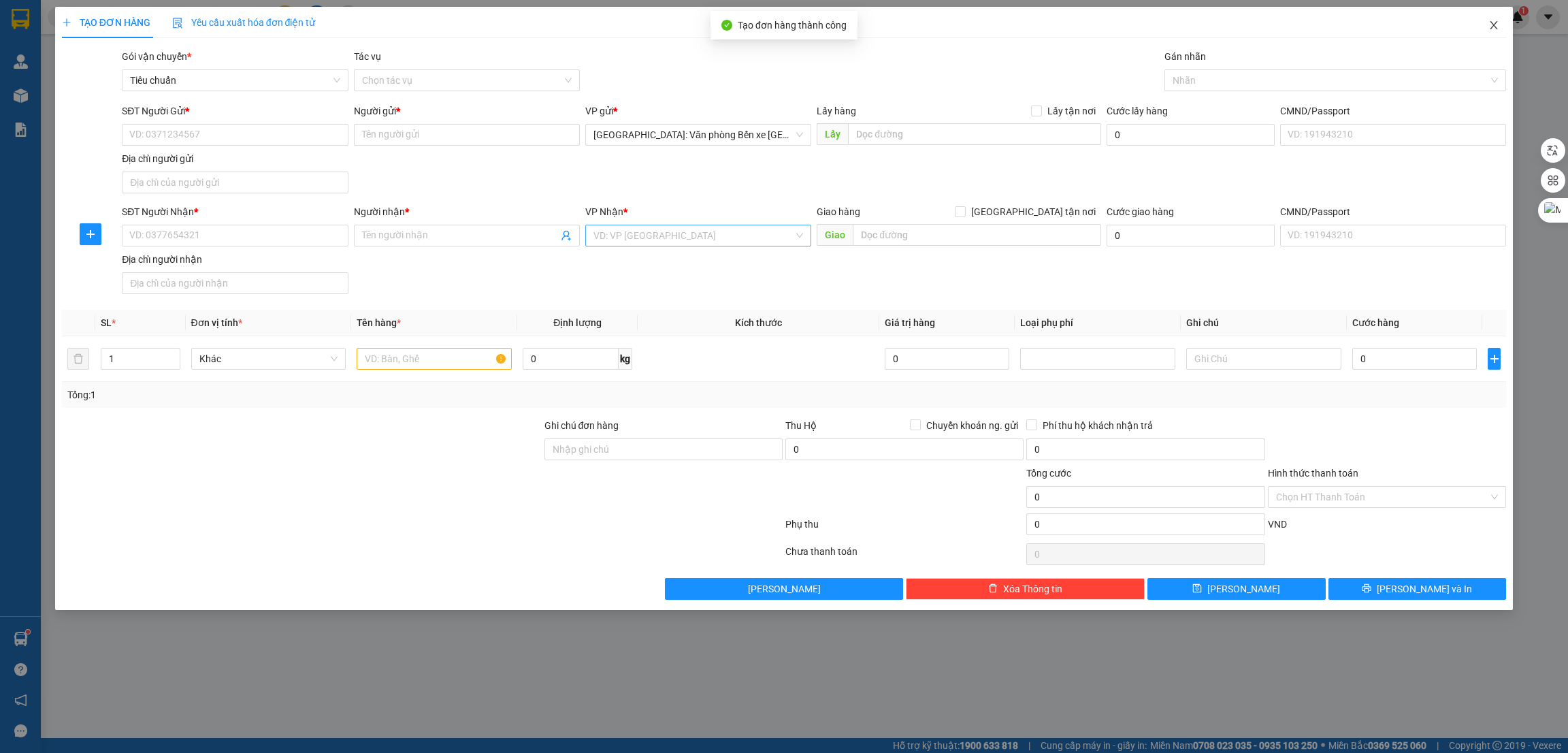
click at [1497, 20] on icon "close" at bounding box center [1494, 26] width 11 height 11
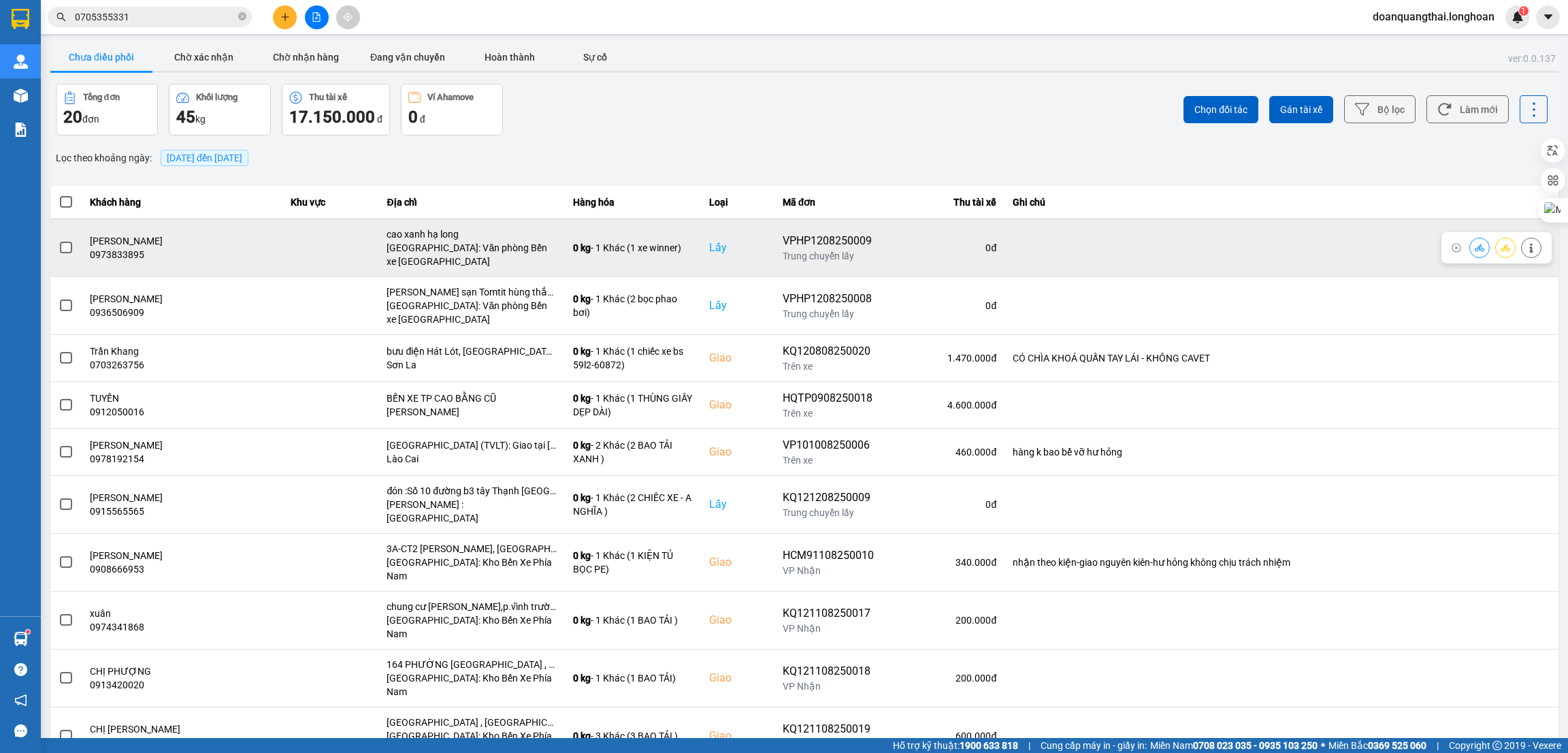
click at [66, 252] on span at bounding box center [65, 247] width 12 height 12
click at [59, 241] on input "checkbox" at bounding box center [59, 241] width 0 height 0
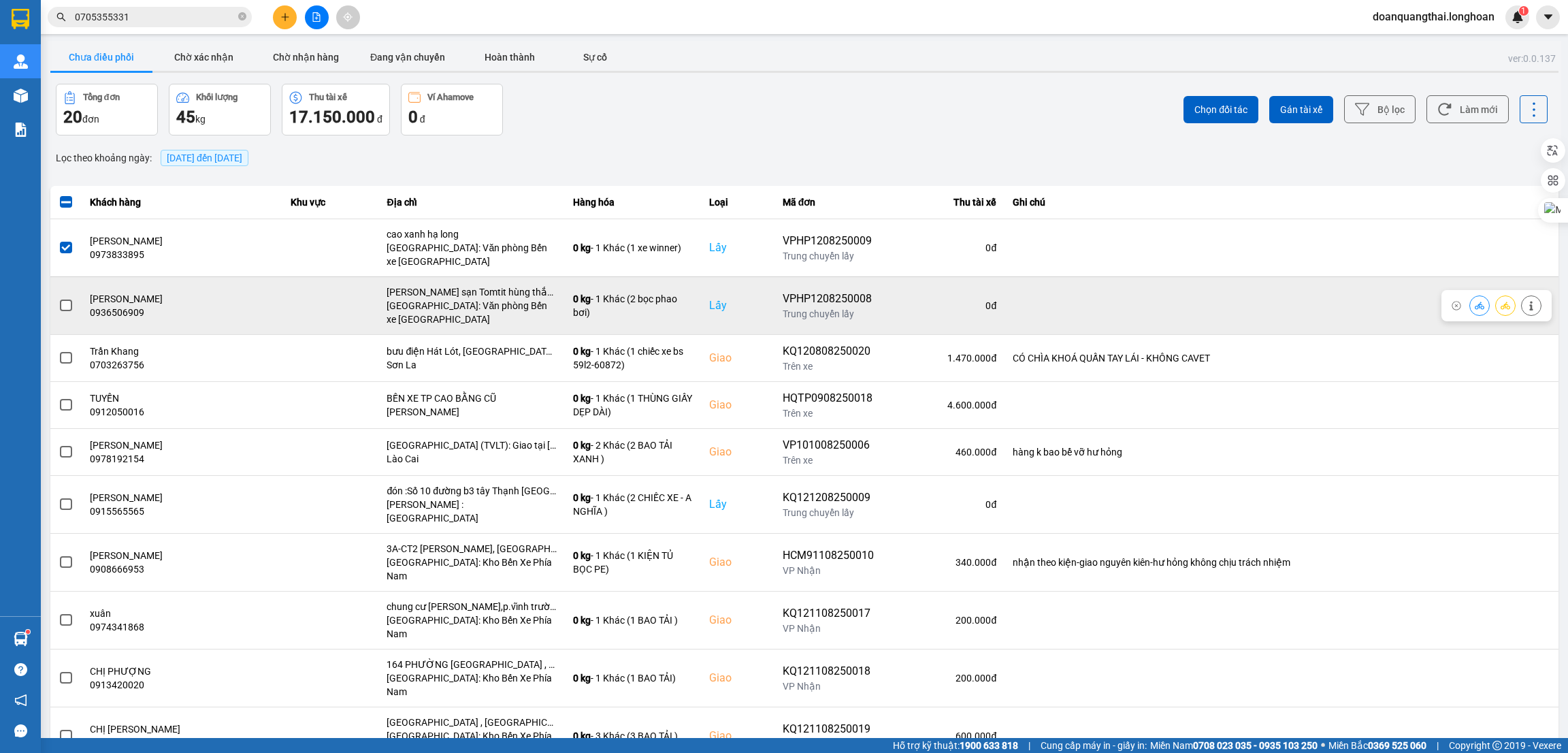
click at [68, 302] on span at bounding box center [65, 305] width 12 height 12
click at [59, 298] on input "checkbox" at bounding box center [59, 298] width 0 height 0
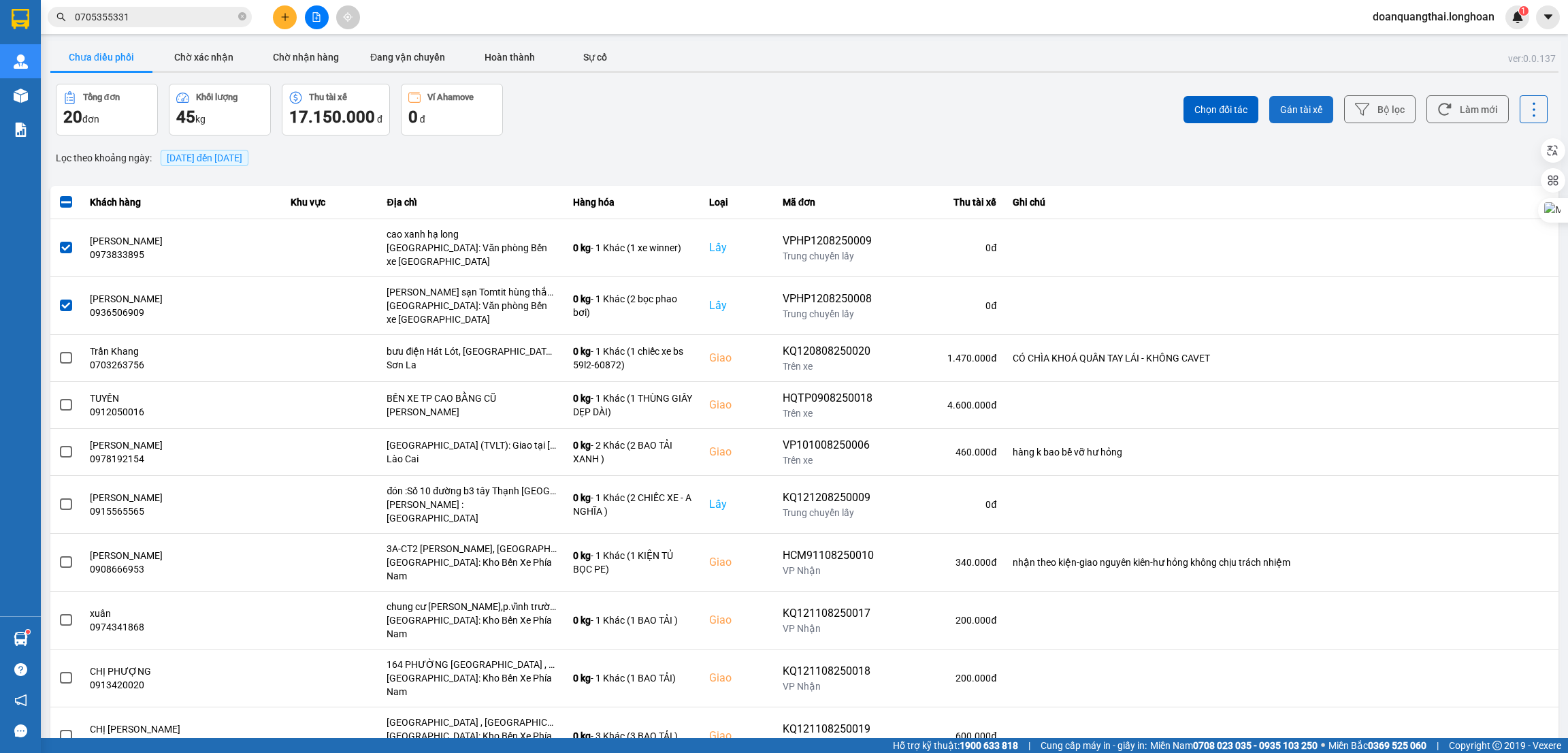
click at [1294, 110] on span "Gán tài xế" at bounding box center [1302, 109] width 42 height 14
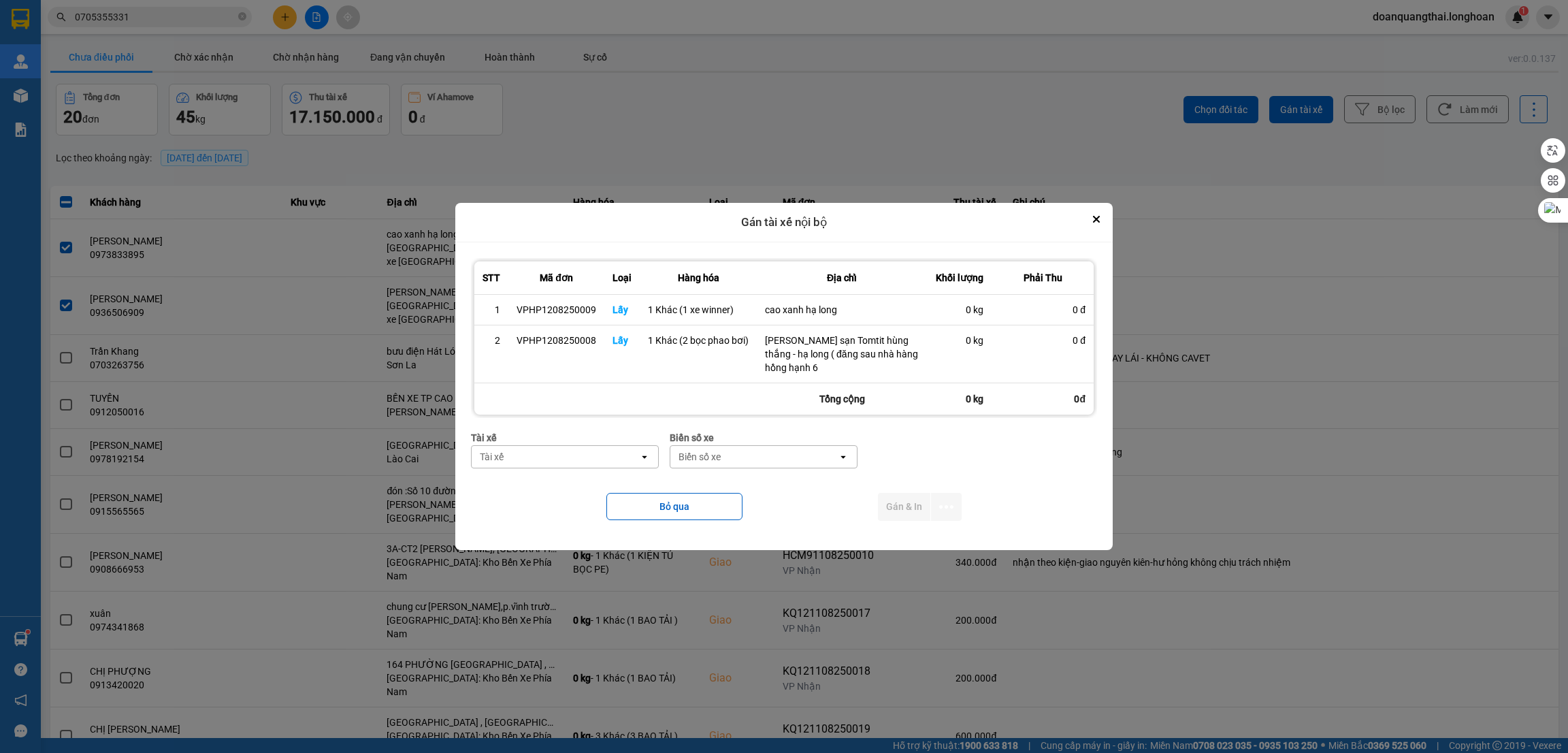
click at [573, 455] on div "Tài xế" at bounding box center [555, 457] width 167 height 22
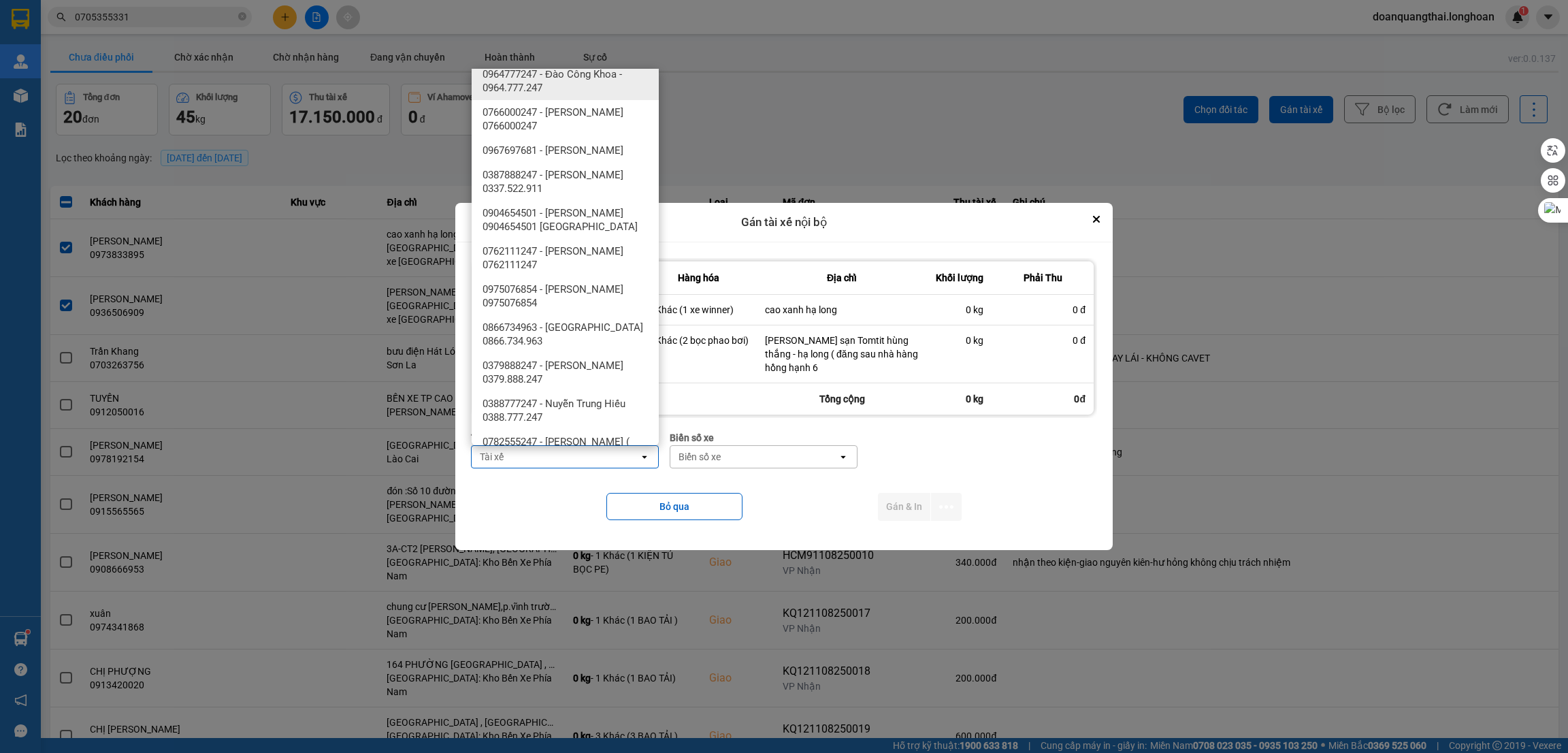
scroll to position [817, 0]
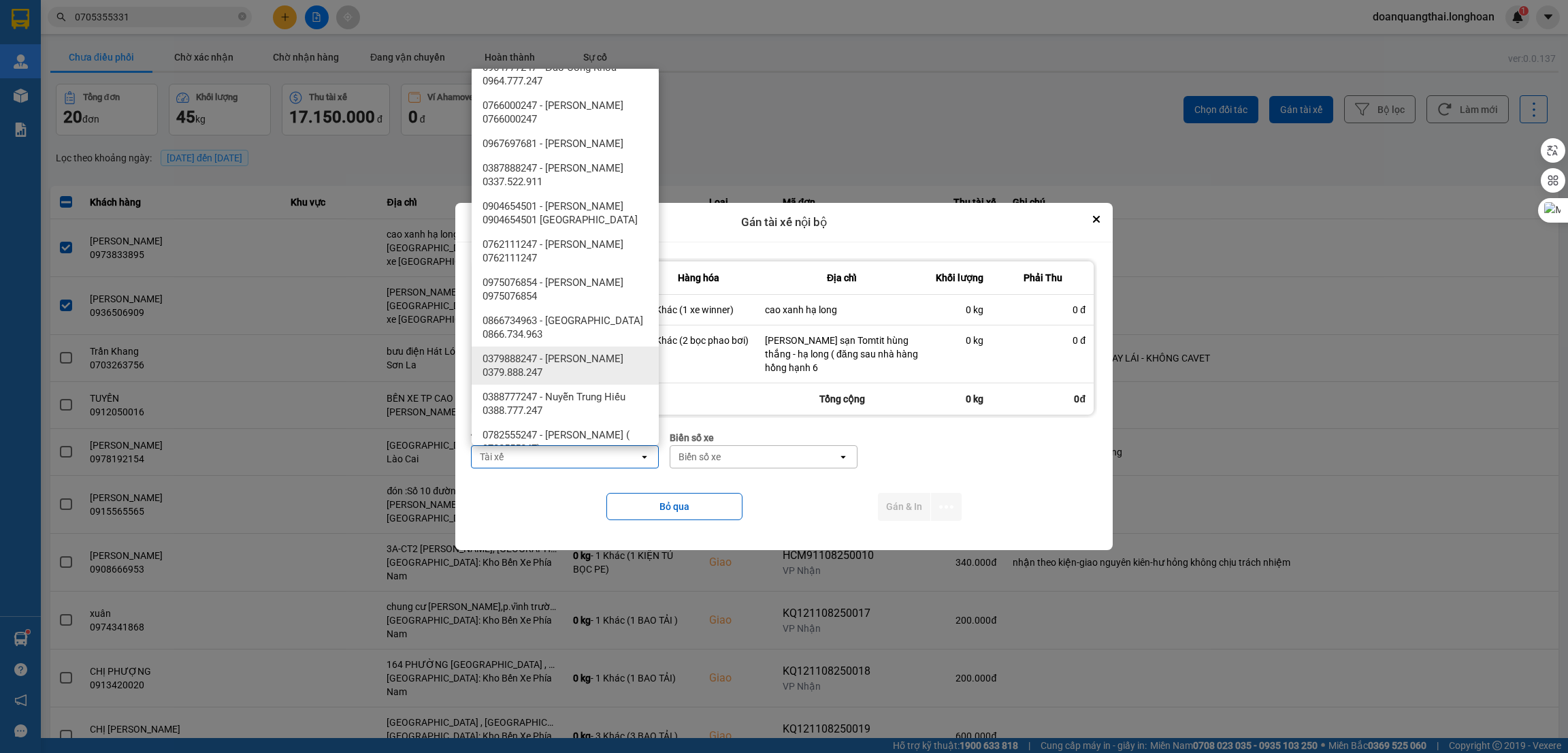
click at [583, 368] on span "0379888247 - phạm thế anh 0379.888.247" at bounding box center [568, 366] width 171 height 27
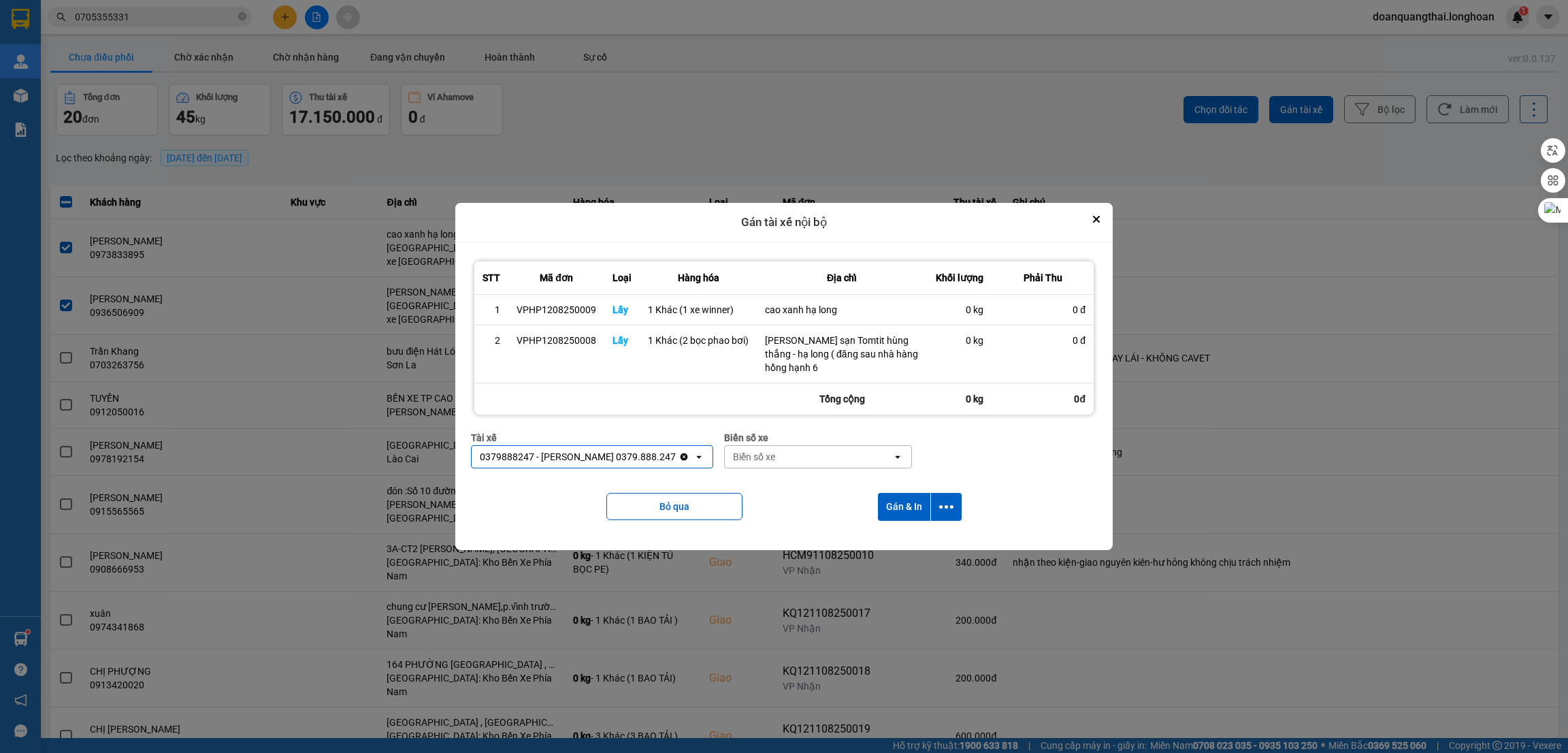
click at [795, 456] on div "Biển số xe" at bounding box center [808, 457] width 167 height 22
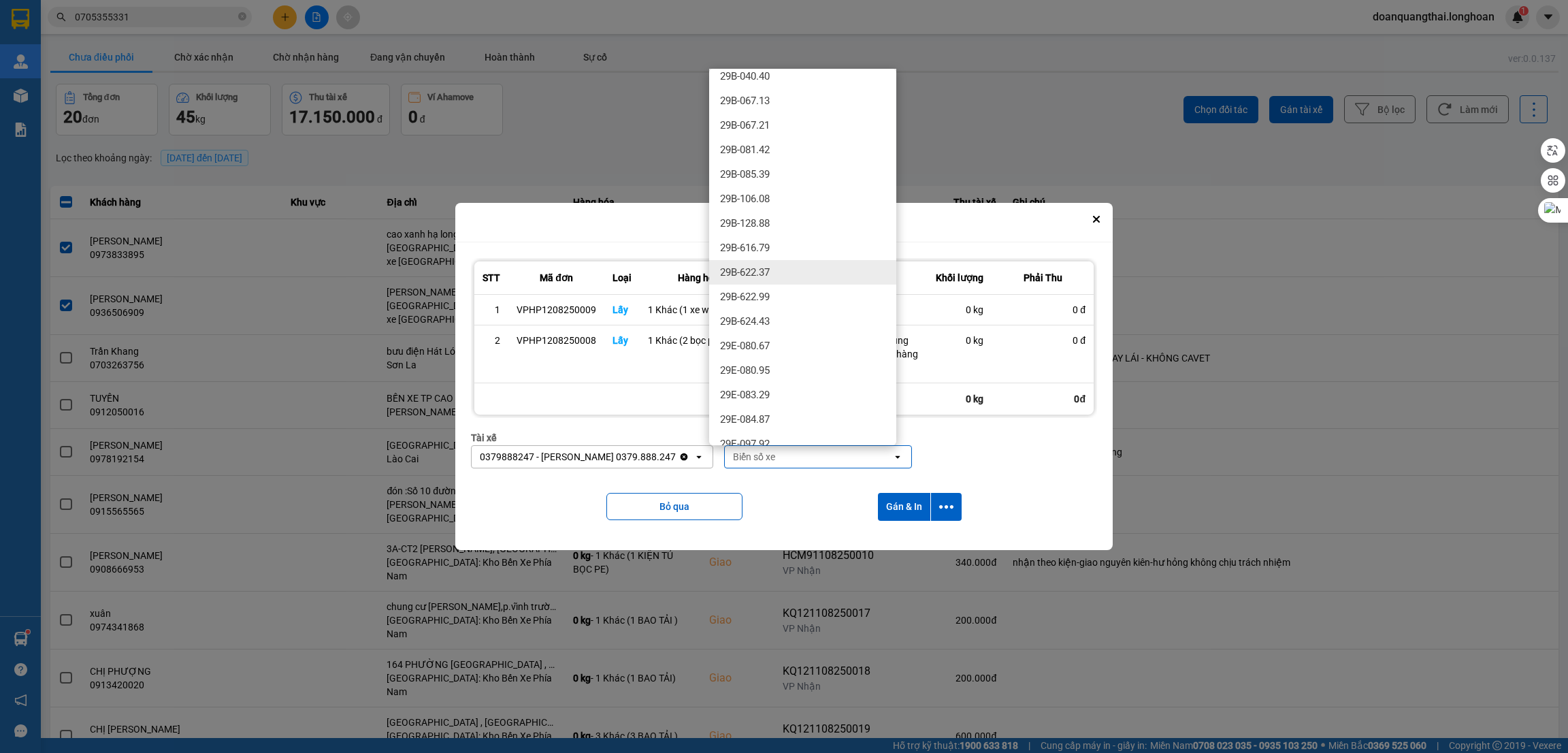
scroll to position [306, 0]
click at [786, 392] on div "29E-137.34" at bounding box center [802, 393] width 188 height 25
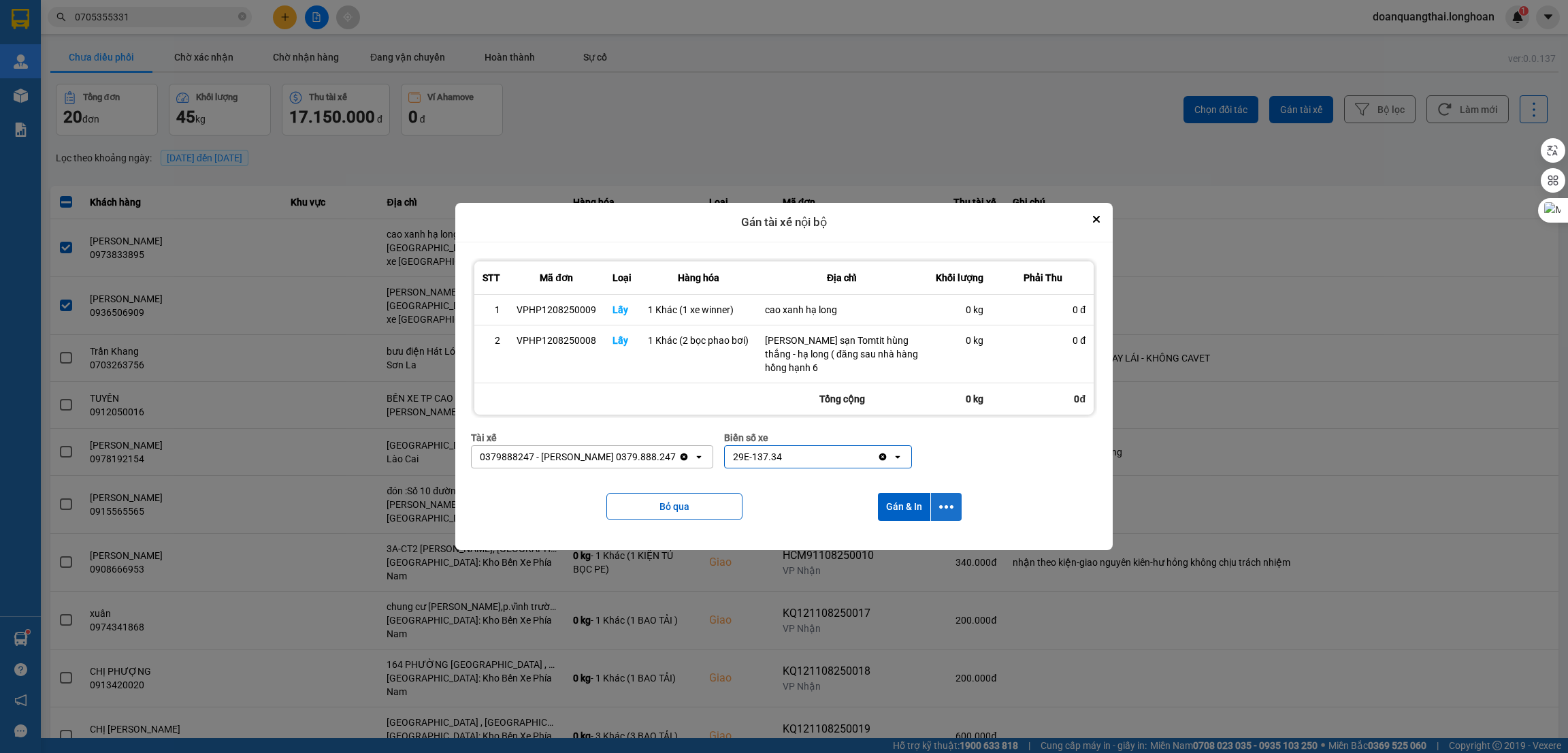
click at [946, 507] on icon "dialog" at bounding box center [947, 507] width 15 height 4
click at [897, 541] on span "Chỉ gán tài" at bounding box center [892, 543] width 45 height 14
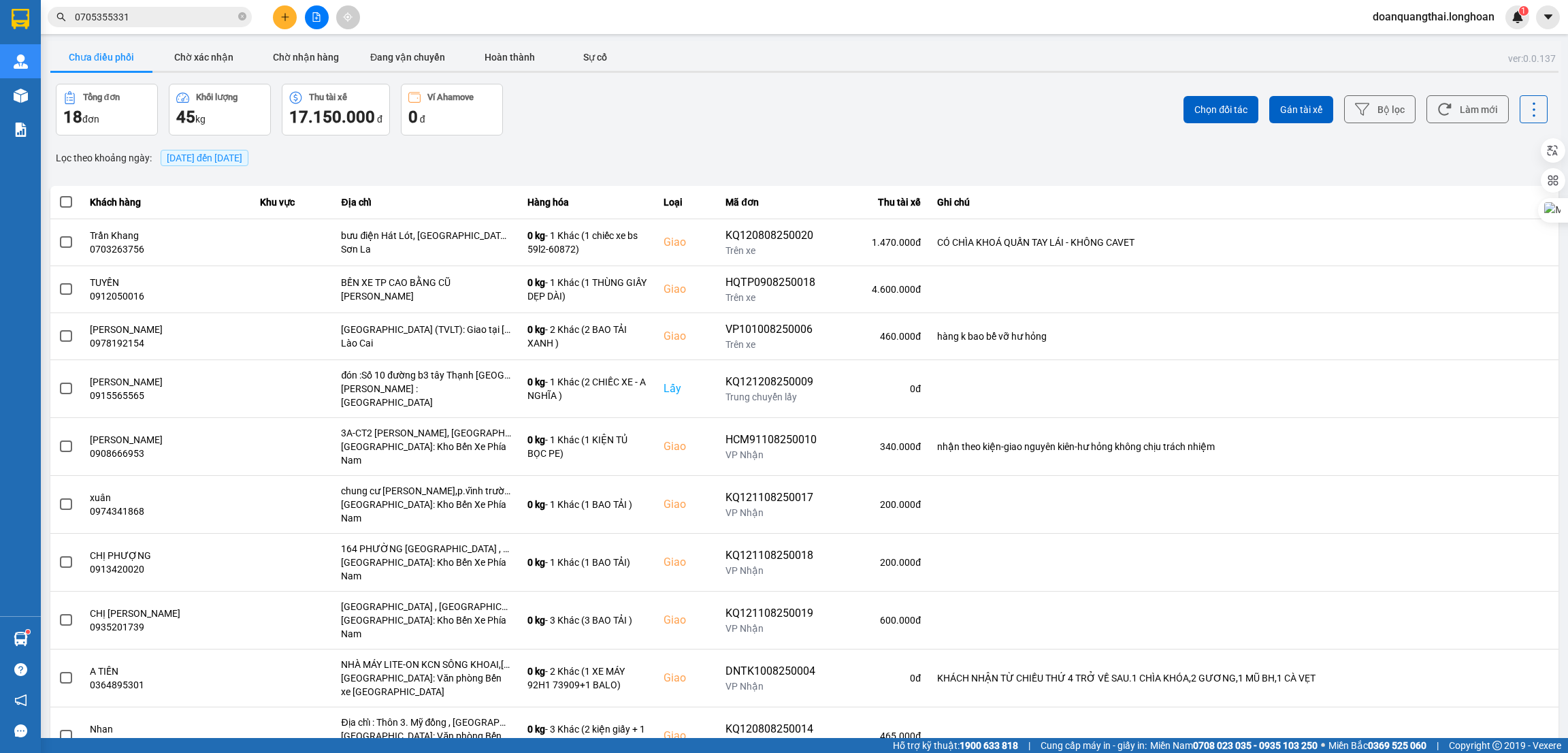
click at [186, 26] on span "0705355331" at bounding box center [149, 16] width 204 height 20
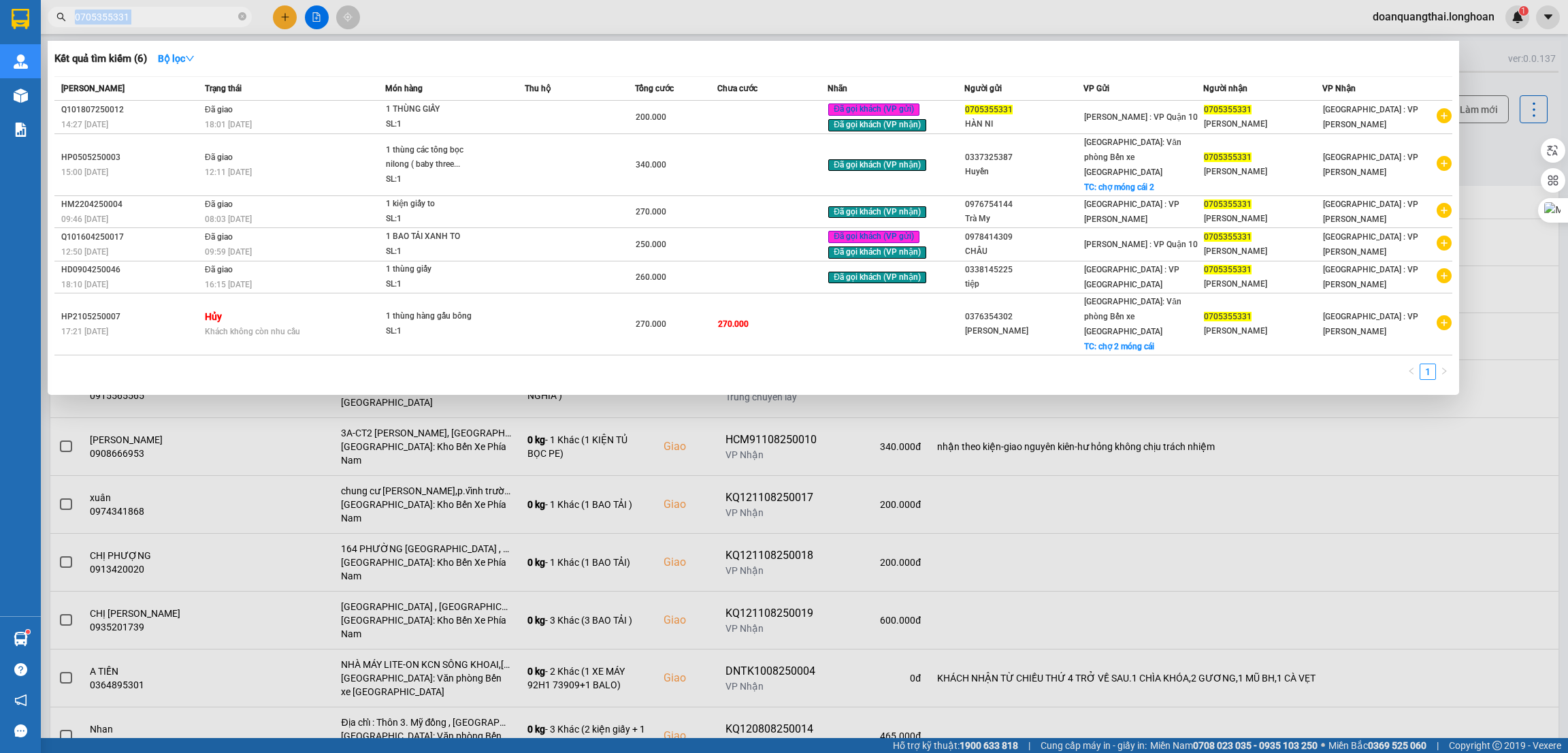
click at [185, 26] on span "0705355331" at bounding box center [149, 16] width 204 height 20
click at [185, 14] on input "0705355331" at bounding box center [156, 16] width 161 height 15
click at [183, 14] on input "0705355331" at bounding box center [156, 16] width 161 height 15
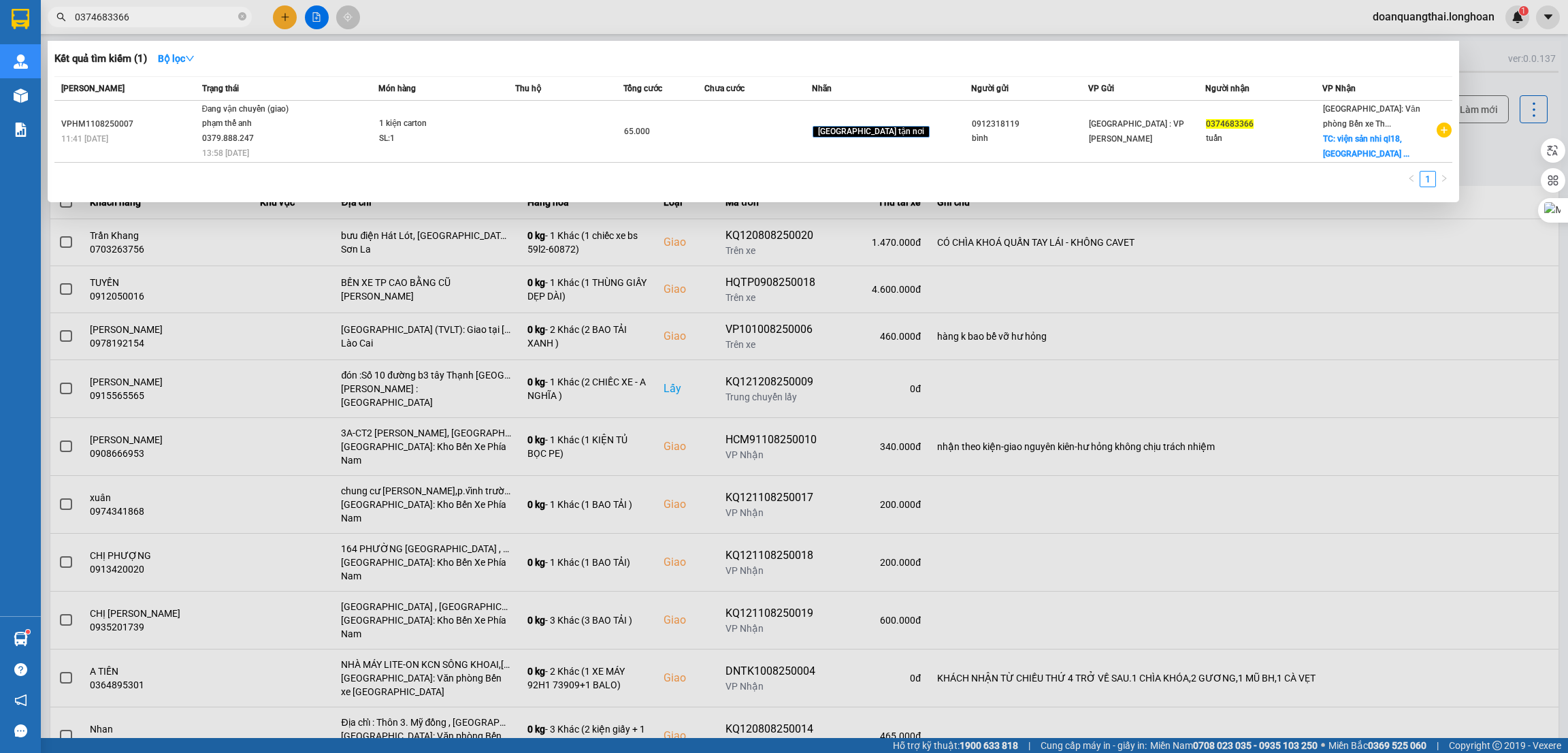
click at [161, 22] on input "0374683366" at bounding box center [156, 16] width 161 height 15
paste input "936628079"
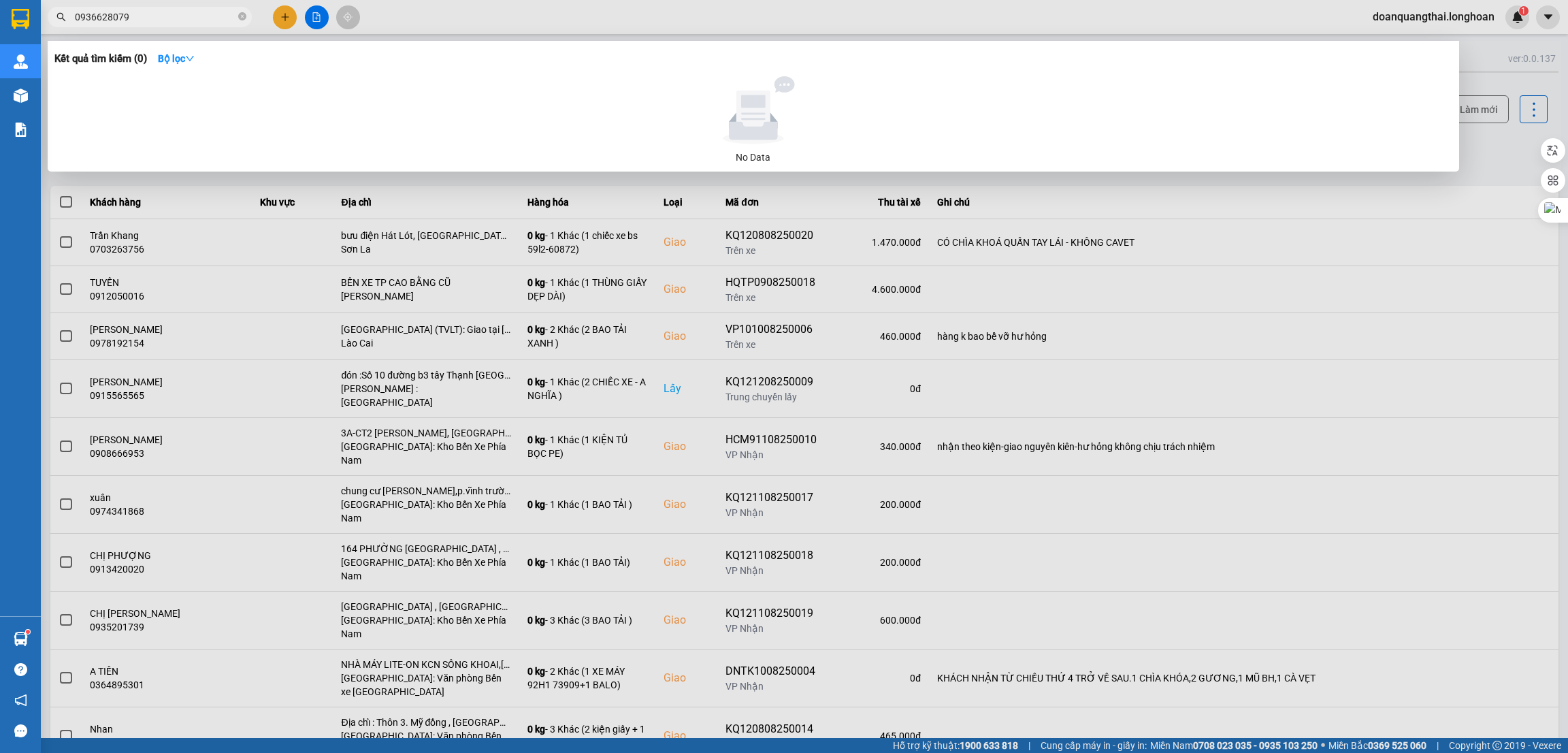
type input "0936628079"
click at [296, 9] on div at bounding box center [784, 376] width 1568 height 753
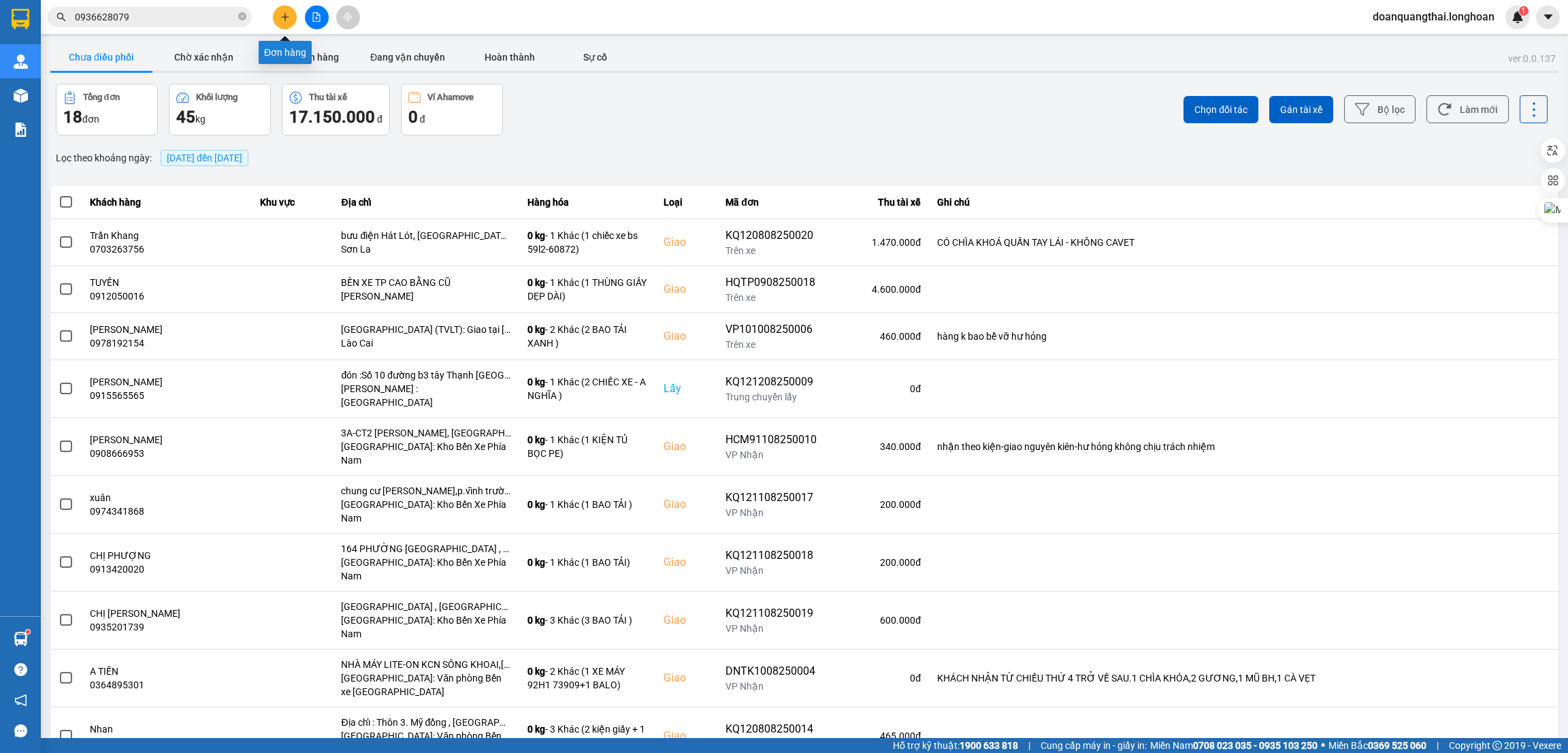
click at [288, 16] on icon "plus" at bounding box center [285, 16] width 9 height 9
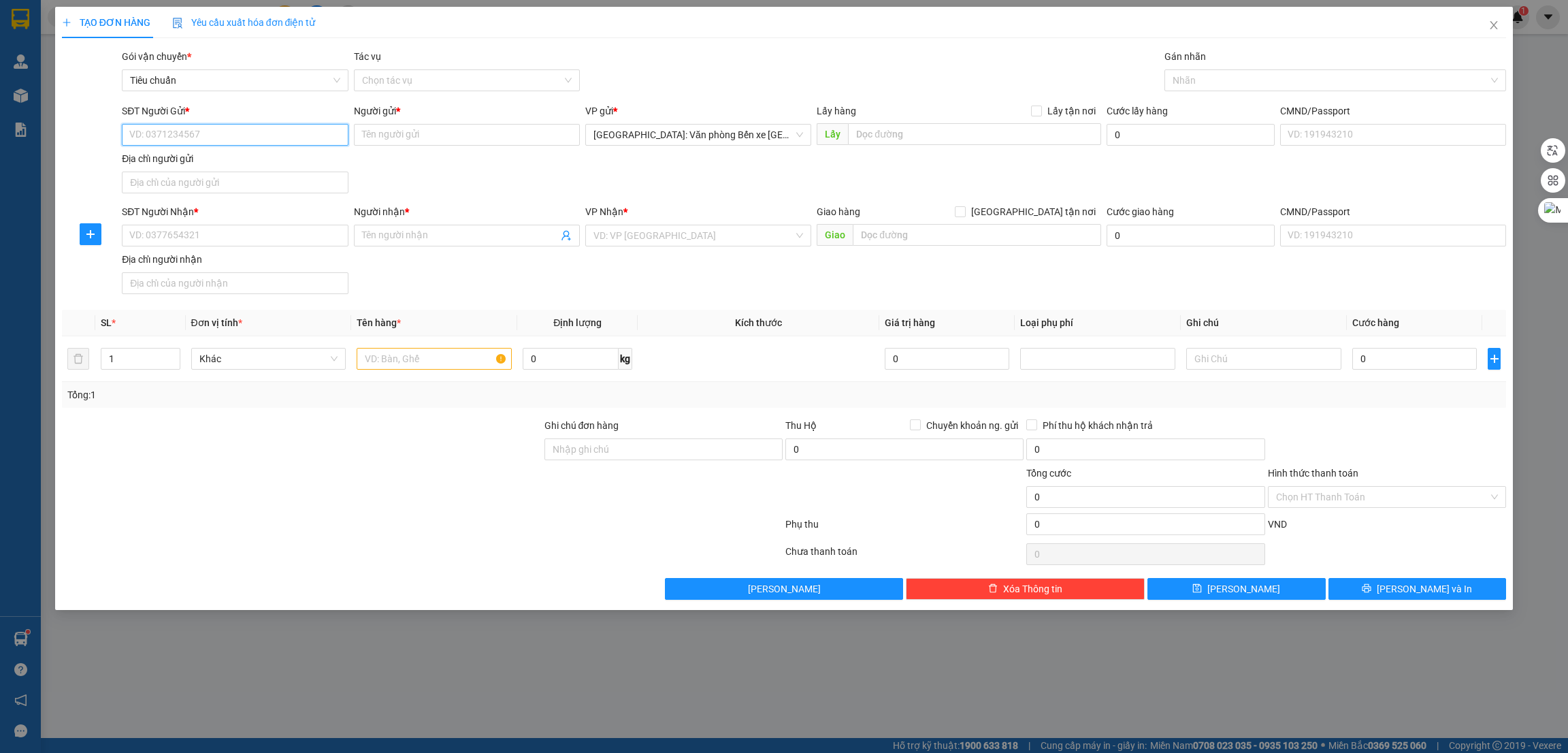
paste input "0936628079"
type input "0936628079"
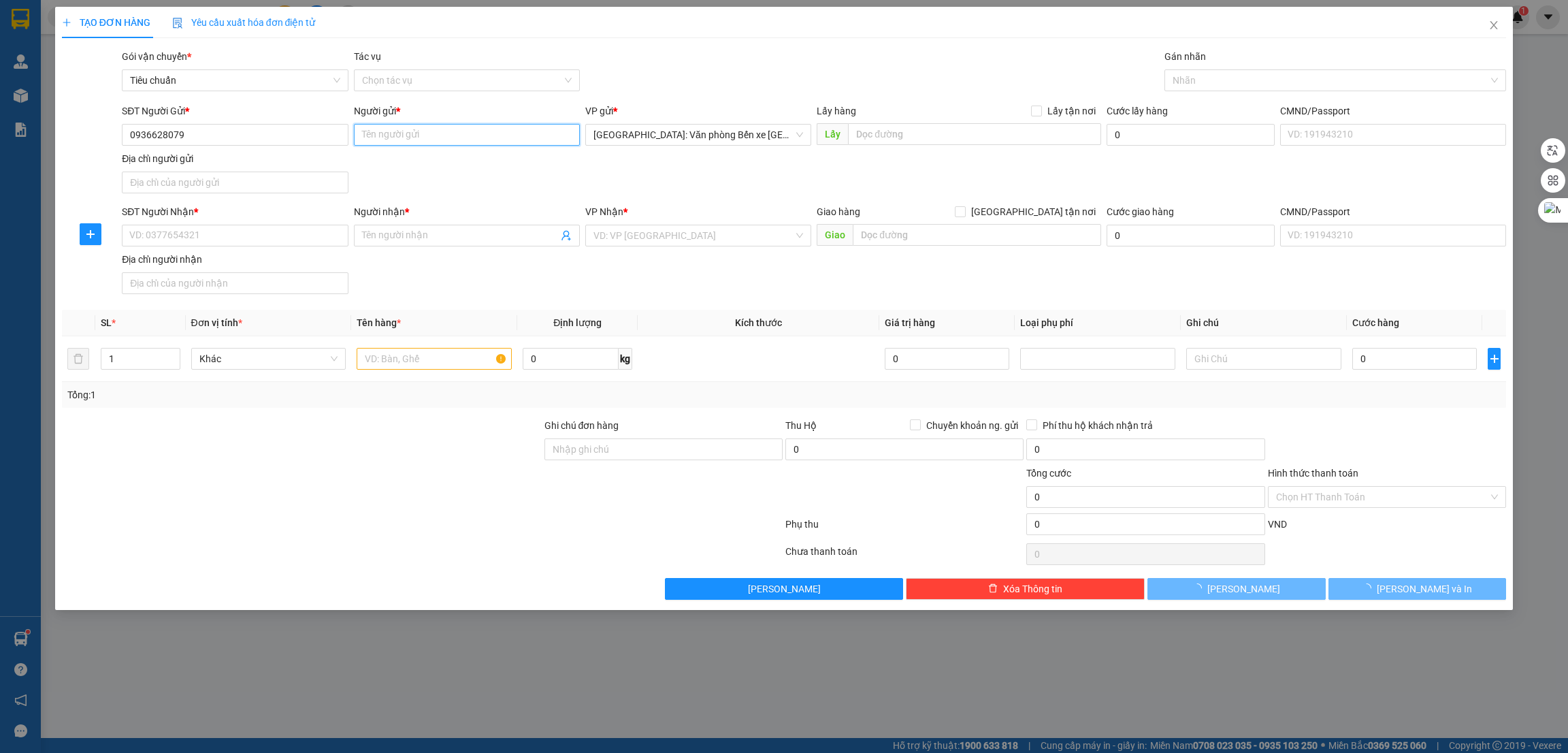
click at [422, 127] on input "Người gửi *" at bounding box center [467, 134] width 226 height 22
type input "Hiếu"
click at [224, 239] on input "SĐT Người Nhận *" at bounding box center [234, 236] width 226 height 22
click at [196, 231] on input "SĐT Người Nhận *" at bounding box center [234, 236] width 226 height 22
paste input "0364790485"
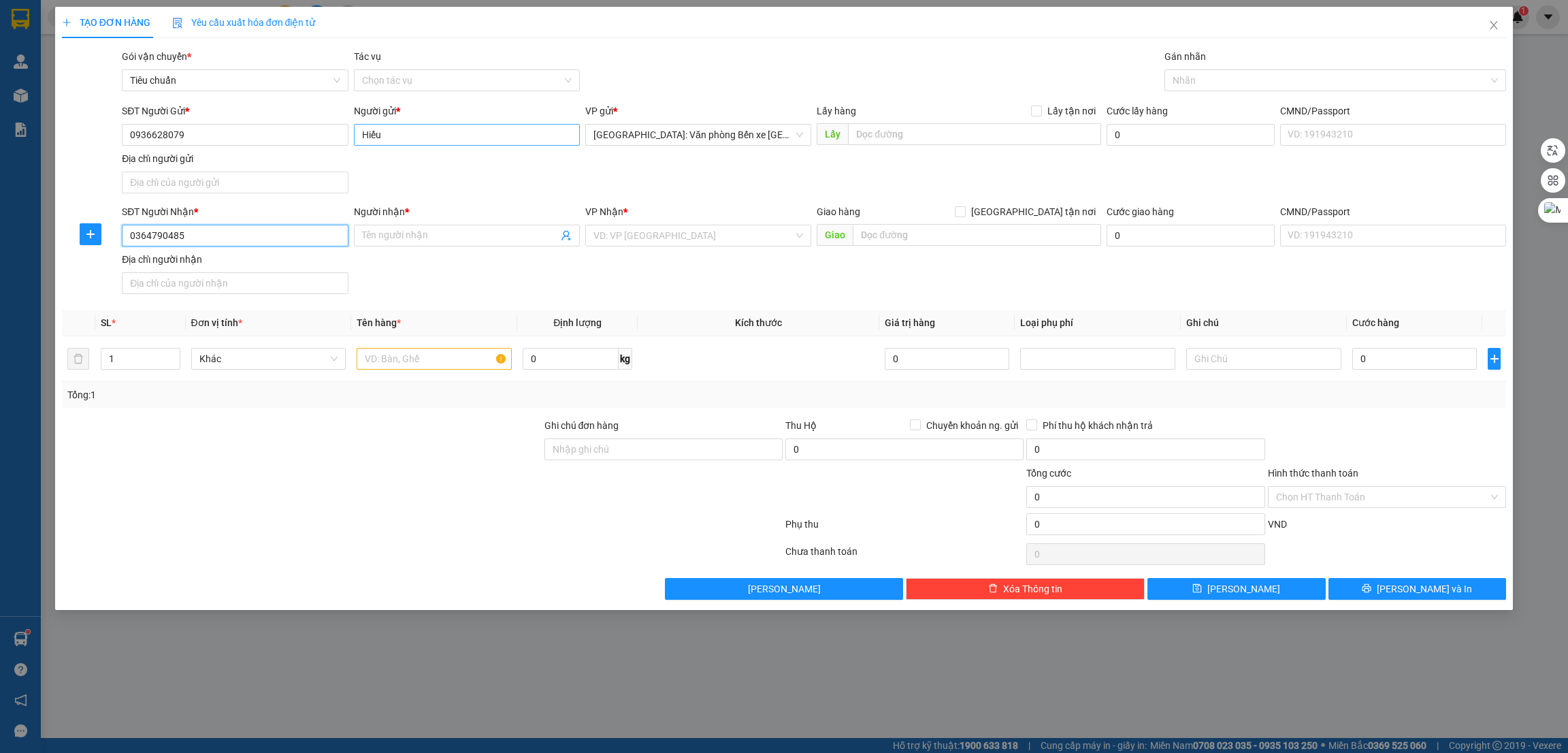
type input "0364790485"
click at [395, 136] on input "Hiếu" at bounding box center [467, 134] width 226 height 22
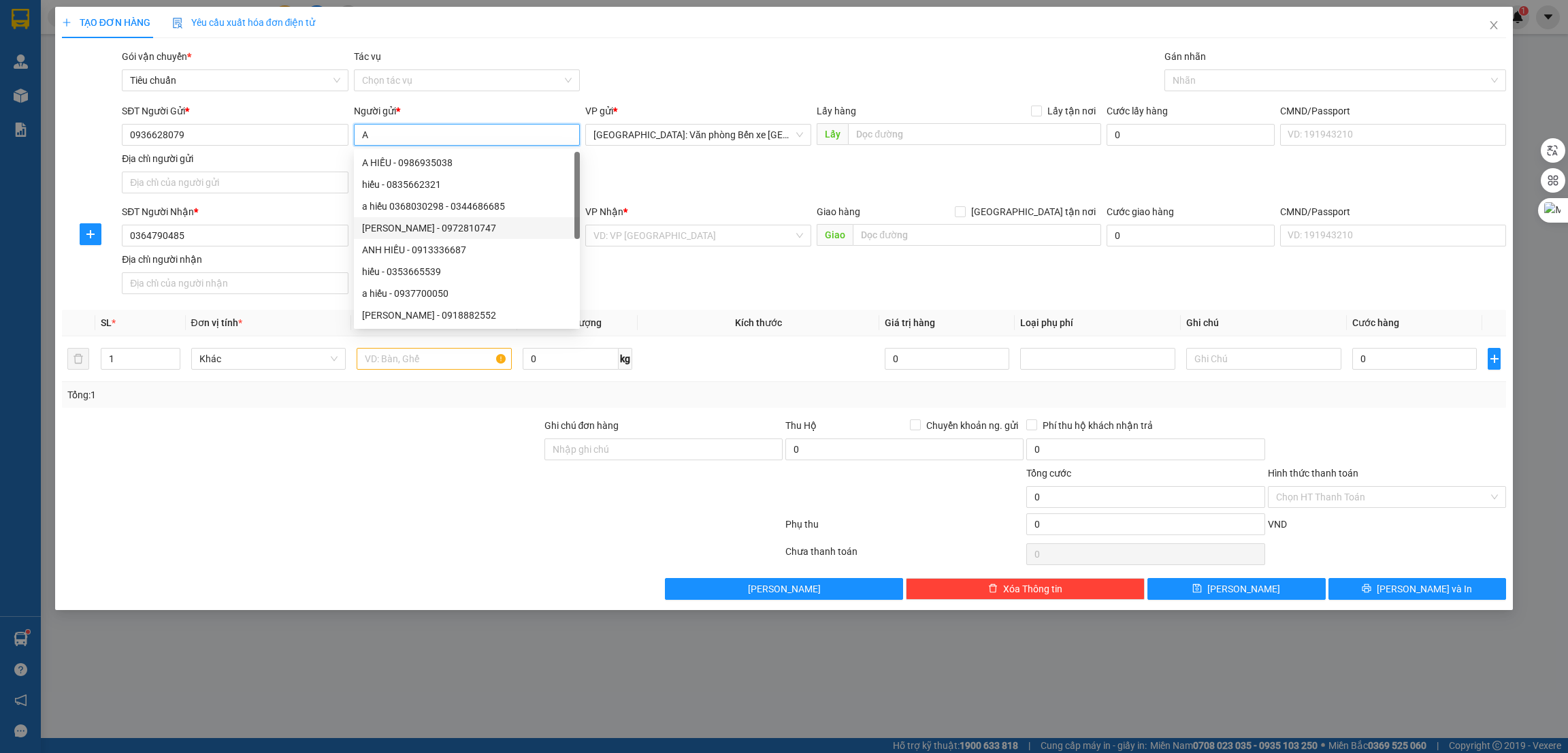
type input "A"
click at [242, 454] on div at bounding box center [302, 442] width 483 height 48
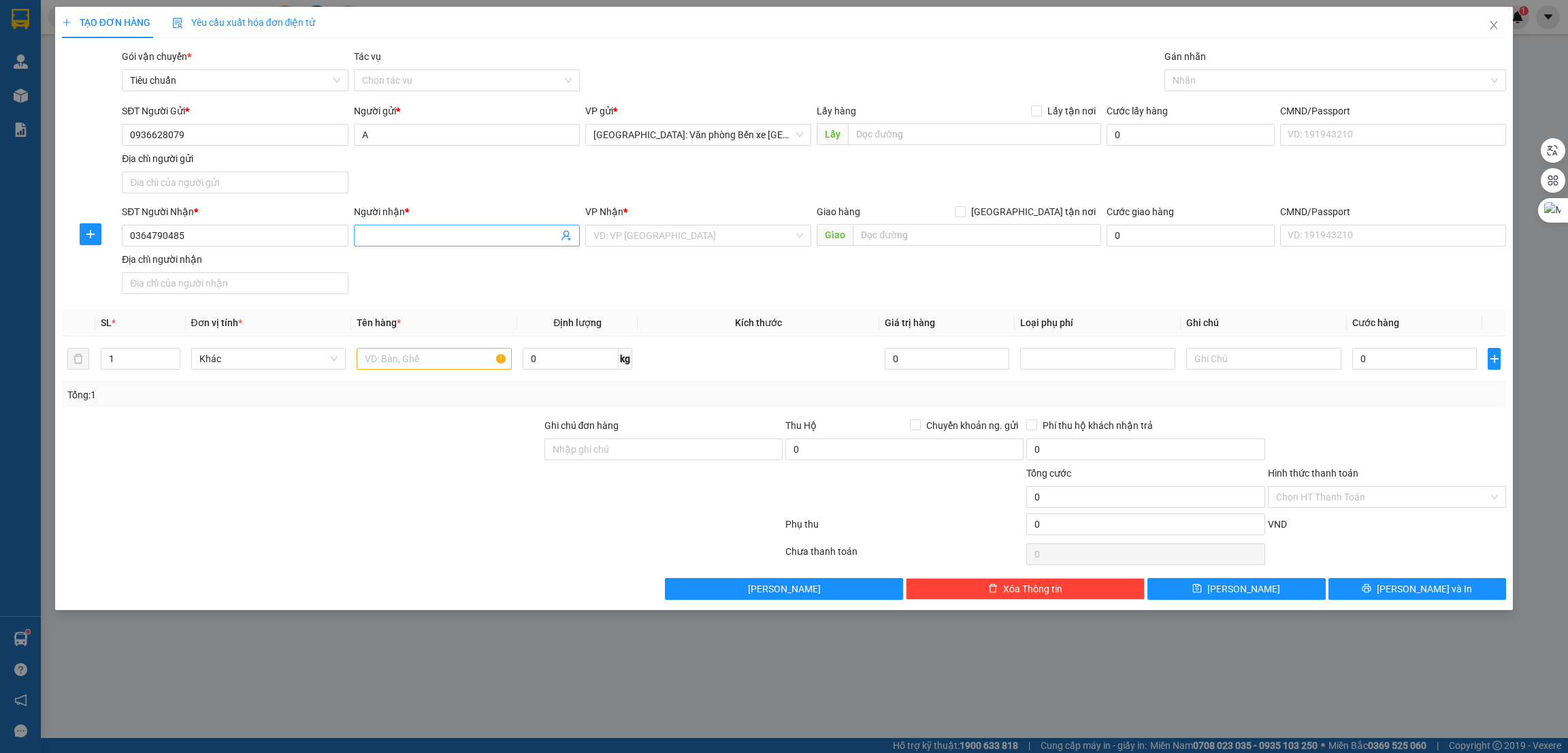
click at [371, 230] on input "Người nhận *" at bounding box center [460, 235] width 196 height 15
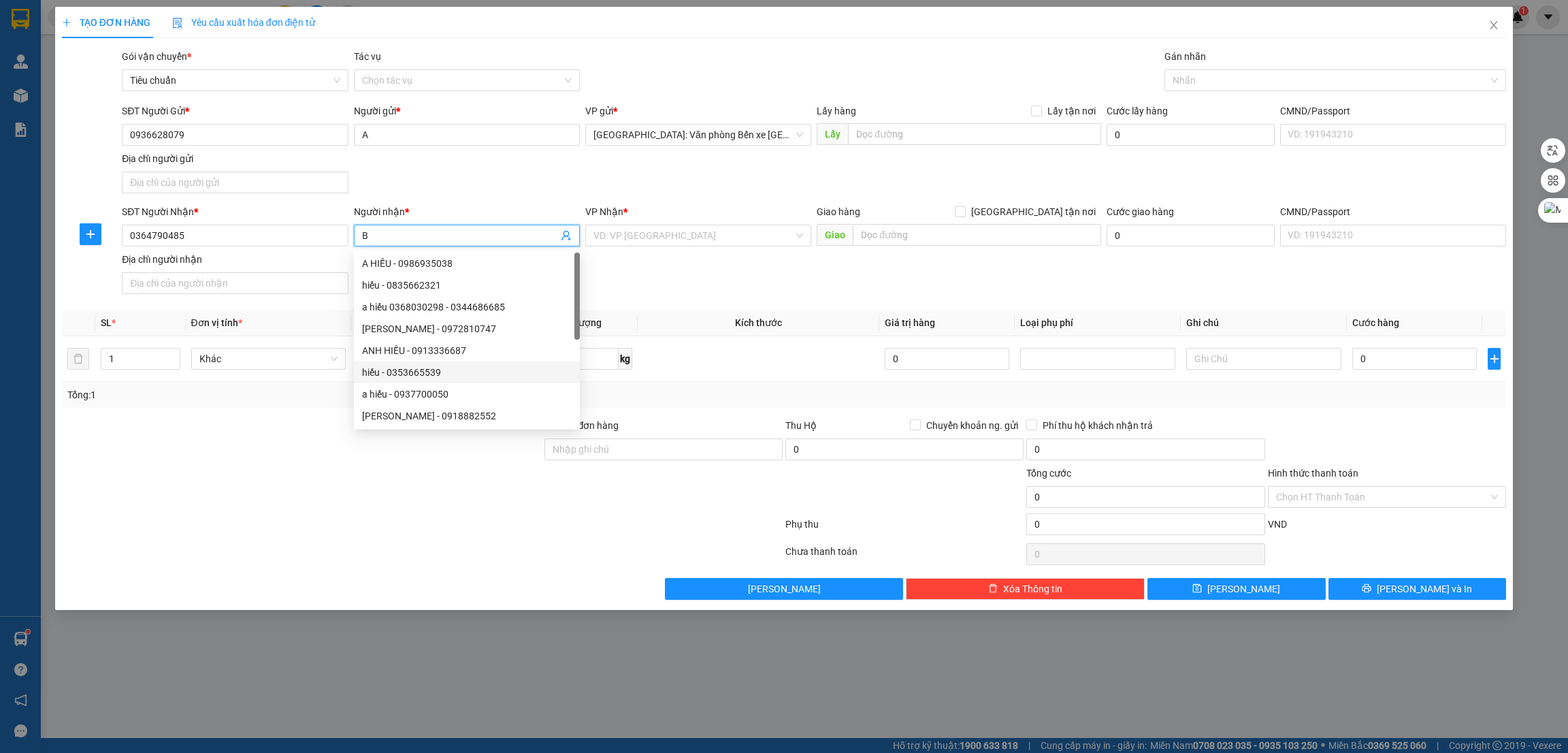
type input "B"
click at [310, 462] on div at bounding box center [302, 442] width 483 height 48
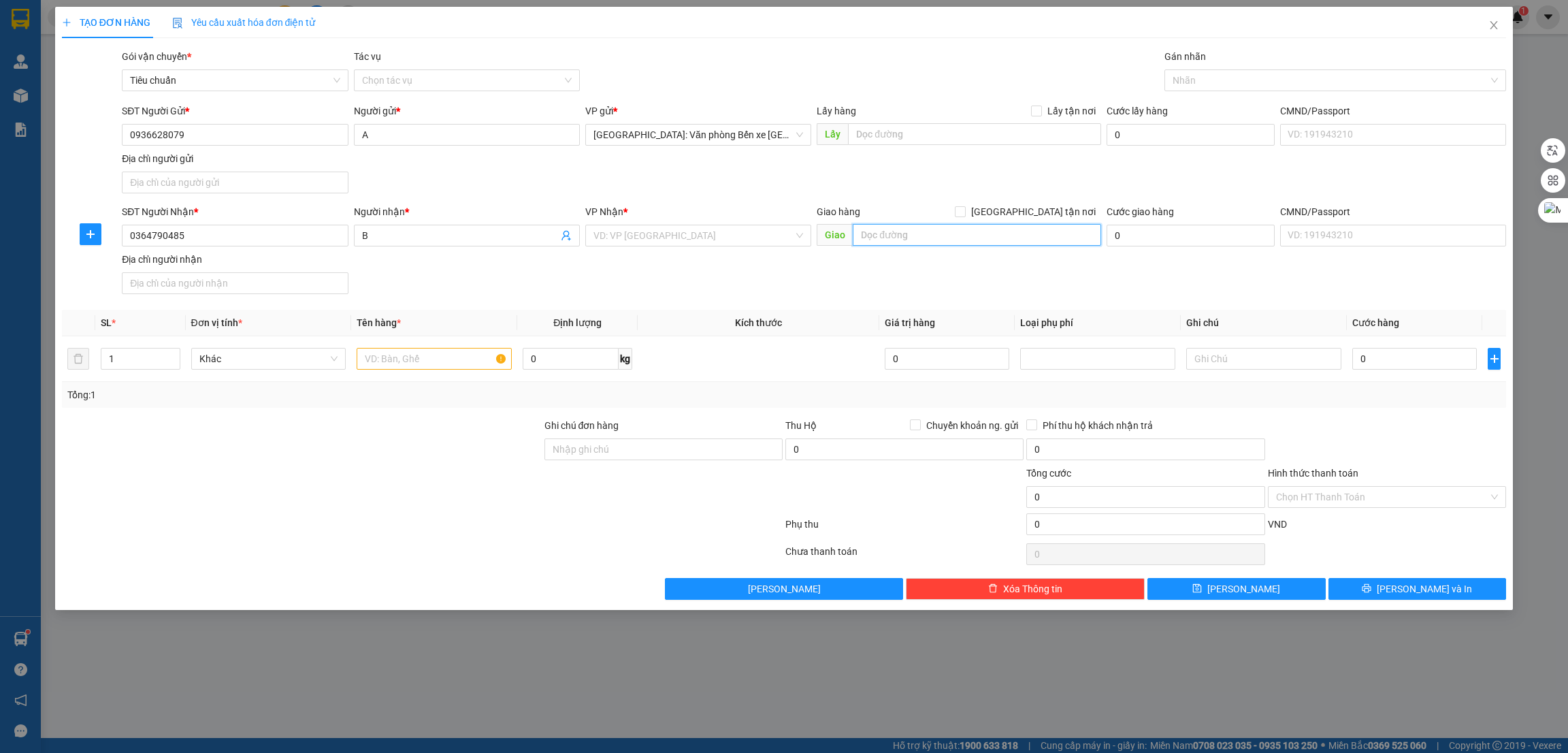
click at [925, 238] on input "text" at bounding box center [976, 235] width 248 height 22
click at [959, 135] on input "text" at bounding box center [974, 134] width 252 height 22
paste input "khách sạn asean hạ long"
type input "khách sạn asean hạ long"
click at [1047, 107] on span "Lấy tận nơi" at bounding box center [1071, 111] width 59 height 15
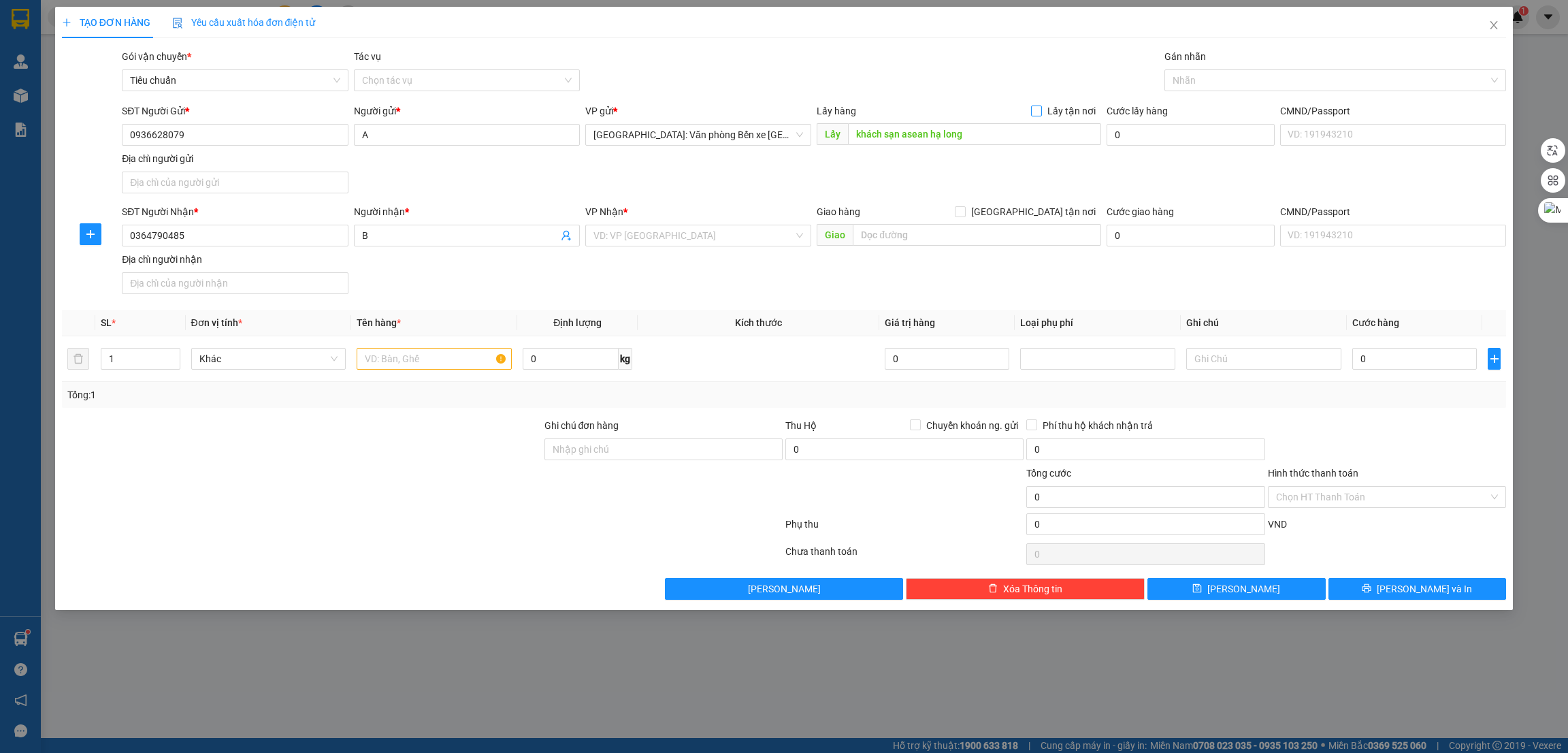
click at [1041, 107] on input "Lấy tận nơi" at bounding box center [1036, 110] width 9 height 9
checkbox input "true"
click at [727, 235] on input "search" at bounding box center [693, 235] width 200 height 20
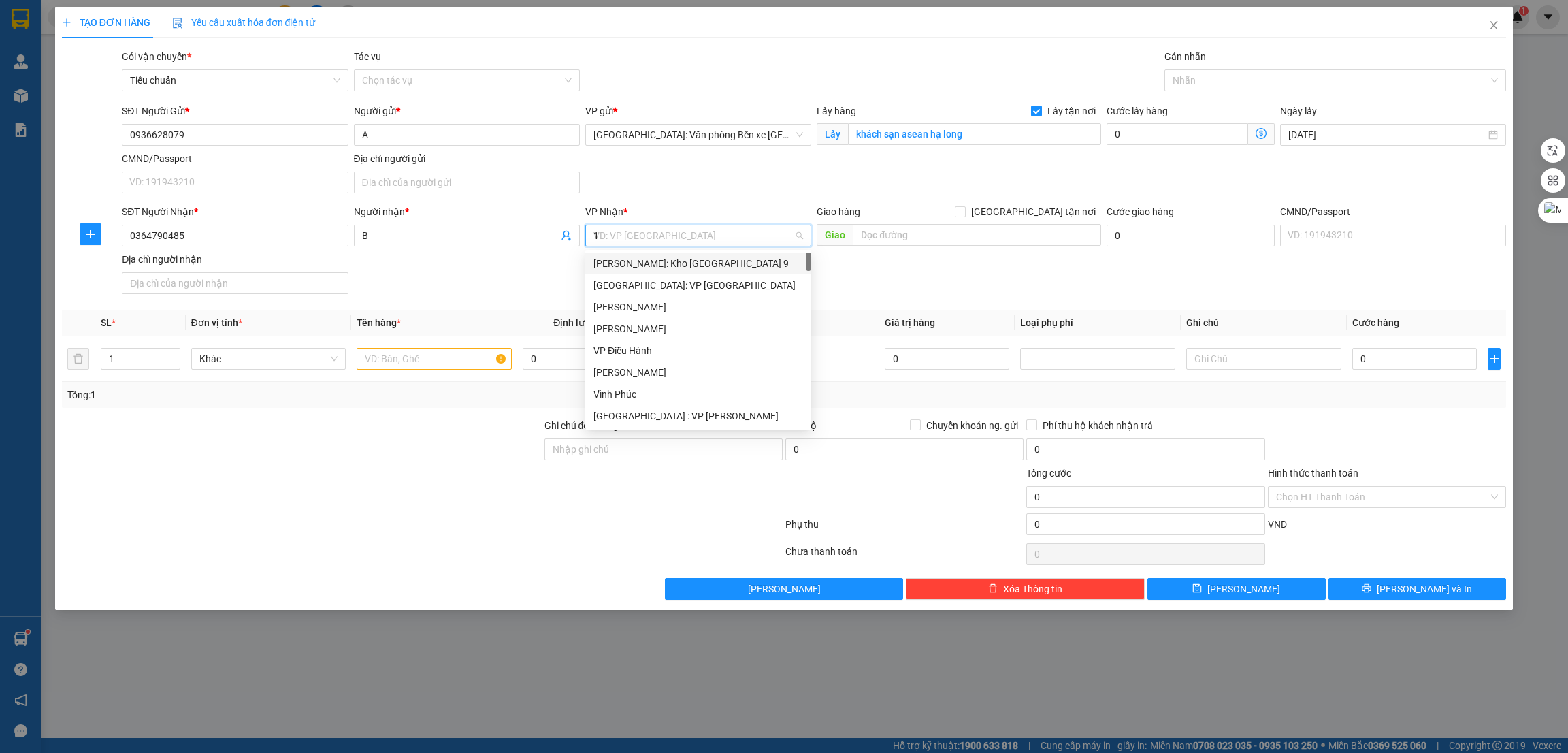
type input "12"
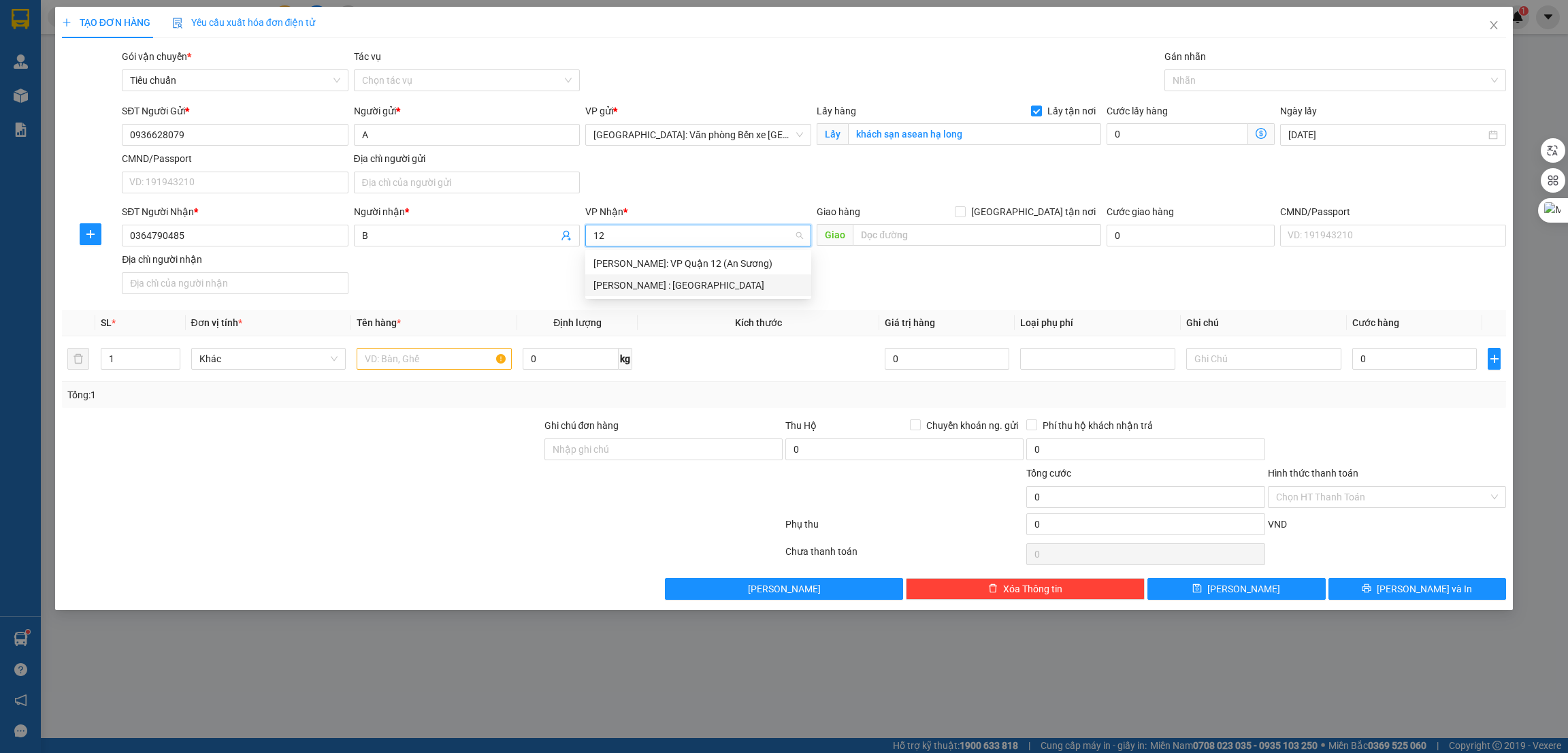
click at [703, 286] on div "[PERSON_NAME] : [GEOGRAPHIC_DATA]" at bounding box center [698, 285] width 209 height 15
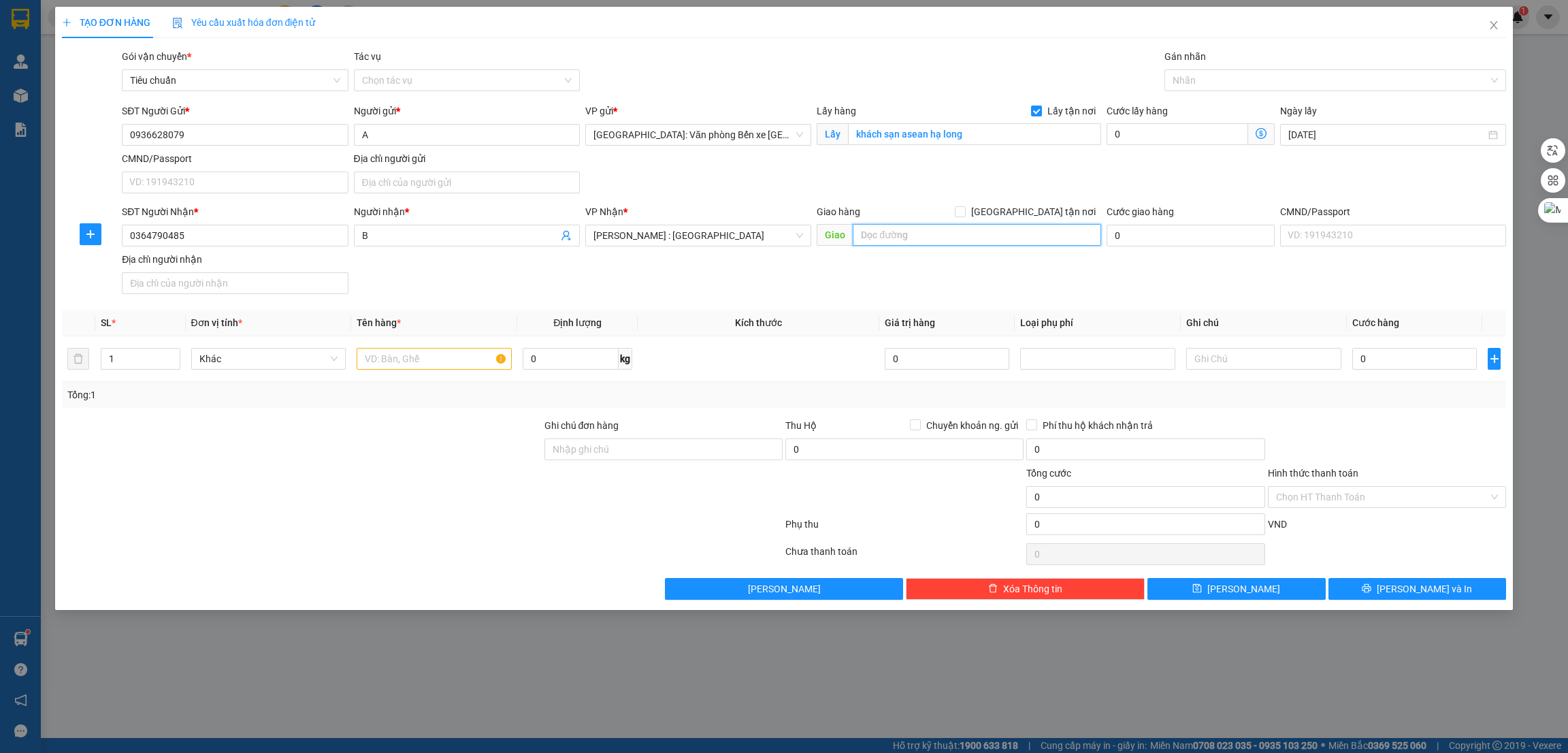
click at [925, 238] on input "text" at bounding box center [976, 235] width 248 height 22
click at [755, 230] on span "[PERSON_NAME] : [GEOGRAPHIC_DATA]" at bounding box center [698, 235] width 209 height 20
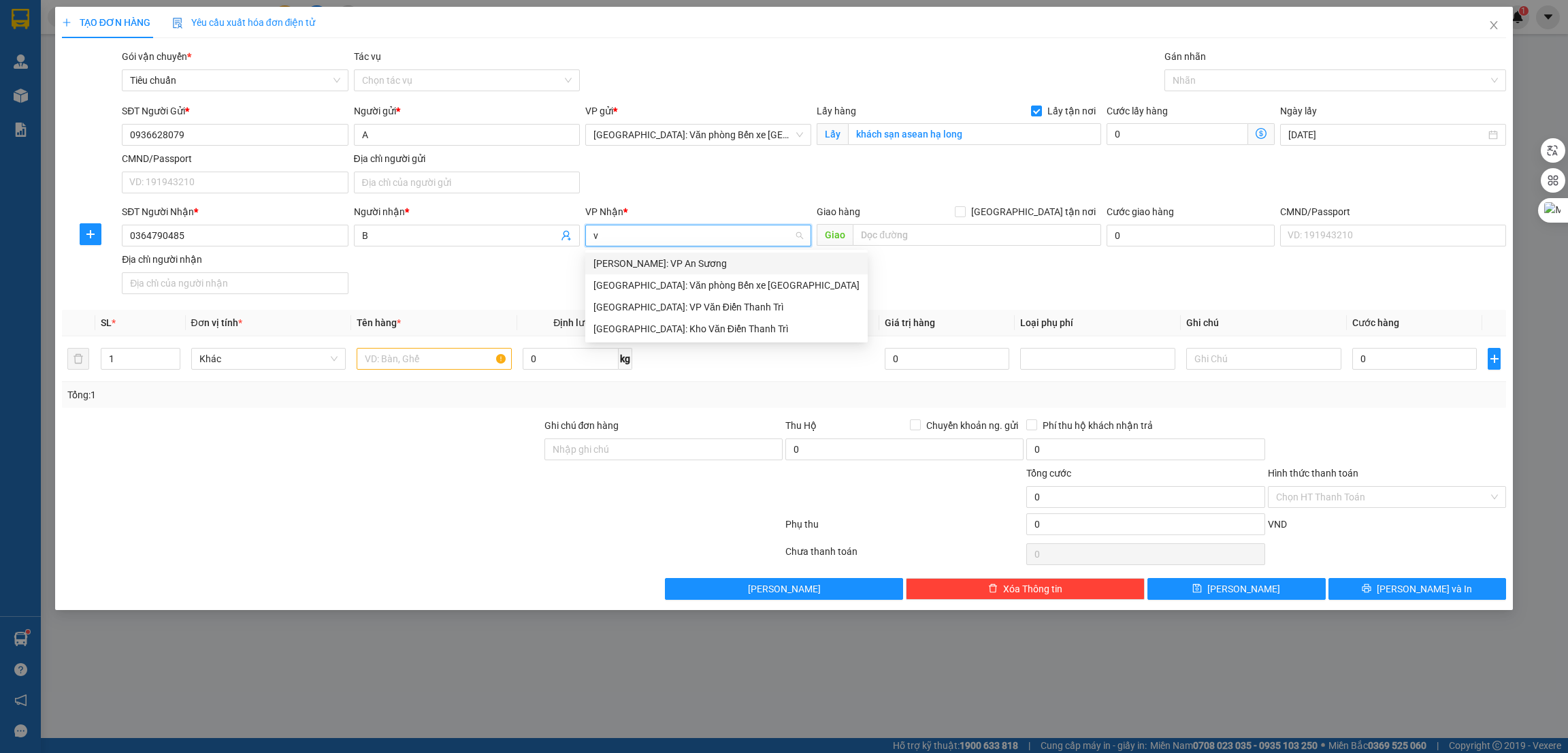
type input "vă"
click at [688, 299] on div "[GEOGRAPHIC_DATA]: Kho Văn Điển Thanh Trì" at bounding box center [726, 307] width 266 height 15
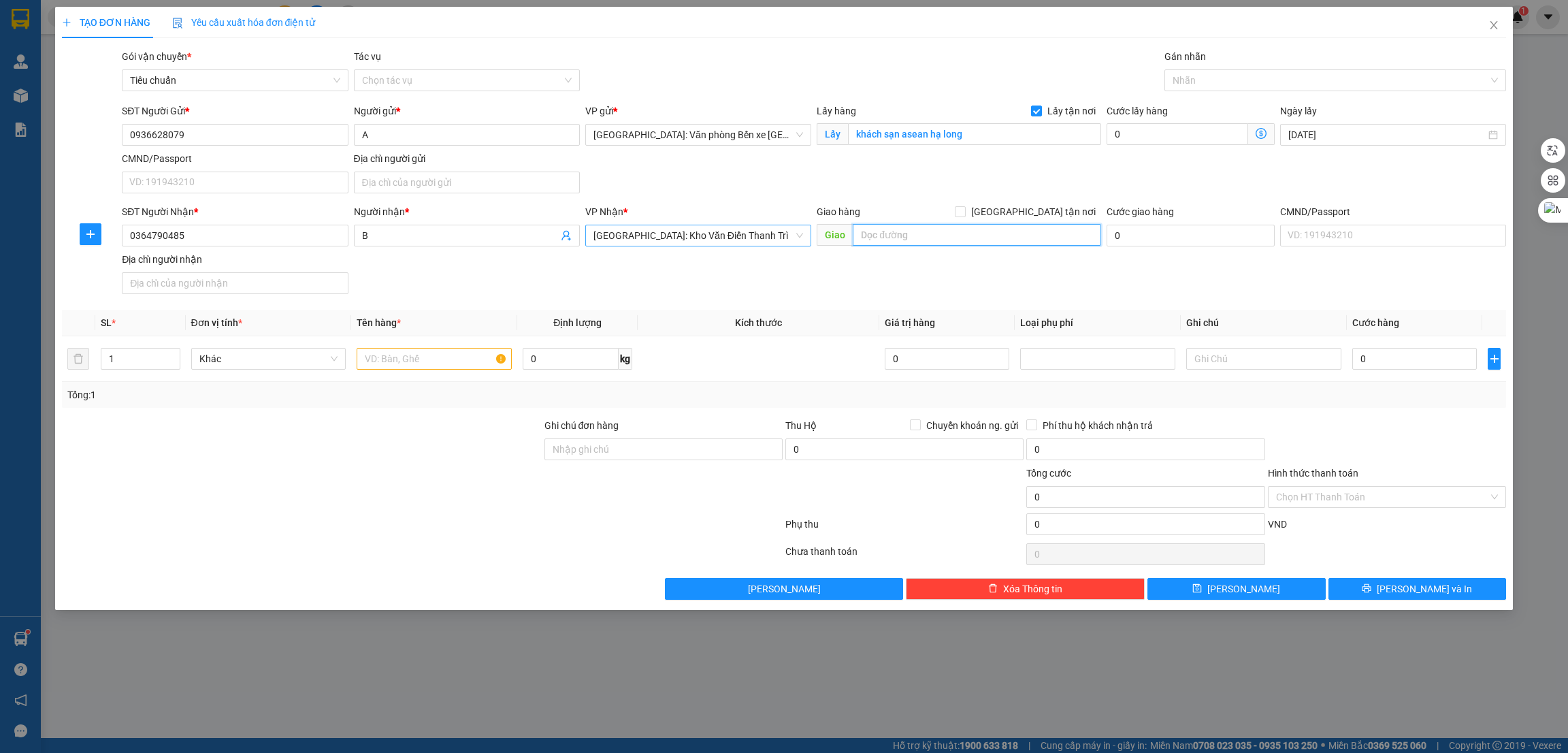
click at [908, 238] on input "text" at bounding box center [976, 235] width 248 height 22
type input "HN -"
click at [964, 211] on input "[GEOGRAPHIC_DATA] tận nơi" at bounding box center [960, 210] width 9 height 9
checkbox input "true"
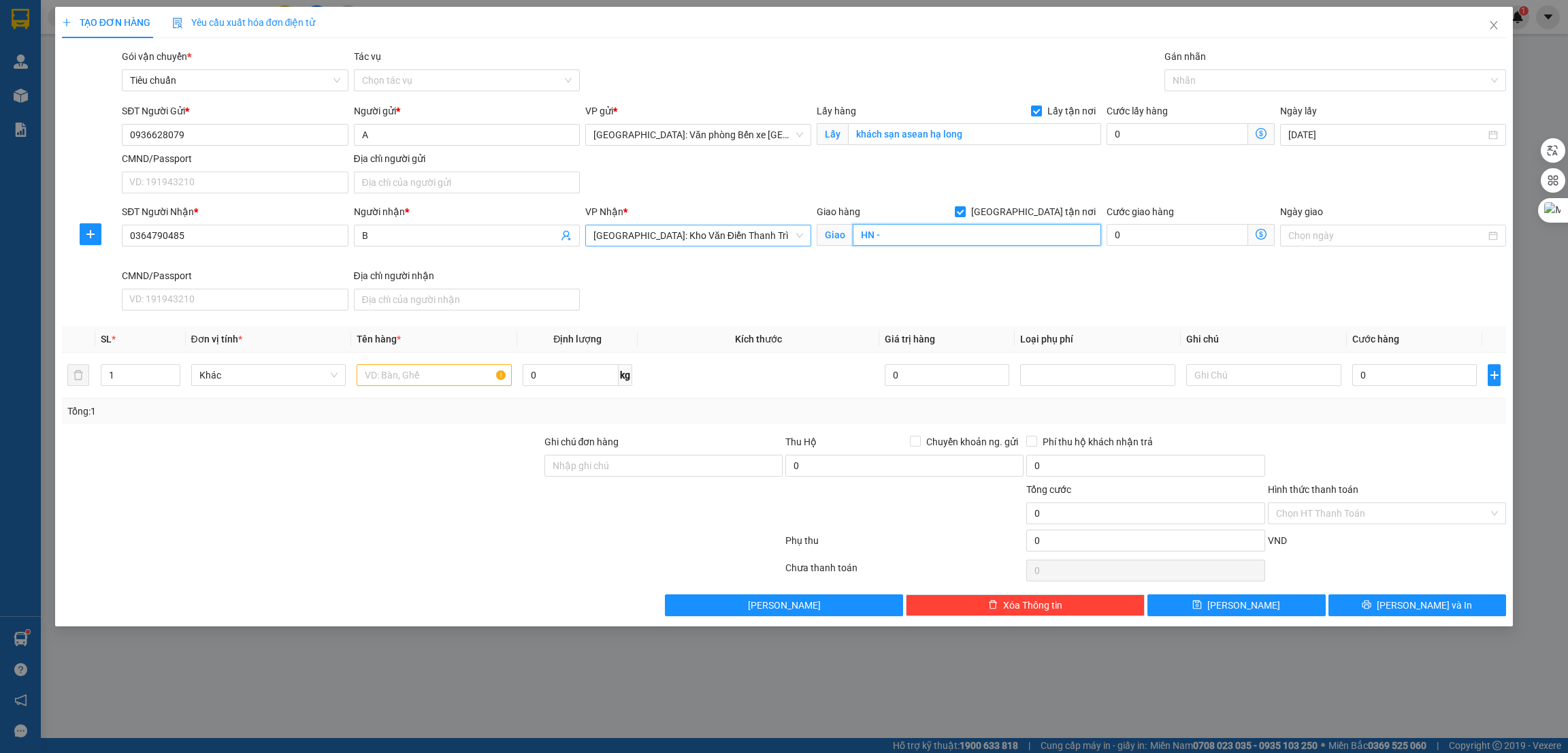
click at [912, 231] on input "HN -" at bounding box center [976, 235] width 248 height 22
click at [932, 234] on input "HN -" at bounding box center [976, 235] width 248 height 22
paste input "141 thịnh quang đống đa hn"
type input "HN - 141 thịnh quang đống đa hn"
click at [1383, 371] on input "0" at bounding box center [1415, 375] width 124 height 22
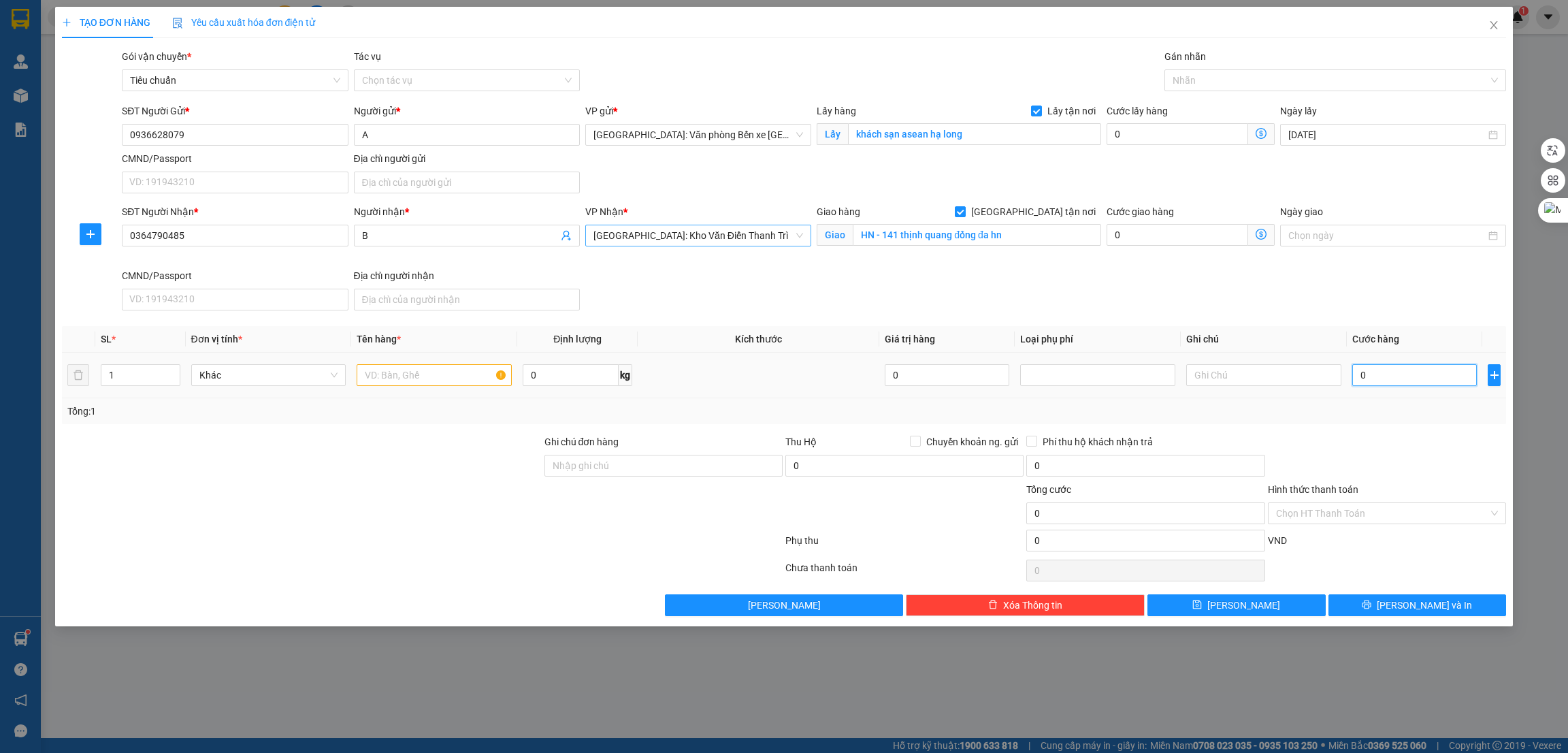
type input "7"
type input "70"
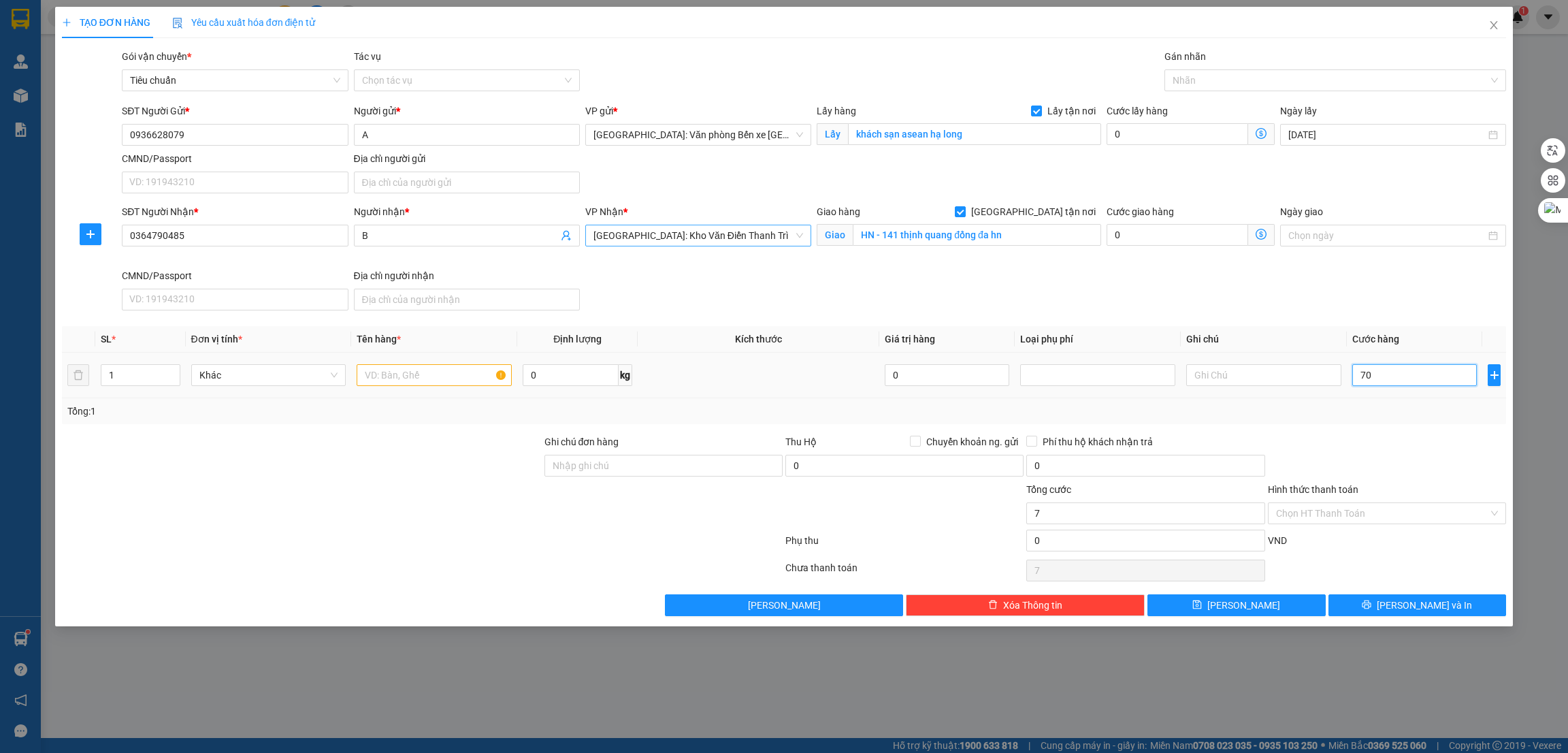
type input "70"
type input "700"
type input "7.000"
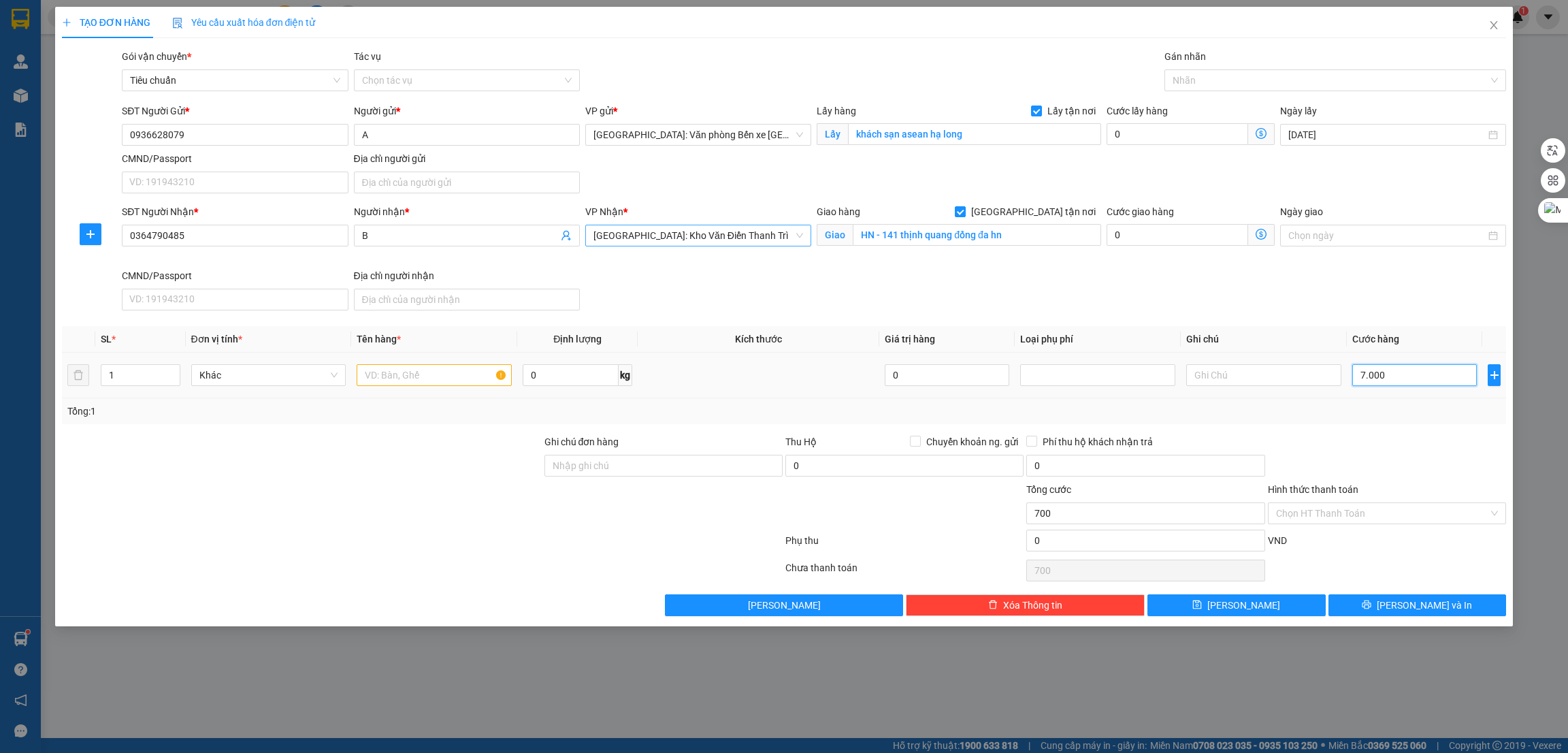
type input "7.000"
type input "70.000"
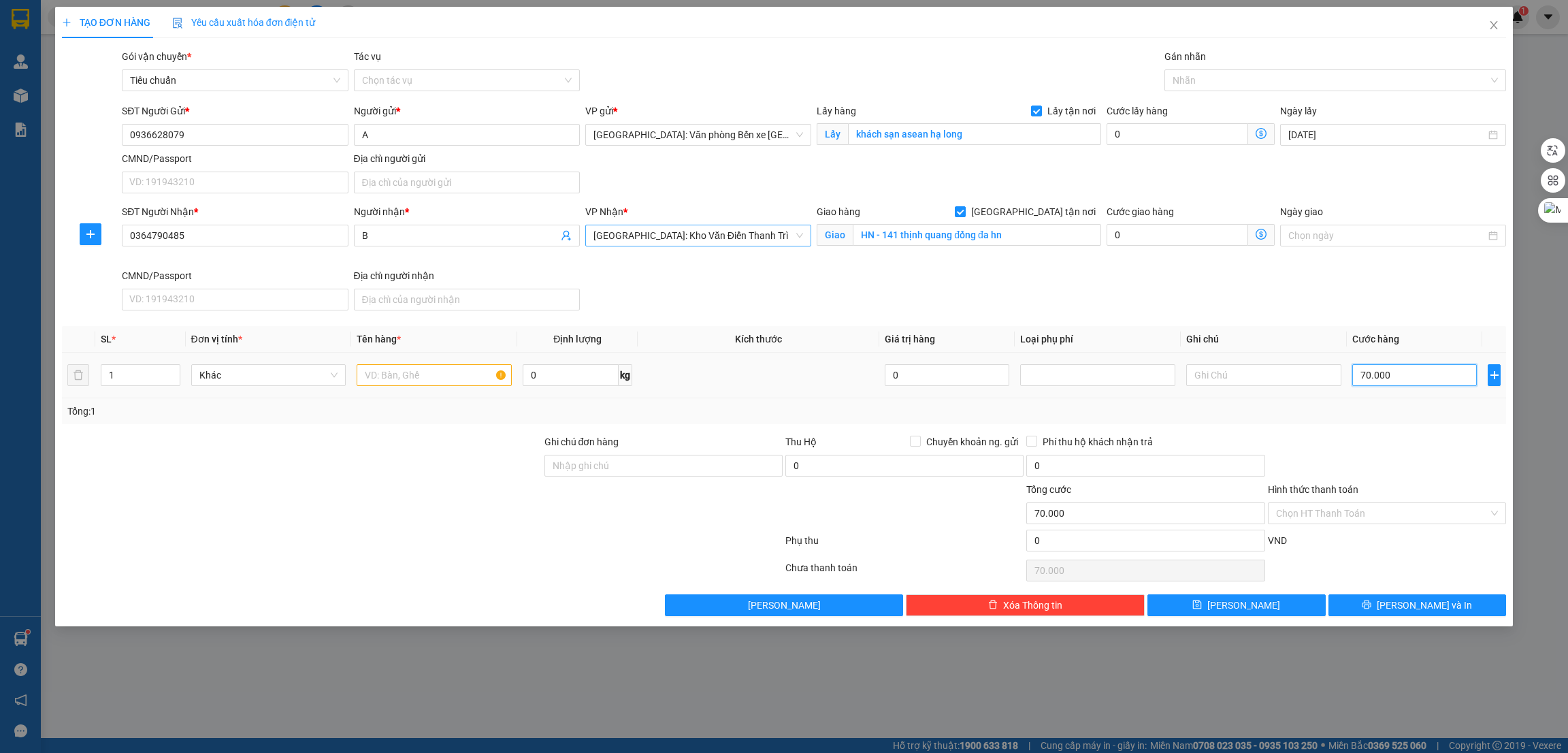
type input "700.000"
click at [129, 376] on input "1" at bounding box center [141, 375] width 79 height 20
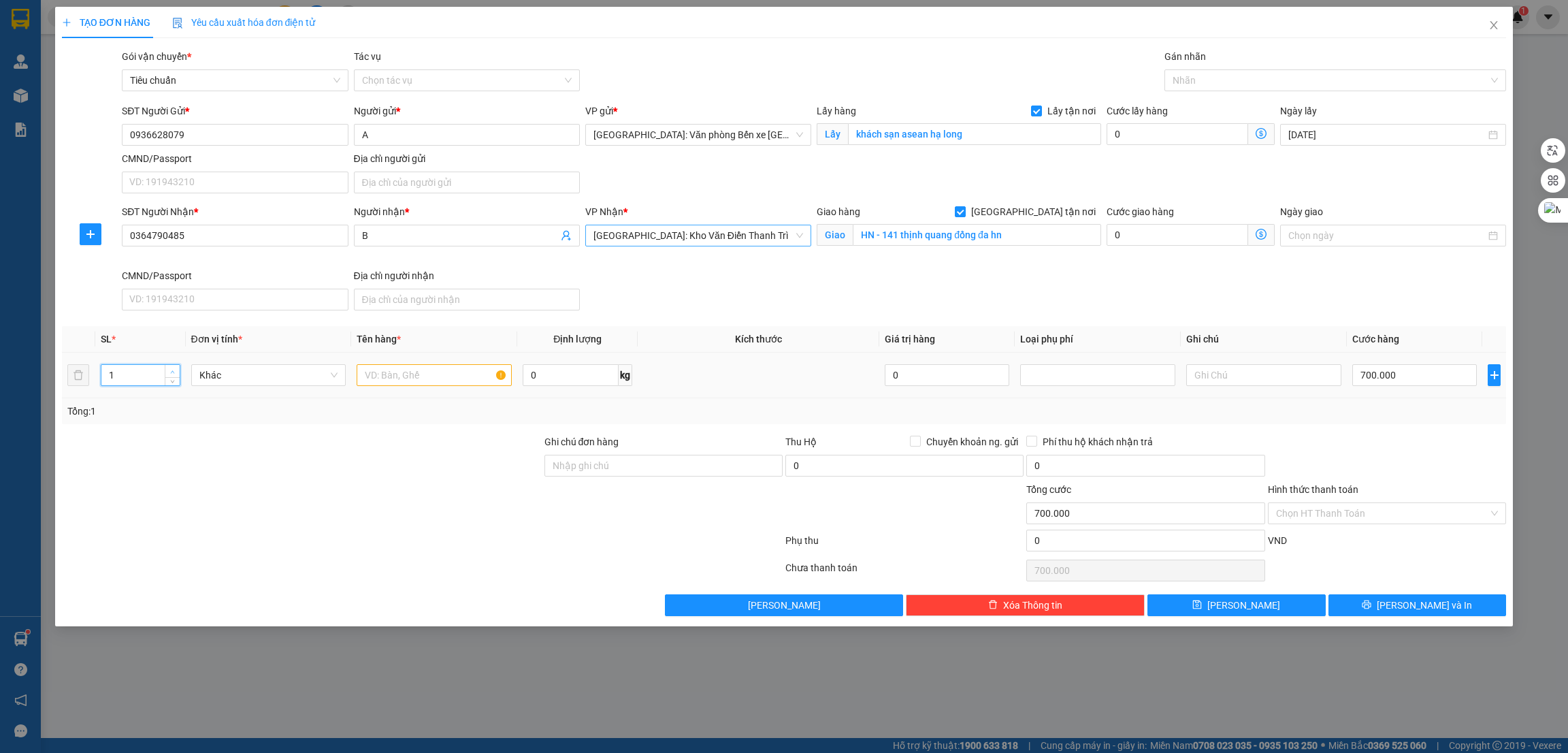
type input "2"
click at [171, 370] on icon "up" at bounding box center [172, 371] width 5 height 5
click at [393, 381] on input "text" at bounding box center [435, 375] width 156 height 22
type input "0"
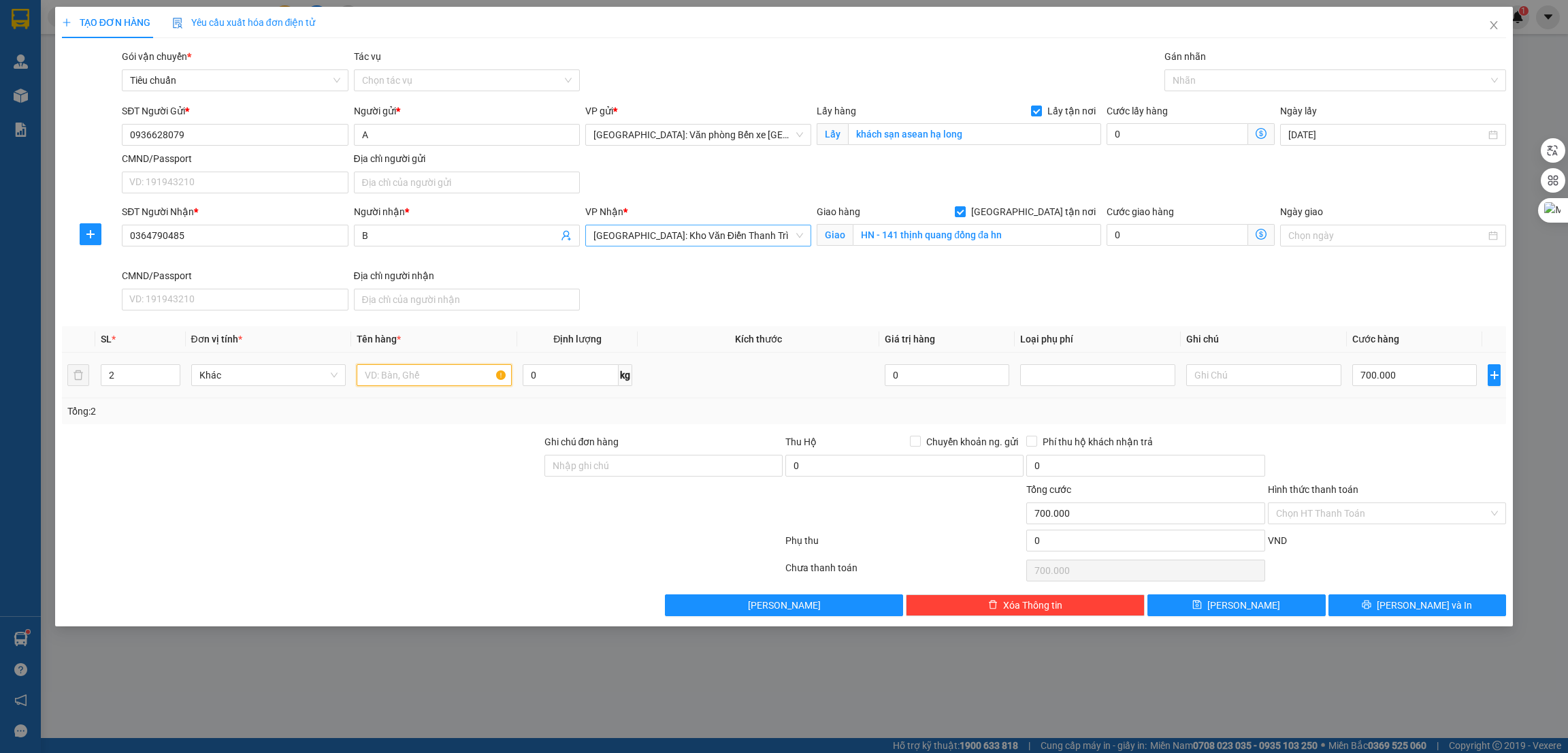
type input "0"
click at [397, 515] on div at bounding box center [302, 506] width 483 height 48
click at [1385, 378] on input "0" at bounding box center [1415, 375] width 124 height 22
click at [412, 380] on input "2 xe đạp" at bounding box center [435, 375] width 156 height 22
type input "2 xe điện"
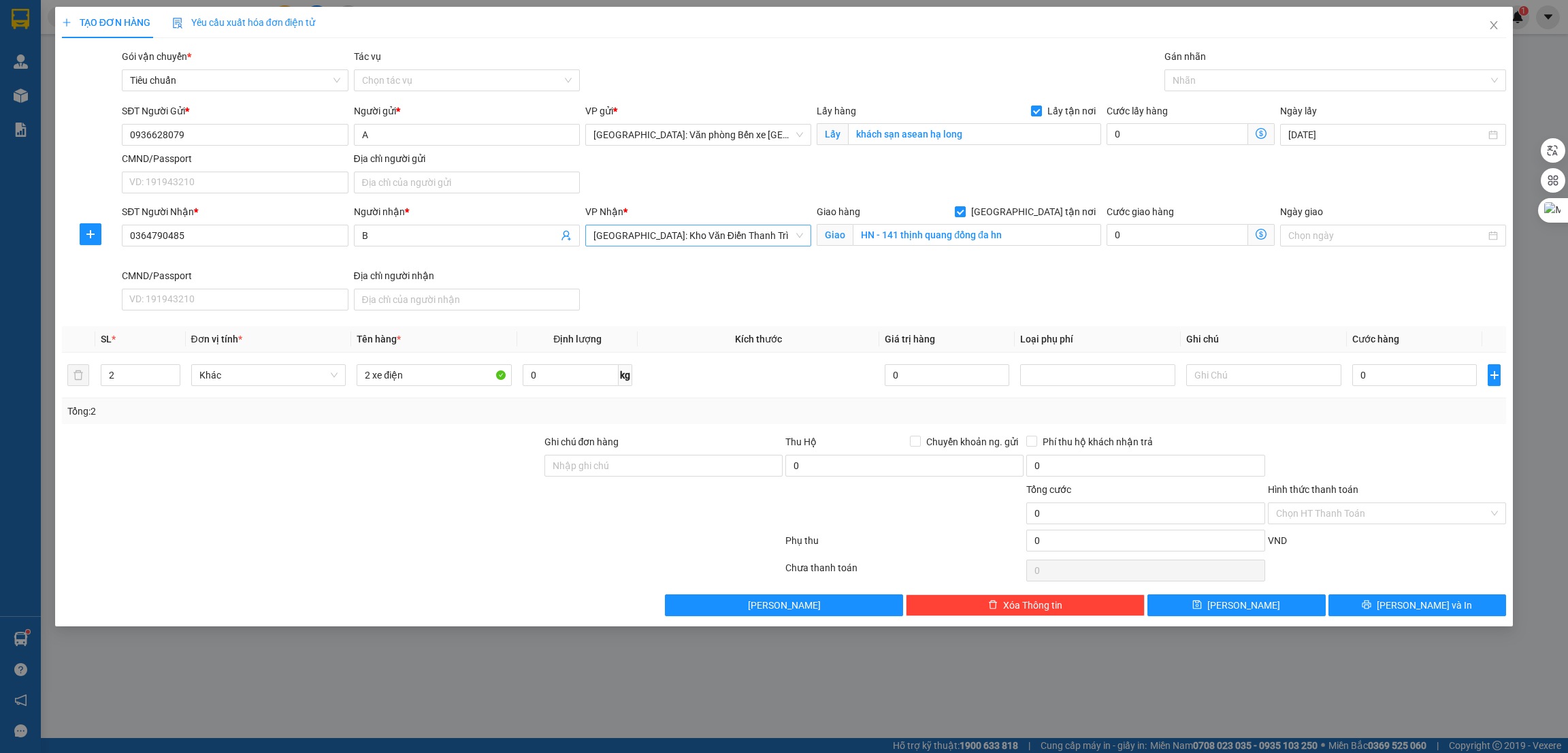
click at [364, 490] on div at bounding box center [302, 506] width 483 height 48
click at [1212, 85] on div at bounding box center [1329, 81] width 322 height 16
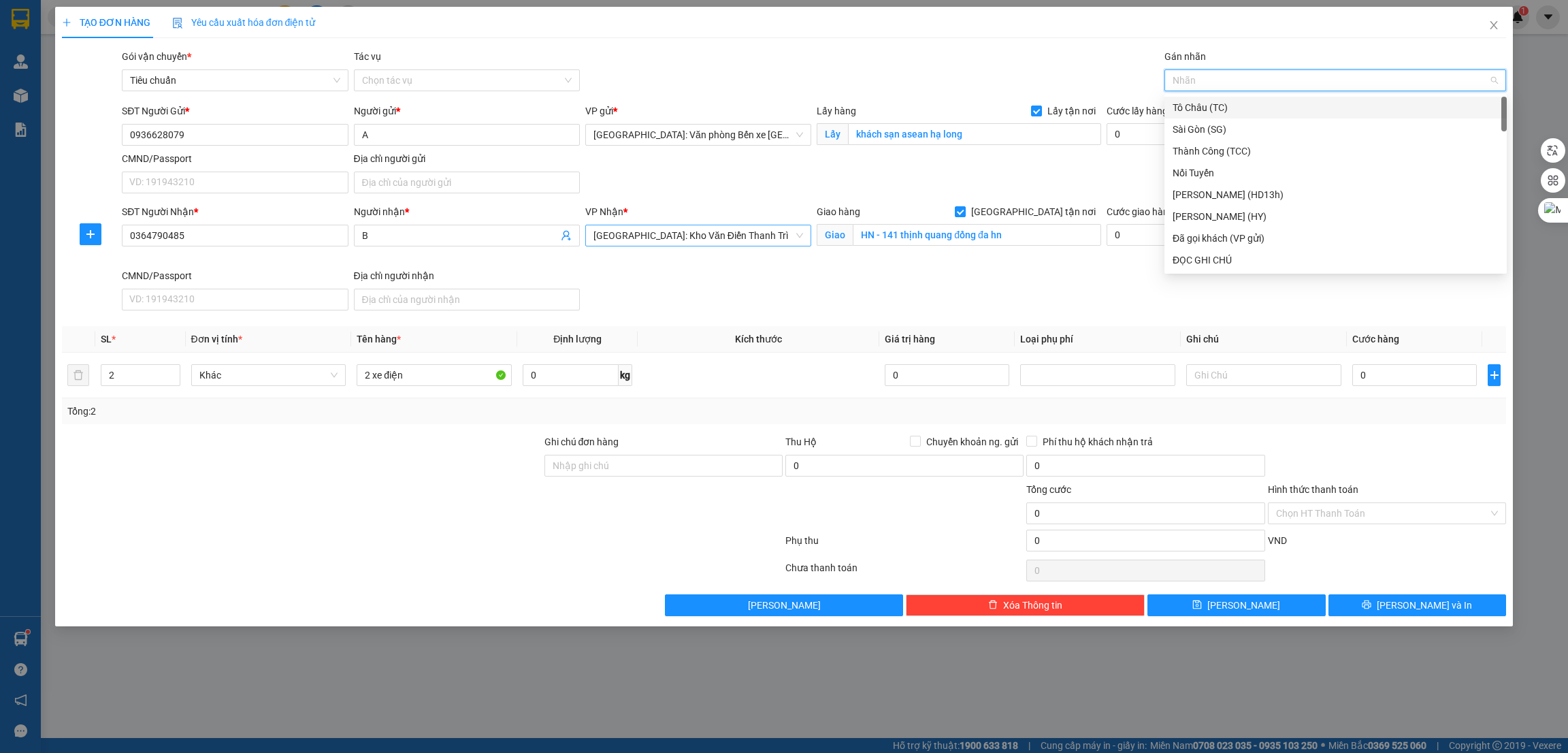
type input "x"
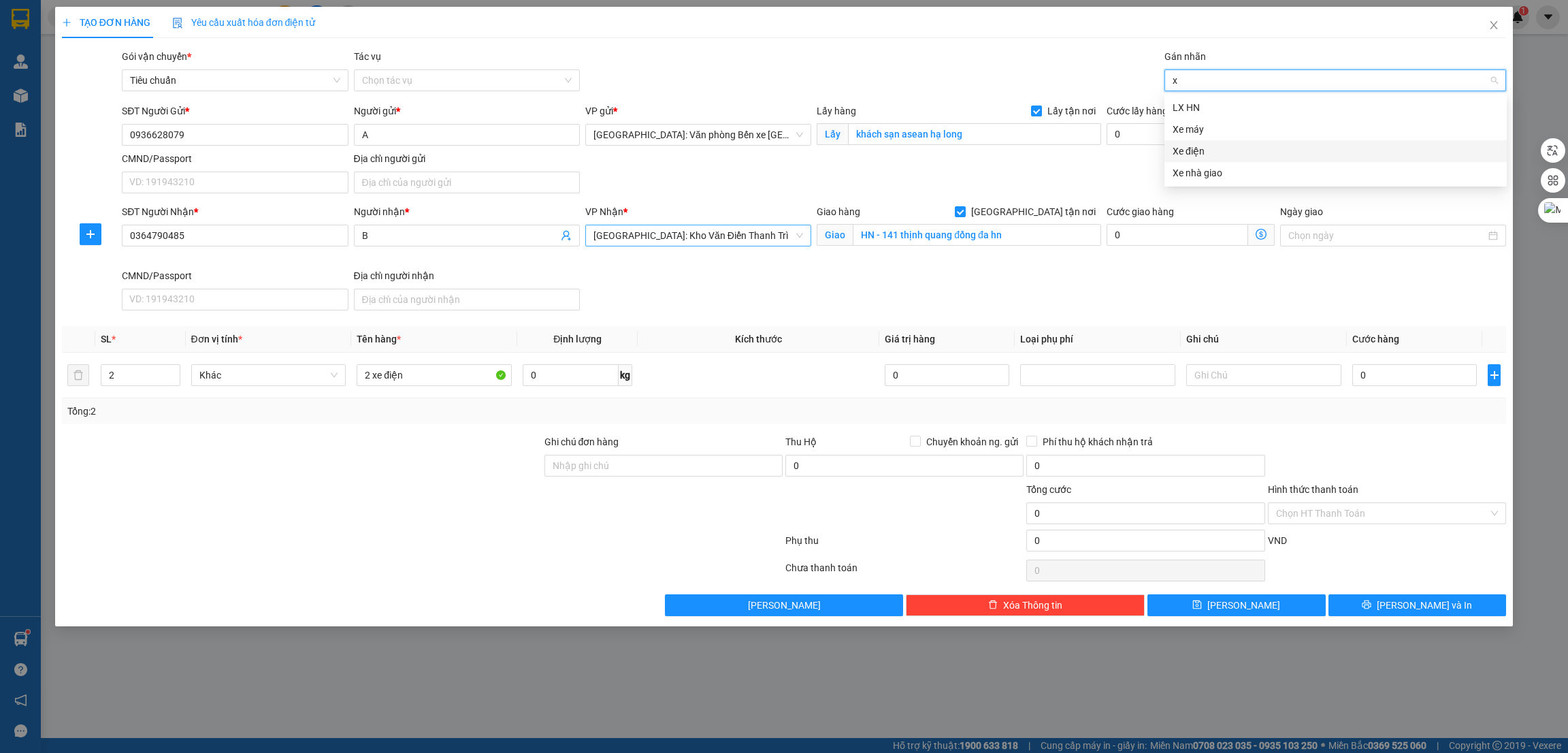
click at [1198, 153] on div "Xe điện" at bounding box center [1336, 151] width 326 height 15
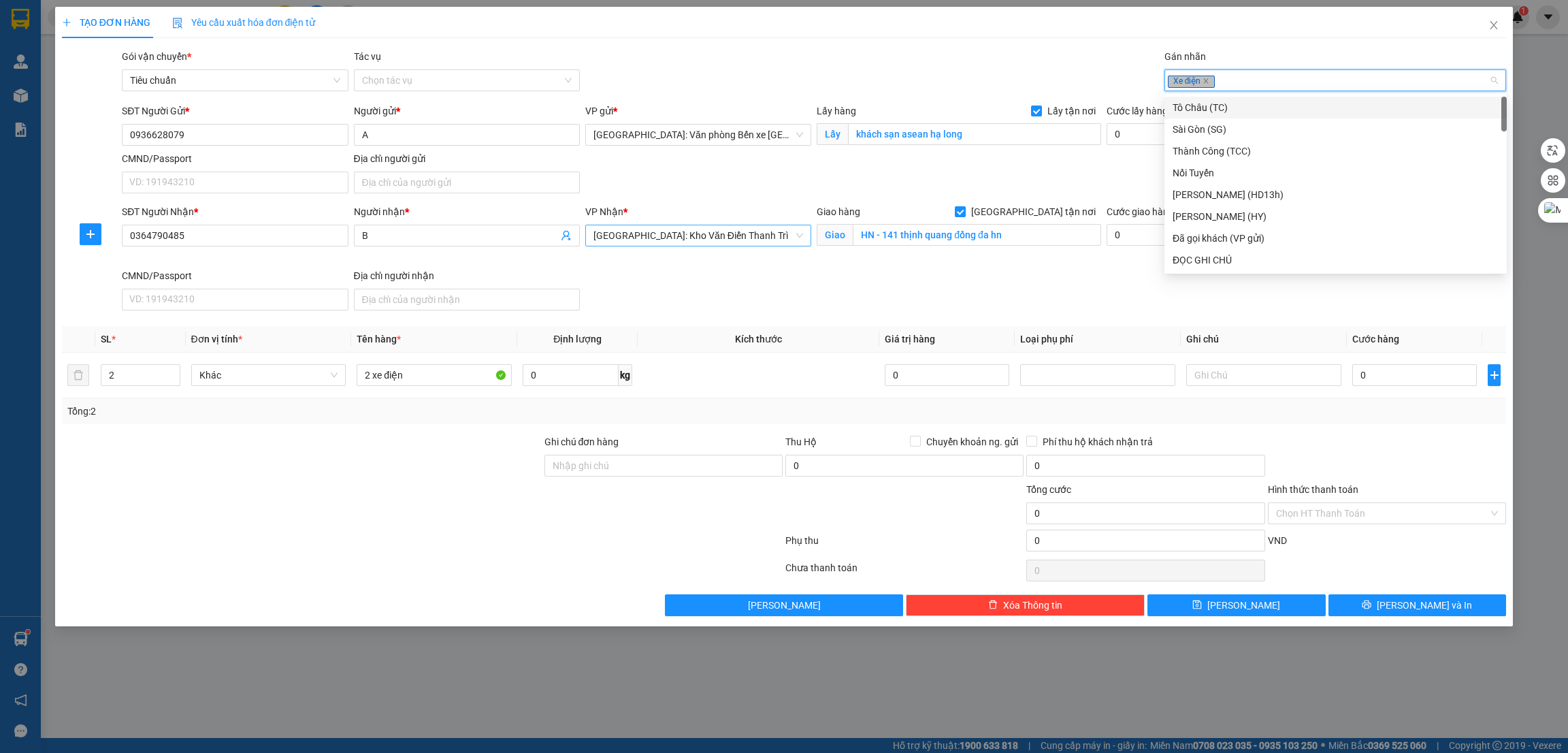
click at [1231, 78] on div "Xe điện" at bounding box center [1329, 81] width 322 height 16
type input "g"
click at [1219, 260] on div "[GEOGRAPHIC_DATA] tận nơi" at bounding box center [1336, 260] width 326 height 15
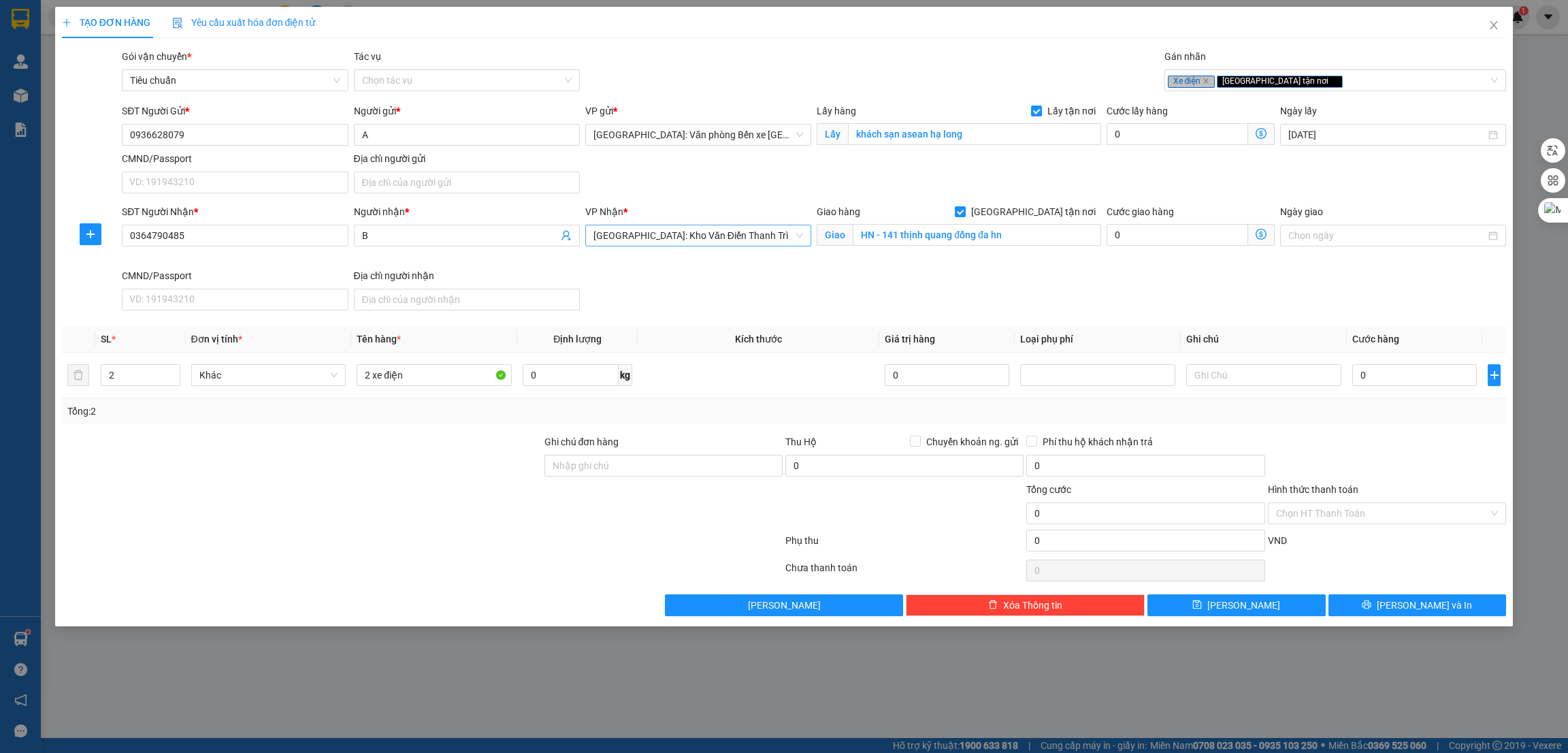
click at [445, 524] on div at bounding box center [302, 506] width 483 height 48
click at [1393, 383] on input "0" at bounding box center [1415, 375] width 124 height 22
type input "7"
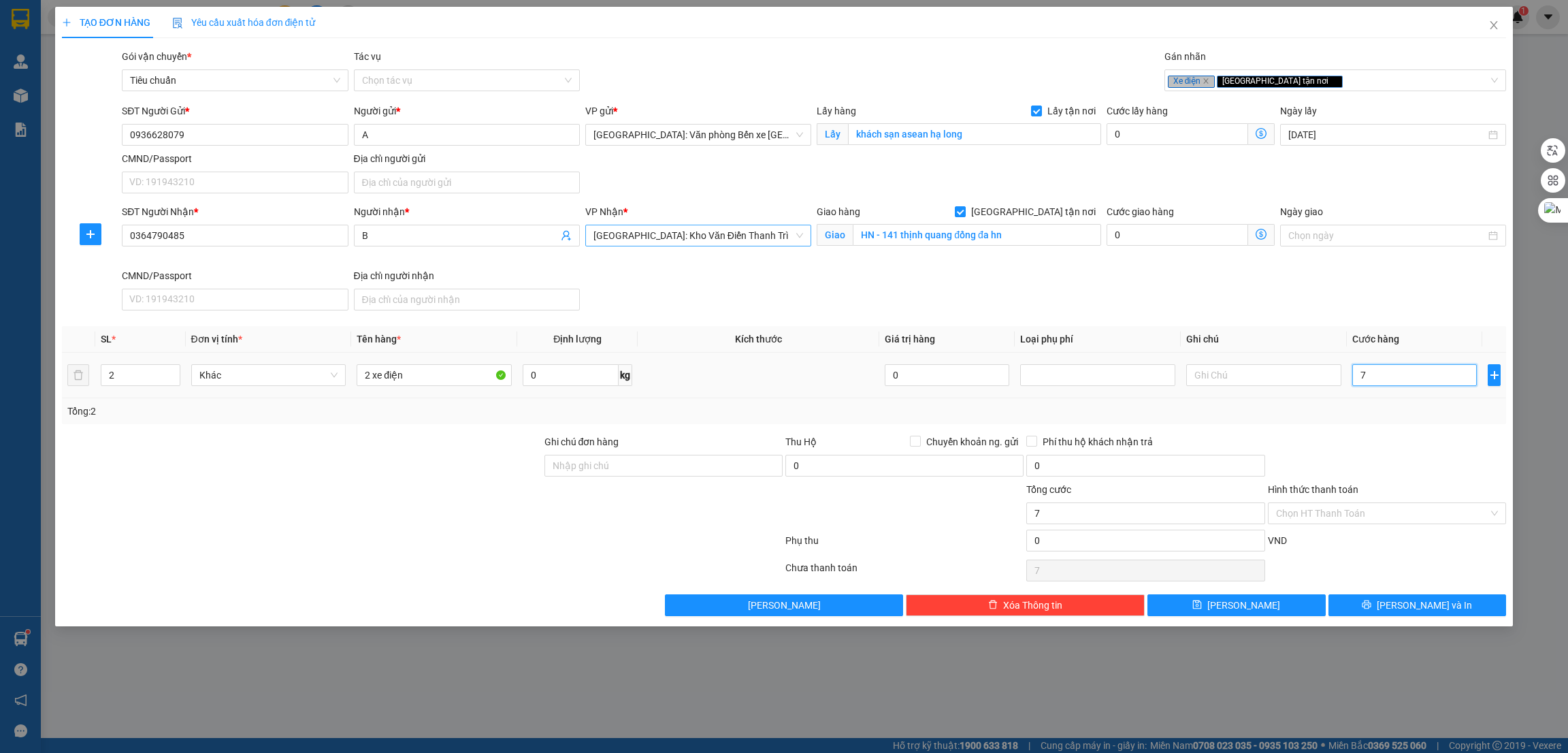
type input "70"
type input "700"
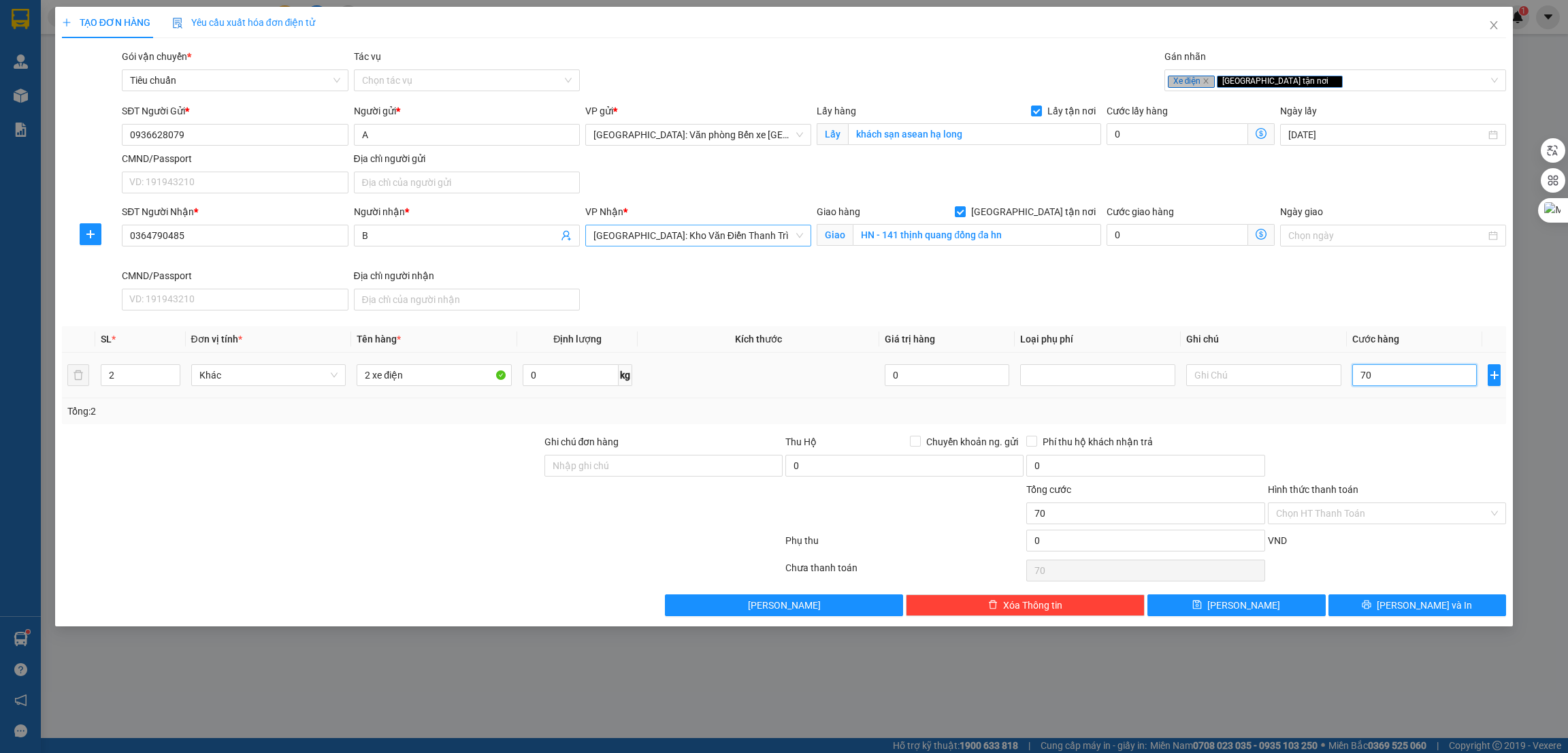
type input "700"
type input "7.000"
type input "70.000"
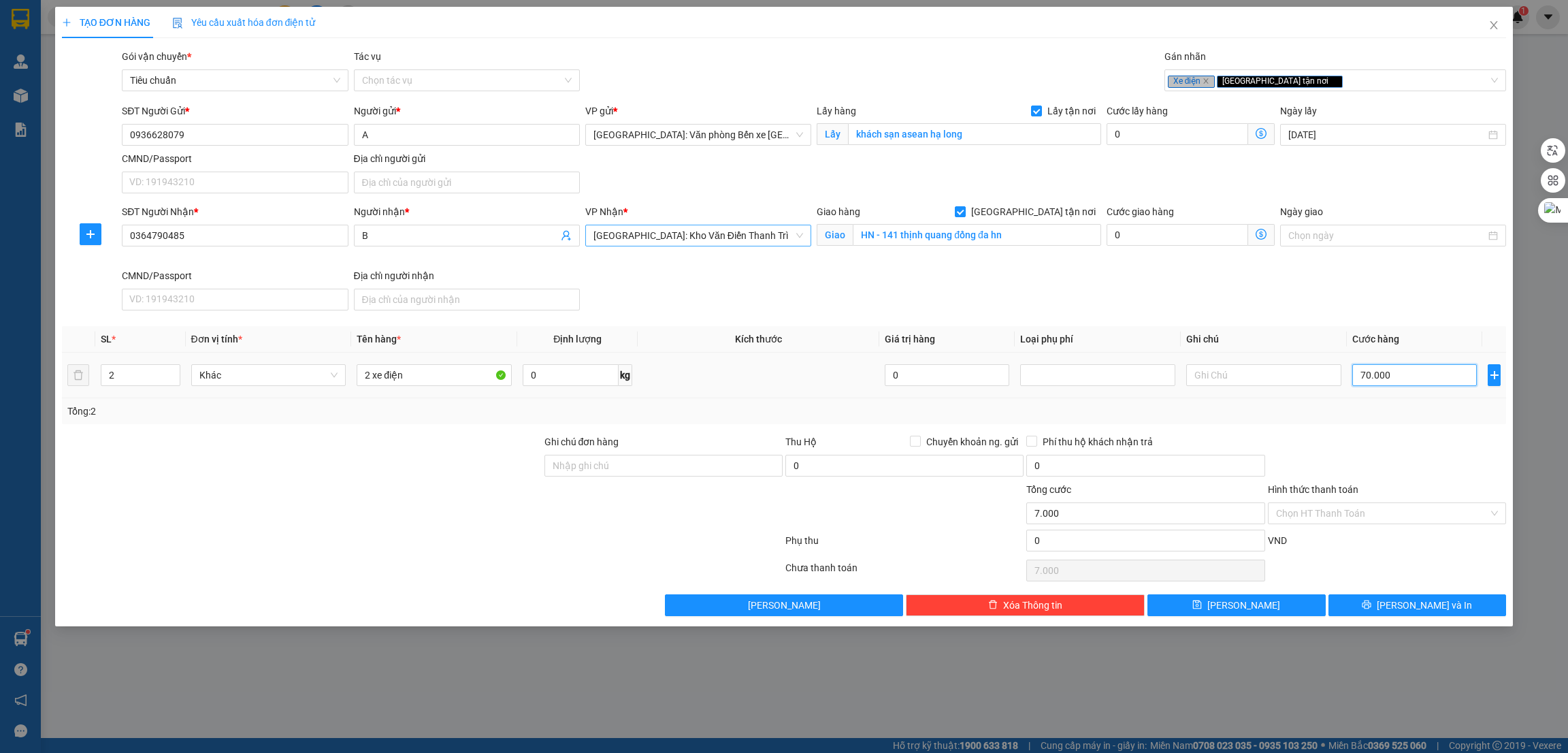
type input "70.000"
type input "700.000"
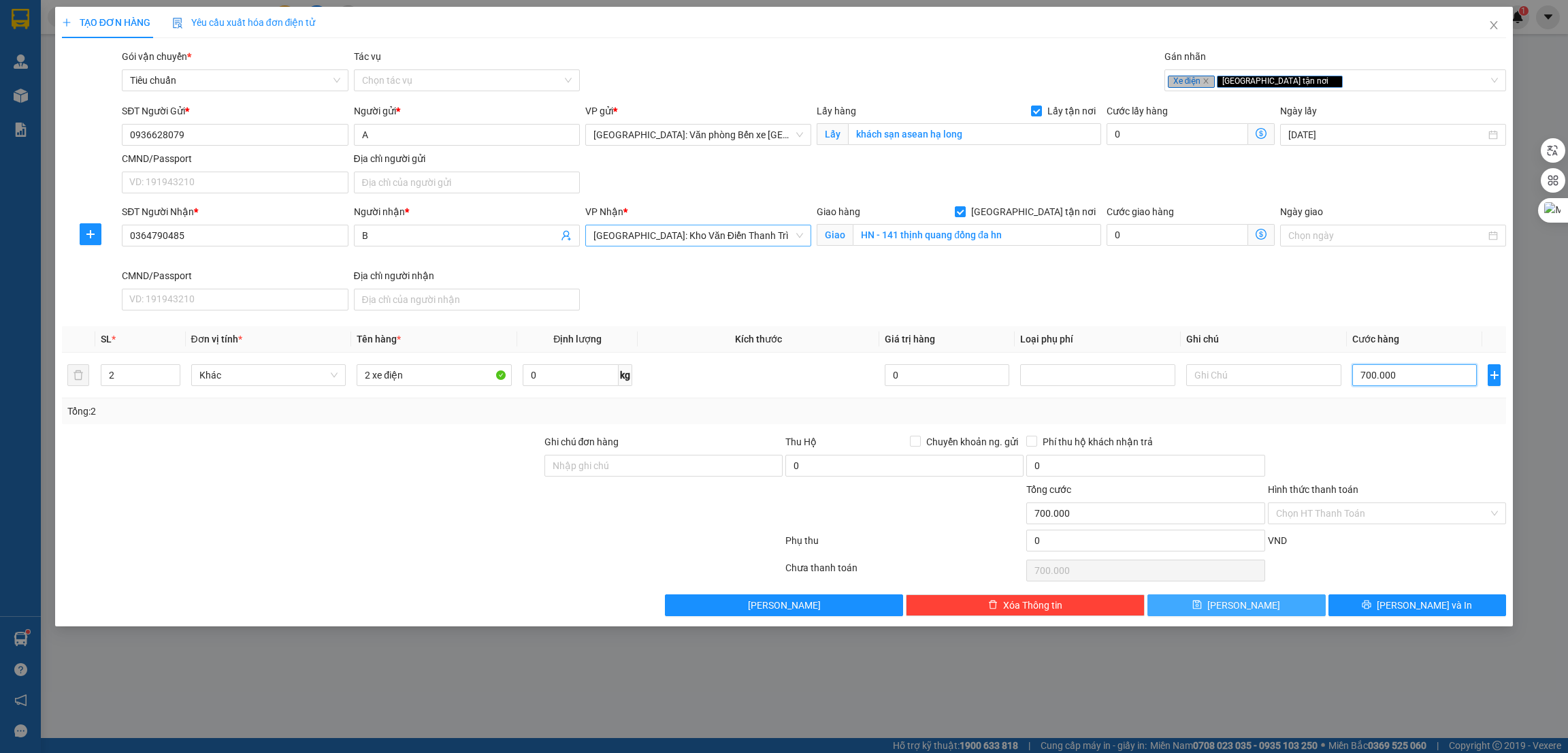
type input "700.000"
click at [1268, 616] on button "[PERSON_NAME]" at bounding box center [1237, 606] width 178 height 22
checkbox input "false"
type input "1"
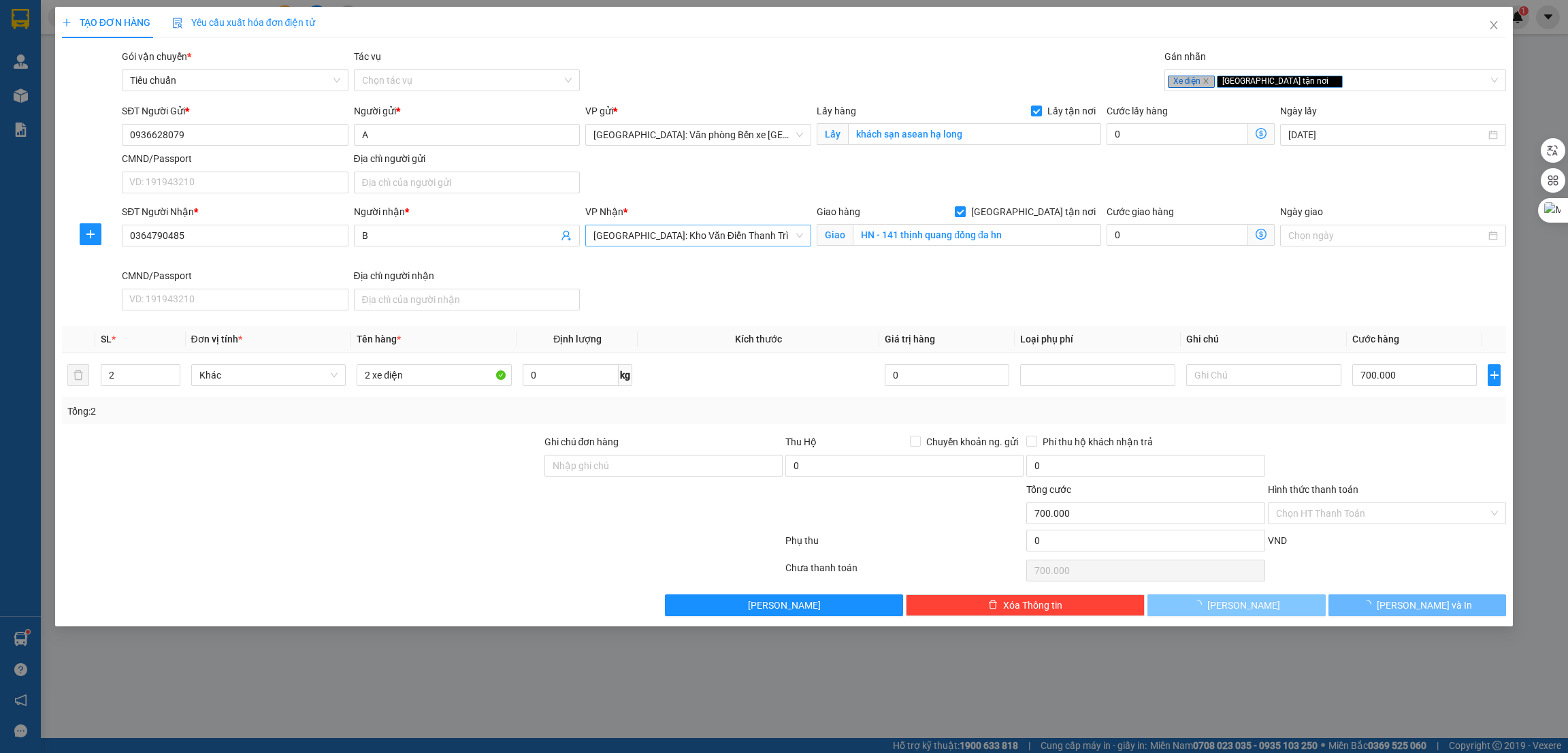
type input "0"
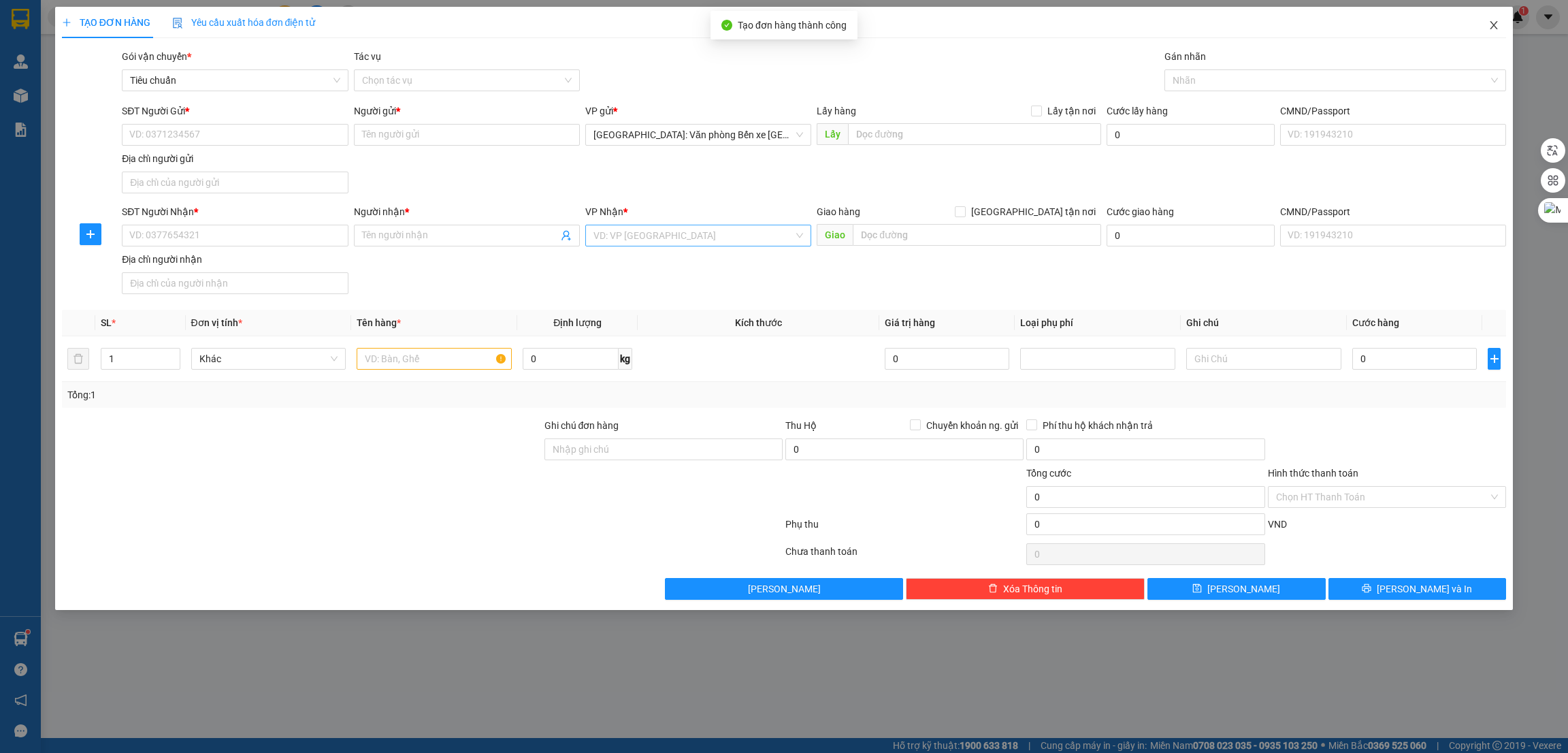
click at [1491, 18] on span "Close" at bounding box center [1494, 26] width 38 height 38
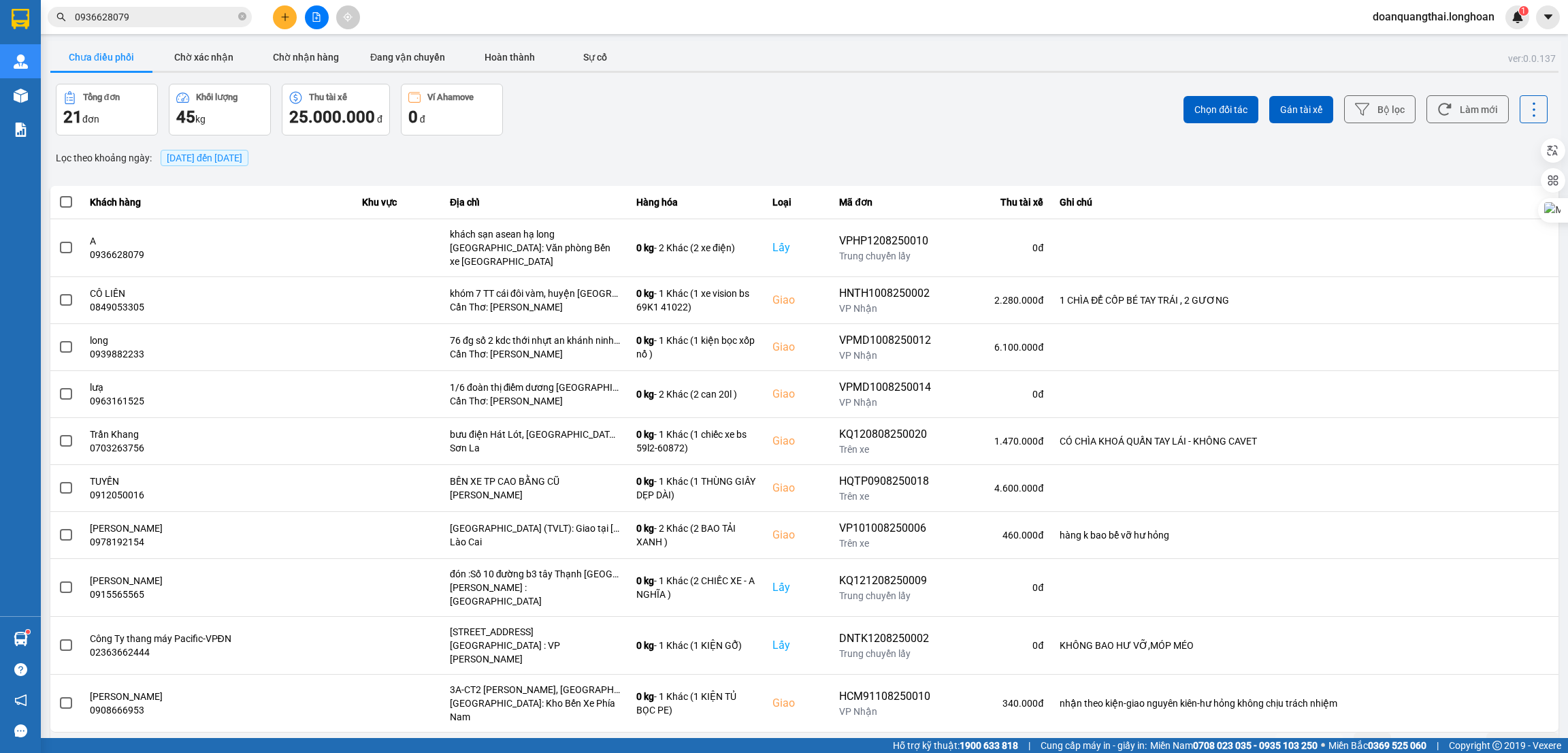
click at [278, 17] on button at bounding box center [285, 17] width 24 height 24
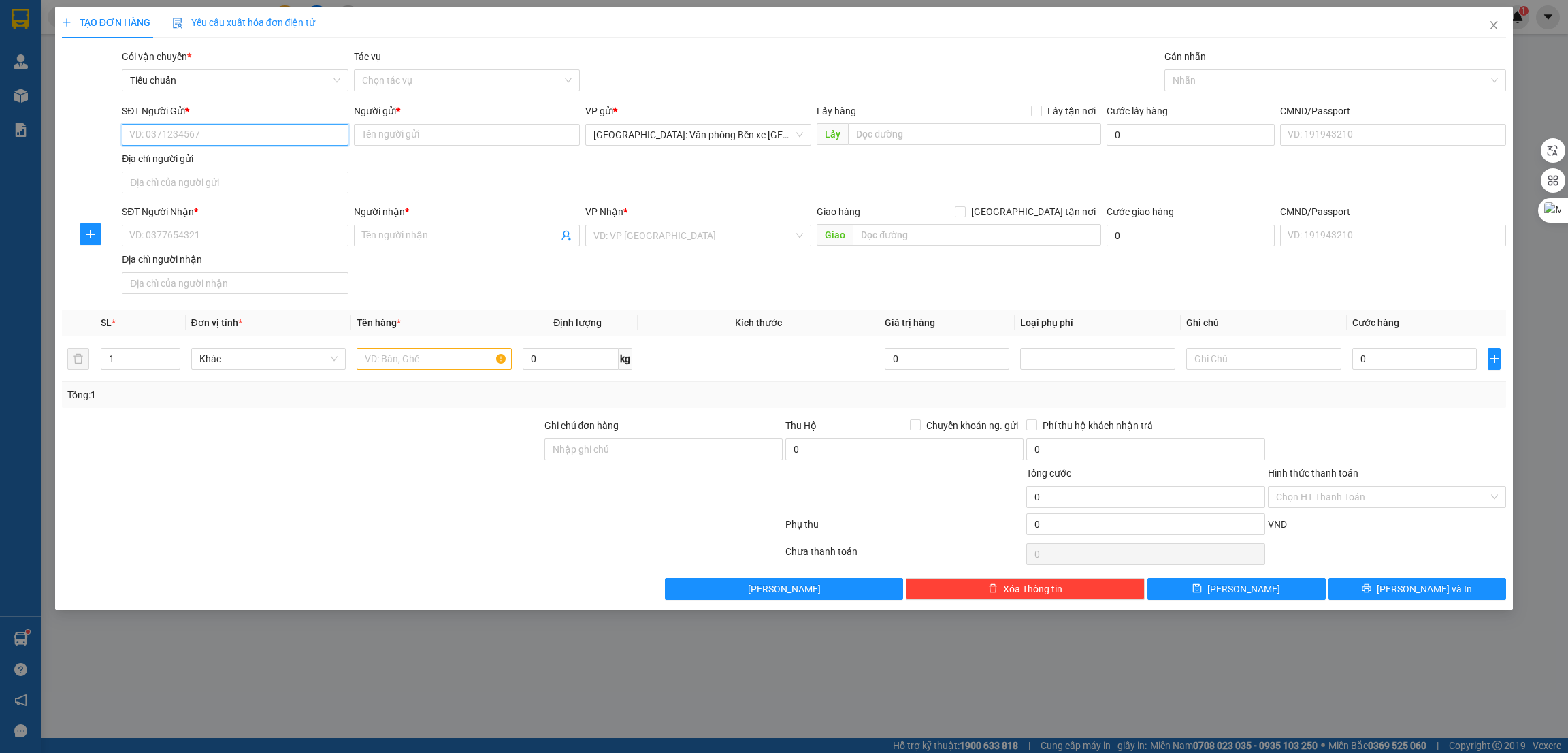
click at [226, 128] on input "SĐT Người Gửi *" at bounding box center [234, 134] width 226 height 22
paste input "0904655998"
type input "0904655998"
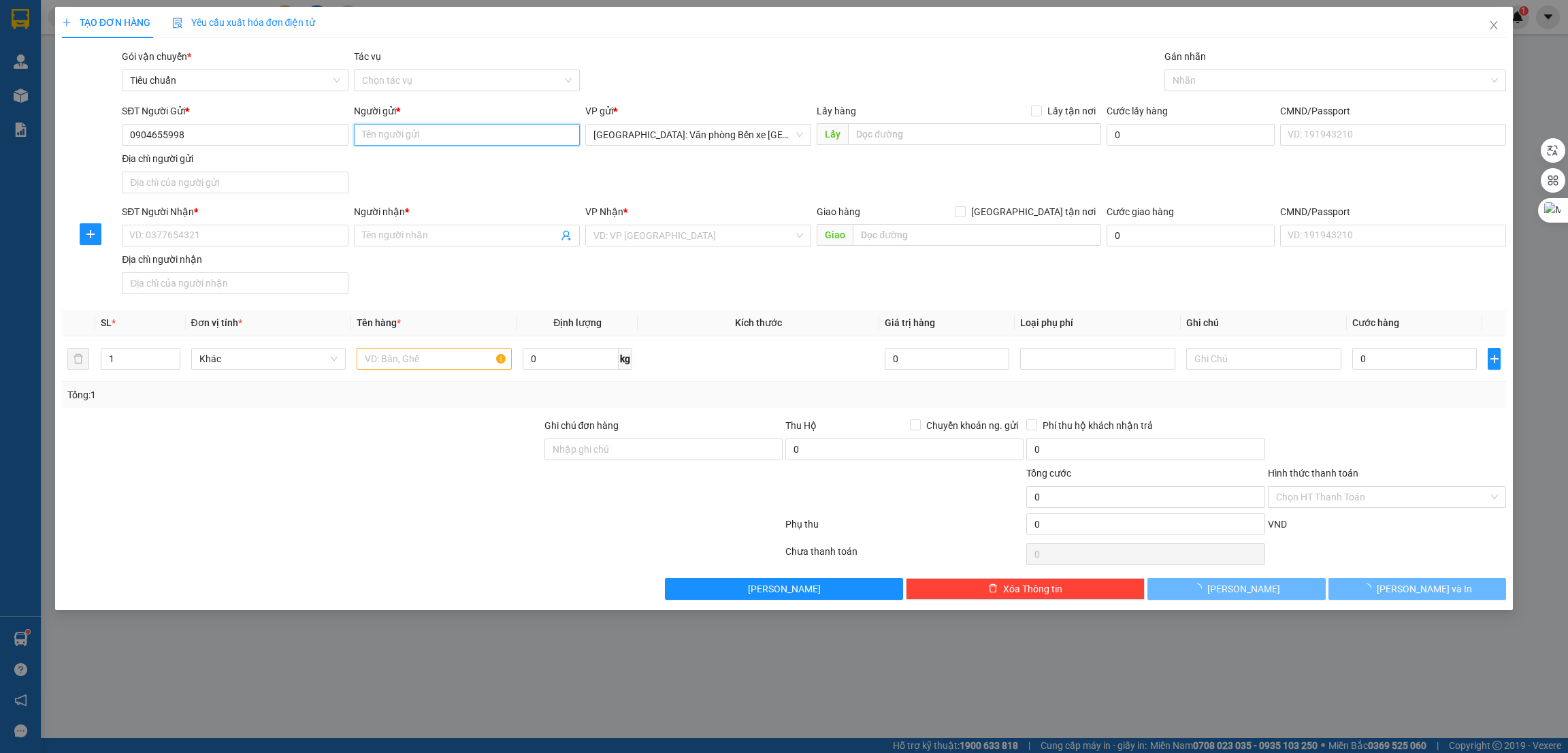
click at [434, 130] on input "Người gửi *" at bounding box center [467, 134] width 226 height 22
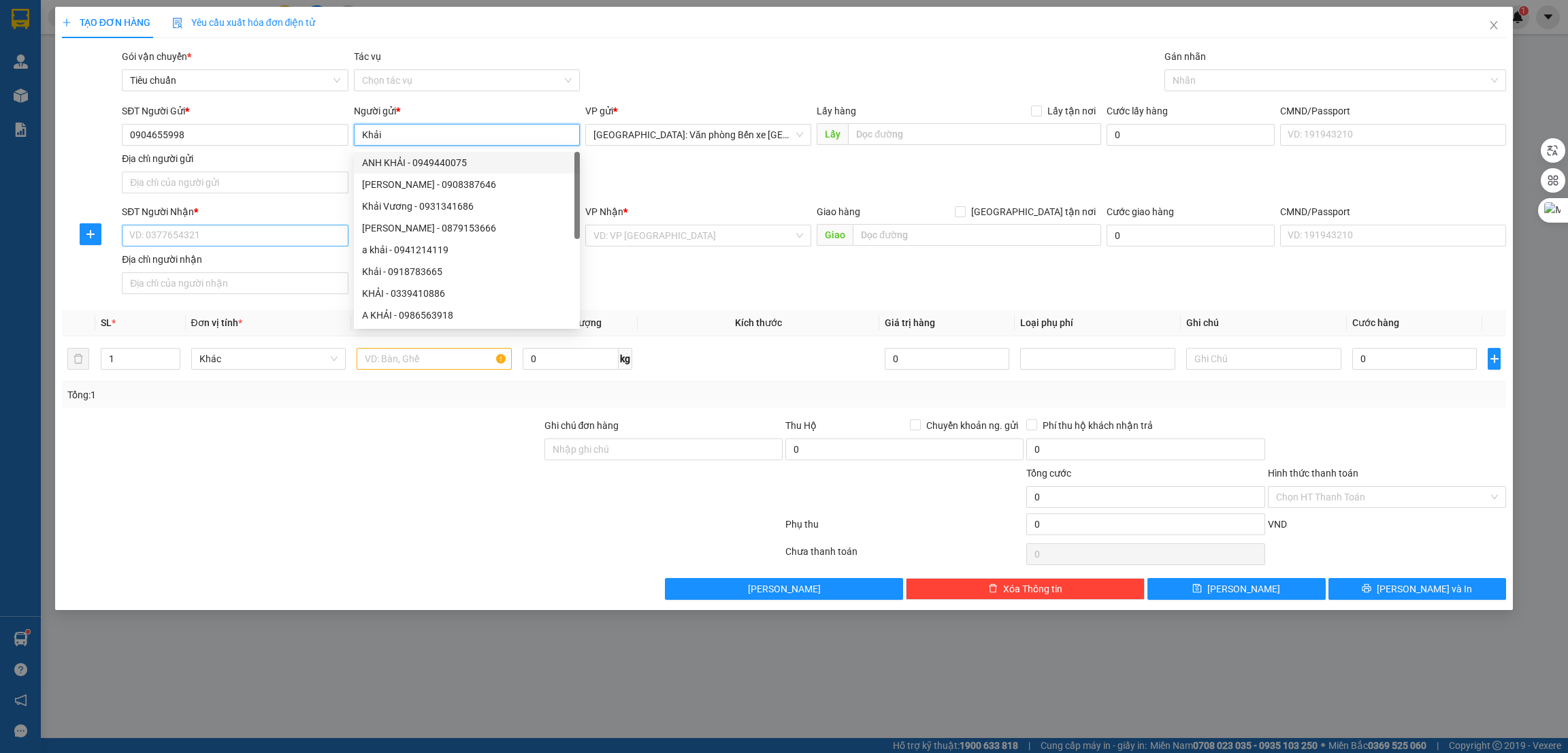
type input "Khải"
click at [254, 234] on input "SĐT Người Nhận *" at bounding box center [234, 236] width 226 height 22
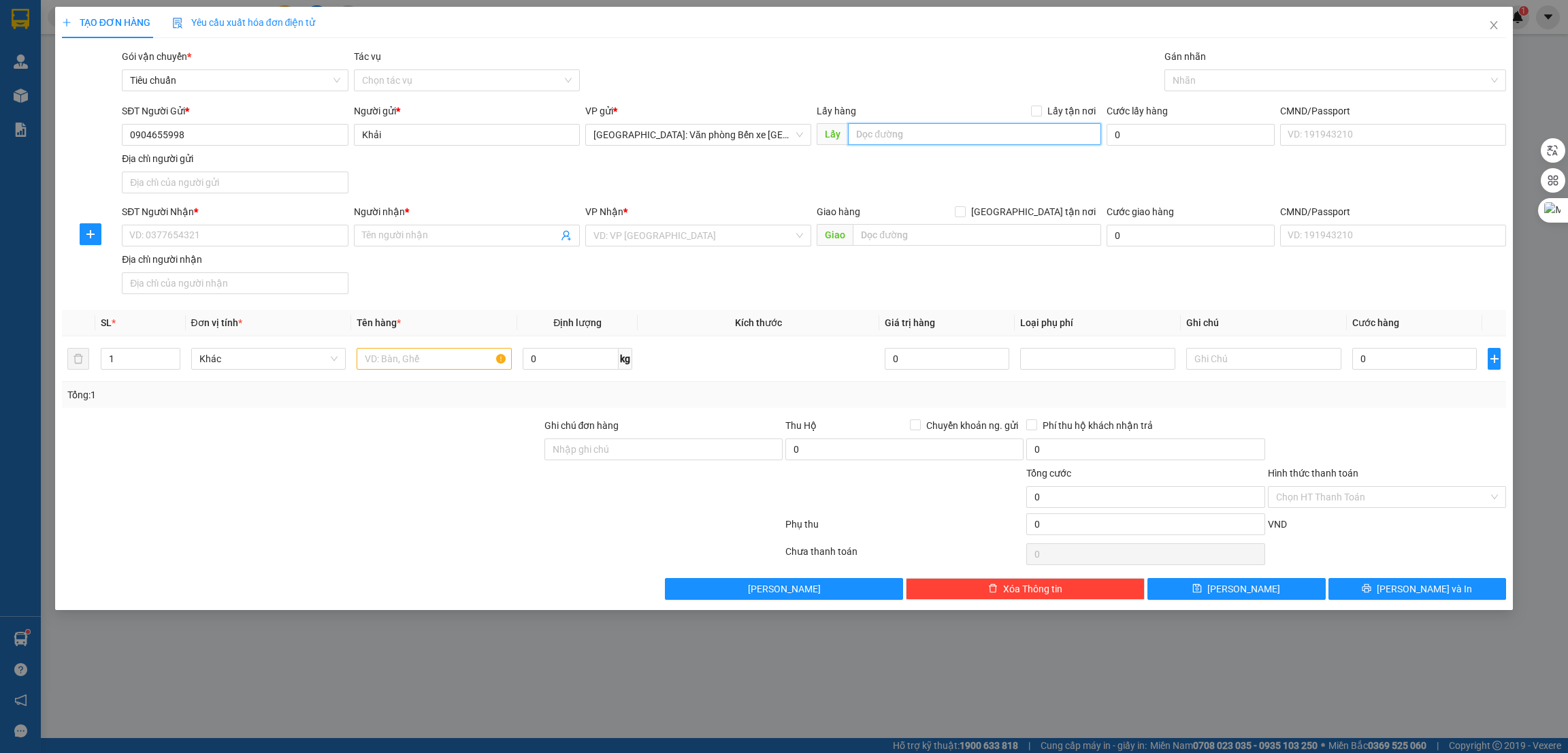
click at [959, 126] on input "text" at bounding box center [974, 134] width 252 height 22
click at [1039, 108] on input "Lấy tận nơi" at bounding box center [1036, 110] width 9 height 9
checkbox input "true"
click at [978, 136] on input "text" at bounding box center [974, 134] width 252 height 22
paste input "Số 1 Vũng đục, cẩm phả, quảng ninh"
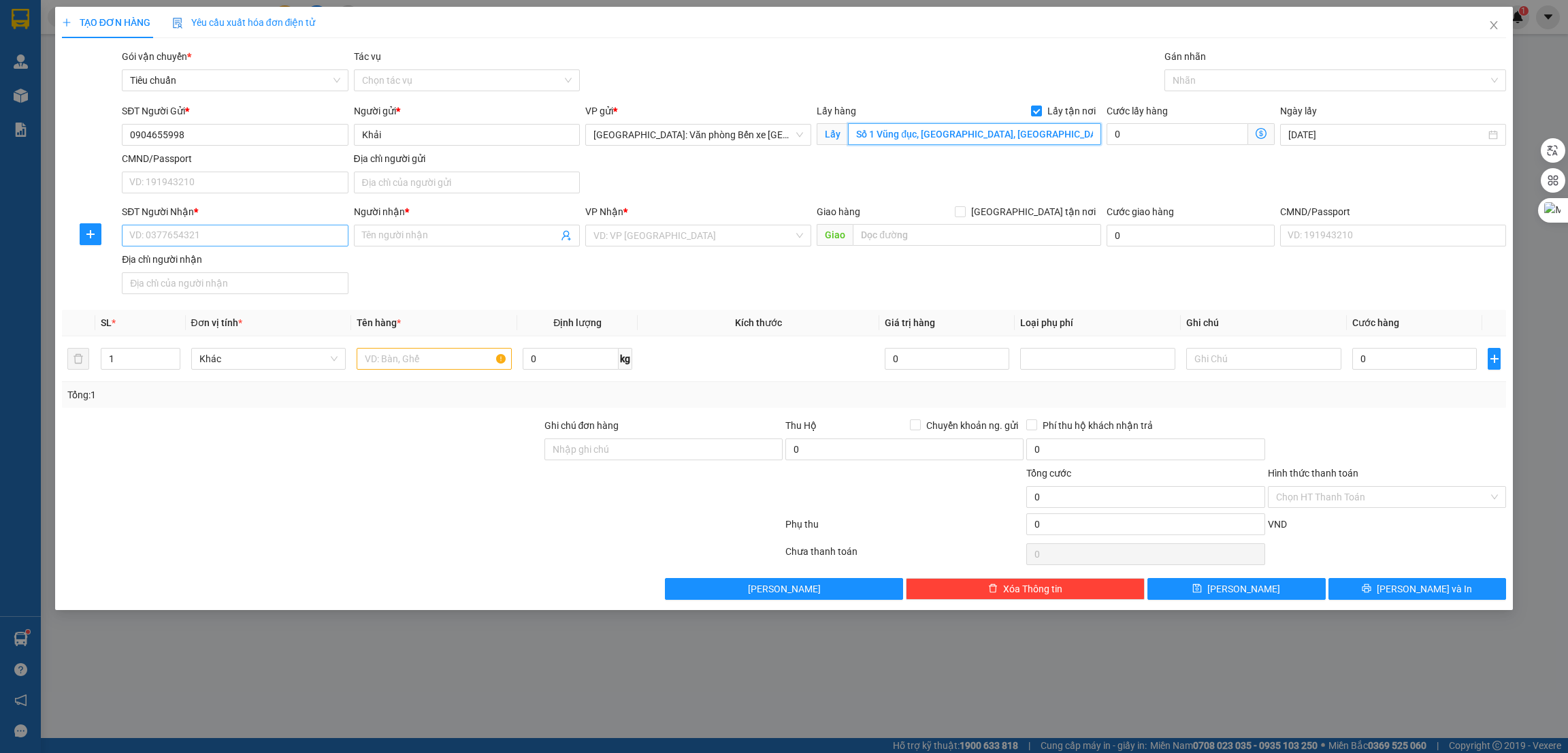
type input "Số 1 Vũng đục, cẩm phả, quảng ninh"
click at [256, 231] on input "SĐT Người Nhận *" at bounding box center [234, 236] width 226 height 22
click at [389, 360] on input "text" at bounding box center [435, 359] width 156 height 22
type input "1 xe SH"
click at [657, 227] on input "search" at bounding box center [693, 235] width 200 height 20
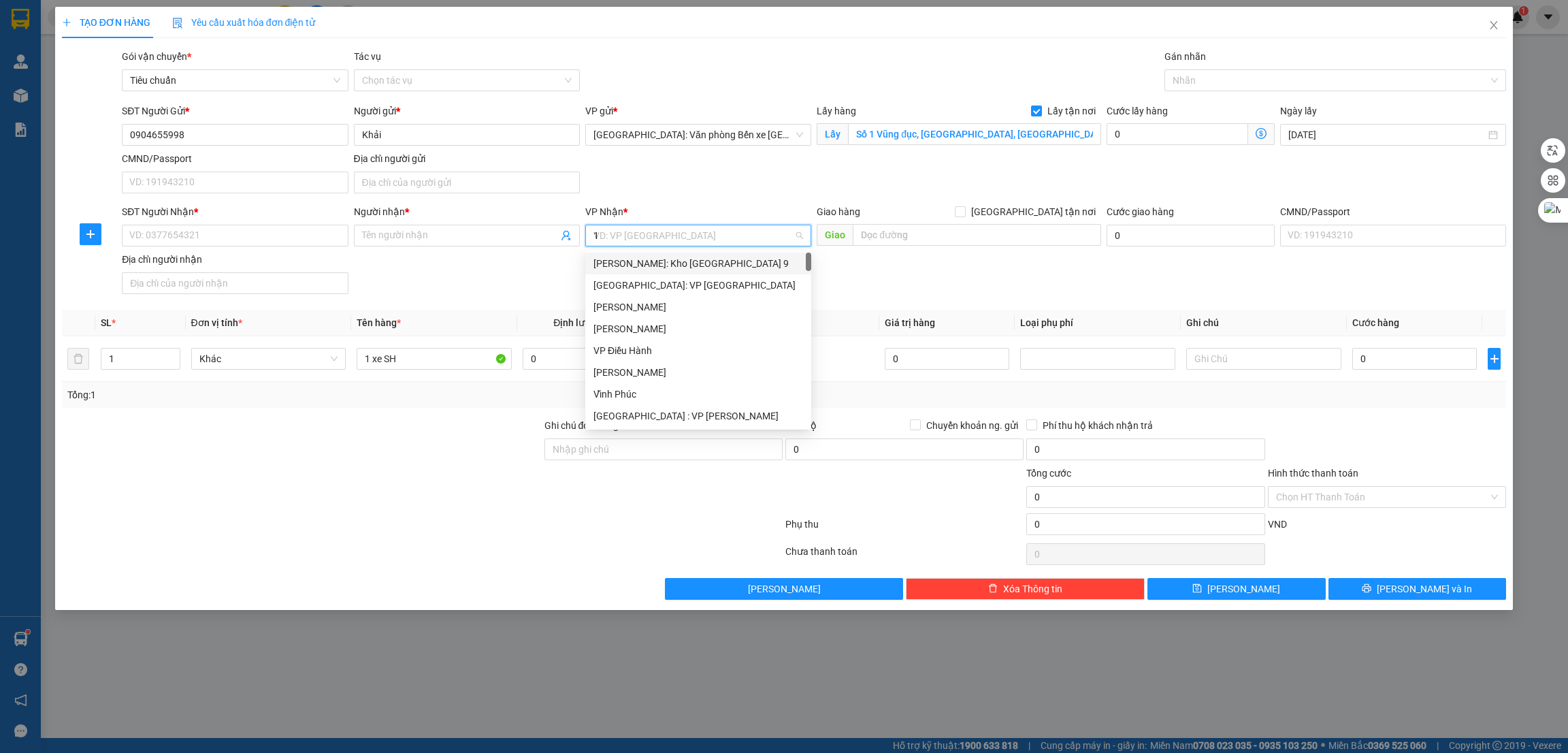
type input "12"
click at [673, 264] on div "[PERSON_NAME]: VP Quận 12 (An Sương)" at bounding box center [698, 264] width 209 height 15
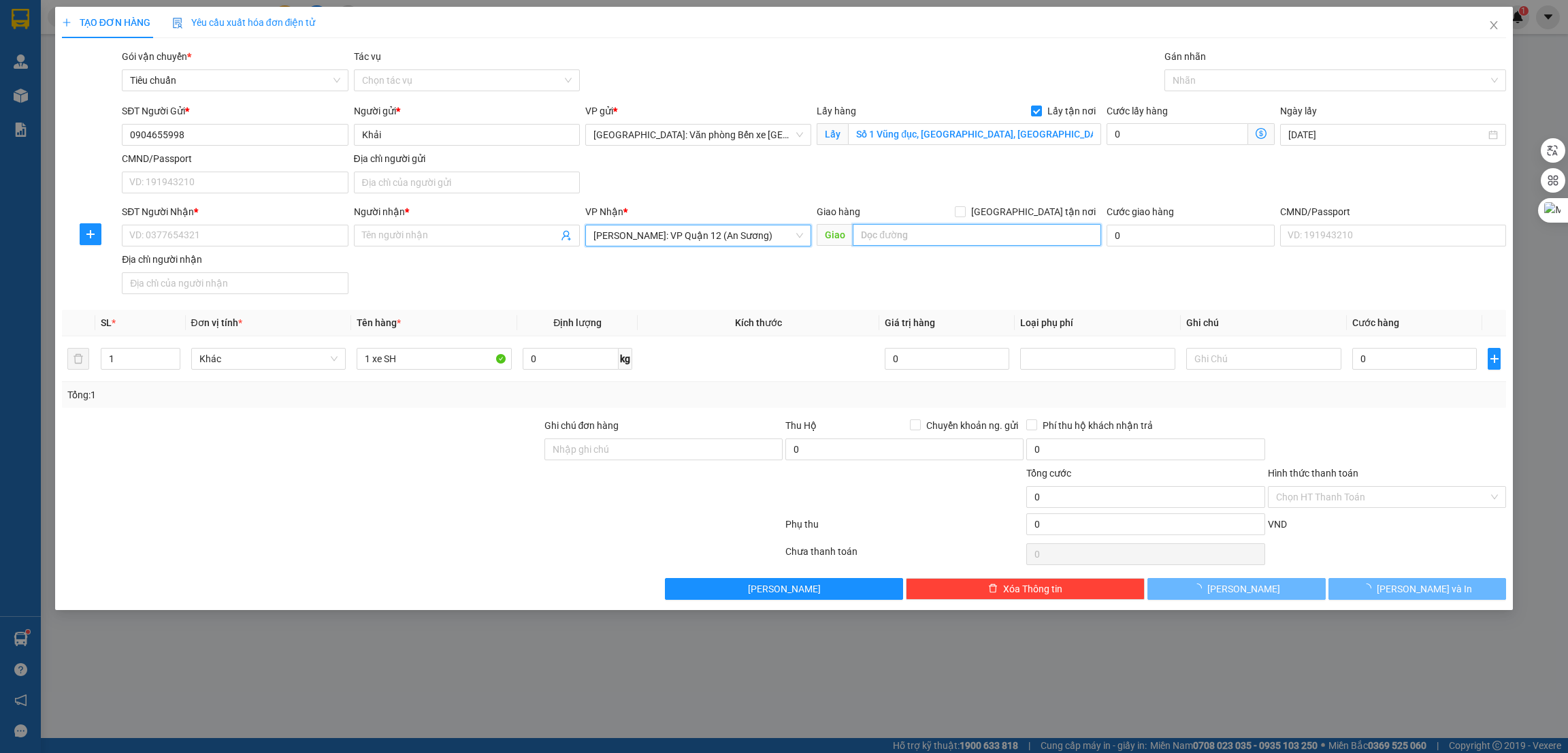
click at [920, 234] on input "text" at bounding box center [976, 235] width 248 height 22
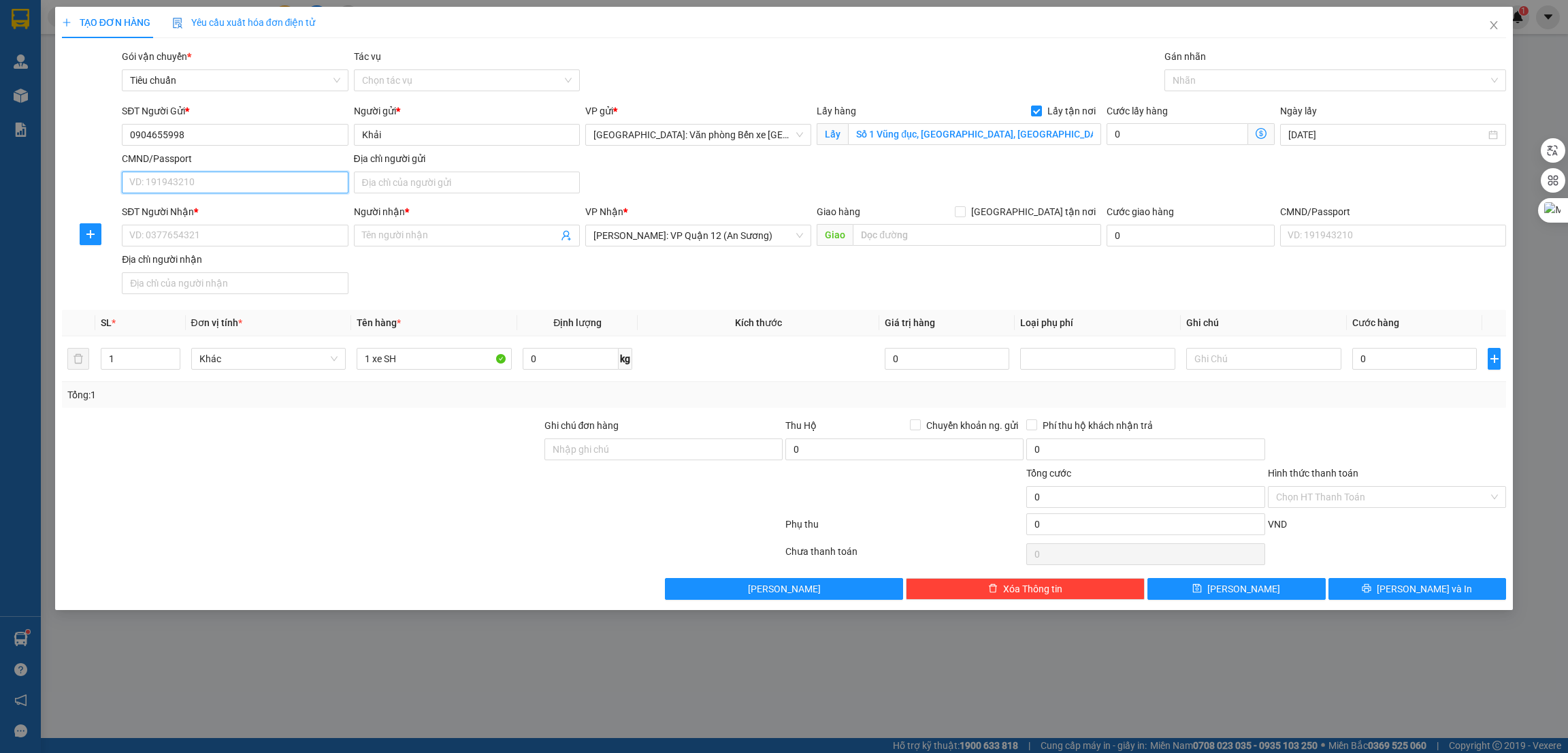
click at [238, 181] on input "CMND/Passport" at bounding box center [234, 183] width 226 height 22
paste input "0983210402"
type input "0983210402"
click at [402, 183] on input "Địa chỉ người gửi" at bounding box center [467, 183] width 226 height 22
type input "AB"
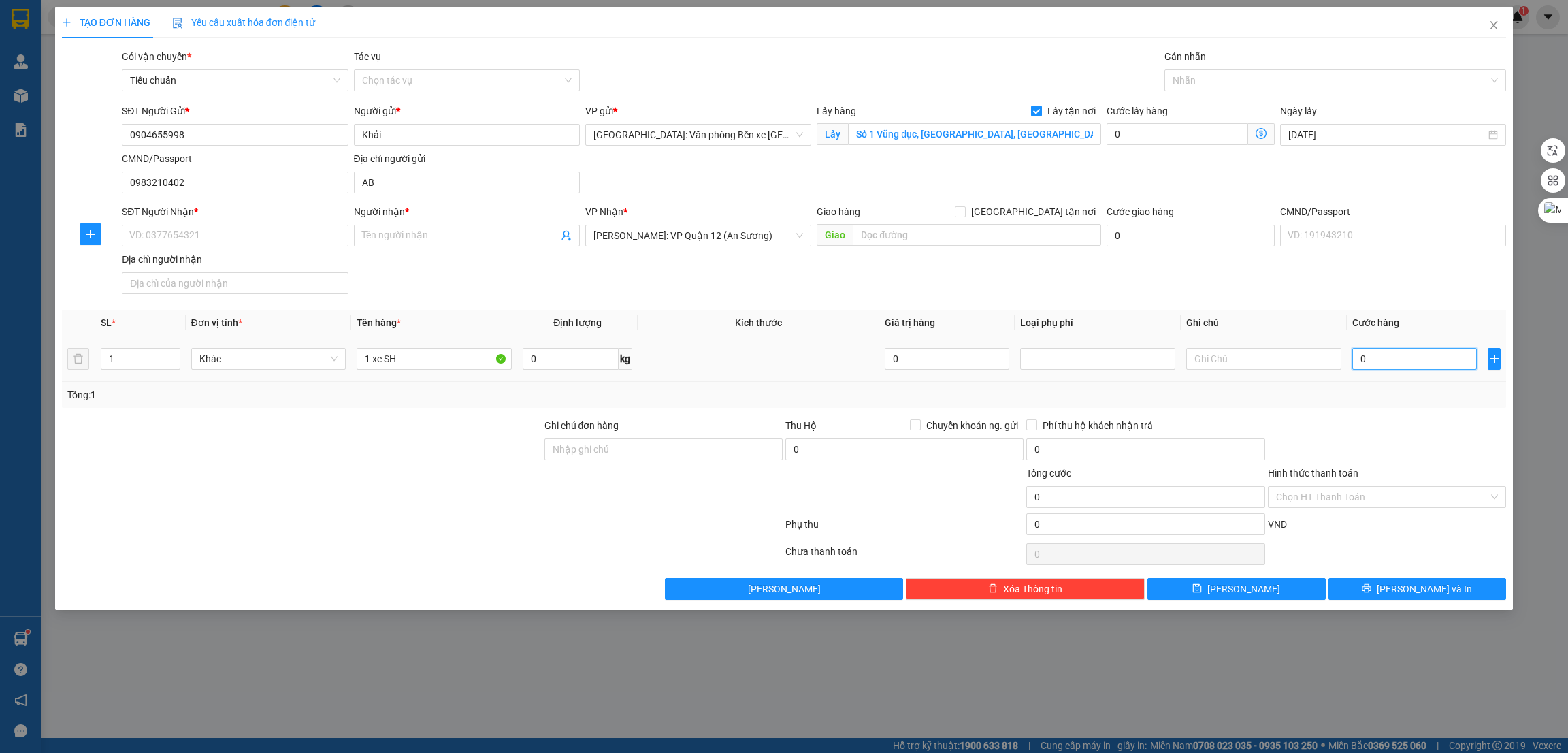
click at [1381, 357] on input "0" at bounding box center [1415, 359] width 124 height 22
type input "1"
type input "16"
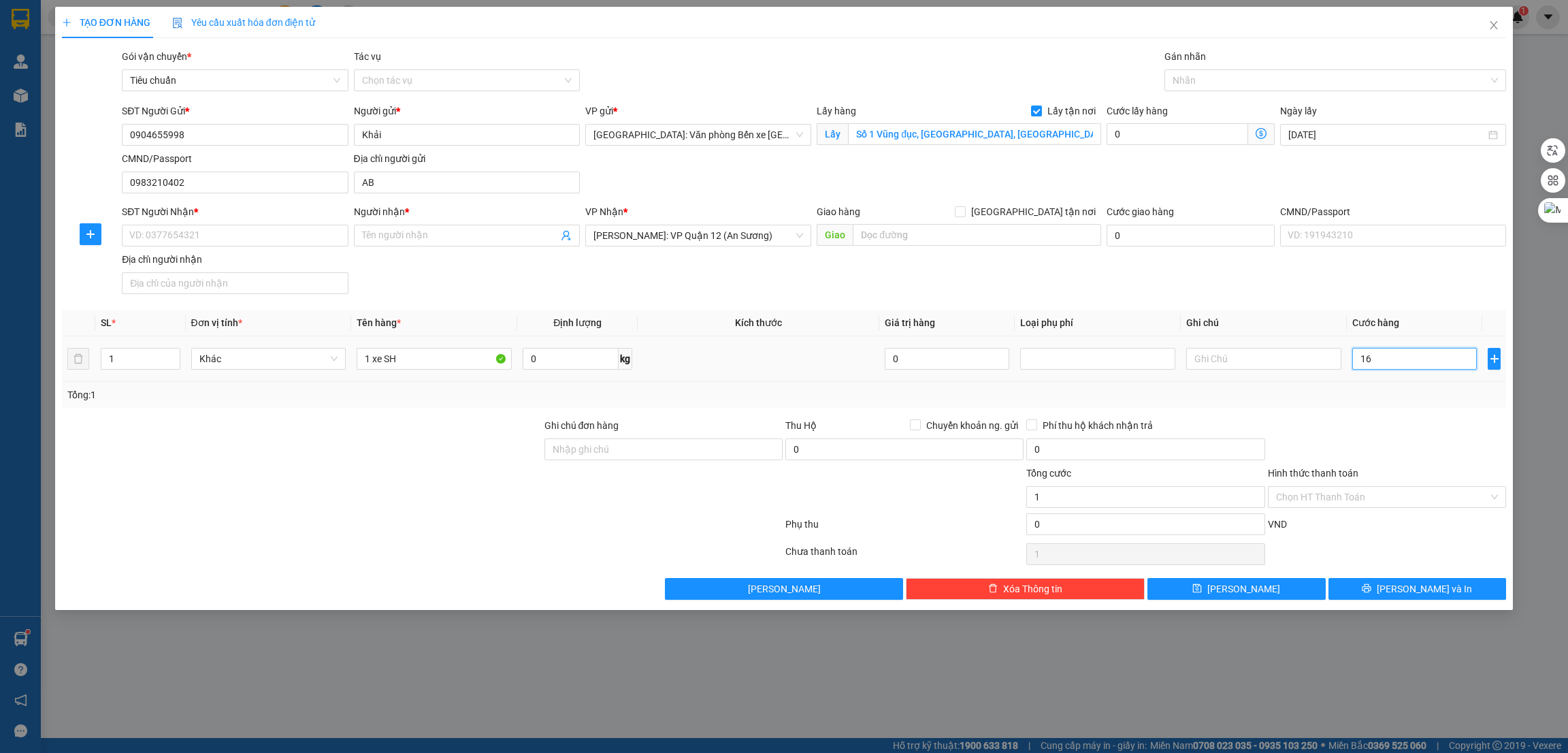
type input "16"
type input "168"
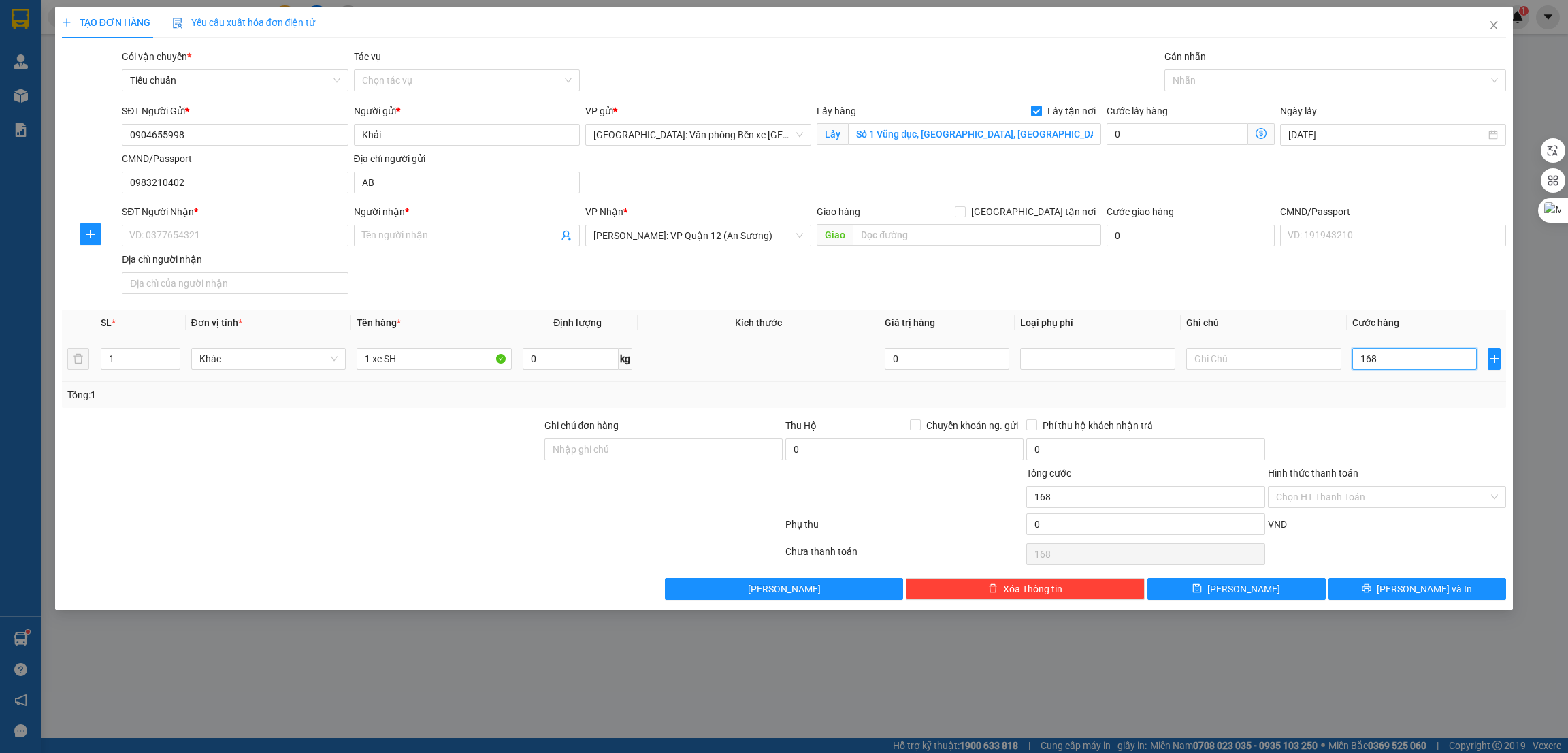
type input "1.680"
type input "16.800"
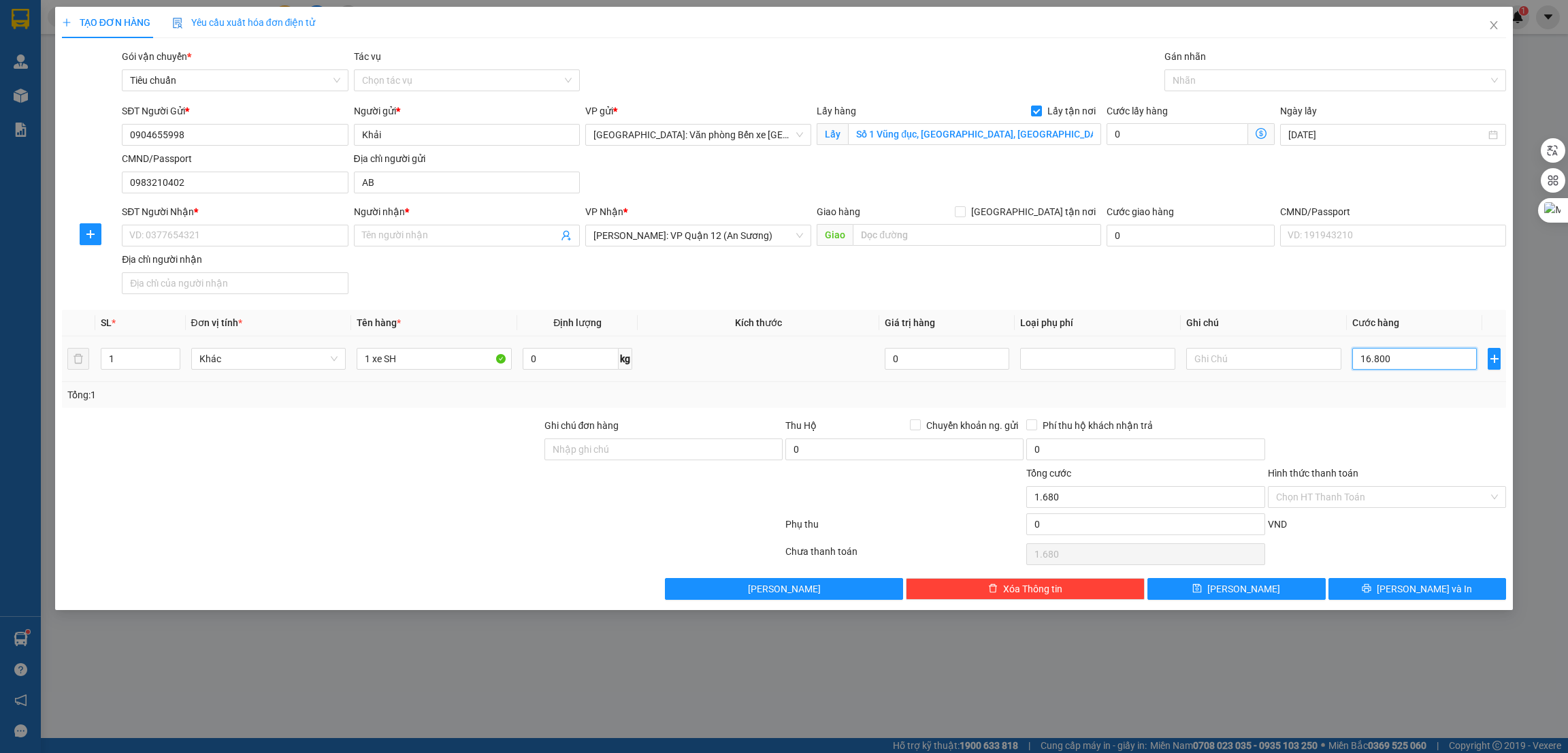
type input "16.800"
type input "168.000"
type input "1.680.000"
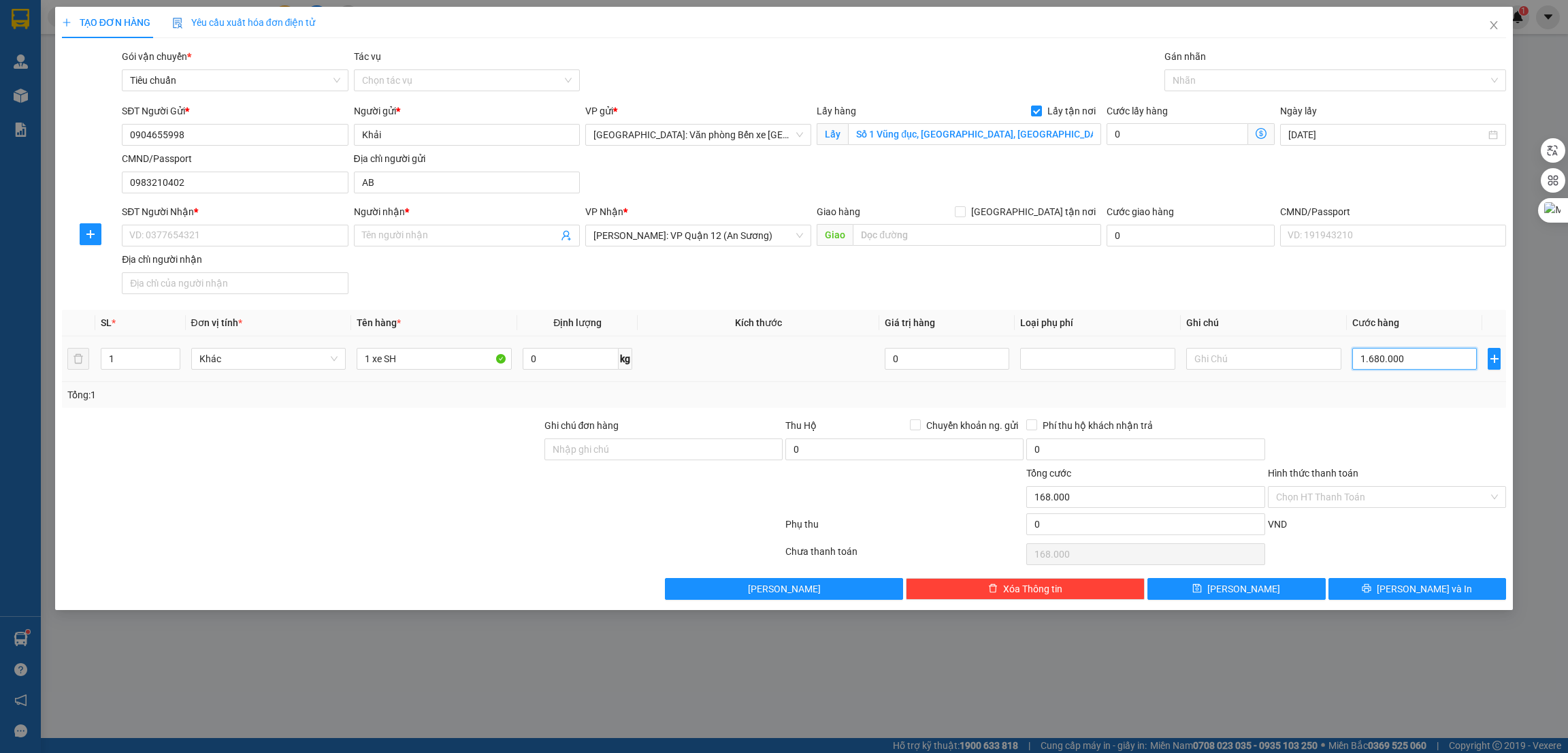
type input "1.680.000"
click at [1204, 78] on div at bounding box center [1329, 81] width 322 height 16
type input "1.680.000"
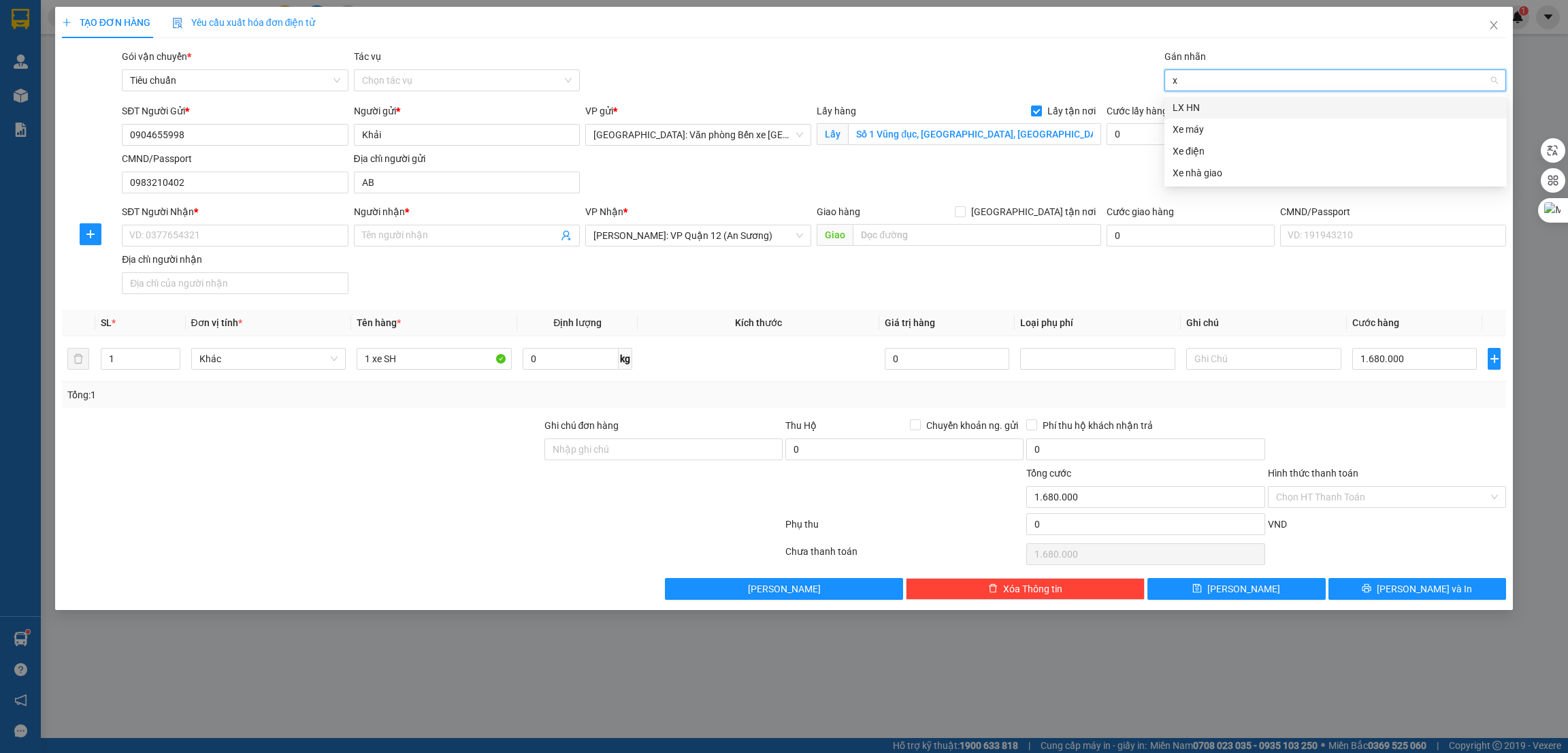
type input "xe"
click at [1208, 108] on div "Xe máy" at bounding box center [1336, 107] width 326 height 15
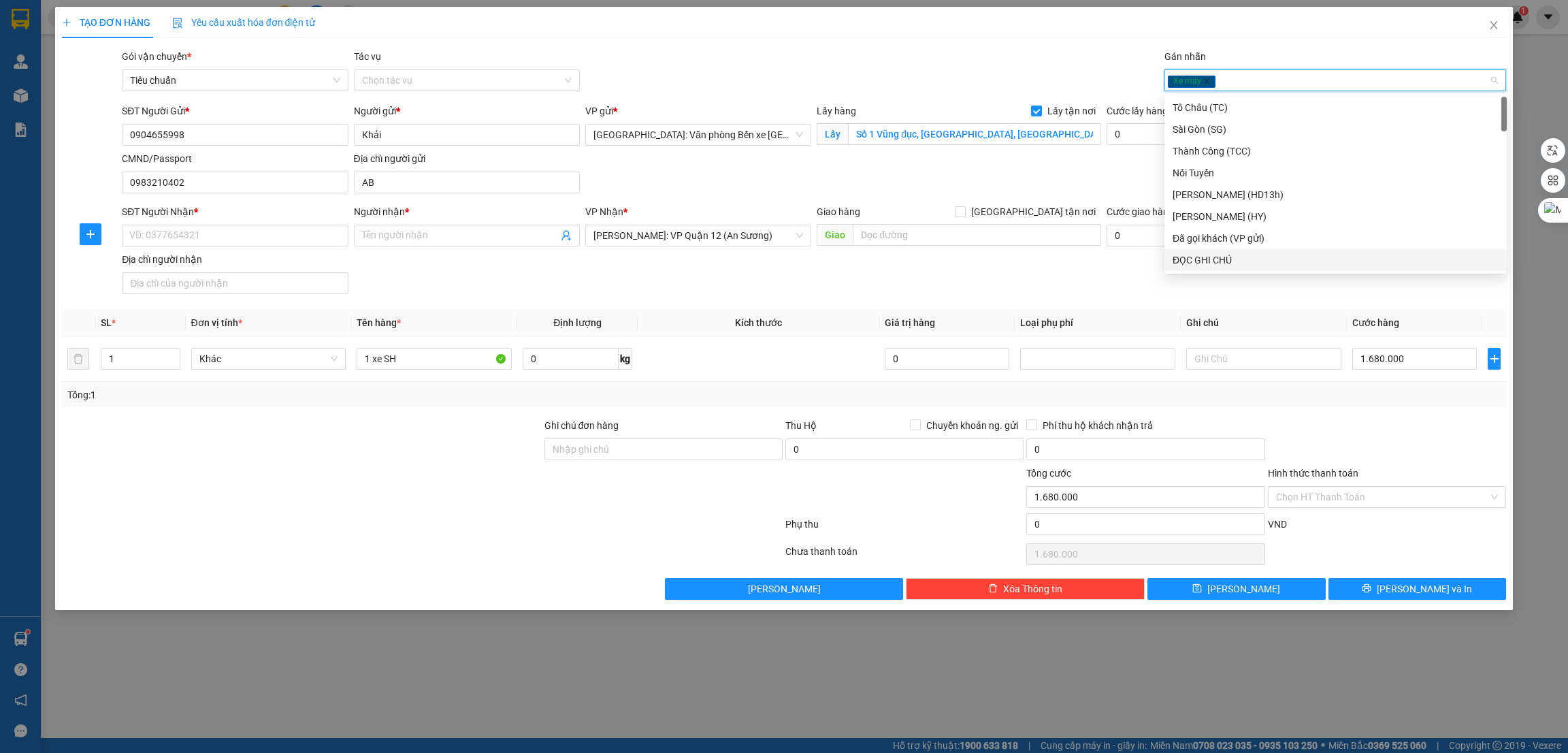
click at [603, 515] on div at bounding box center [422, 527] width 724 height 27
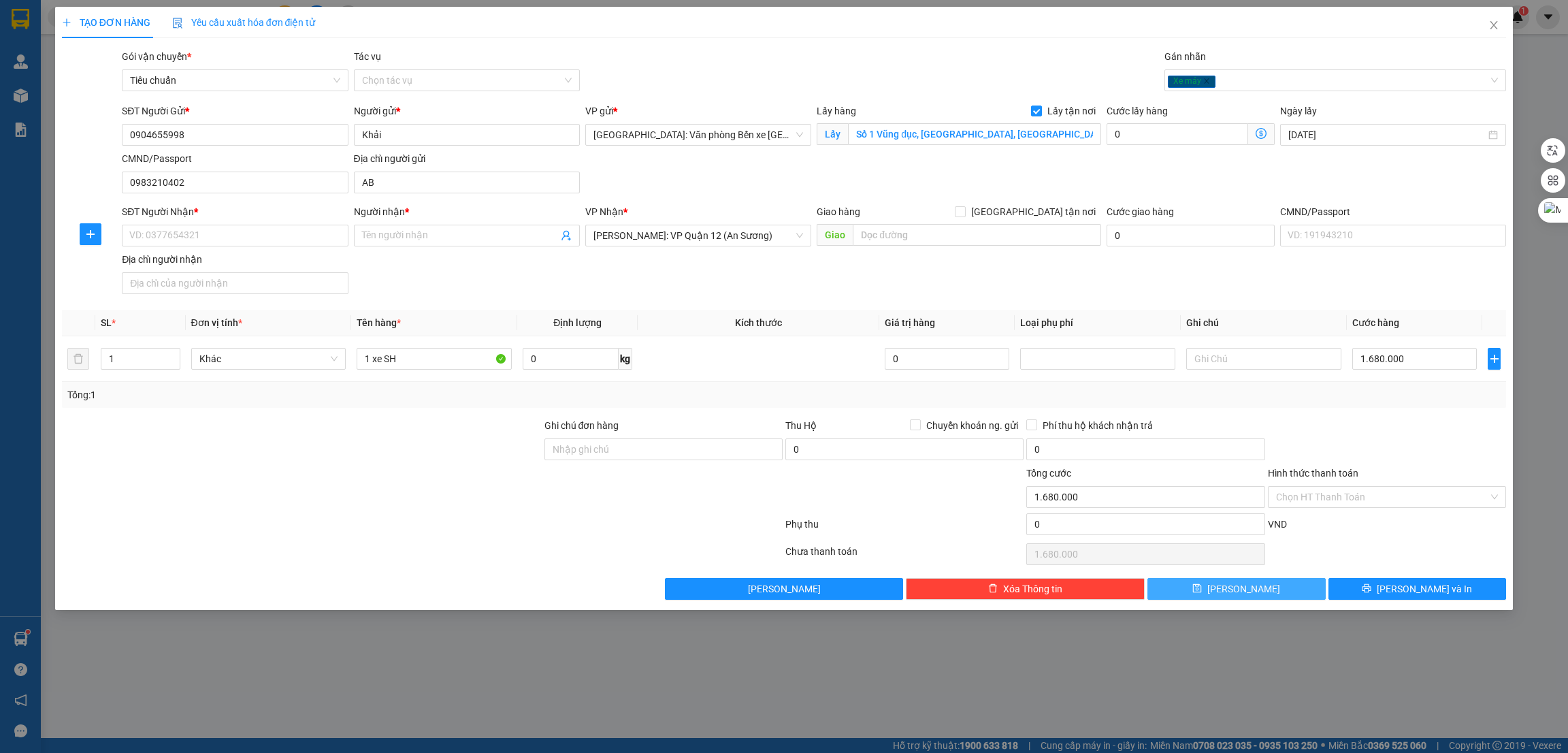
click at [1265, 596] on button "[PERSON_NAME]" at bounding box center [1237, 589] width 178 height 22
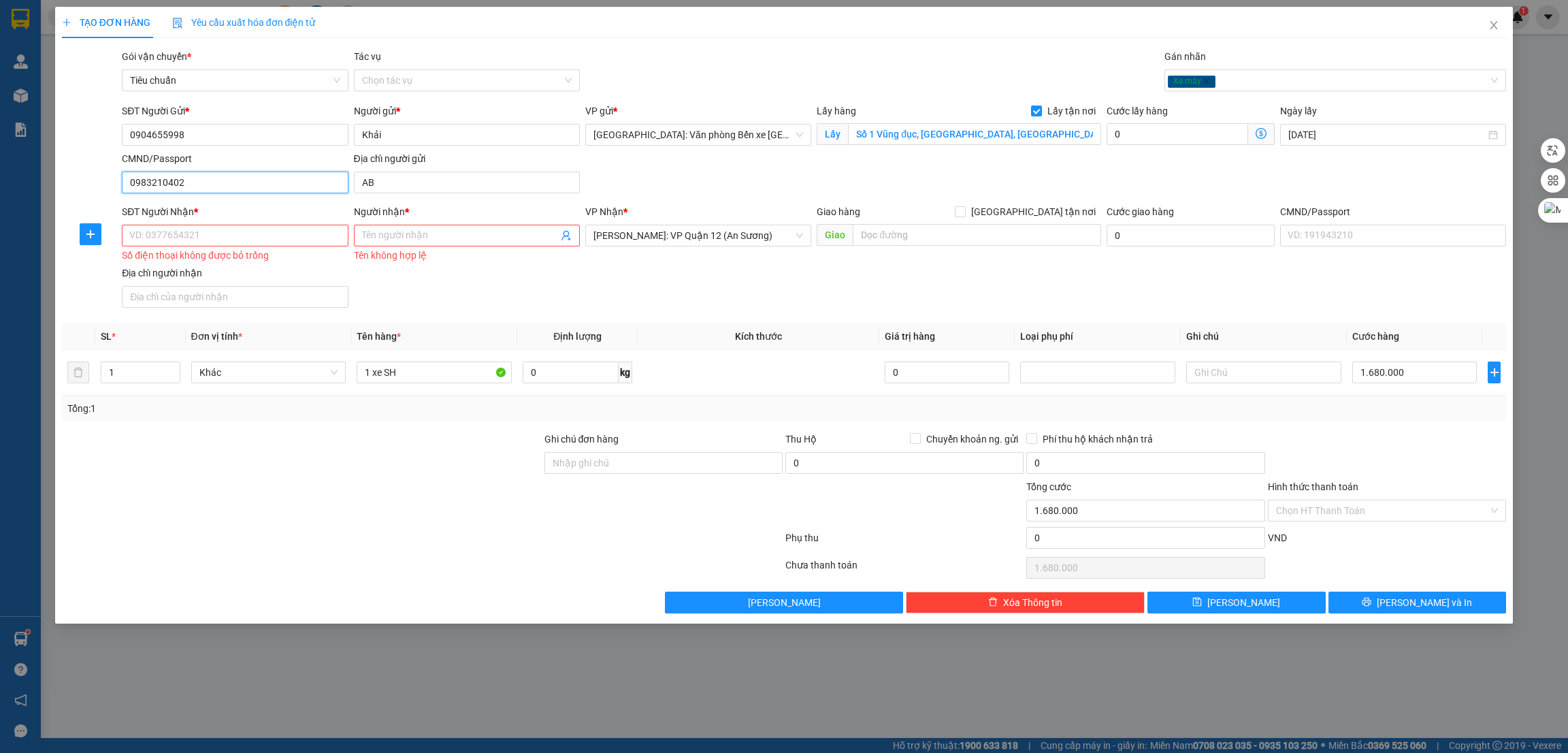
click at [252, 179] on input "0983210402" at bounding box center [234, 183] width 226 height 22
click at [213, 231] on input "SĐT Người Nhận *" at bounding box center [234, 236] width 226 height 22
paste input "0983210402"
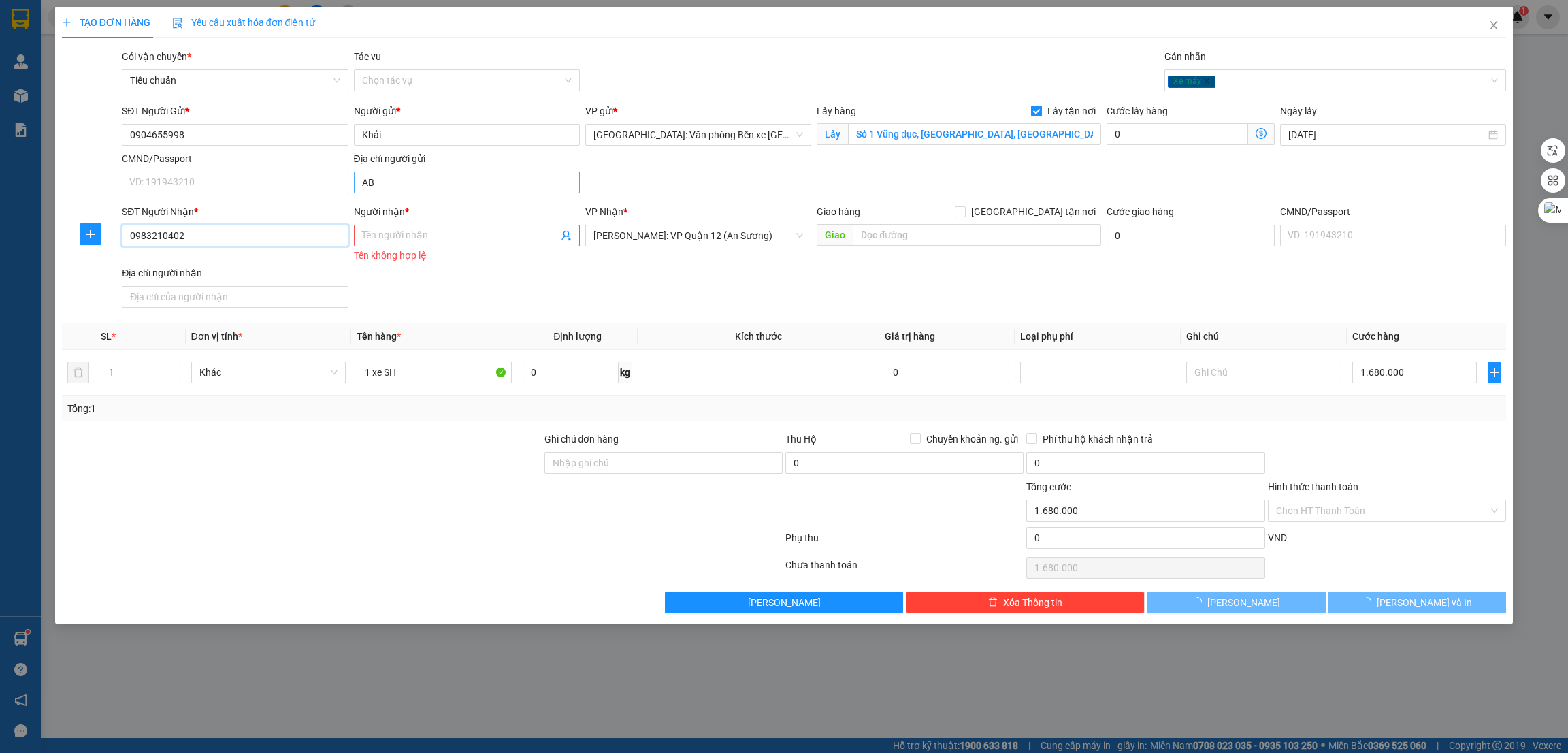
type input "0983210402"
click at [390, 182] on input "AB" at bounding box center [467, 183] width 226 height 22
click at [239, 222] on div "SĐT Người Nhận *" at bounding box center [234, 214] width 226 height 20
click at [235, 232] on input "0983210402" at bounding box center [234, 236] width 226 height 22
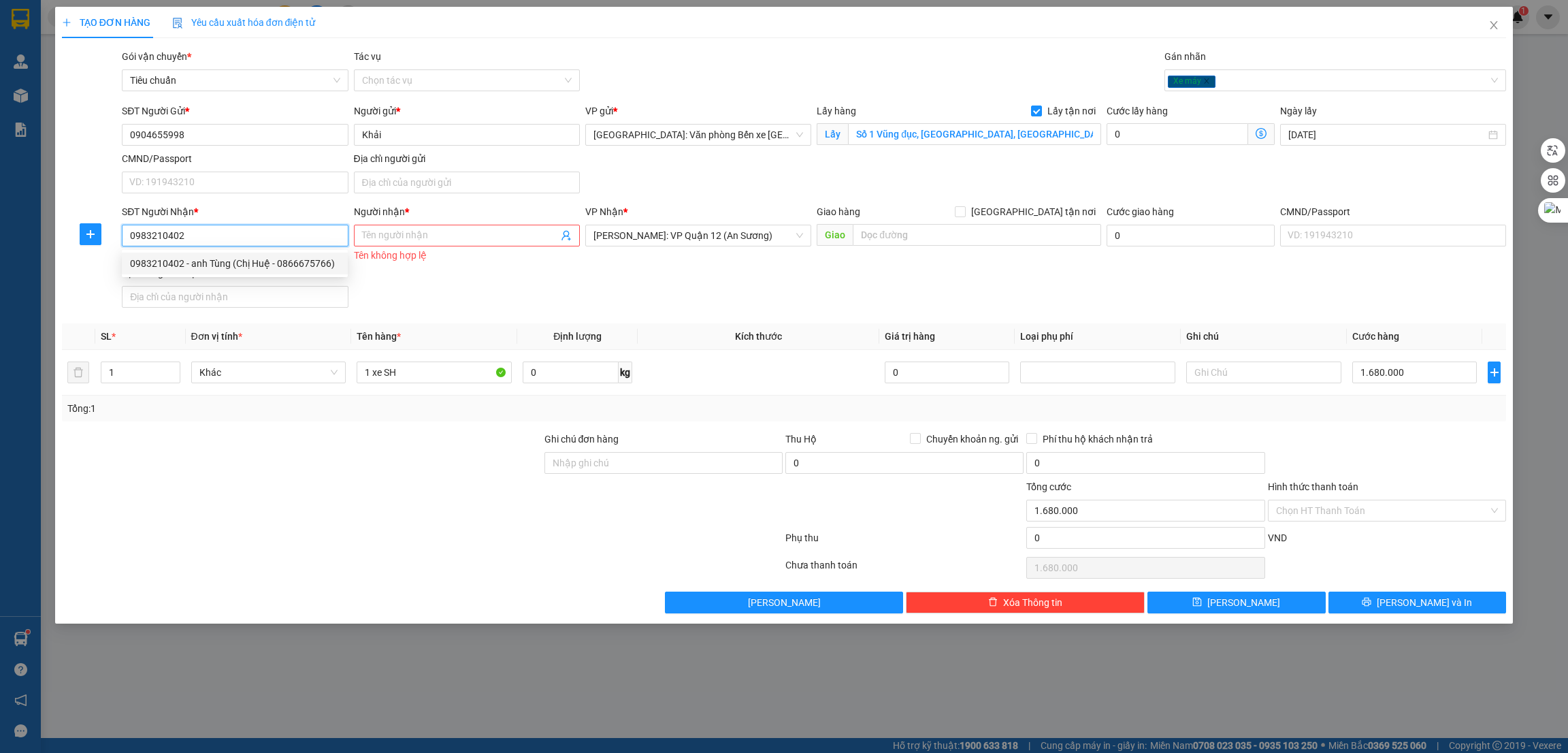
click at [286, 266] on div "0983210402 - anh Tùng (Chị Huệ - 0866675766)" at bounding box center [234, 264] width 209 height 15
type input "anh Tùng (Chị Huệ - 0866675766)"
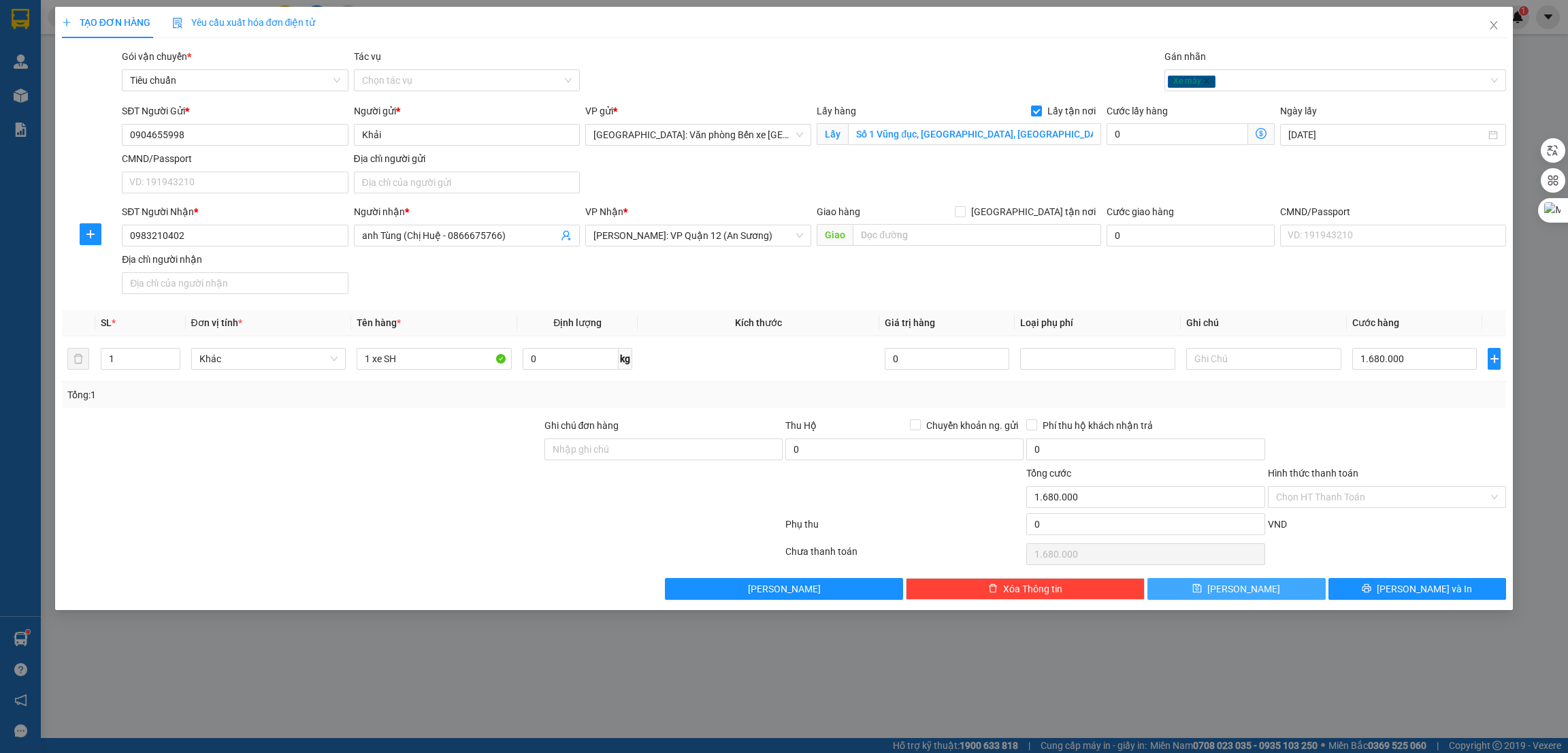
click at [1272, 589] on button "[PERSON_NAME]" at bounding box center [1237, 589] width 178 height 22
checkbox input "false"
type input "0"
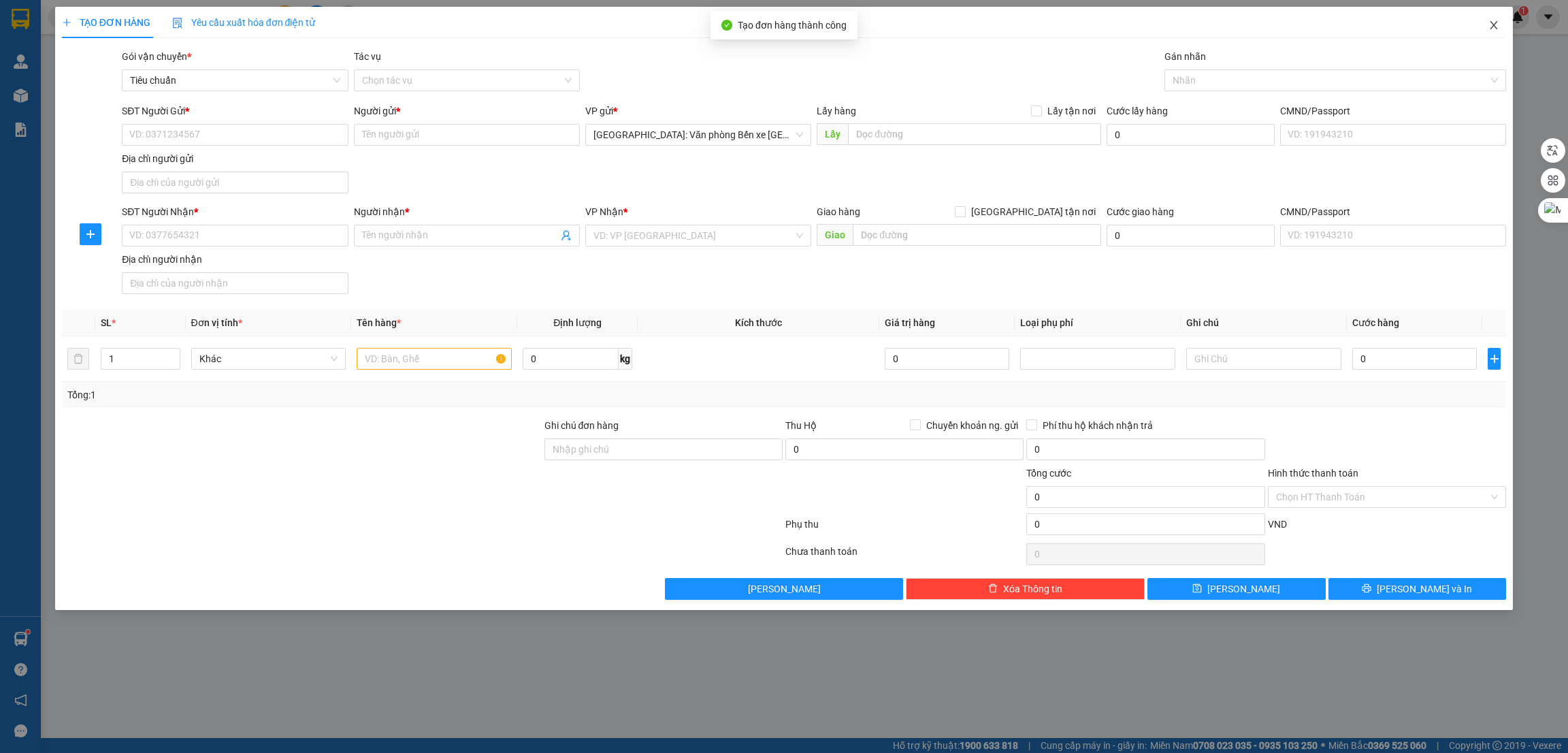
click at [1488, 23] on icon "close" at bounding box center [1494, 26] width 11 height 11
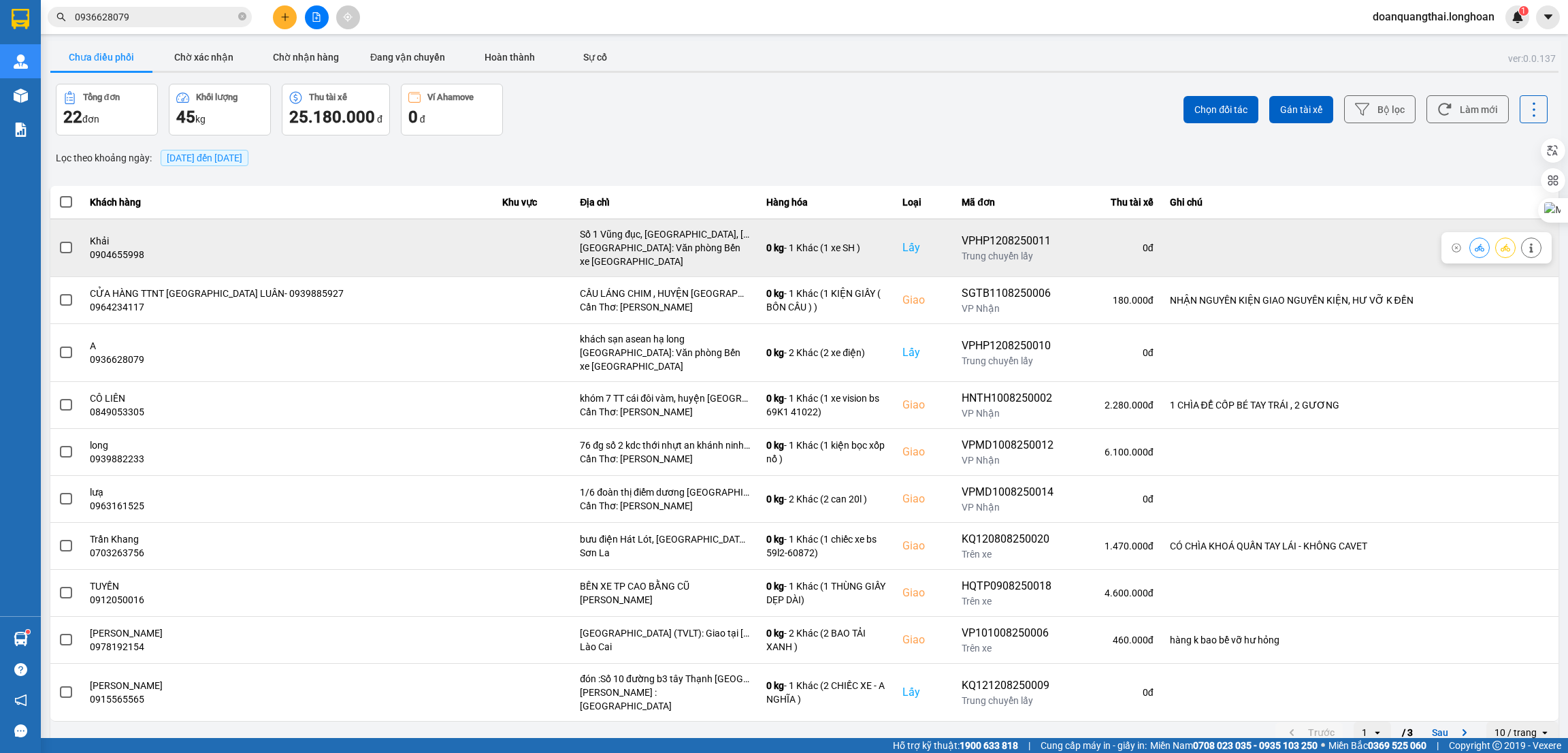
click at [63, 246] on span at bounding box center [65, 247] width 12 height 12
click at [59, 241] on input "checkbox" at bounding box center [59, 241] width 0 height 0
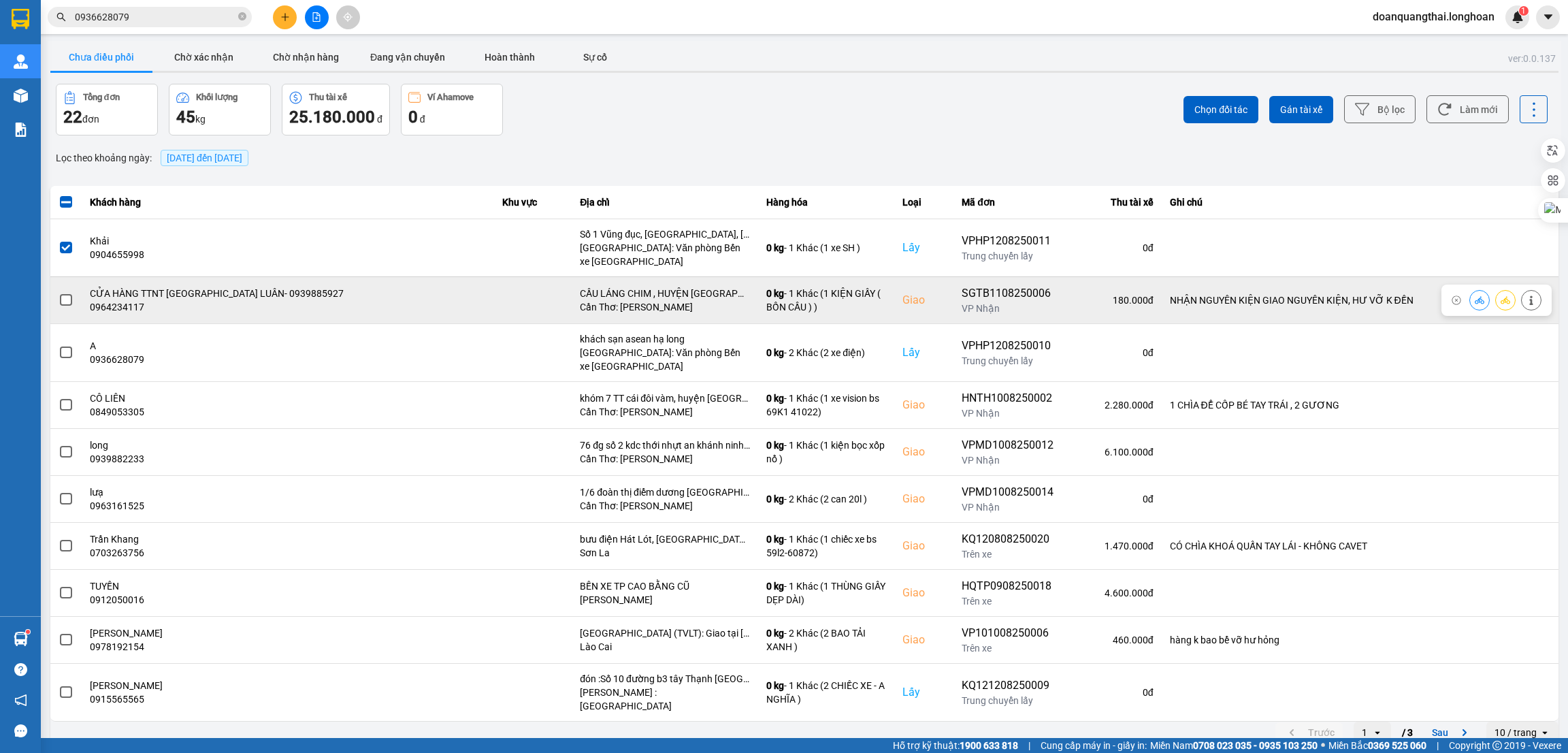
click at [63, 306] on span at bounding box center [65, 299] width 12 height 12
click at [59, 293] on input "checkbox" at bounding box center [59, 293] width 0 height 0
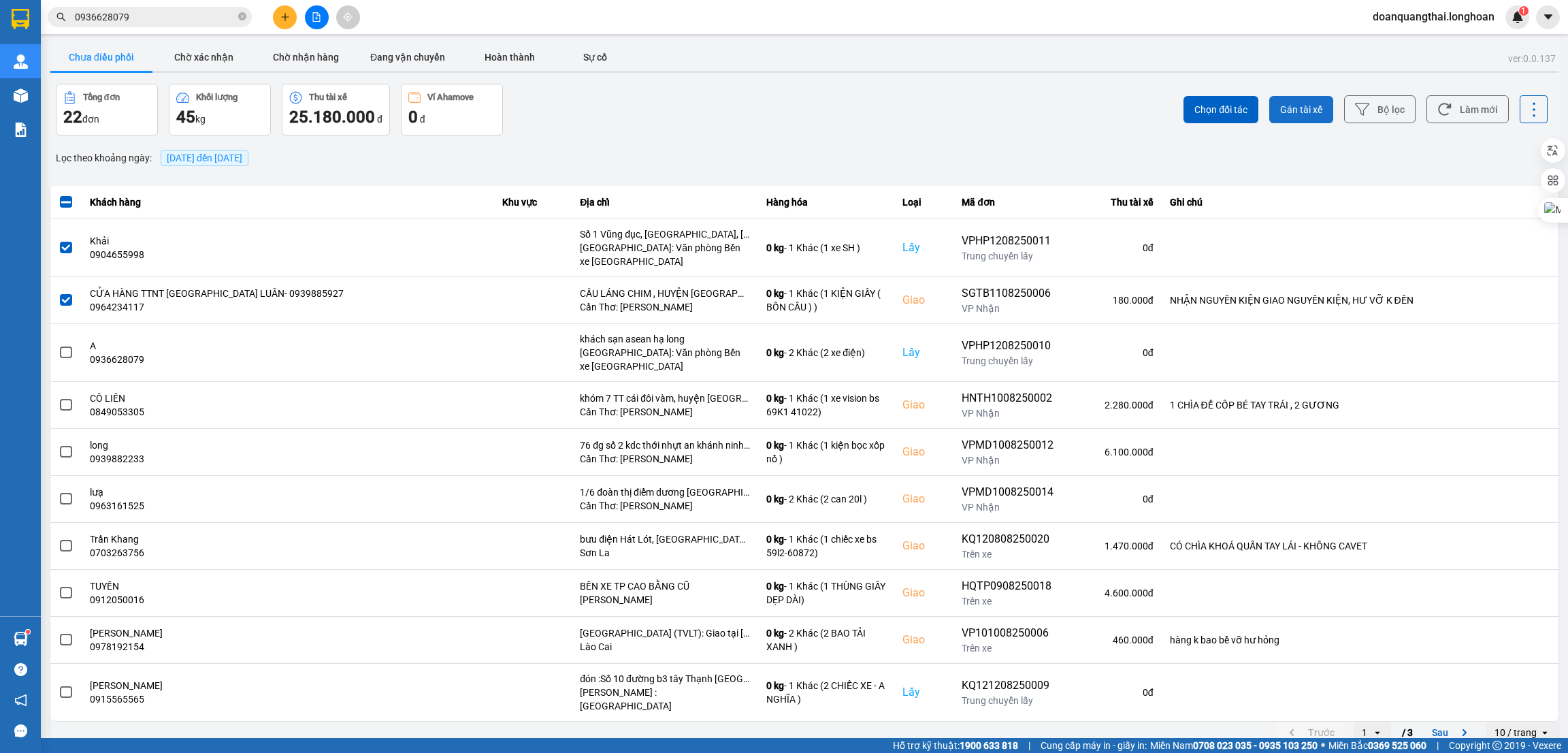
click at [1281, 114] on span "Gán tài xế" at bounding box center [1302, 109] width 42 height 14
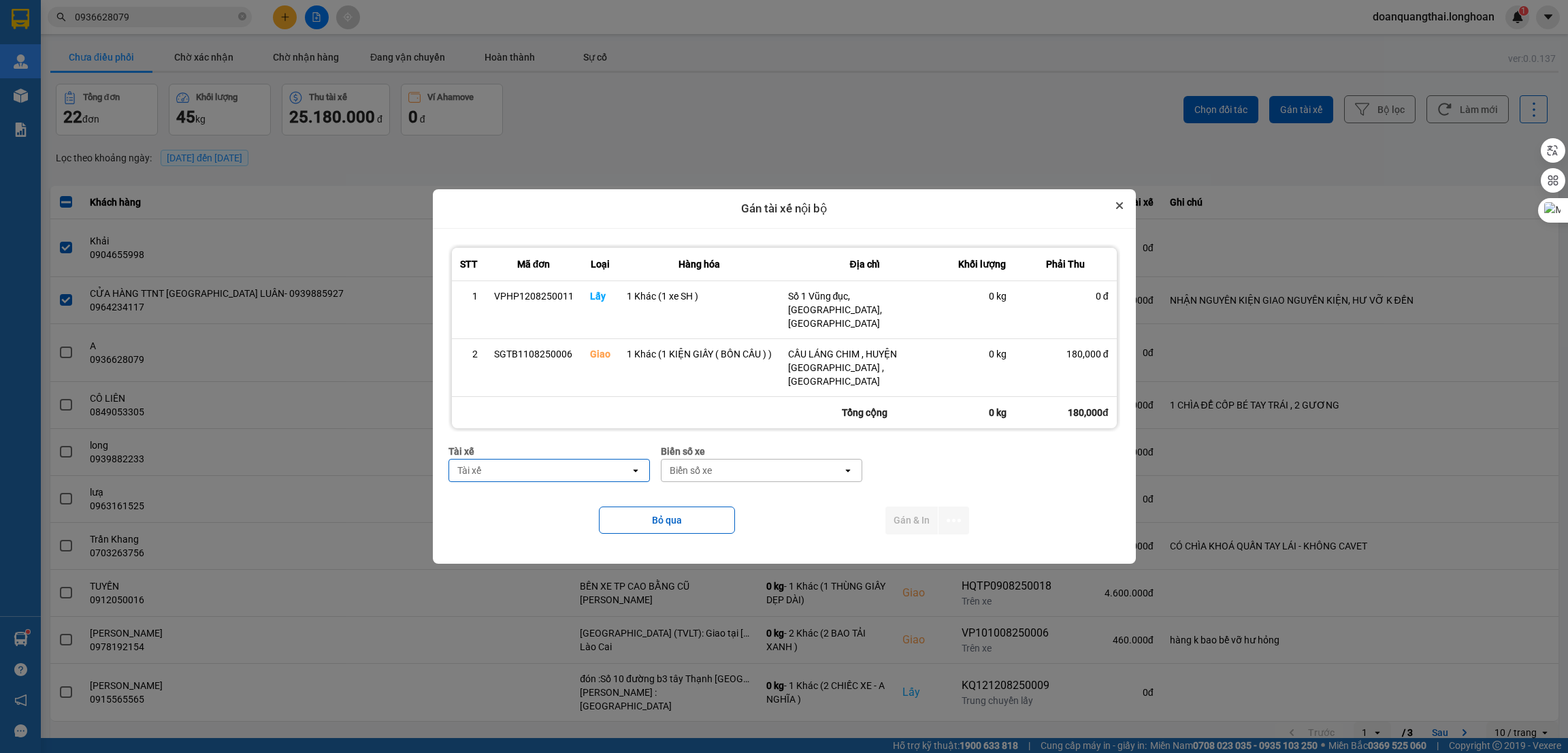
click at [1112, 214] on button "Close" at bounding box center [1120, 206] width 16 height 16
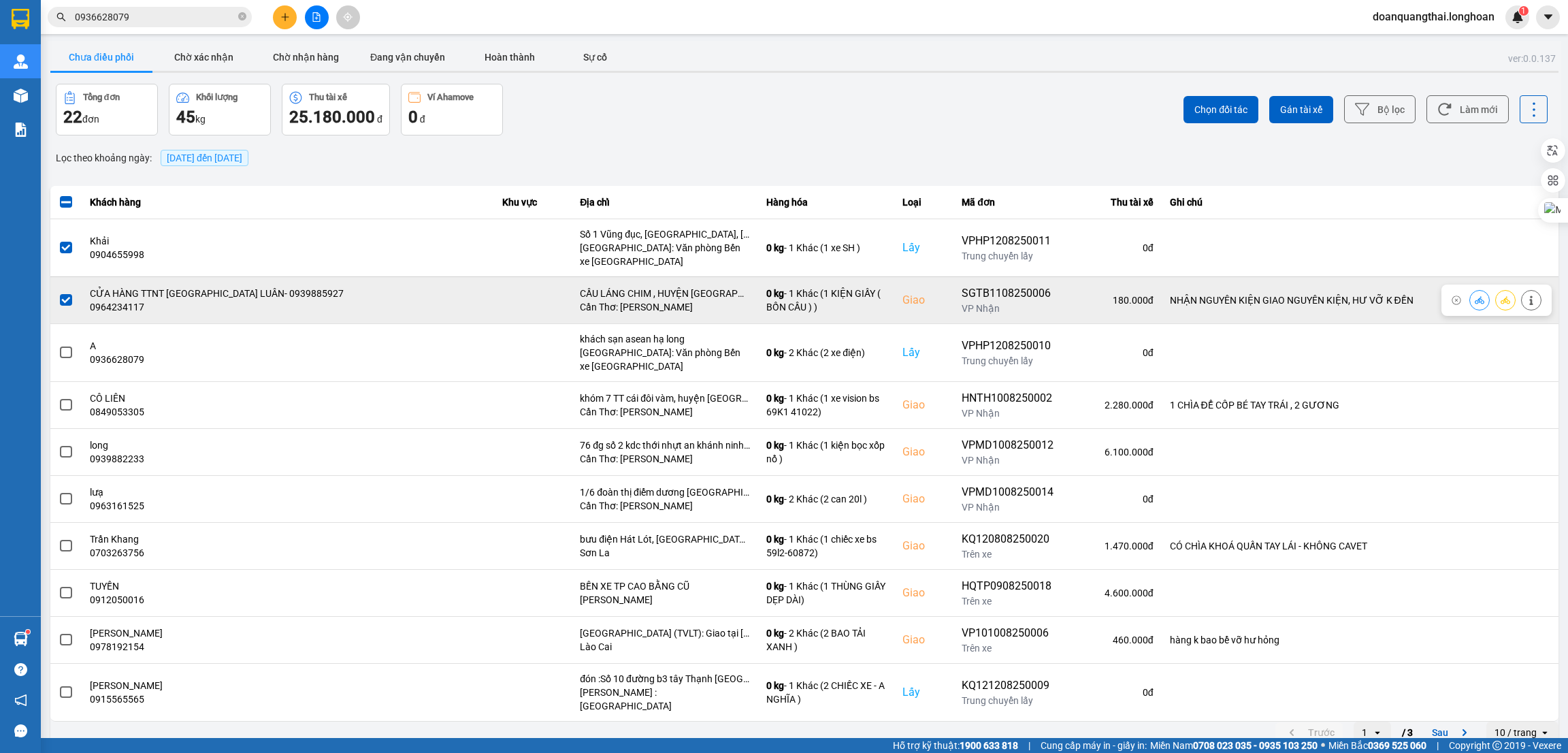
click at [62, 302] on span at bounding box center [65, 299] width 12 height 12
click at [59, 293] on input "checkbox" at bounding box center [59, 293] width 0 height 0
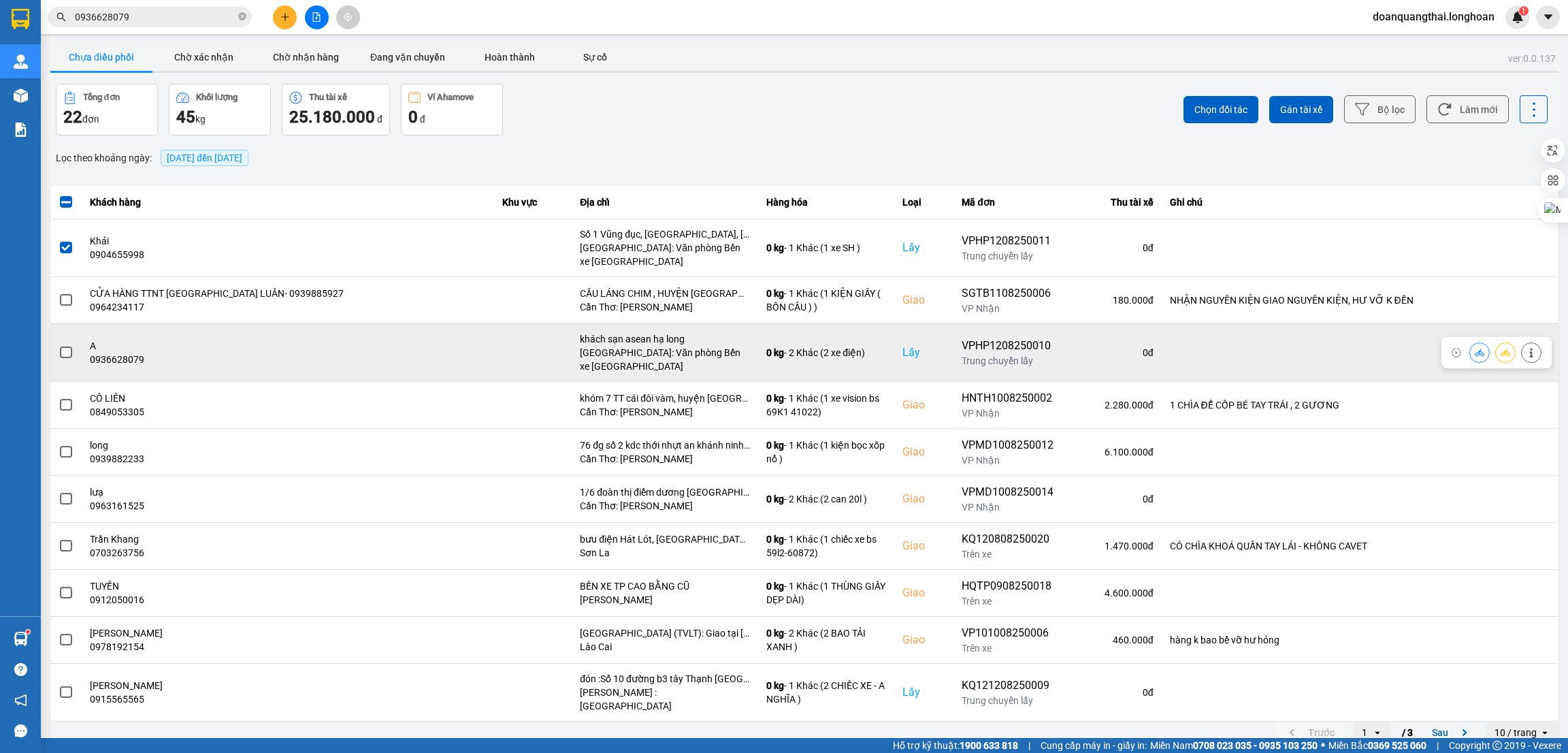
click at [64, 350] on span at bounding box center [65, 352] width 12 height 12
click at [59, 345] on input "checkbox" at bounding box center [59, 345] width 0 height 0
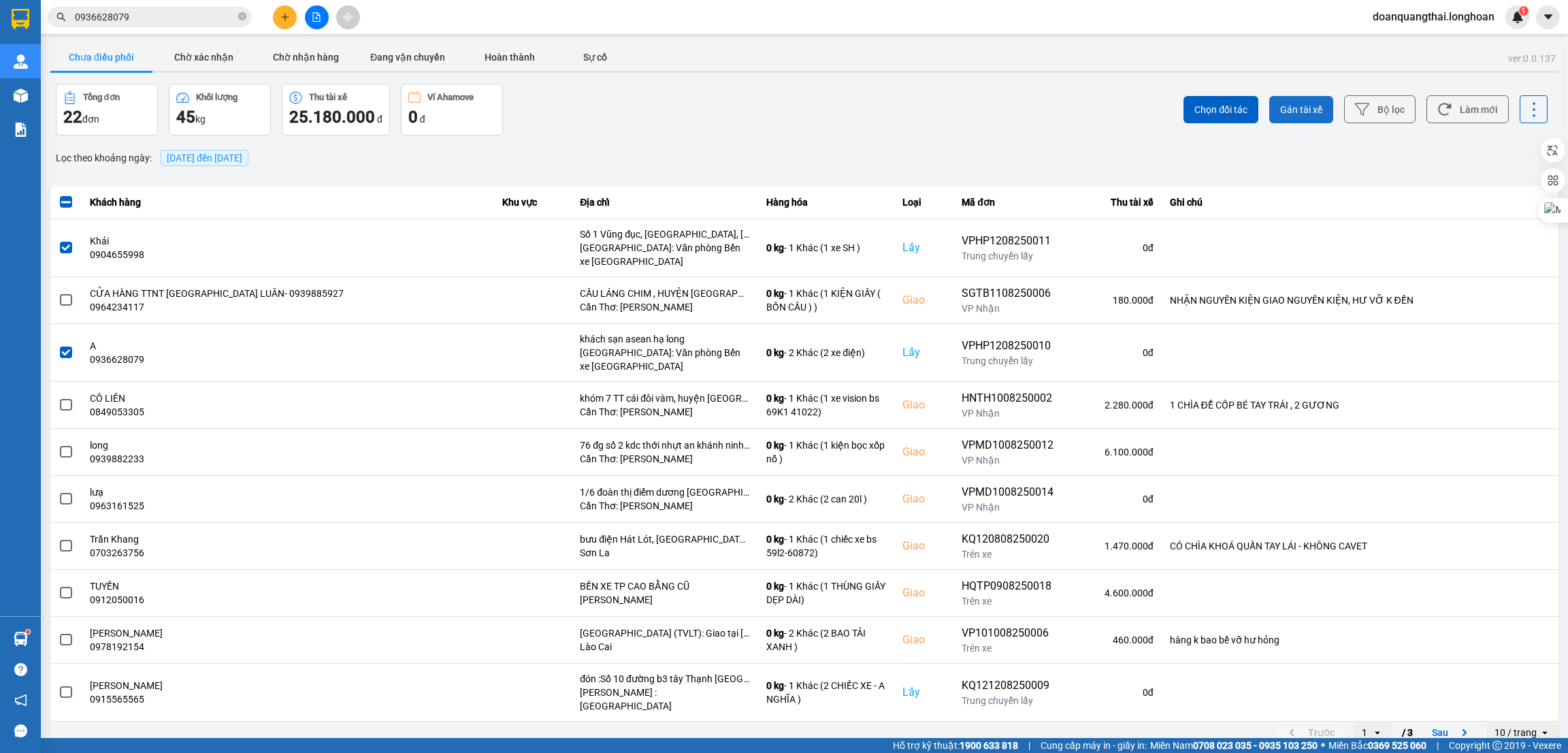
click at [1281, 105] on span "Gán tài xế" at bounding box center [1302, 109] width 42 height 14
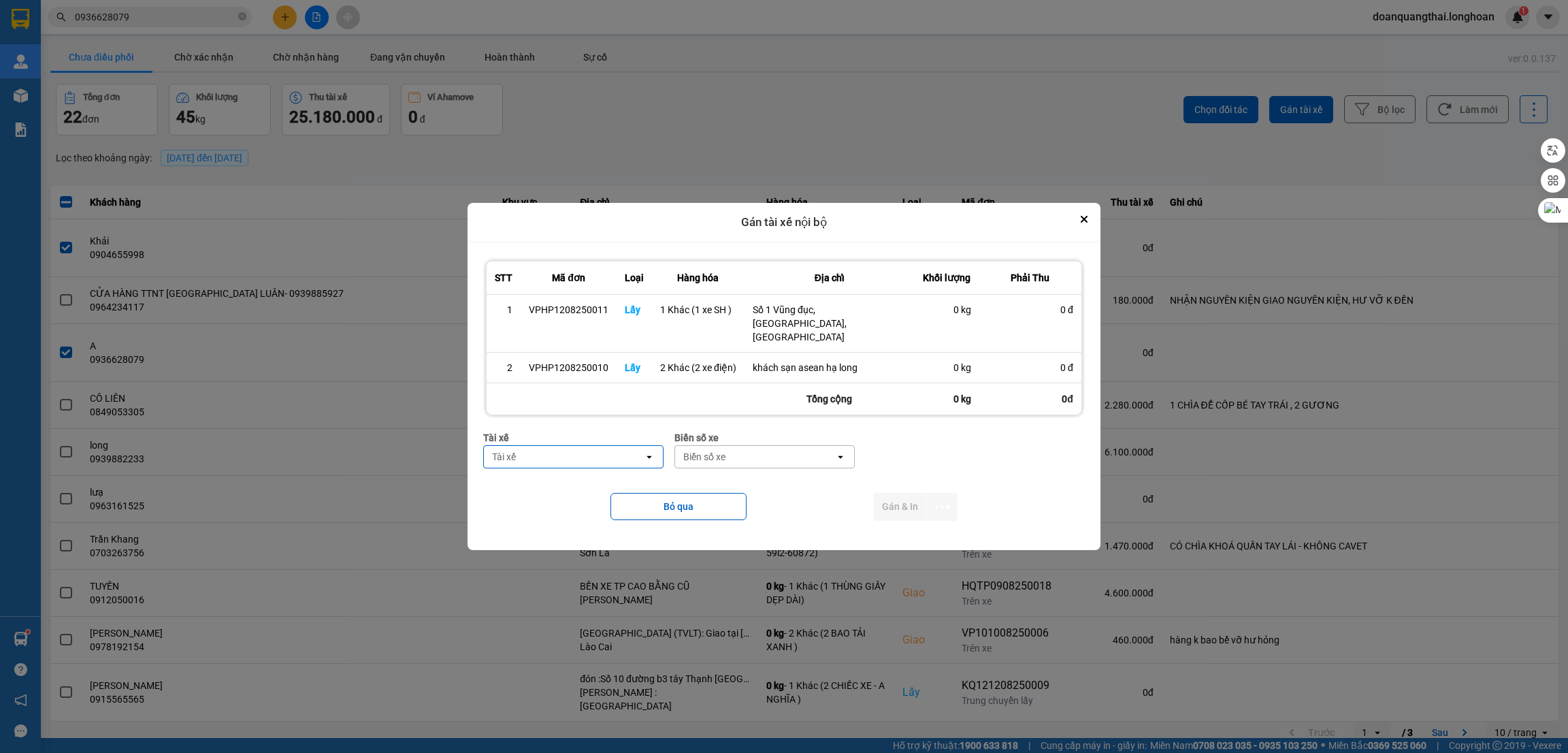
click at [592, 446] on div "Tài xế" at bounding box center [564, 457] width 160 height 22
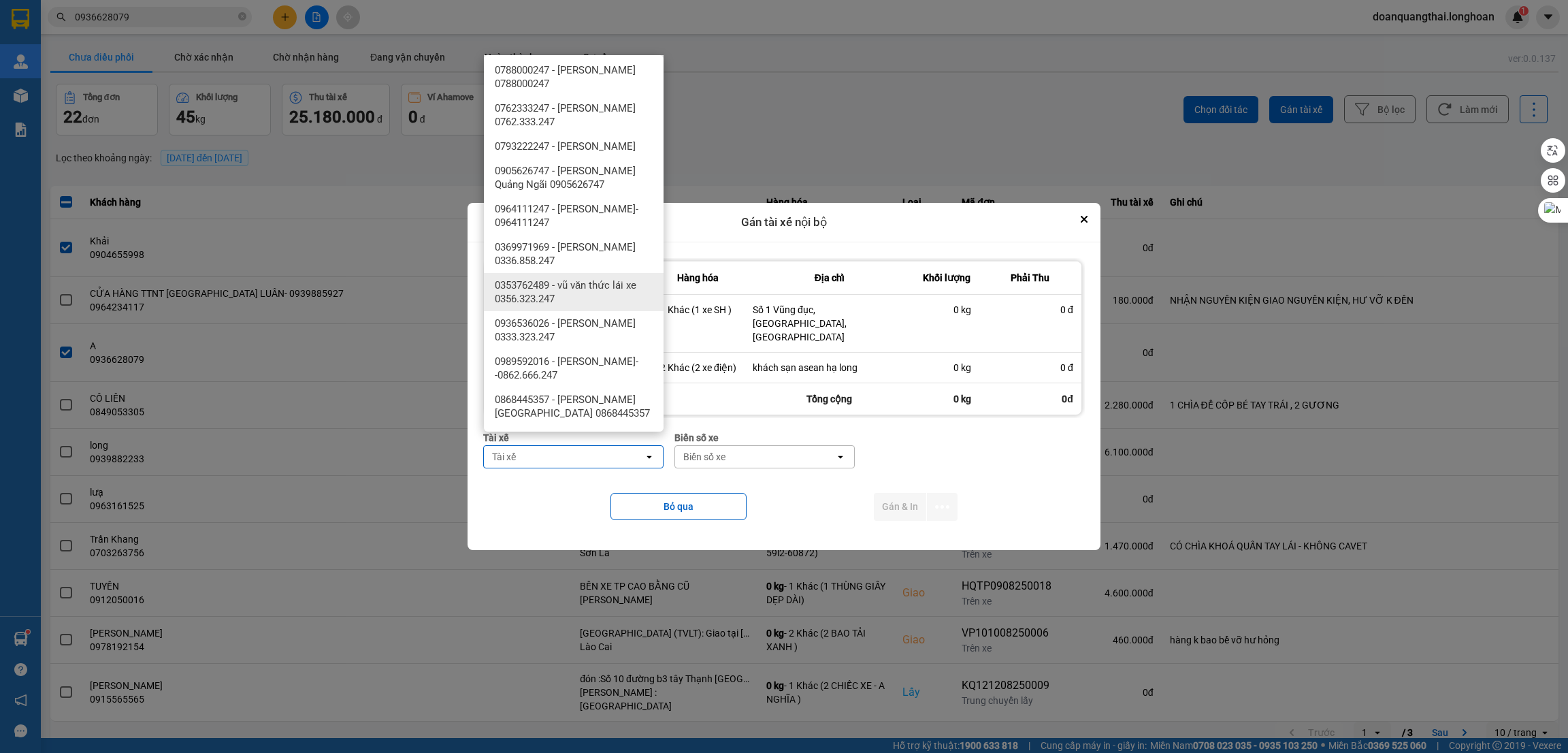
scroll to position [817, 0]
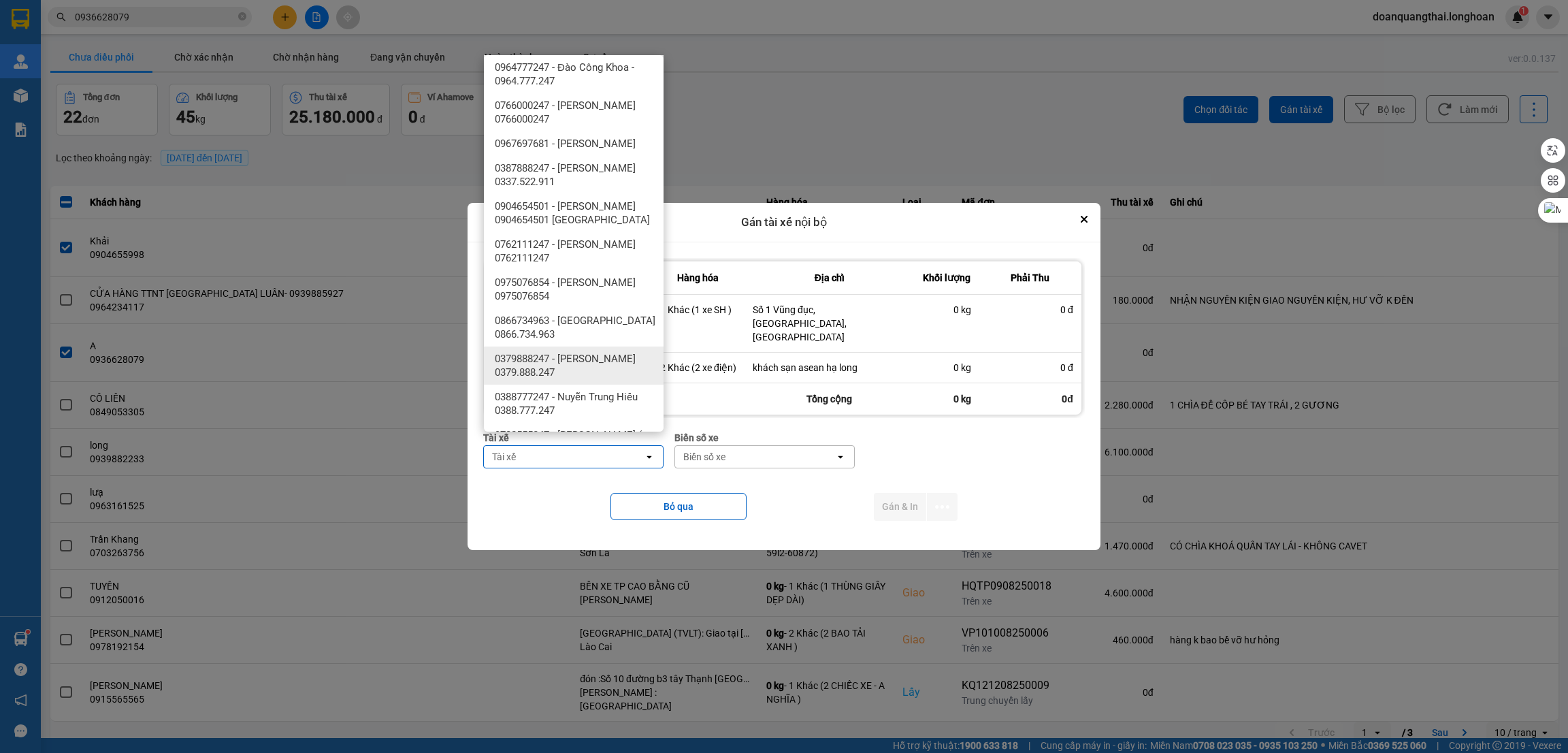
click at [599, 355] on span "0379888247 - phạm thế anh 0379.888.247" at bounding box center [576, 366] width 164 height 27
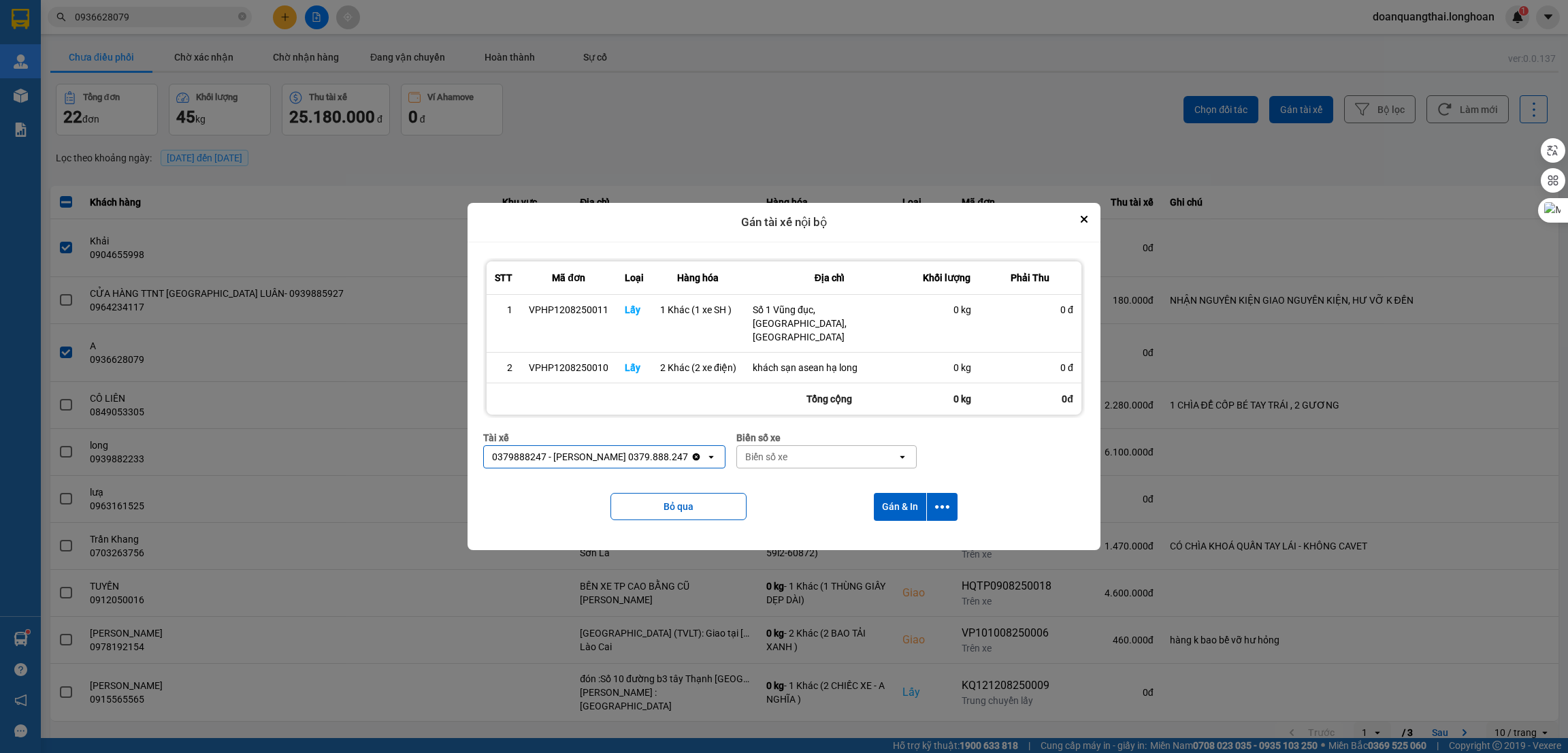
click at [793, 446] on div "Biển số xe" at bounding box center [817, 457] width 160 height 22
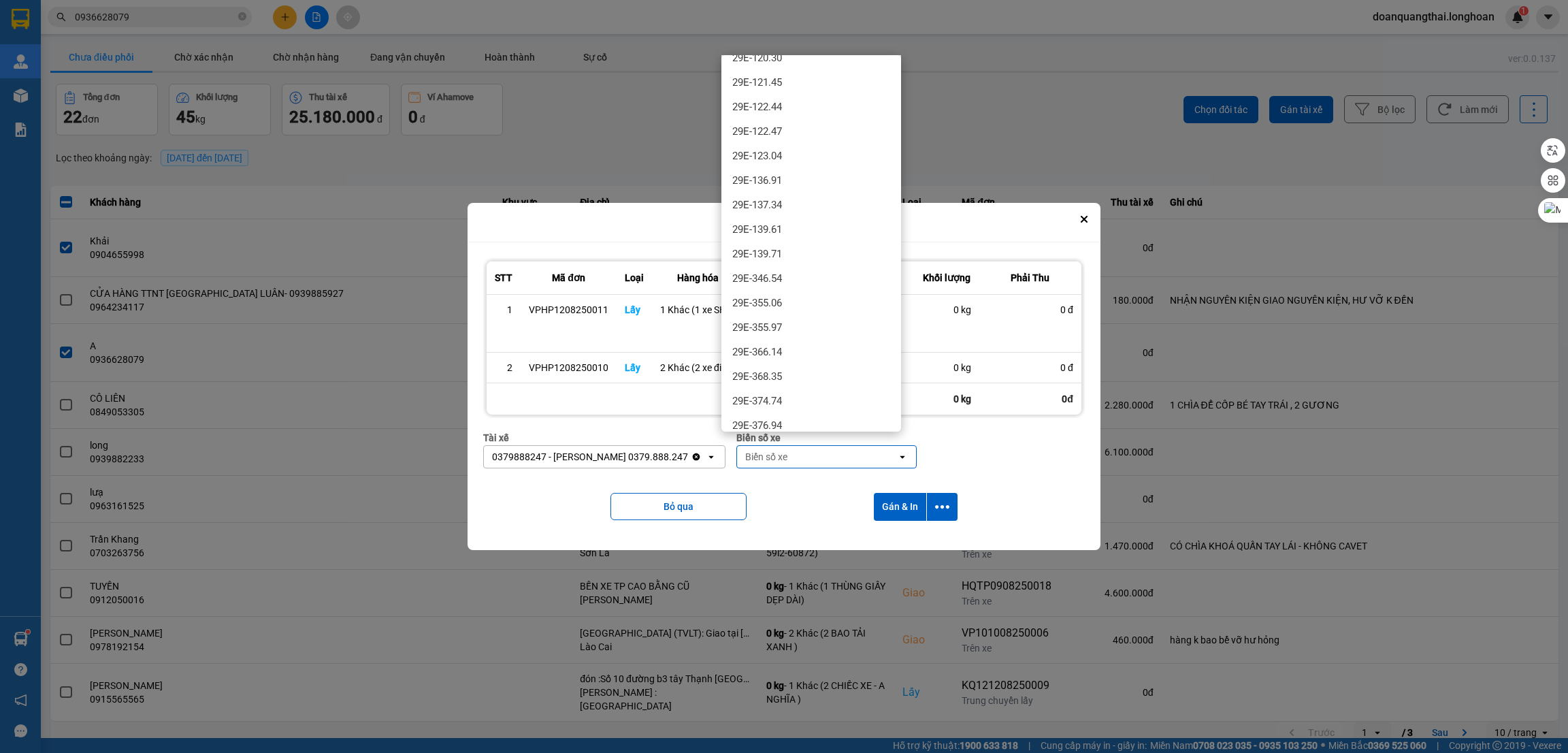
scroll to position [510, 0]
click at [798, 172] on div "29E-137.34" at bounding box center [811, 176] width 179 height 25
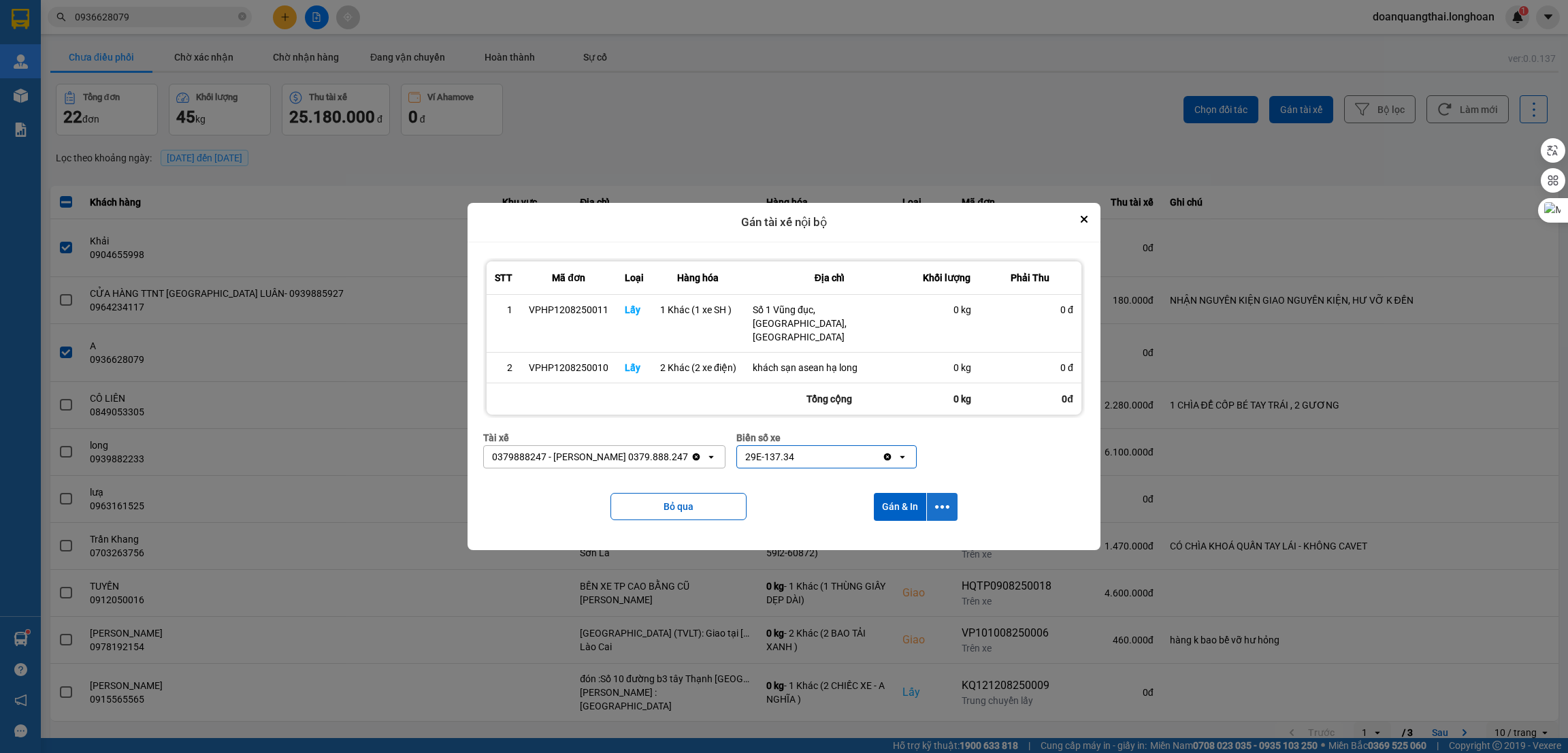
click at [947, 505] on icon "dialog" at bounding box center [942, 507] width 15 height 4
click at [887, 529] on span "Chỉ gán tài" at bounding box center [888, 530] width 45 height 14
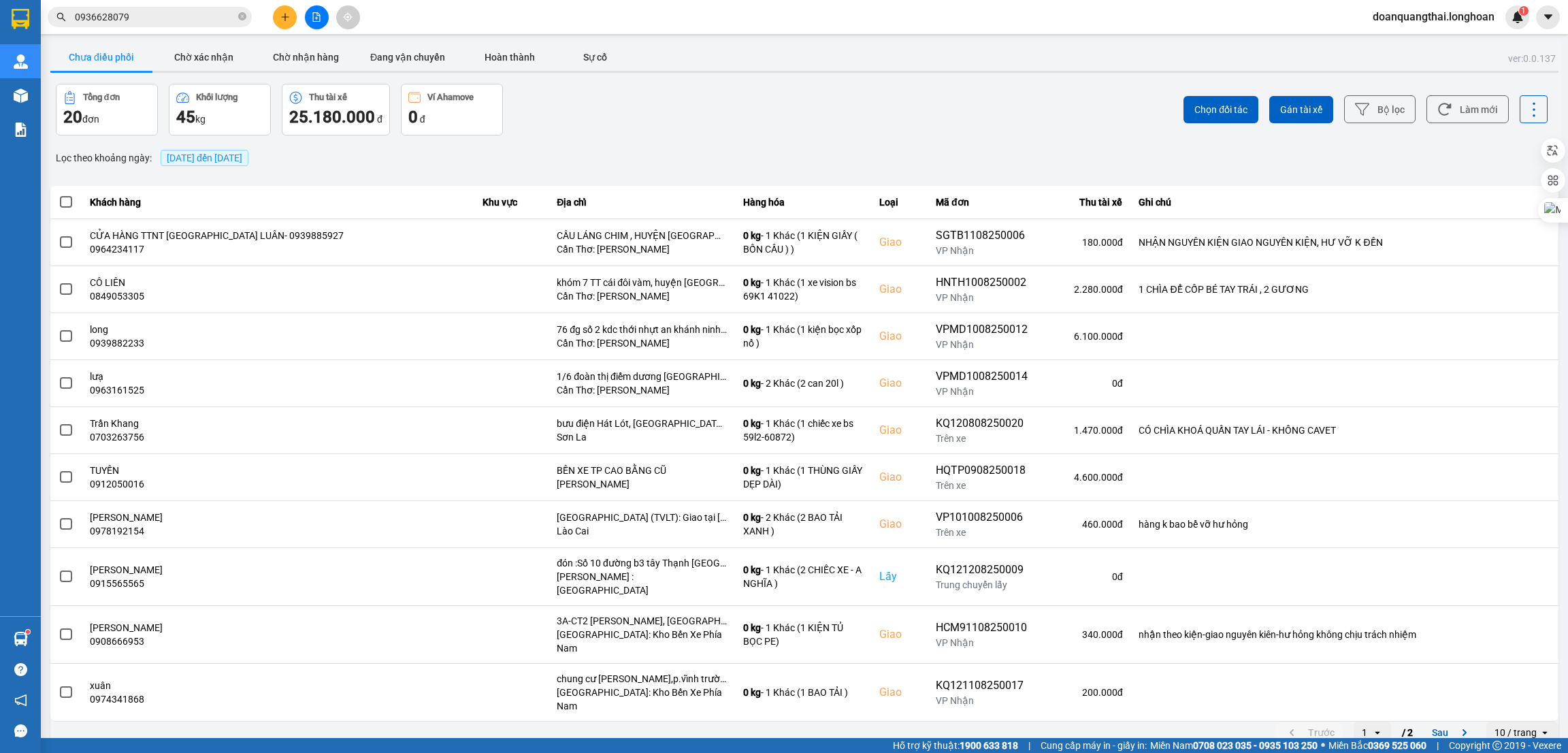
click at [126, 12] on input "0936628079" at bounding box center [156, 16] width 161 height 15
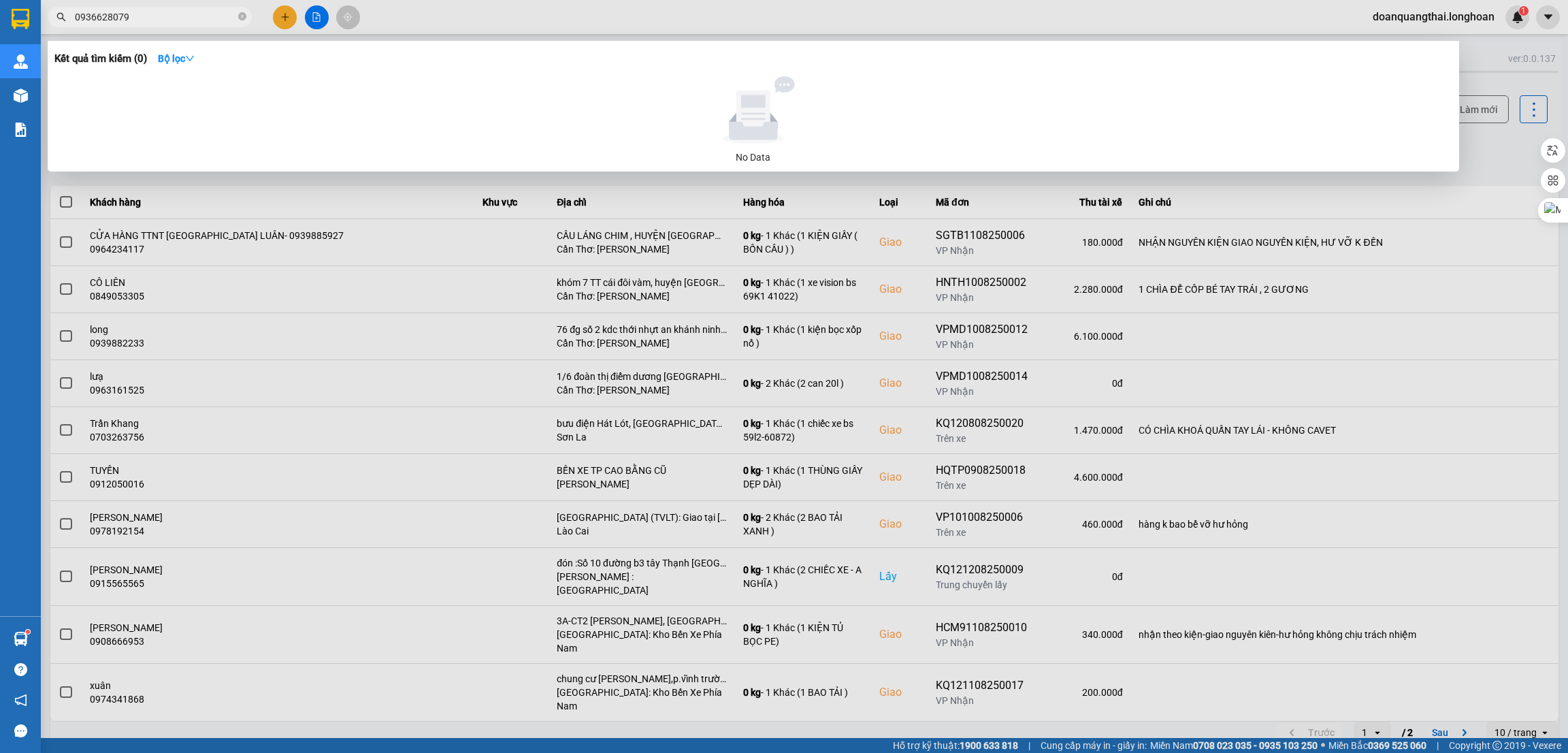
click at [126, 12] on input "0936628079" at bounding box center [156, 16] width 161 height 15
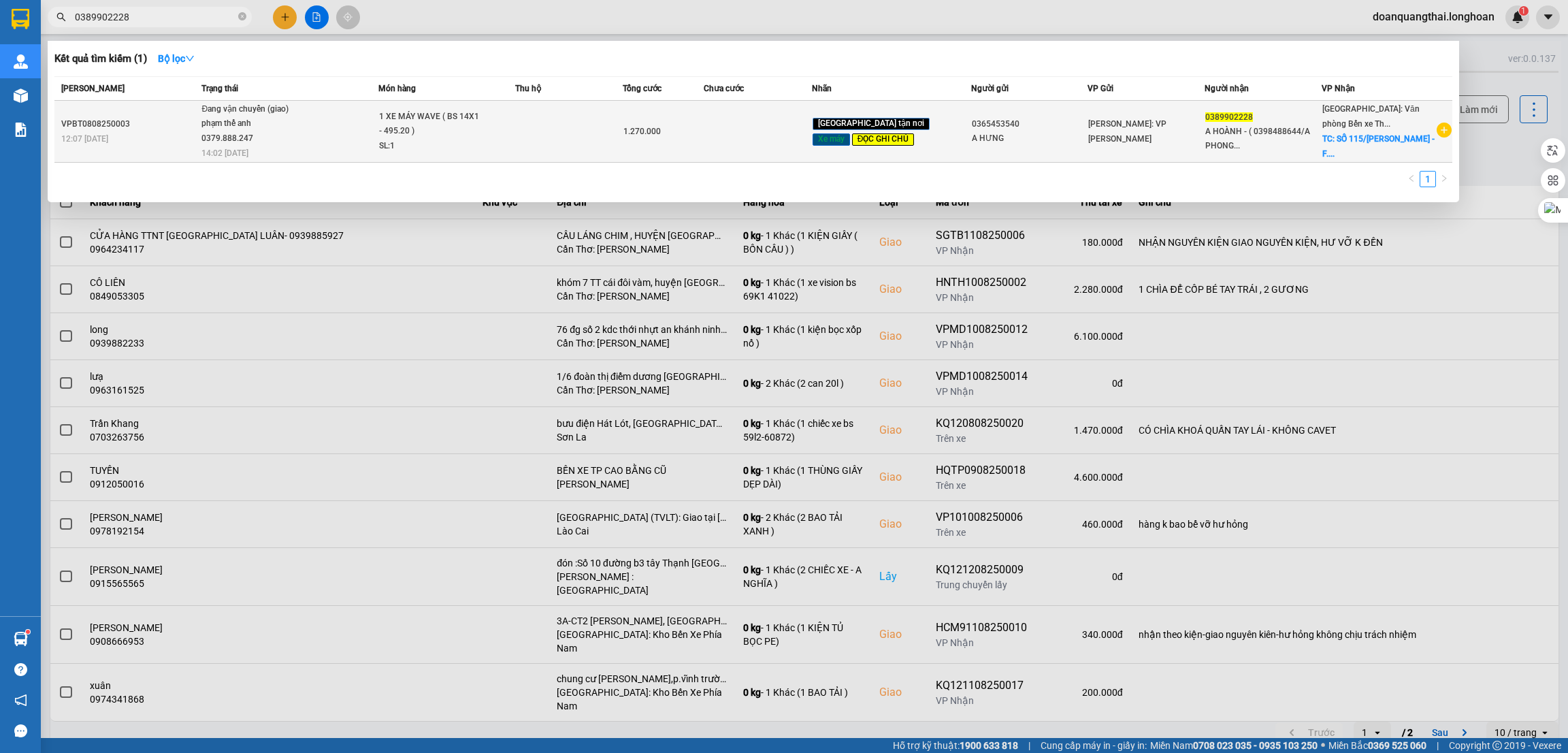
type input "0389902228"
click at [462, 144] on div "SL: 1" at bounding box center [430, 146] width 102 height 15
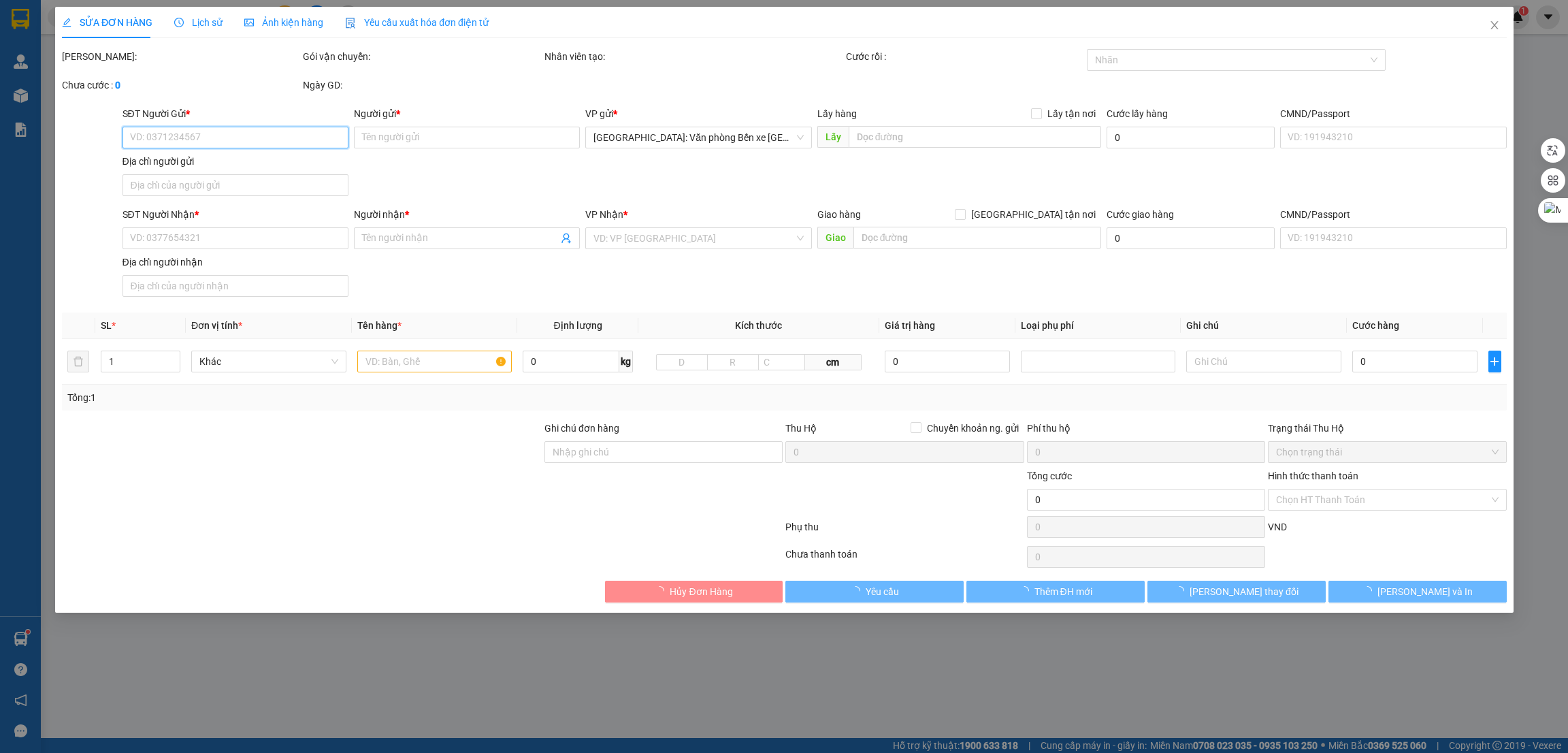
type input "0365453540"
type input "A HƯNG"
type input "0389902228"
type input "A HOÀNH - ( 0398488644/A PHONG )"
checkbox input "true"
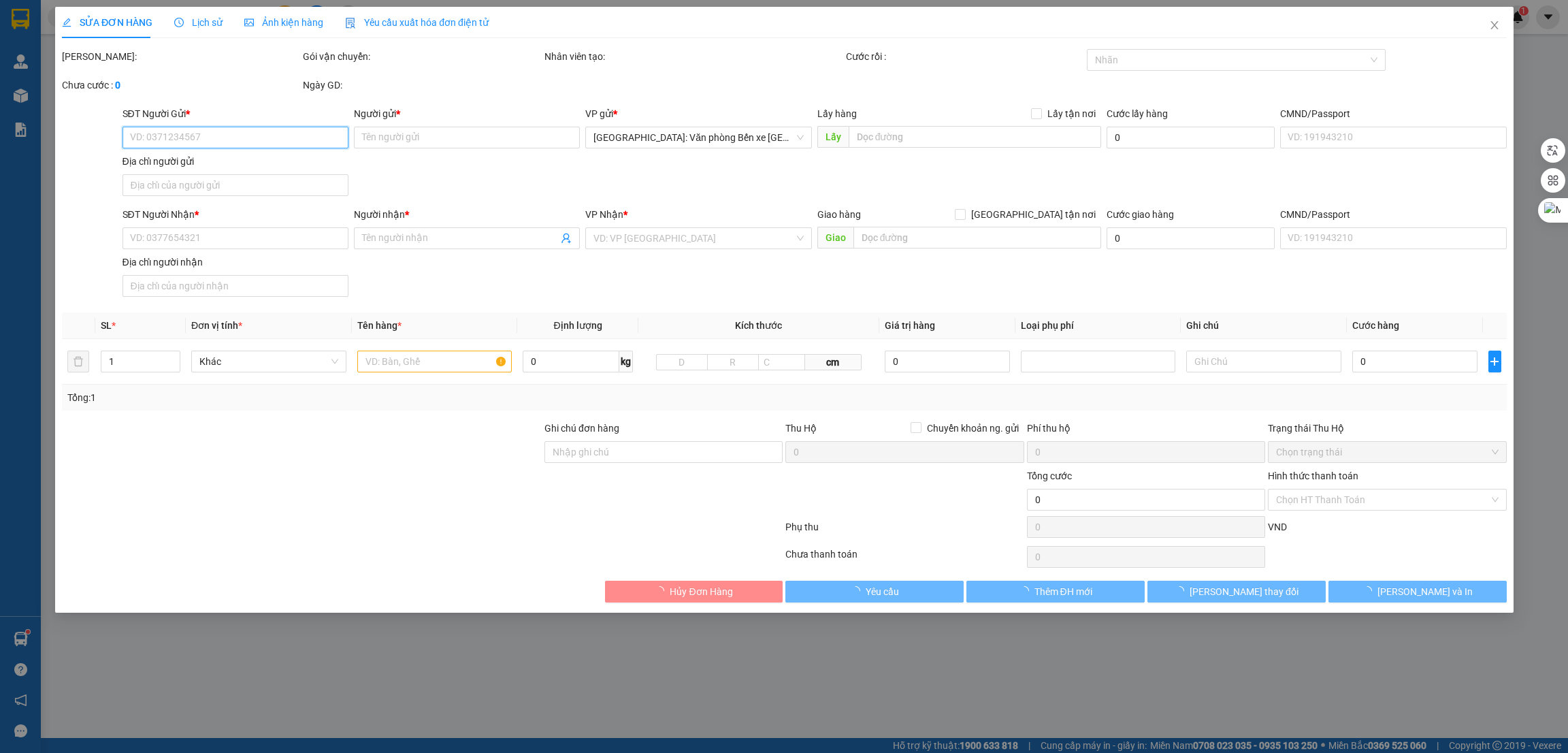
type input "SỐ 115/TRẦN NHÂN TÔNG - F.QUẢNG YÊN - TX.QUẢNG YÊN - QUẢNG NINH"
type input "CHÌA KHÓA + GIẤY TỜ XE PHOTO QUẤN TAY LÁI"
type input "1.270.000"
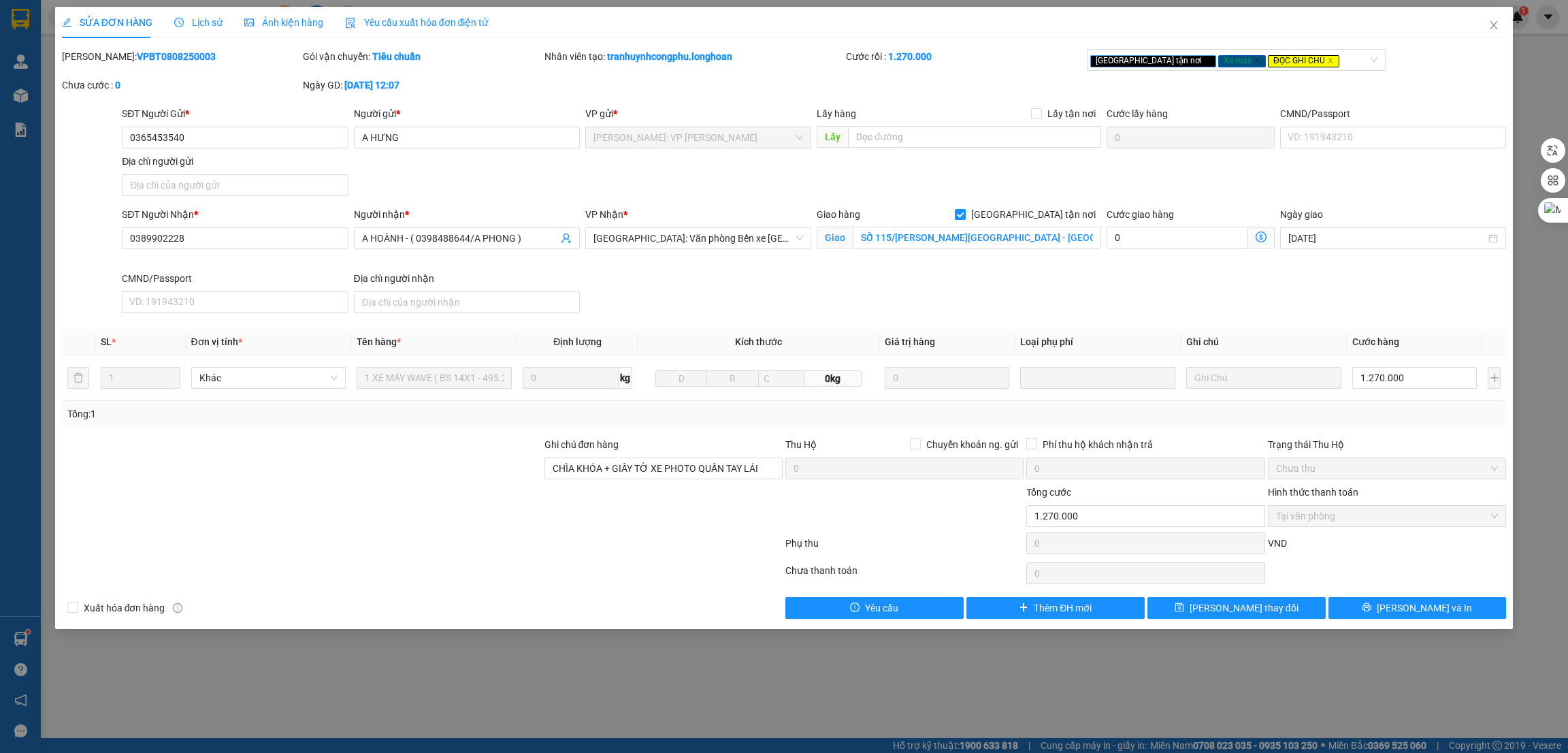
click at [852, 310] on div "SĐT Người Nhận * 0389902228 Người nhận * A HOÀNH - ( 0398488644/A PHONG ) VP Nh…" at bounding box center [813, 263] width 1390 height 112
click at [997, 273] on div "SĐT Người Nhận * 0389902228 Người nhận * A HOÀNH - ( 0398488644/A PHONG ) VP Nh…" at bounding box center [813, 263] width 1390 height 112
click at [1497, 26] on icon "close" at bounding box center [1494, 26] width 11 height 11
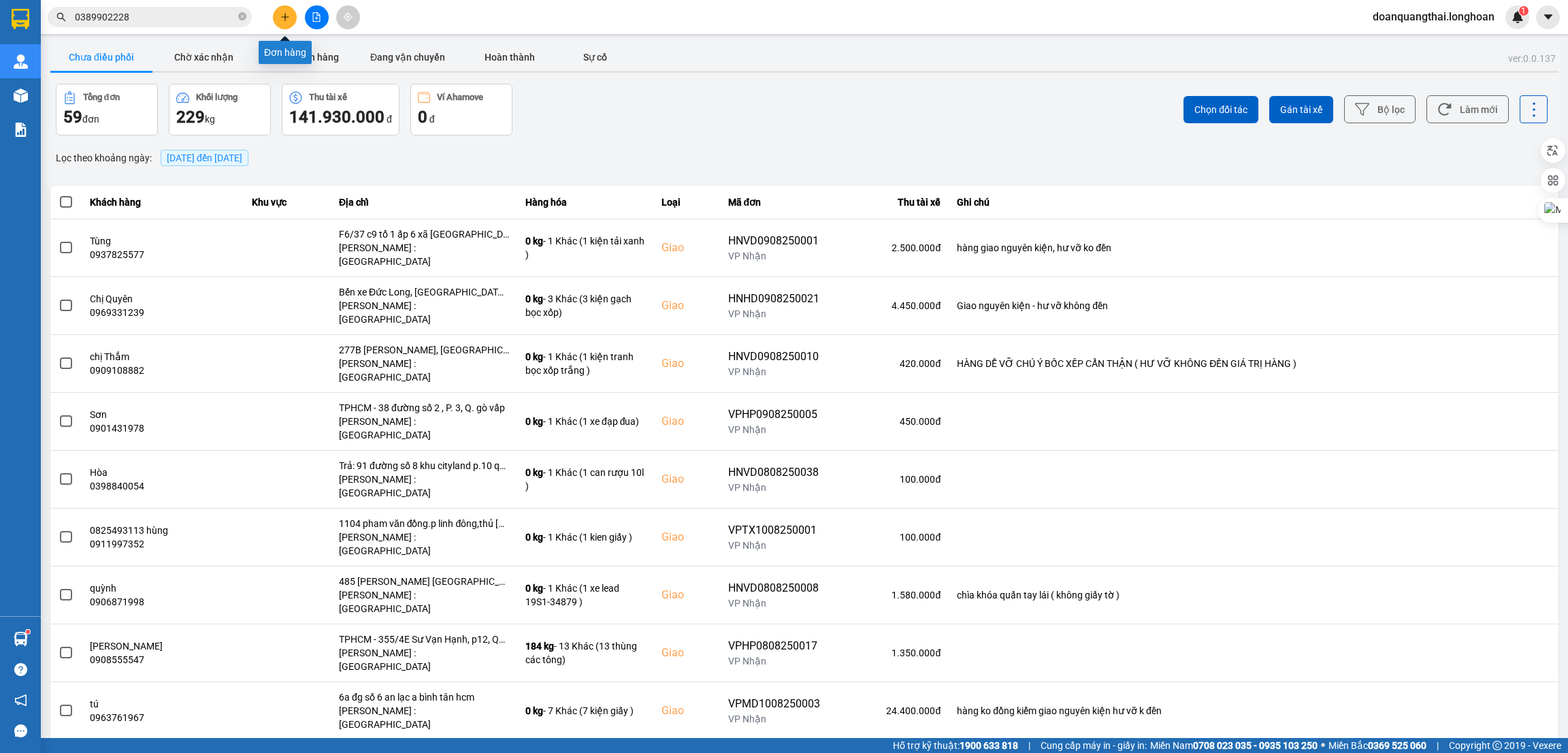
click at [289, 16] on button at bounding box center [285, 17] width 24 height 24
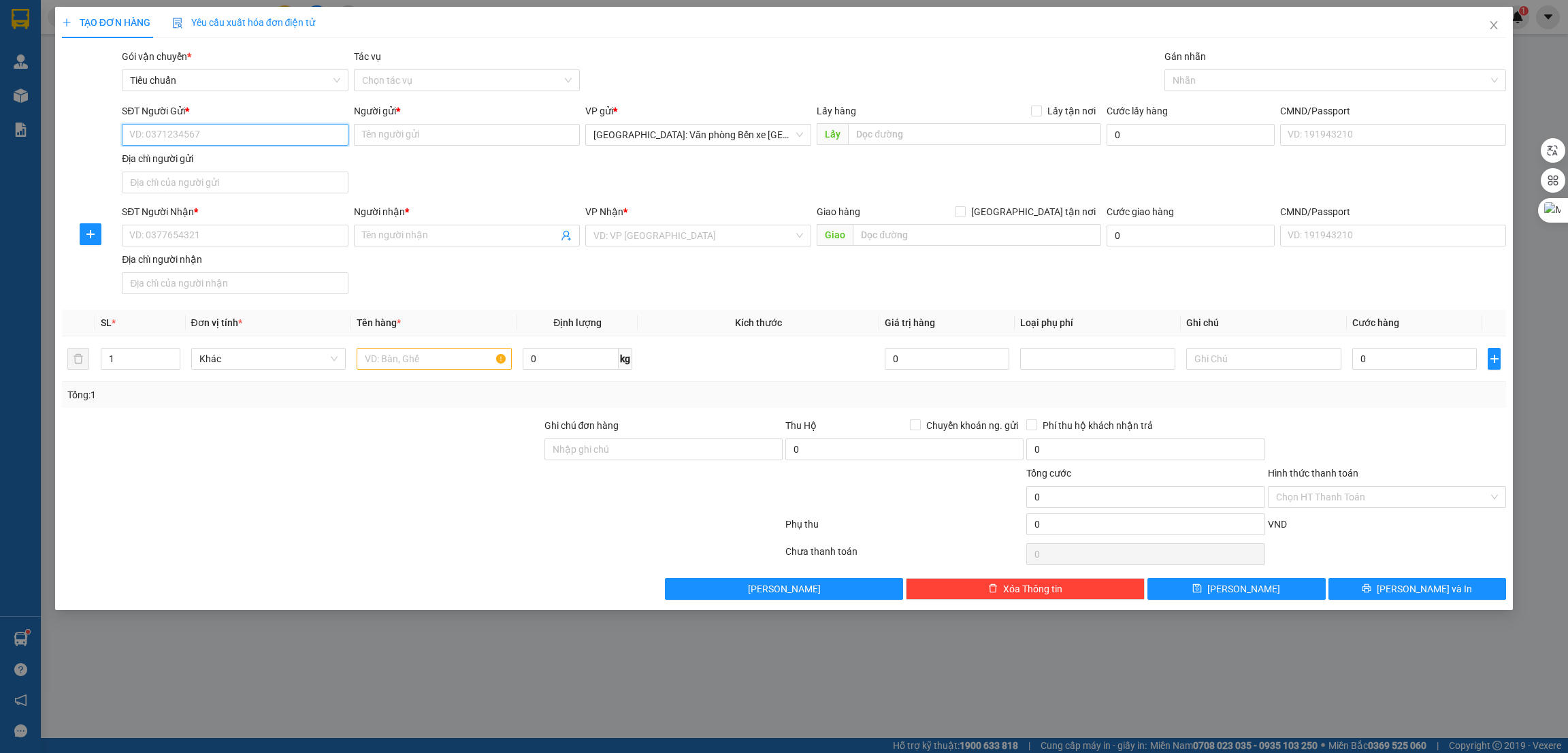
click at [178, 141] on input "SĐT Người Gửi *" at bounding box center [234, 134] width 226 height 22
type input "0359258578"
click at [390, 137] on input "Người gửi *" at bounding box center [467, 134] width 226 height 22
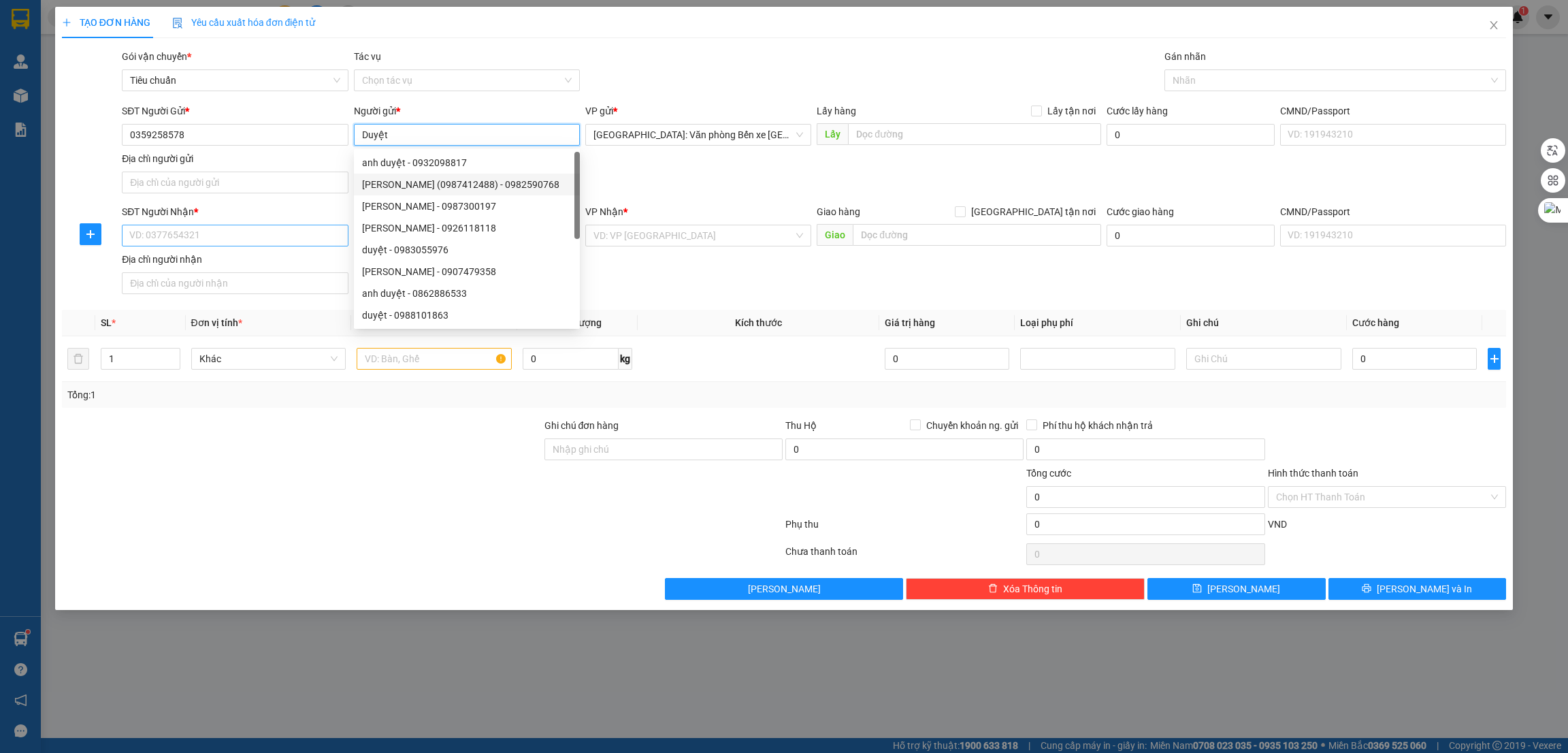
type input "Duyệt"
click at [254, 236] on input "SĐT Người Nhận *" at bounding box center [234, 236] width 226 height 22
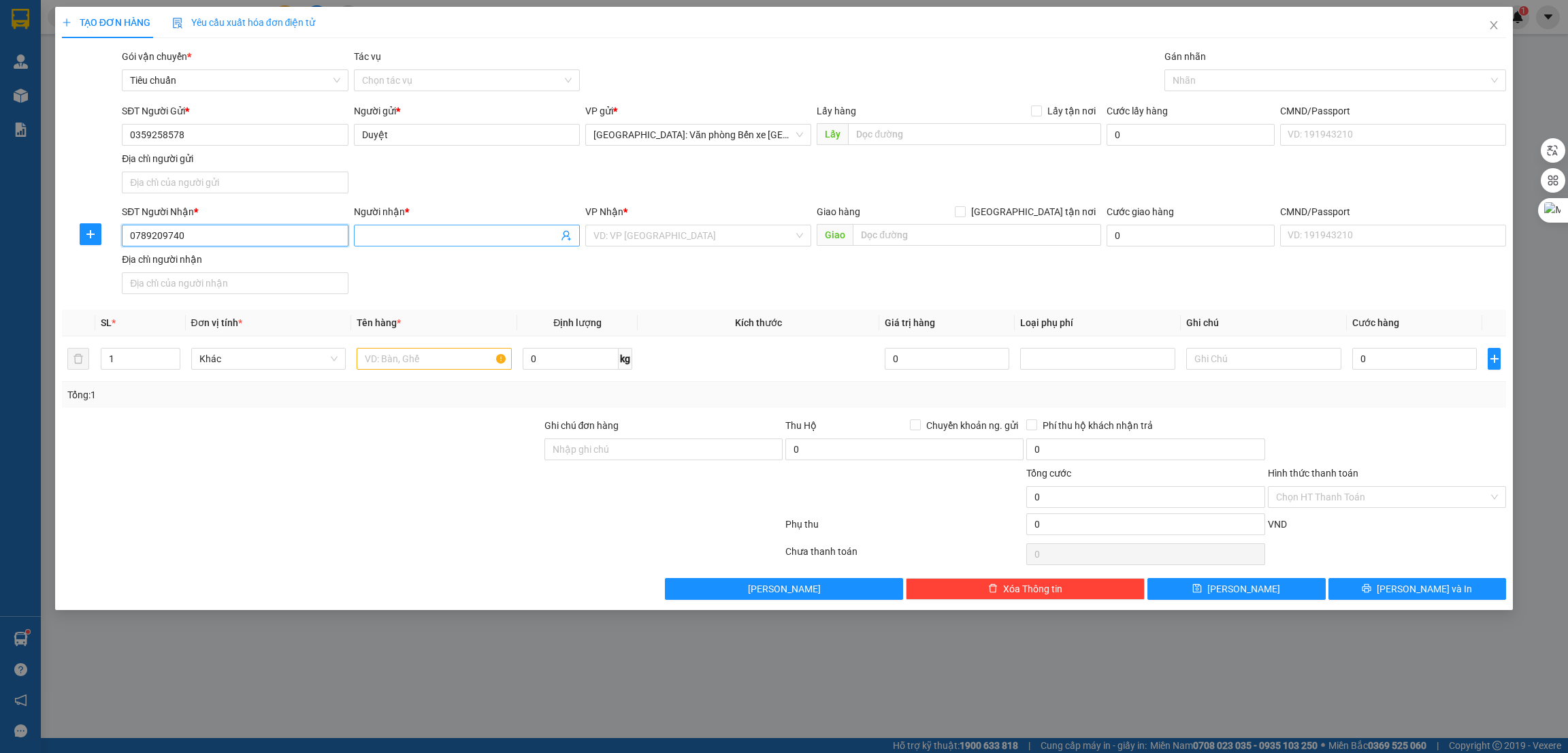
type input "0789209740"
click at [384, 245] on span at bounding box center [467, 236] width 226 height 22
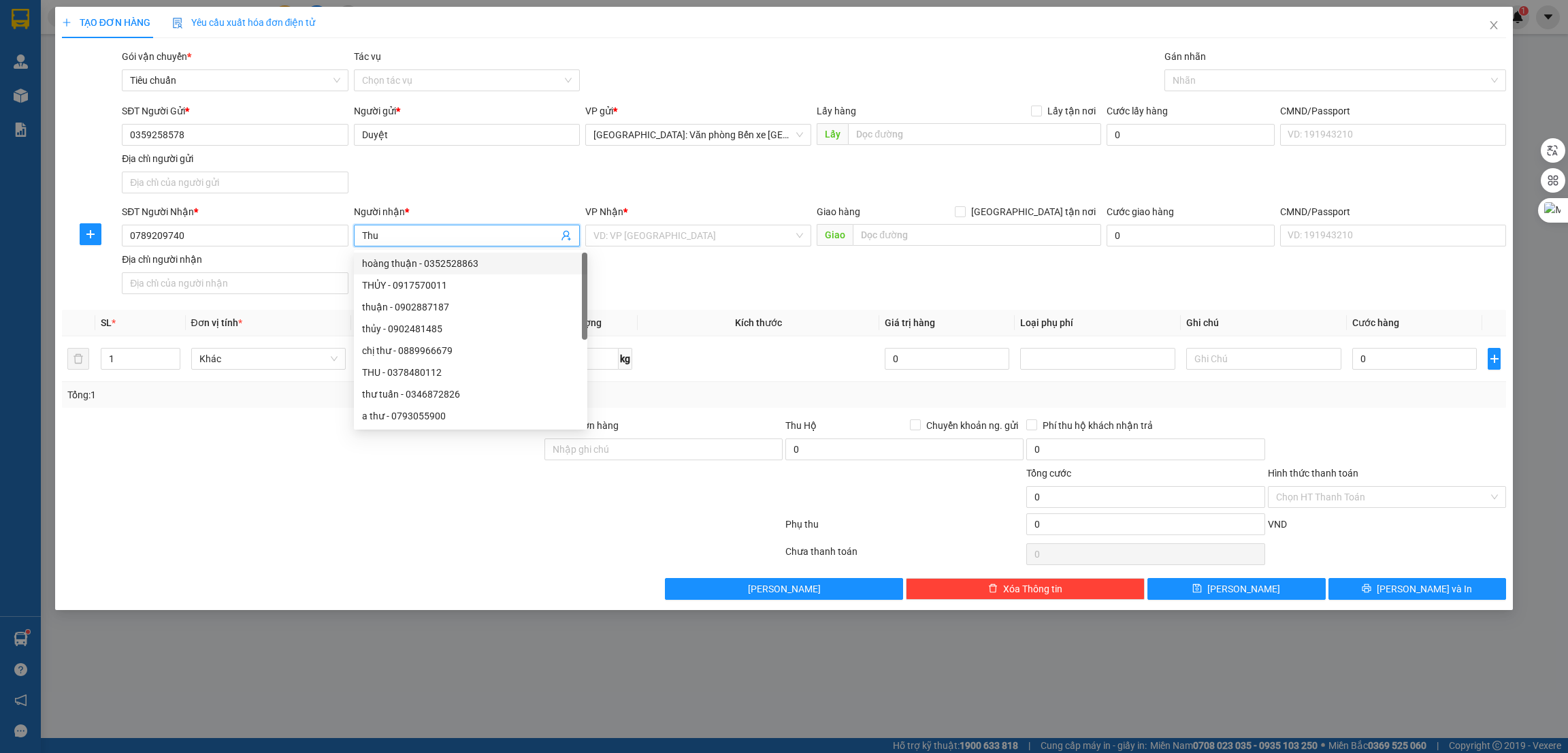
type input "Thu"
click at [127, 446] on div at bounding box center [302, 442] width 483 height 48
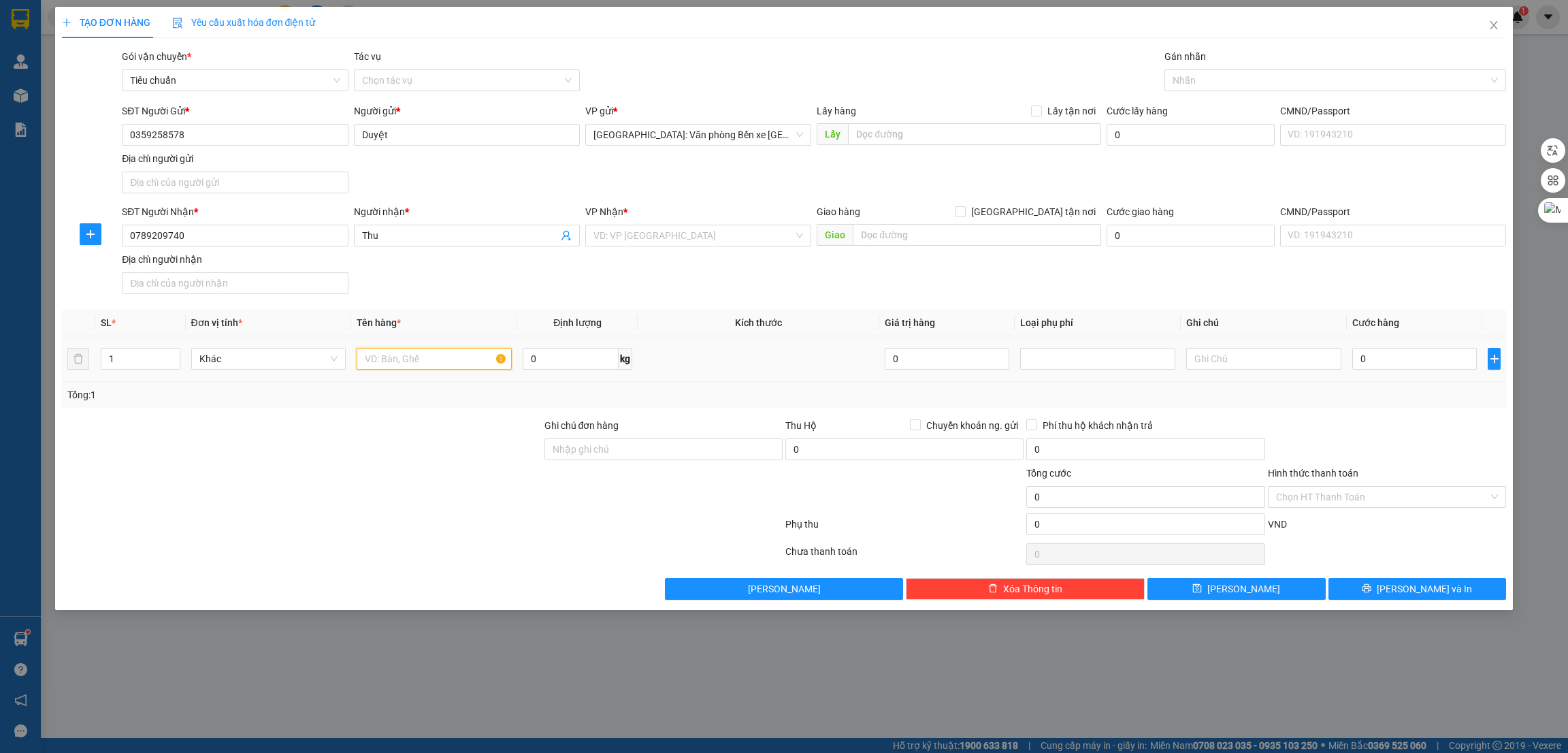
click at [389, 361] on input "text" at bounding box center [435, 359] width 156 height 22
click at [427, 369] on input "1 xe điện MDD 08590" at bounding box center [435, 359] width 156 height 22
click at [436, 355] on input "1 xe điện 15MD2- 08590" at bounding box center [435, 359] width 156 height 22
type input "1 xe điện 15MD2 - 08590"
click at [581, 459] on input "Ghi chú đơn hàng" at bounding box center [663, 449] width 238 height 22
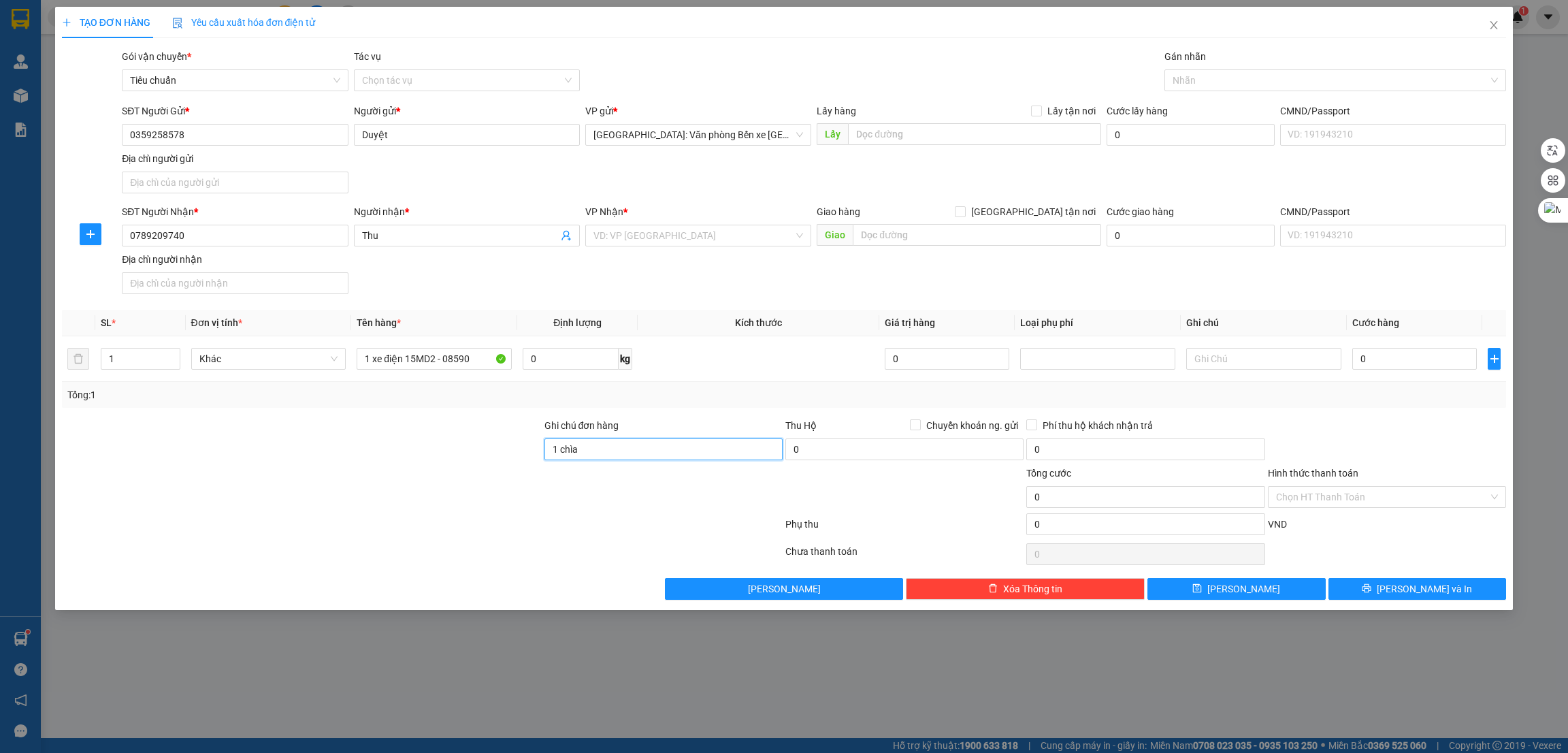
type input "1 CHÌA KHÓA"
click at [706, 242] on input "search" at bounding box center [693, 235] width 200 height 20
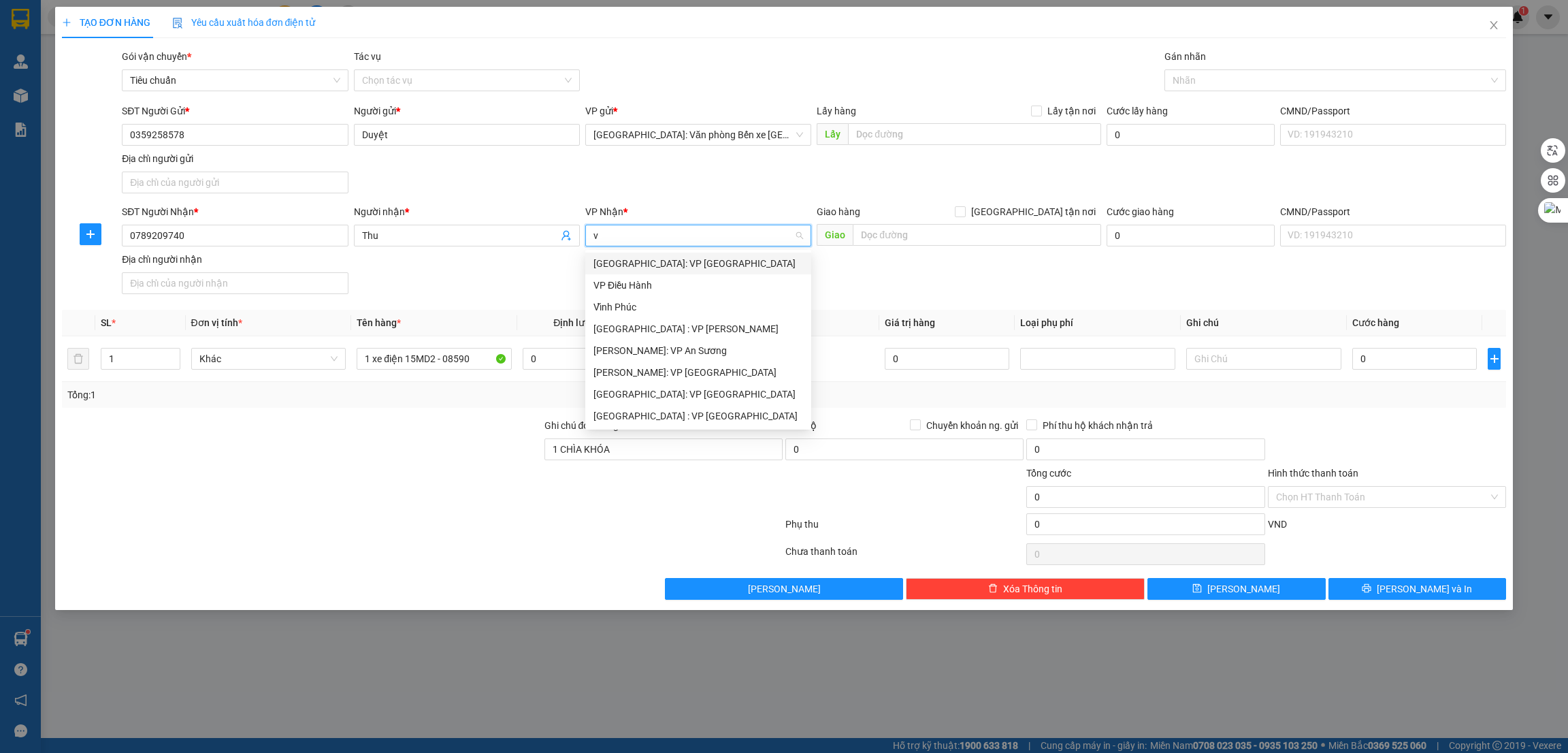
type input "v"
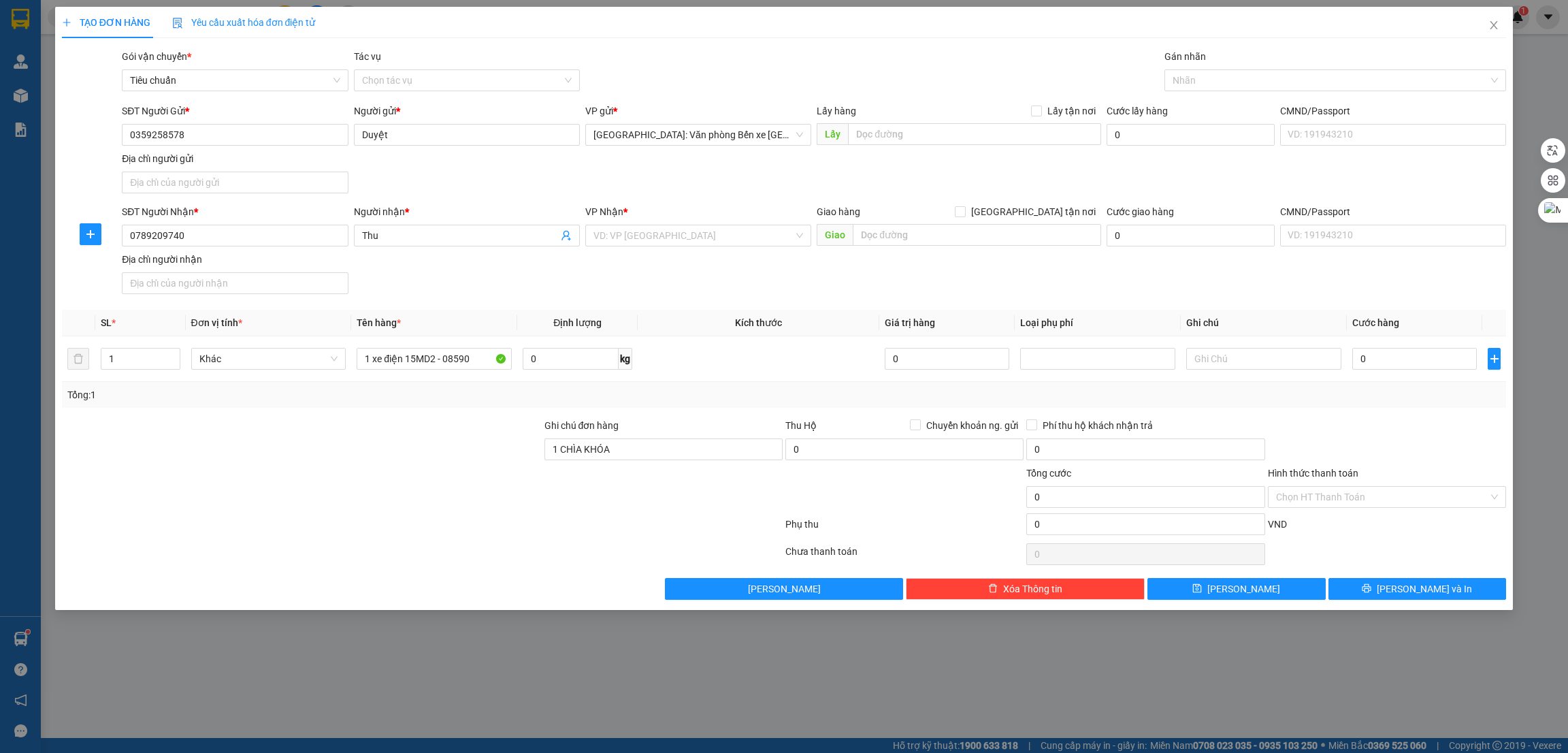
click at [726, 172] on div "SĐT Người Gửi * 0359258578 Người gửi * Duyệt VP gửi * Hải Phòng: Văn phòng Bến …" at bounding box center [813, 151] width 1390 height 95
click at [702, 237] on input "search" at bounding box center [693, 235] width 200 height 20
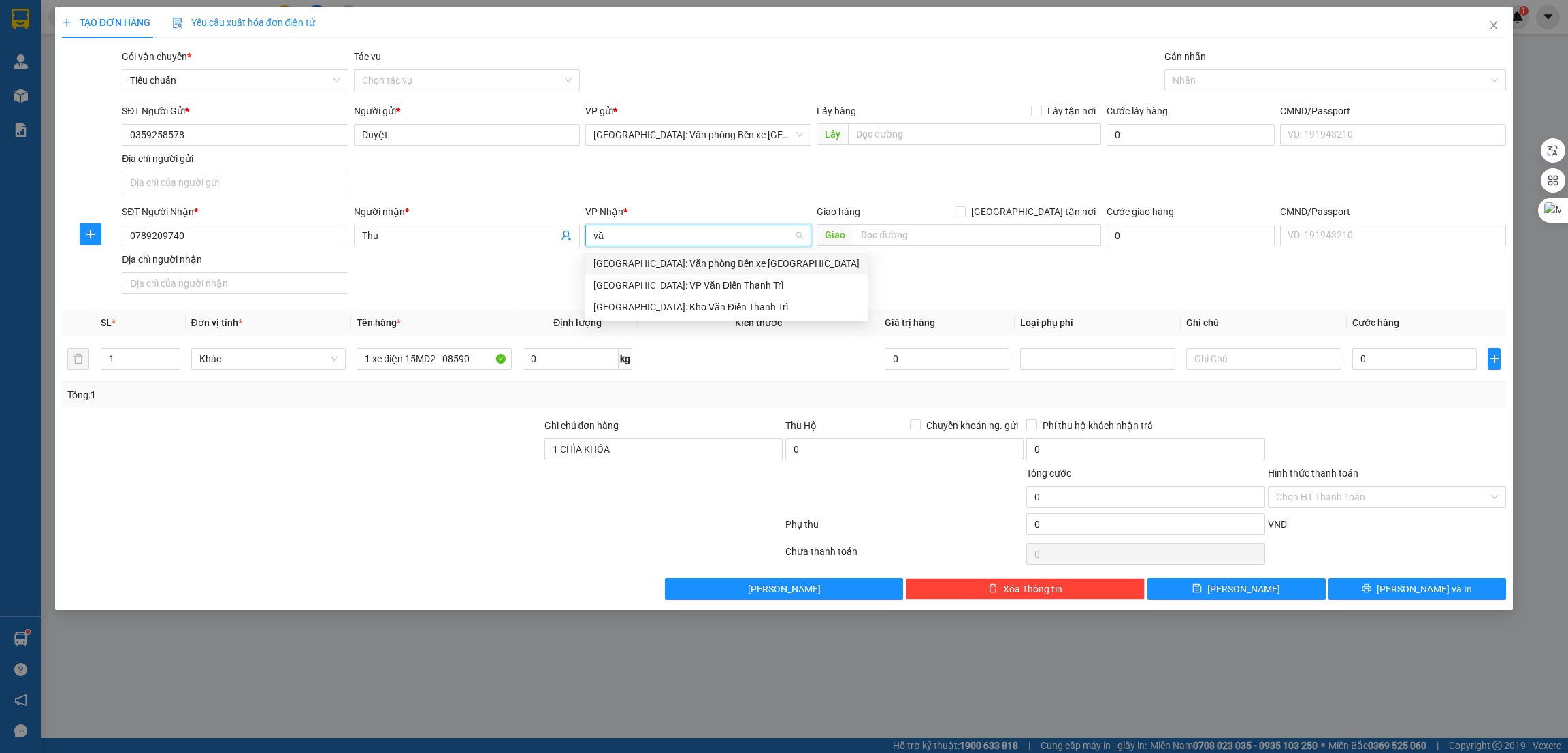
type input "v"
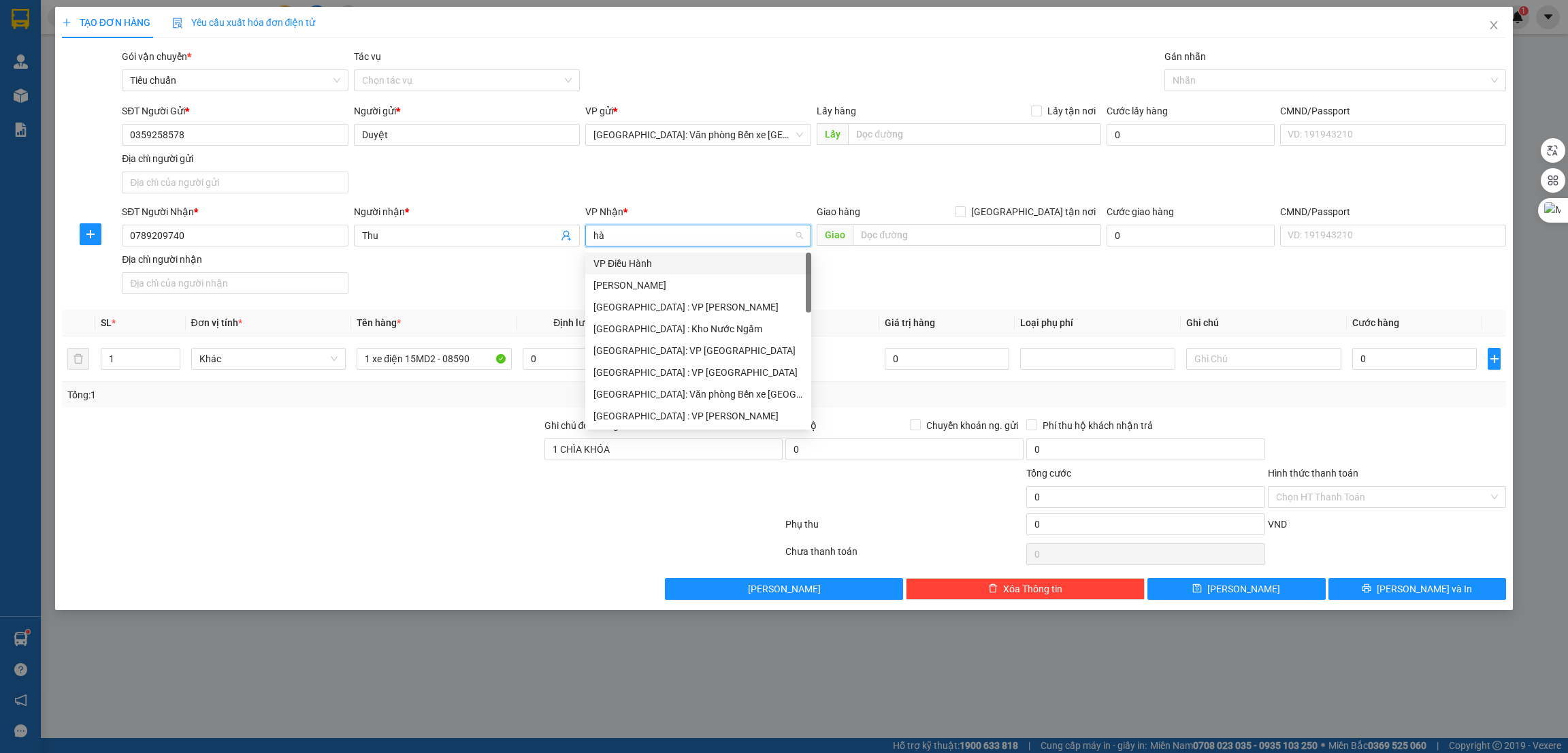
type input "hà"
click at [688, 310] on div "[GEOGRAPHIC_DATA] : VP [GEOGRAPHIC_DATA]" at bounding box center [698, 307] width 209 height 15
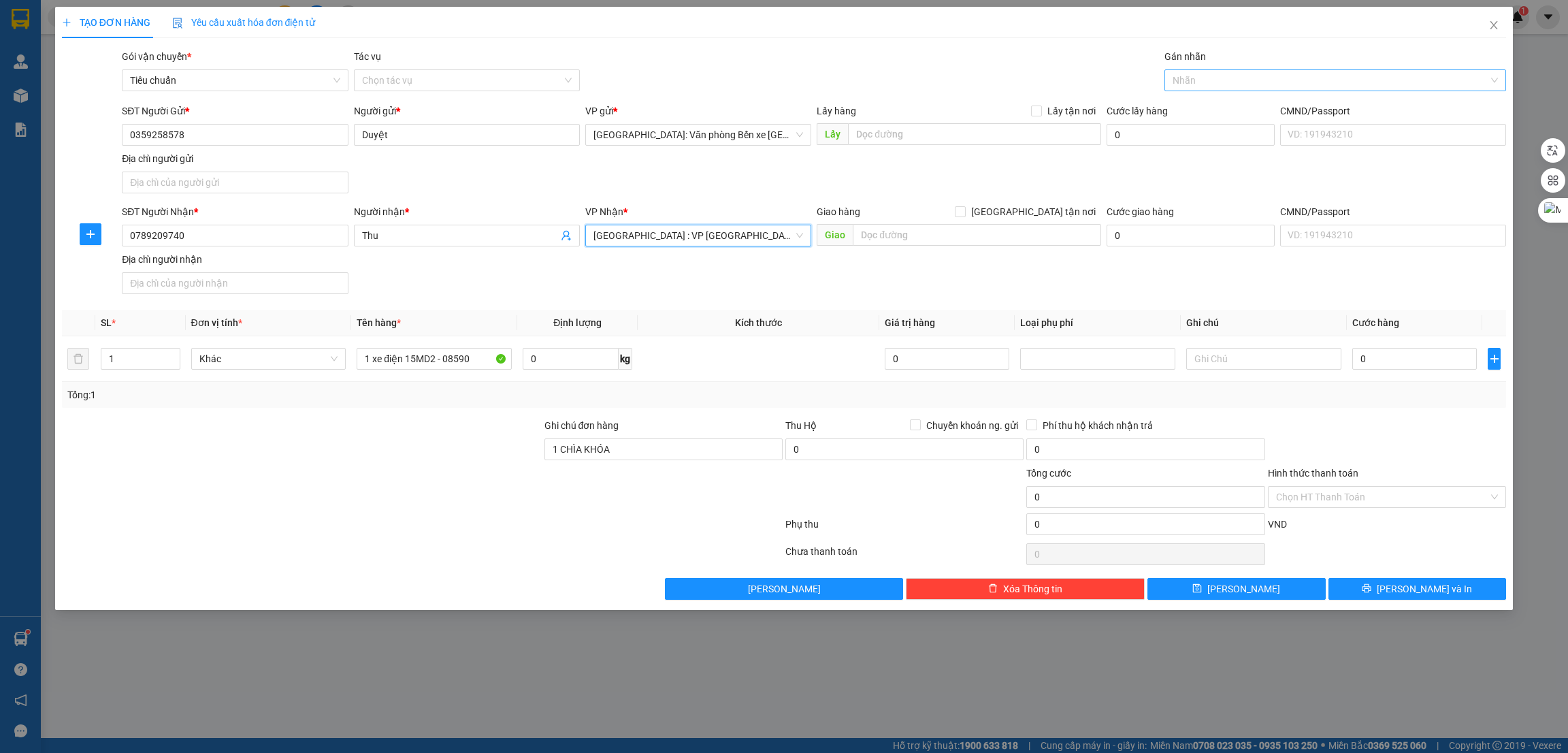
click at [1229, 73] on div at bounding box center [1329, 81] width 322 height 16
type input "xe"
click at [1198, 129] on div "Xe điện" at bounding box center [1336, 129] width 326 height 15
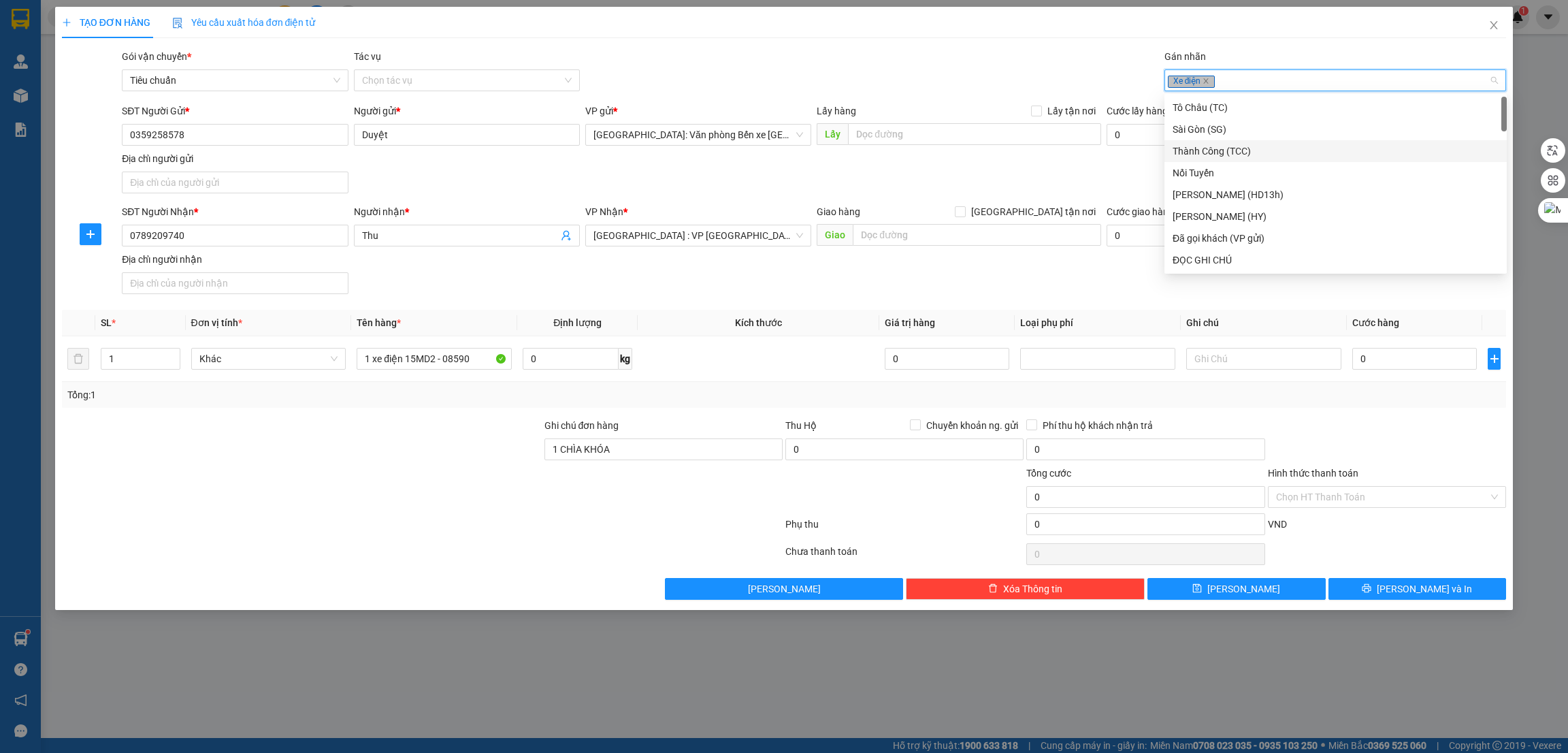
click at [398, 589] on div "Lưu nháp Xóa Thông tin Lưu Lưu và In" at bounding box center [784, 589] width 1448 height 22
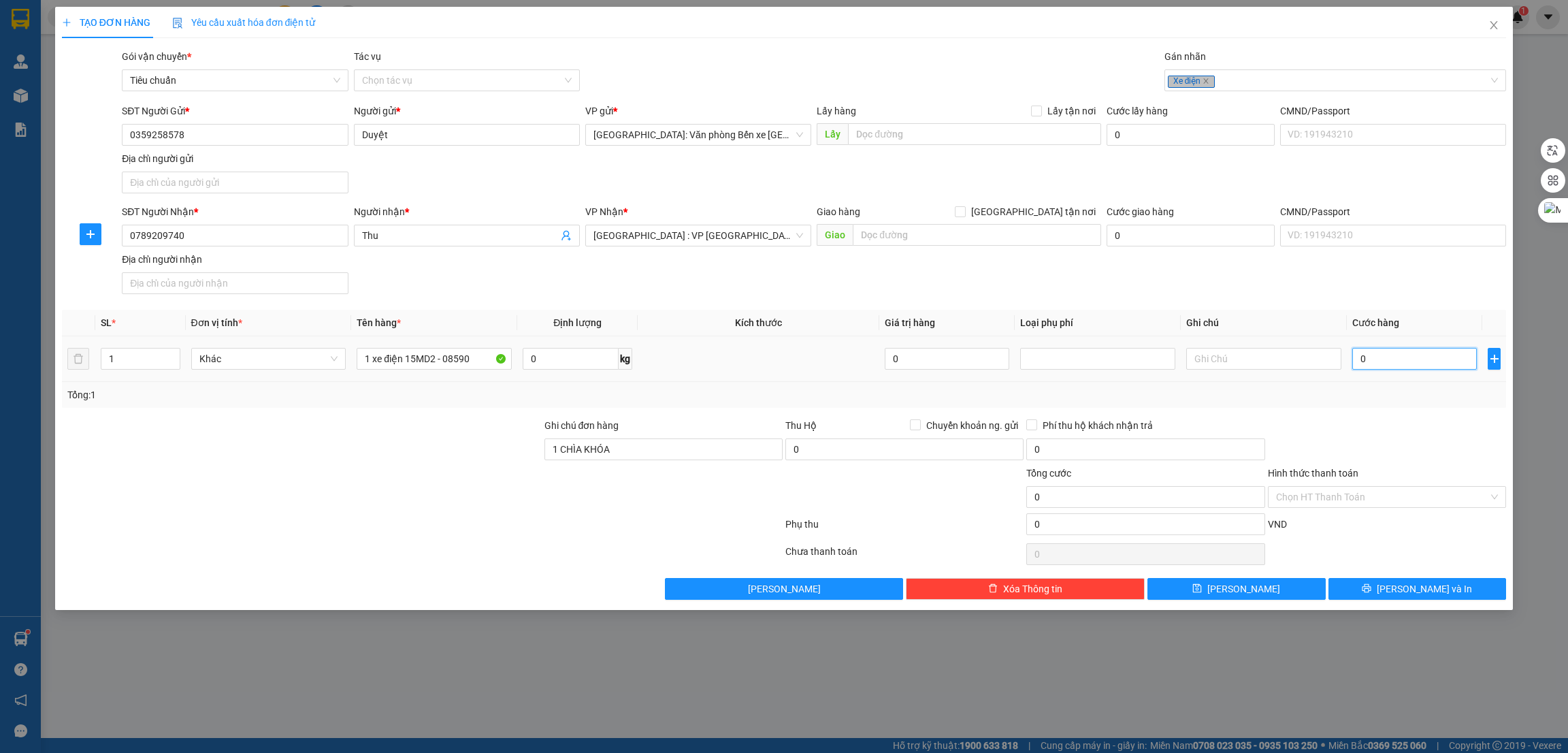
click at [1380, 356] on input "0" at bounding box center [1415, 359] width 124 height 22
type input "2"
type input "23"
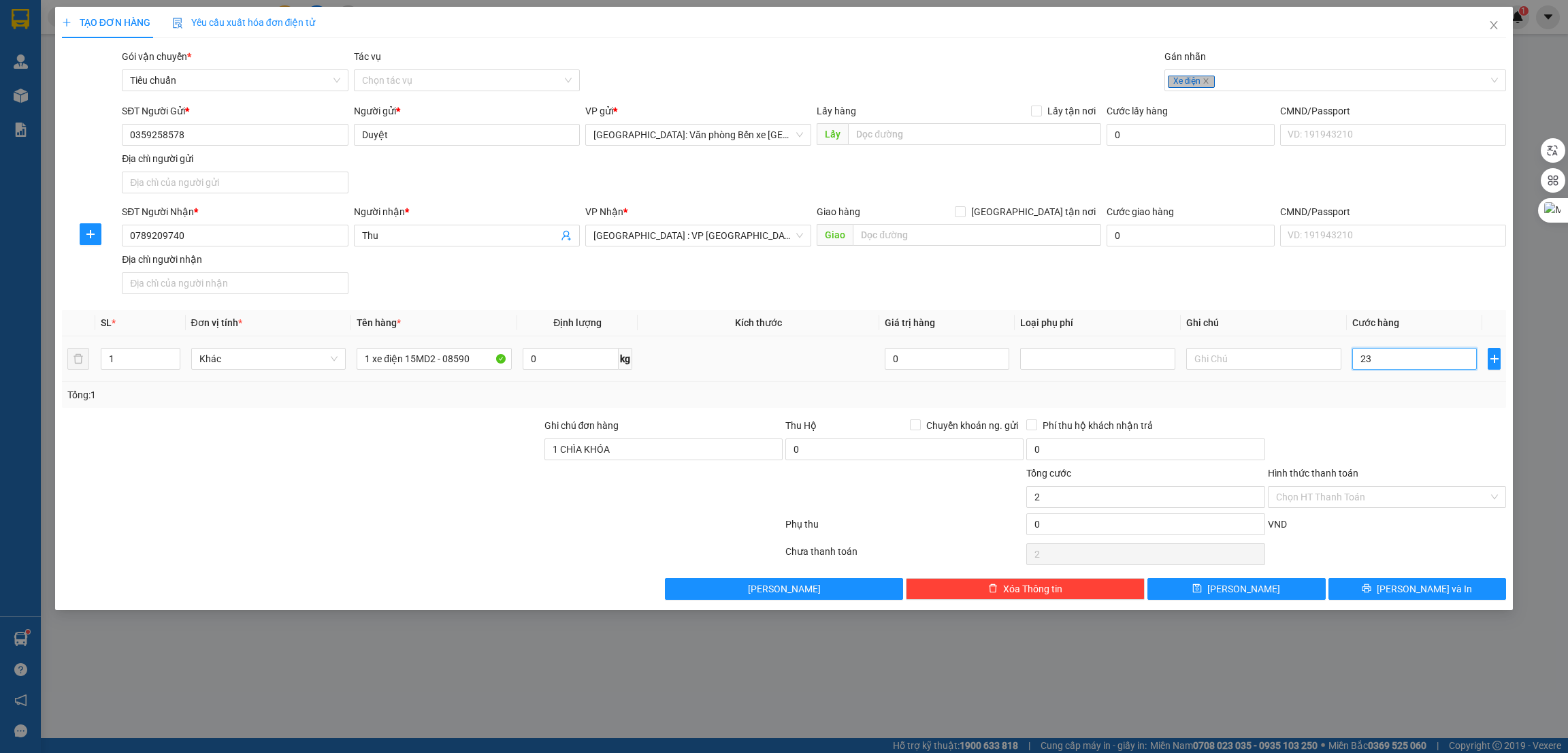
type input "23"
type input "230"
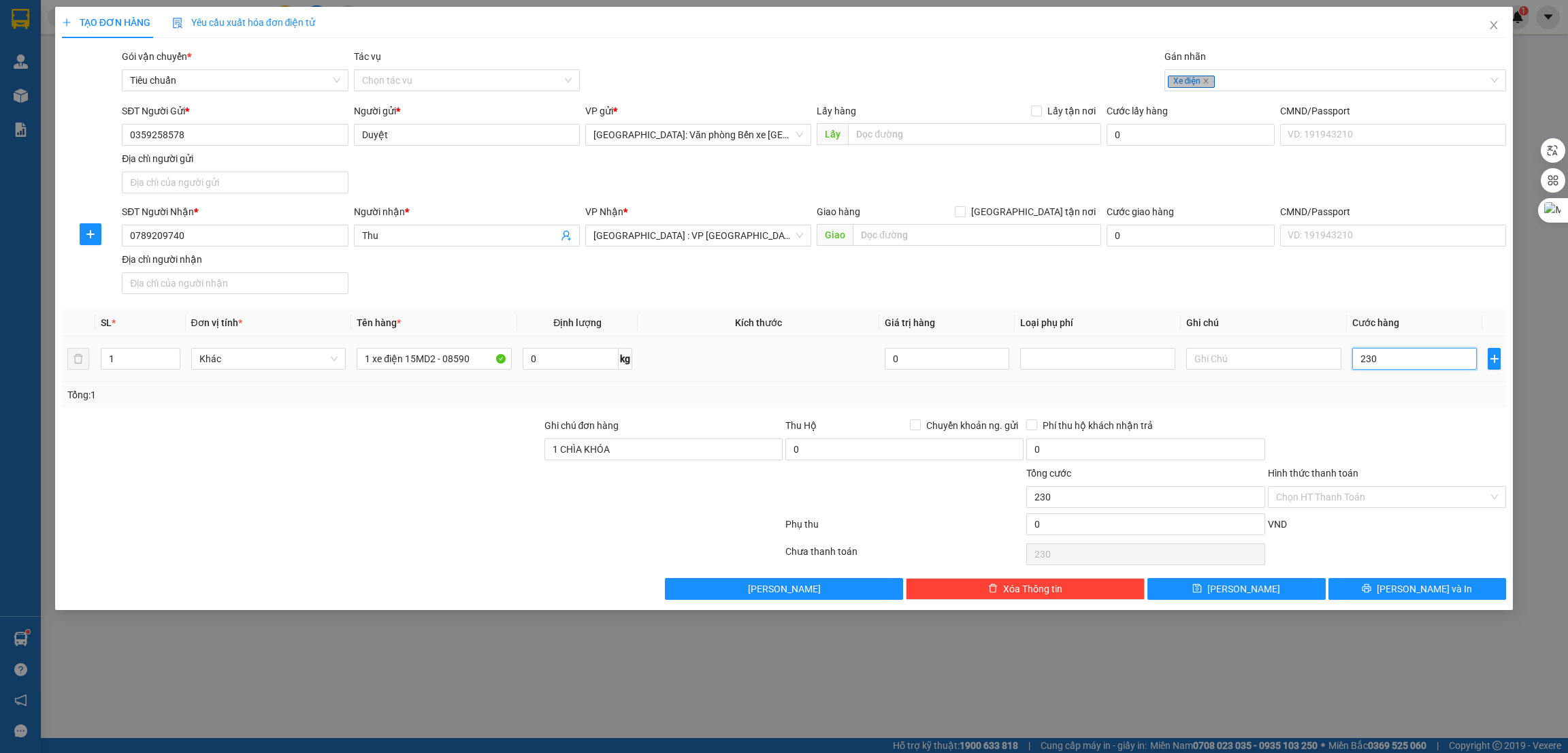
type input "2.300"
type input "23.000"
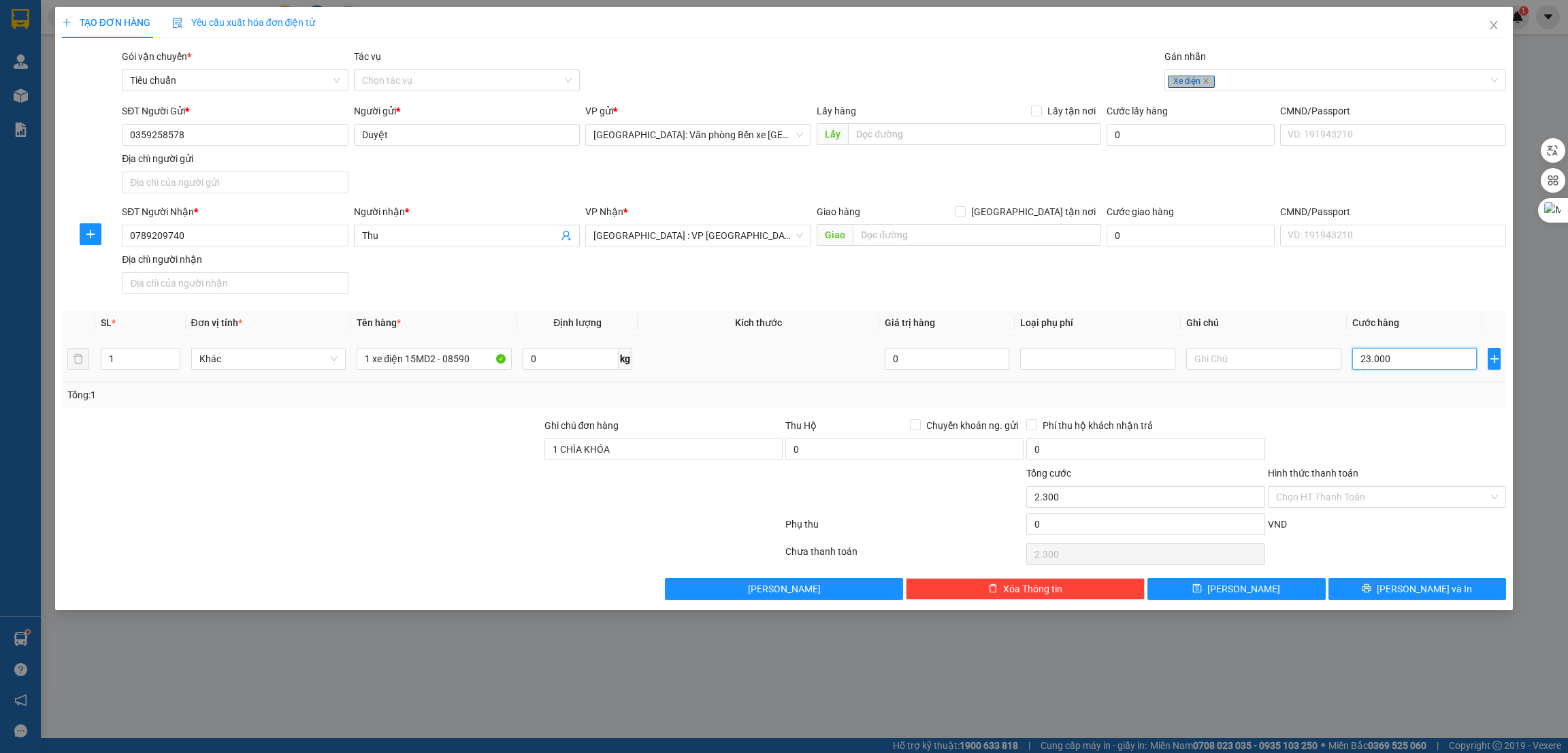
type input "23.000"
type input "230.000"
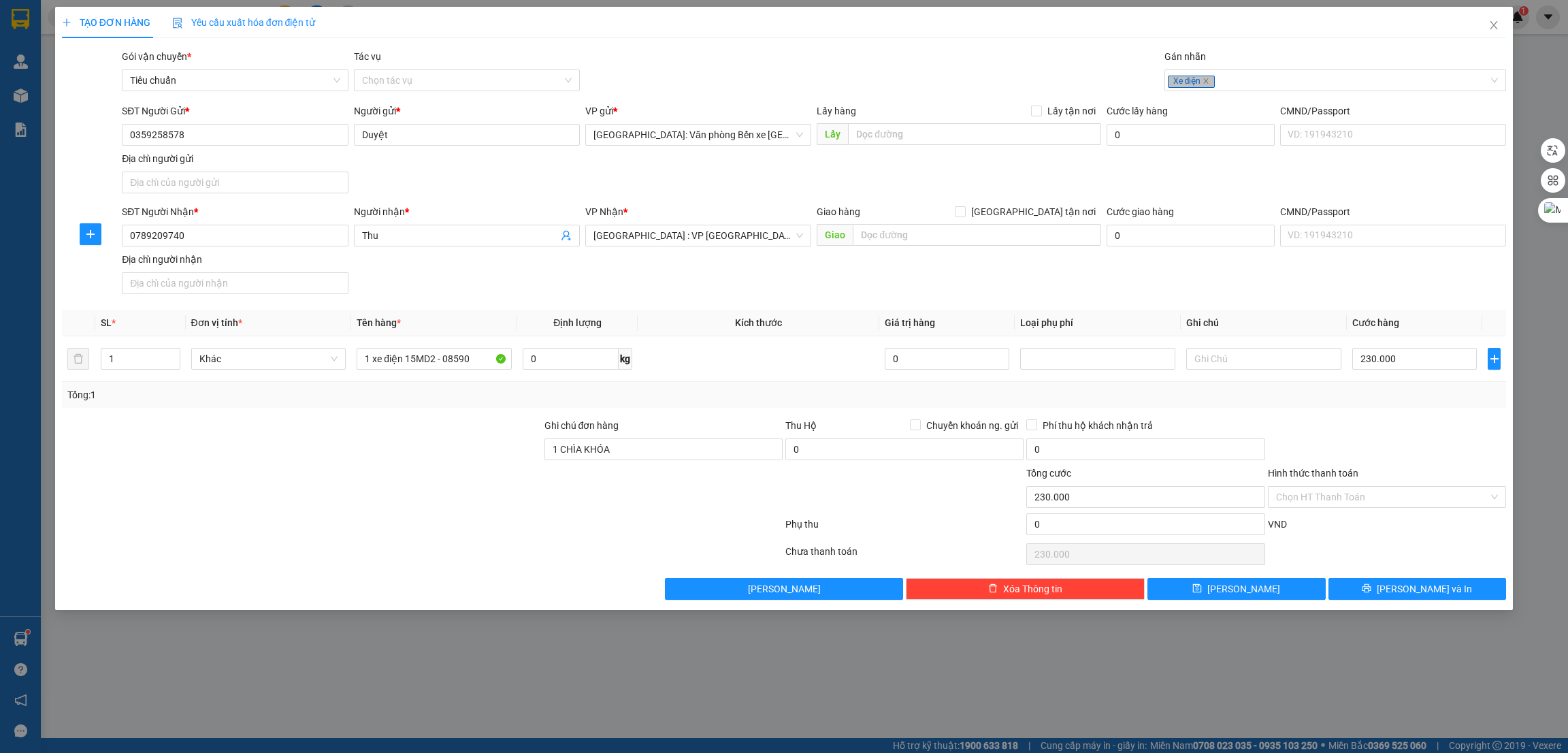
click at [545, 502] on div at bounding box center [663, 489] width 241 height 48
click at [1358, 498] on input "Hình thức thanh toán" at bounding box center [1382, 497] width 212 height 20
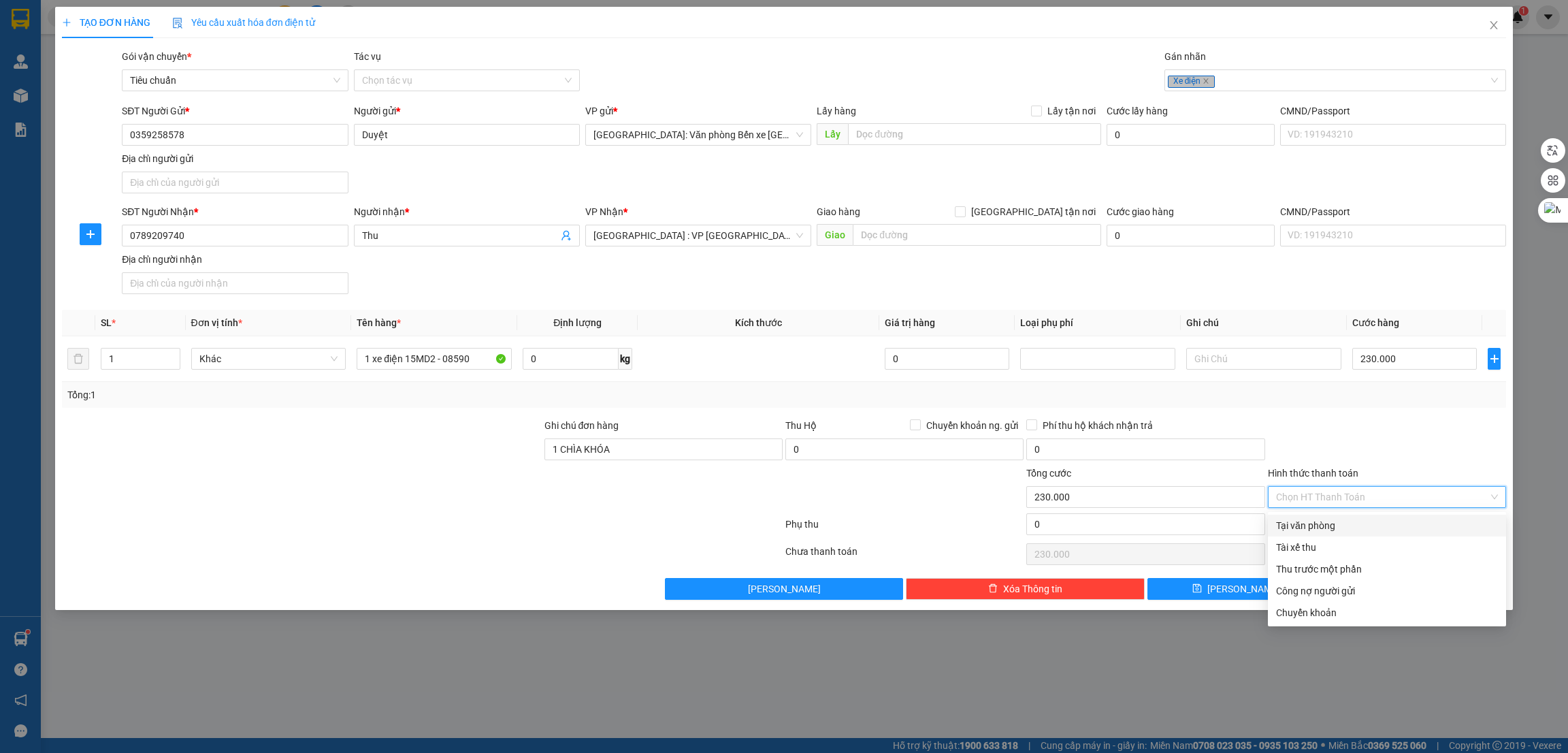
click at [1320, 519] on div "Tại văn phòng" at bounding box center [1387, 525] width 222 height 15
type input "0"
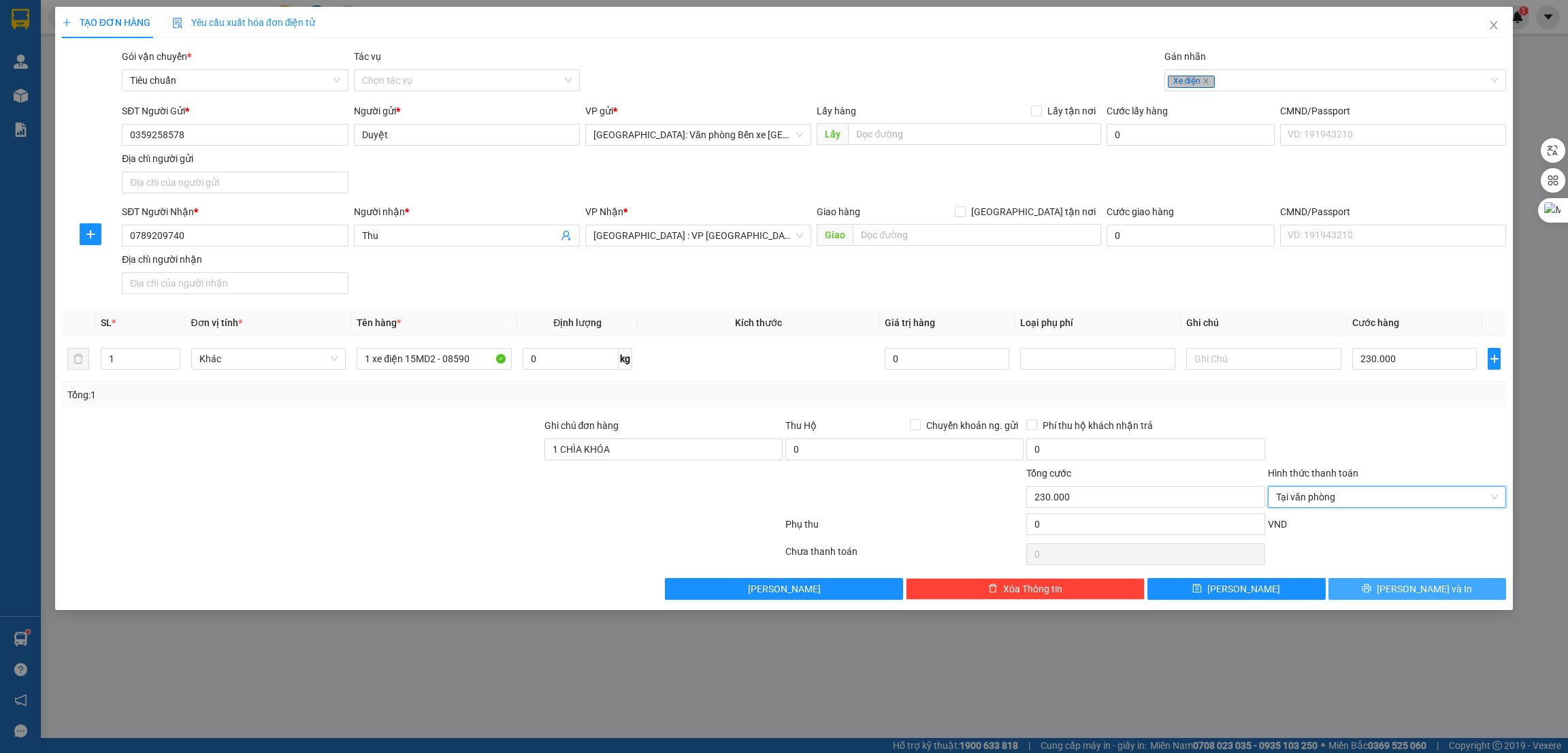
click at [1380, 589] on button "[PERSON_NAME] và In" at bounding box center [1418, 589] width 178 height 22
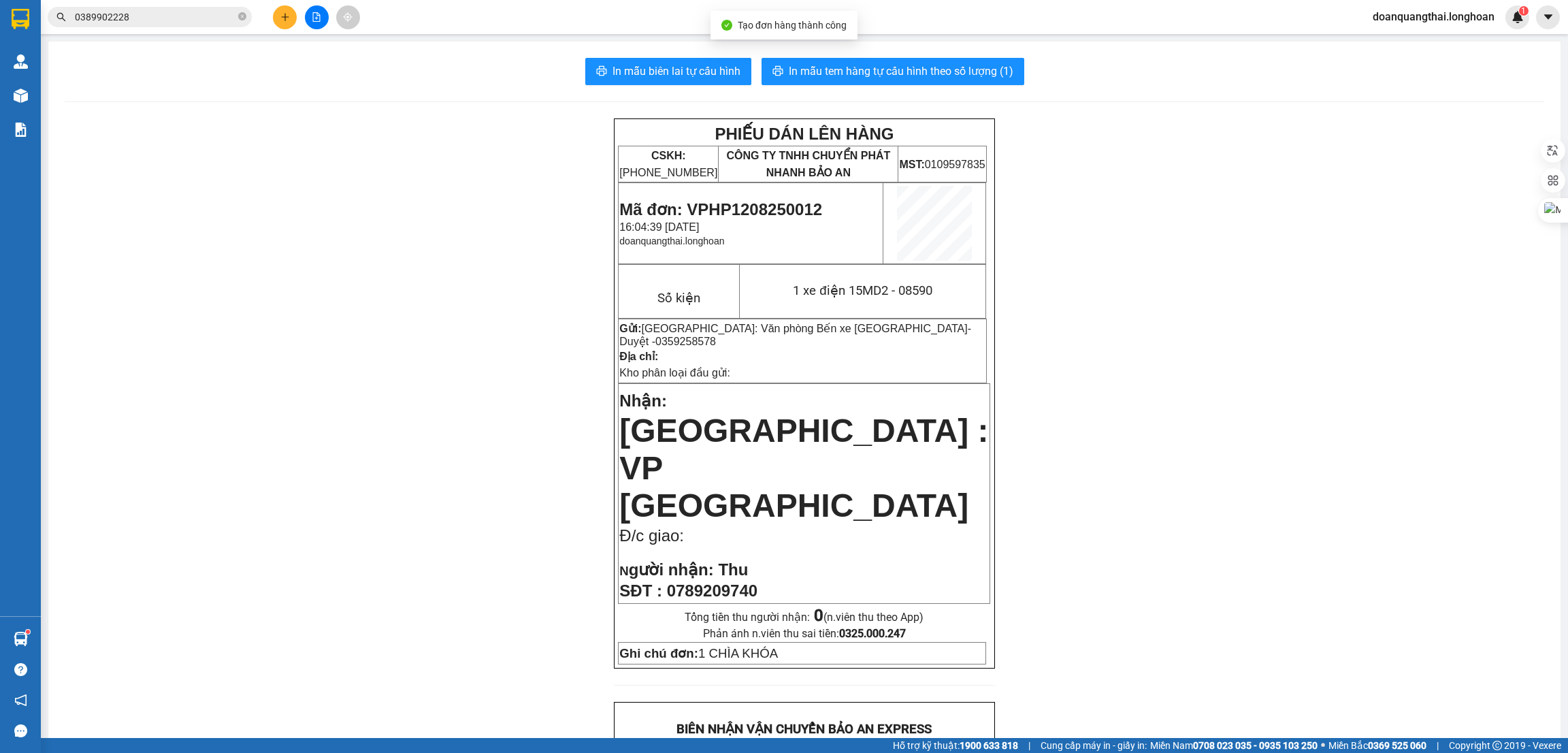
click at [1124, 409] on div "PHIẾU DÁN LÊN HÀNG CSKH: 1900.06.88.33 CÔNG TY TNHH CHUYỂN PHÁT NHANH BẢO AN MS…" at bounding box center [805, 753] width 1480 height 1270
click at [661, 70] on span "In mẫu biên lai tự cấu hình" at bounding box center [677, 70] width 128 height 17
click at [887, 84] on button "In mẫu tem hàng tự cấu hình theo số lượng (1)" at bounding box center [893, 71] width 263 height 27
click at [1076, 564] on div "PHIẾU DÁN LÊN HÀNG CSKH: 1900.06.88.33 CÔNG TY TNHH CHUYỂN PHÁT NHANH BẢO AN MS…" at bounding box center [805, 753] width 1480 height 1270
